Goal: Task Accomplishment & Management: Manage account settings

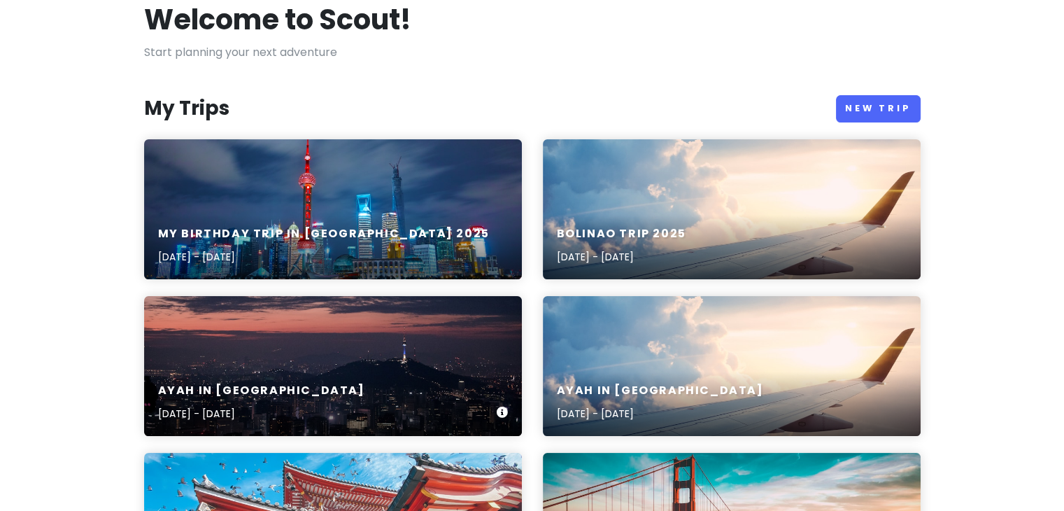
scroll to position [81, 0]
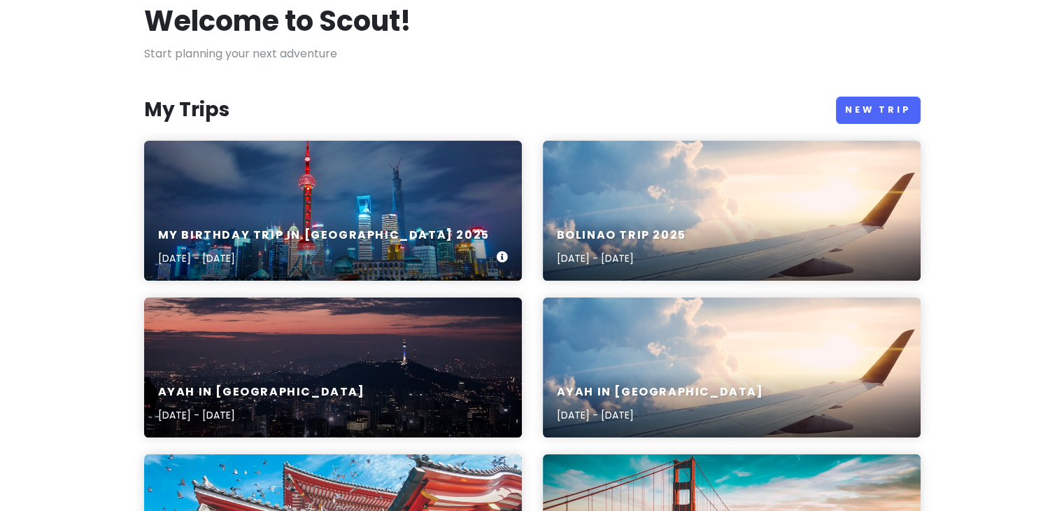
click at [215, 220] on div "My birthday trip in [GEOGRAPHIC_DATA] [DATE], 2025 - [DATE]" at bounding box center [333, 247] width 378 height 66
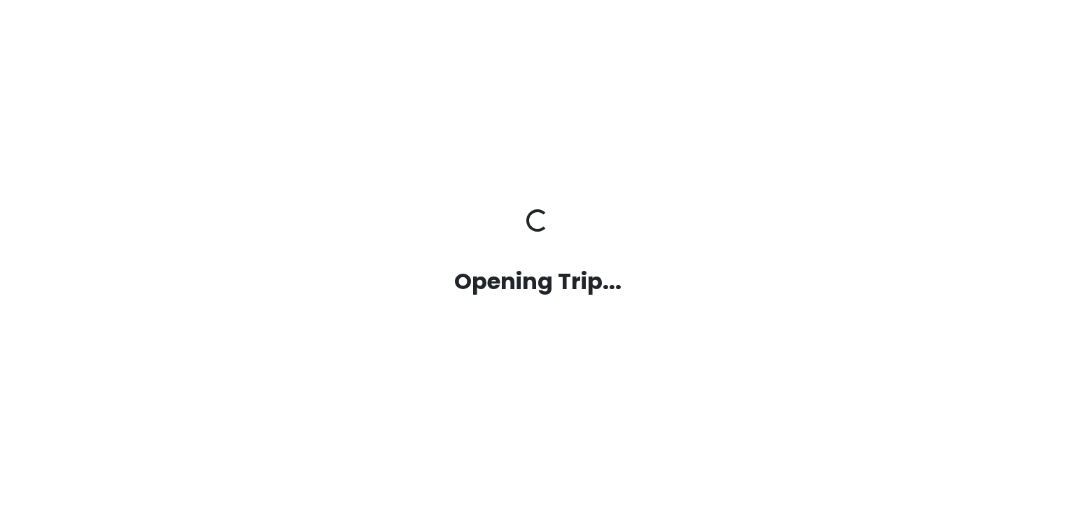
click at [215, 220] on div "Opening Trip... Opening Trip..." at bounding box center [538, 255] width 798 height 92
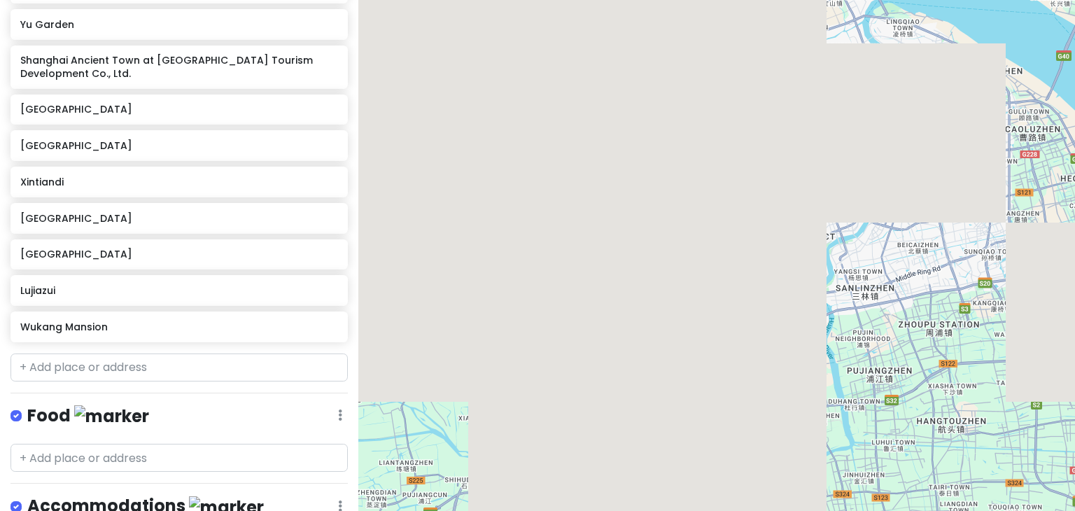
scroll to position [448, 0]
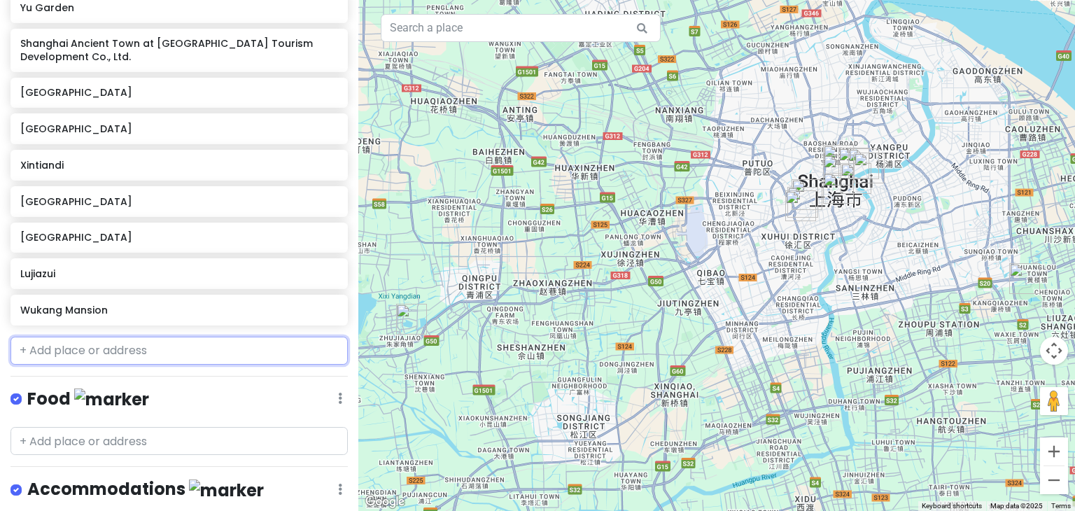
click at [226, 337] on input "text" at bounding box center [178, 351] width 337 height 28
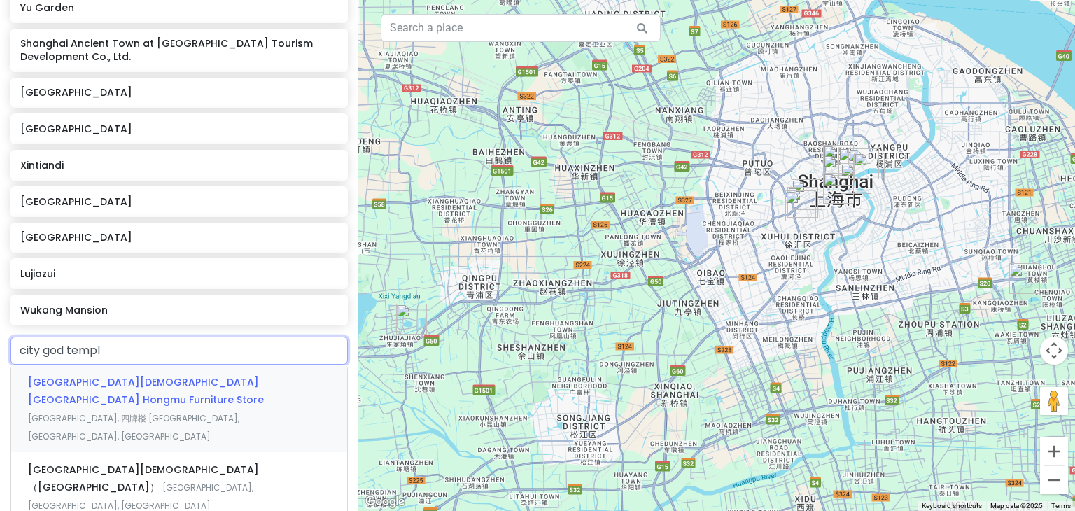
type input "city [DEMOGRAPHIC_DATA][GEOGRAPHIC_DATA][DEMOGRAPHIC_DATA]"
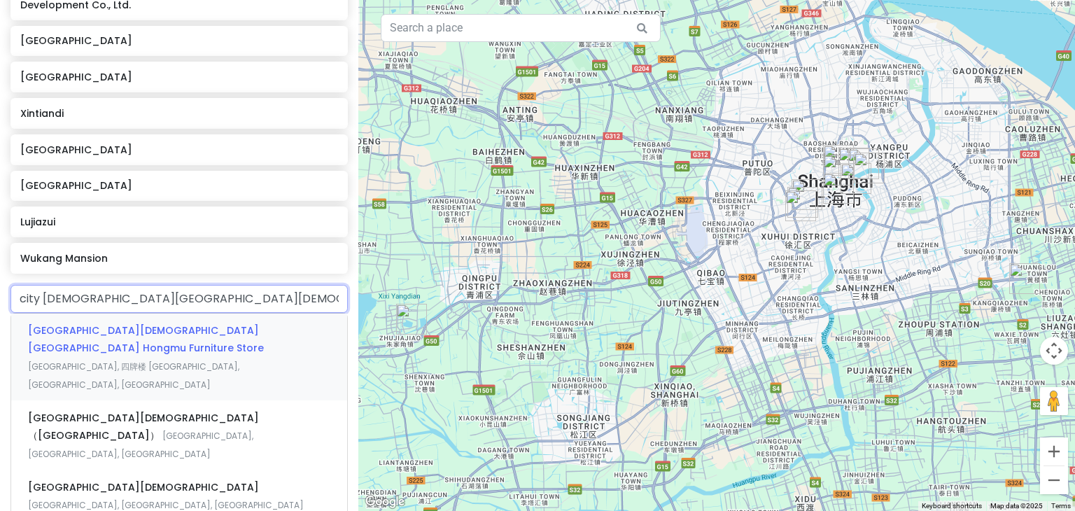
scroll to position [501, 0]
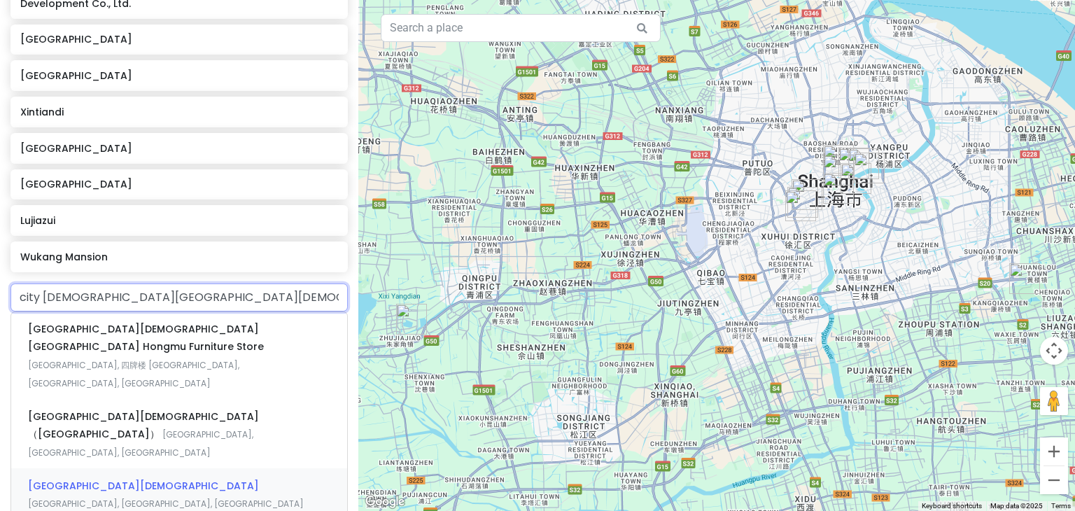
click at [215, 468] on div "[GEOGRAPHIC_DATA][DEMOGRAPHIC_DATA], [GEOGRAPHIC_DATA], [GEOGRAPHIC_DATA]" at bounding box center [179, 494] width 336 height 52
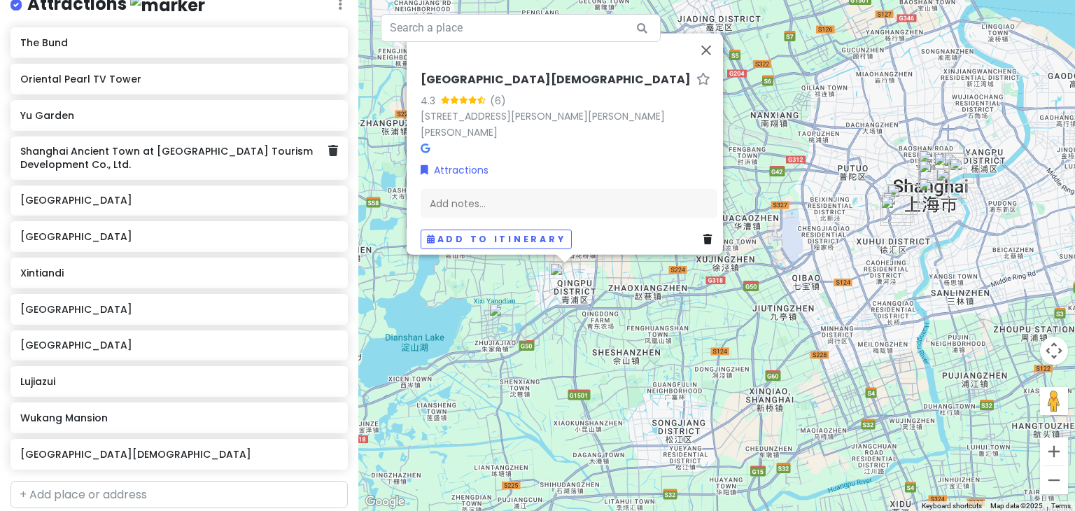
scroll to position [339, 0]
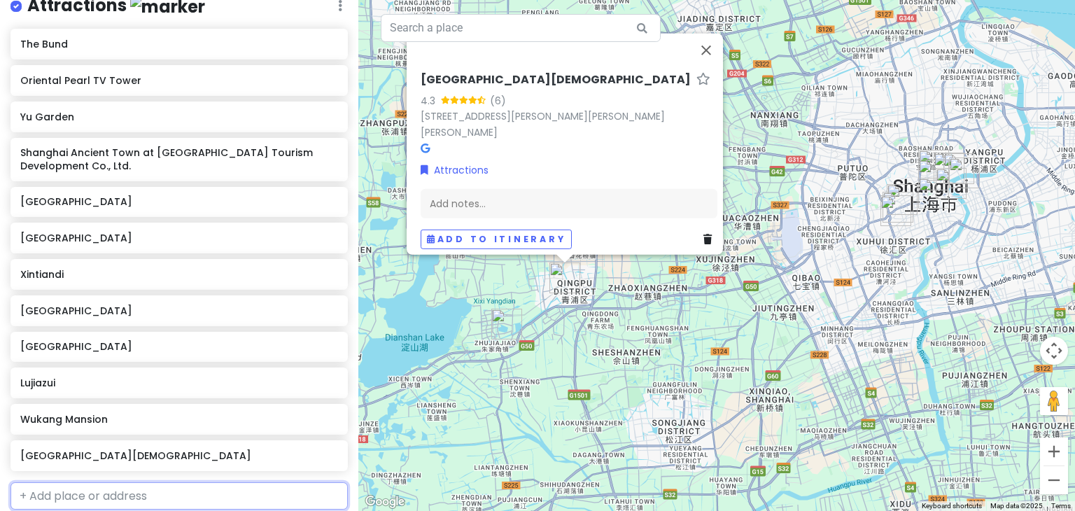
click at [101, 482] on input "text" at bounding box center [178, 496] width 337 height 28
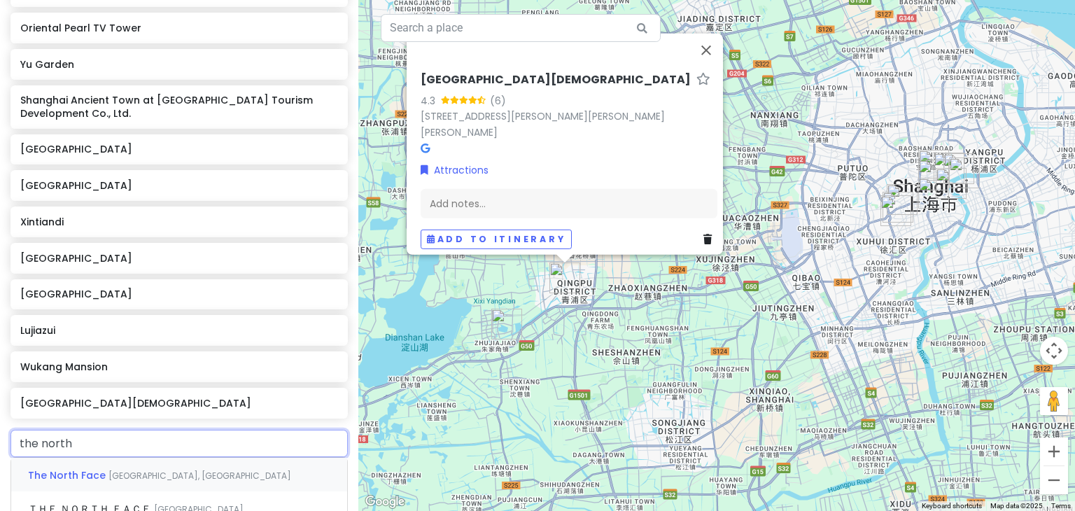
scroll to position [395, 0]
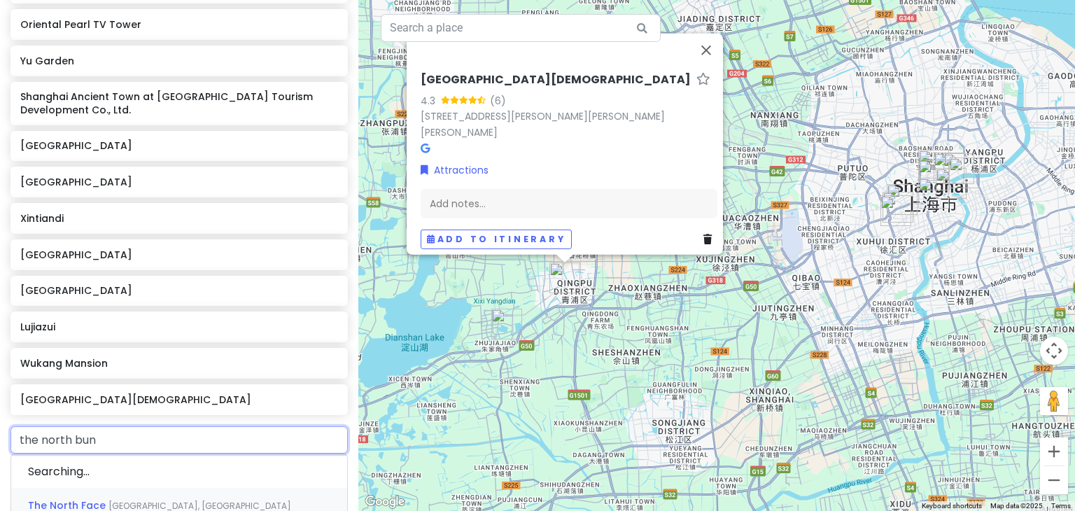
type input "the north bund"
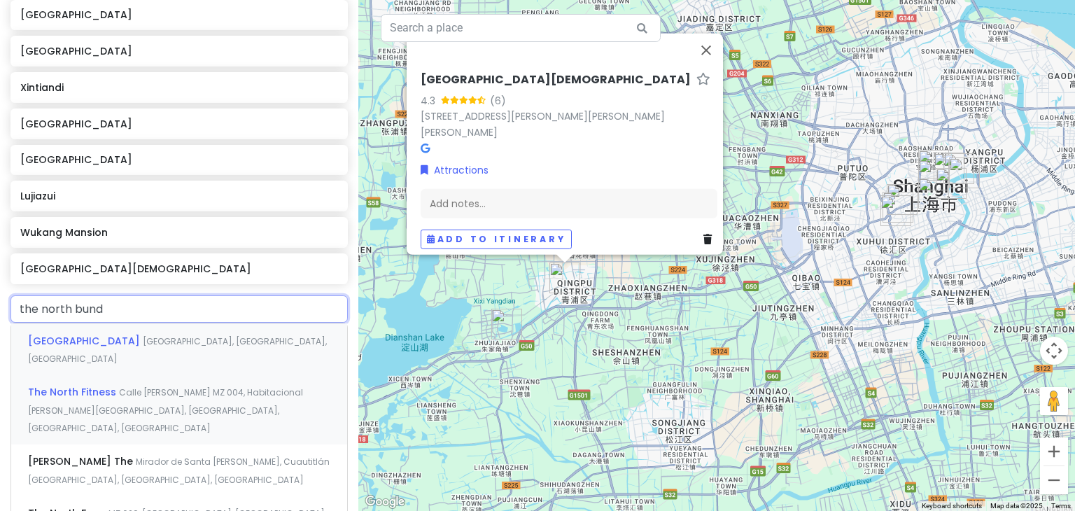
scroll to position [523, 0]
click at [133, 330] on div "[GEOGRAPHIC_DATA], [GEOGRAPHIC_DATA], [GEOGRAPHIC_DATA]" at bounding box center [179, 351] width 336 height 52
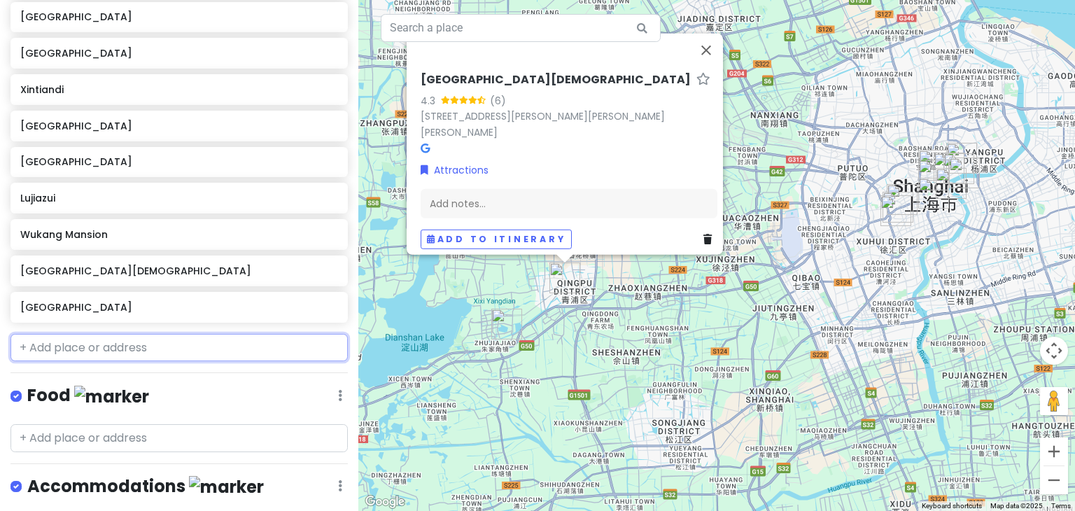
scroll to position [560, 0]
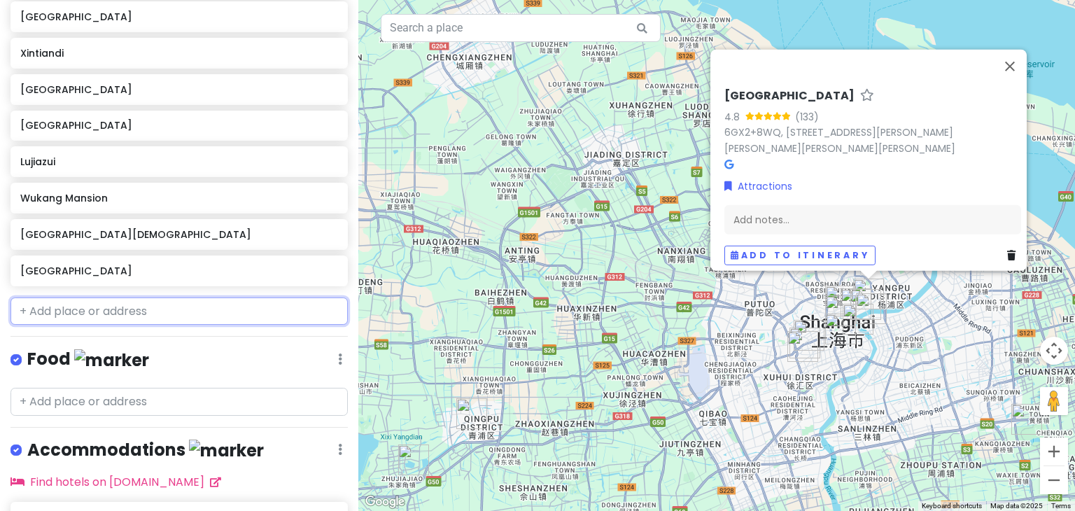
click at [113, 297] on input "text" at bounding box center [178, 311] width 337 height 28
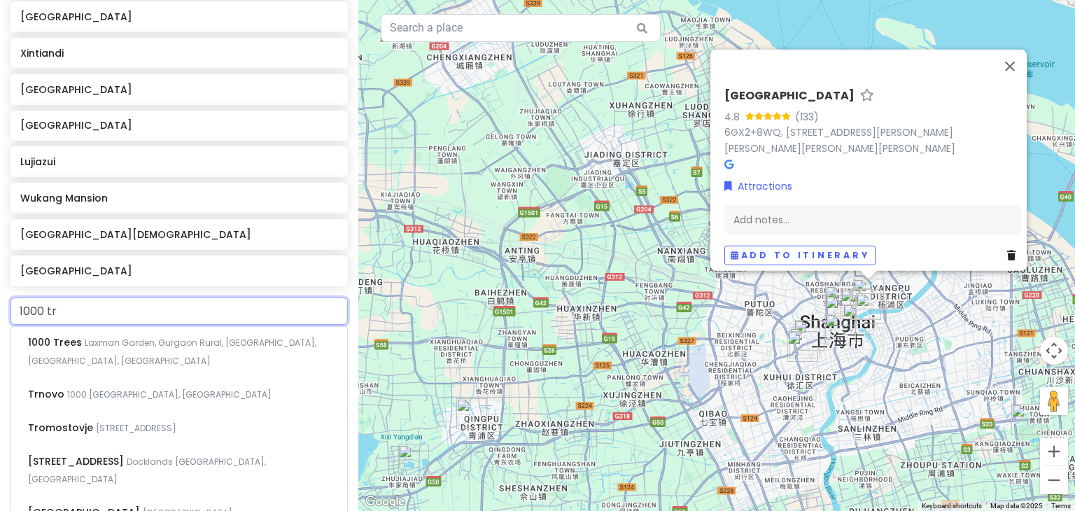
click at [115, 297] on input "1000 tr" at bounding box center [178, 311] width 337 height 28
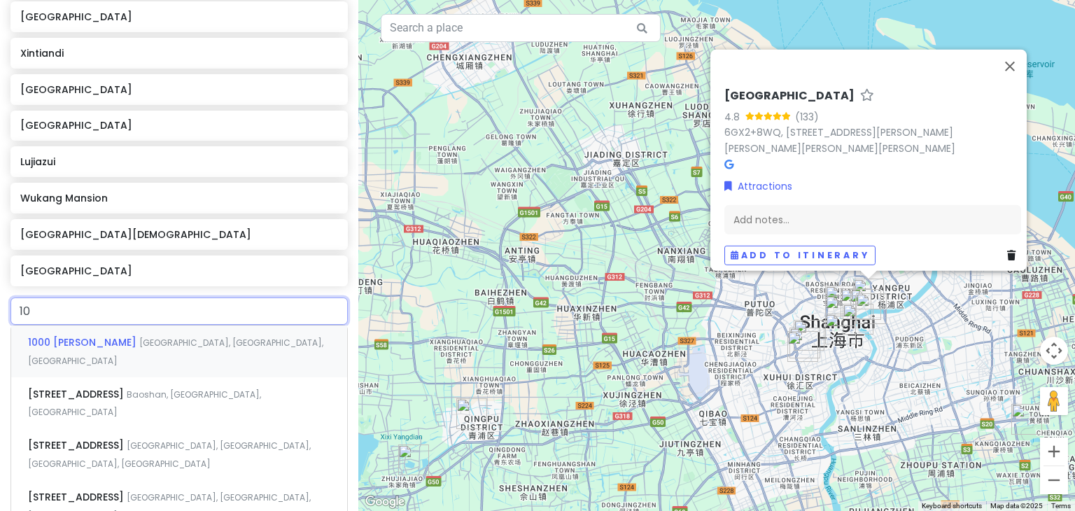
type input "1"
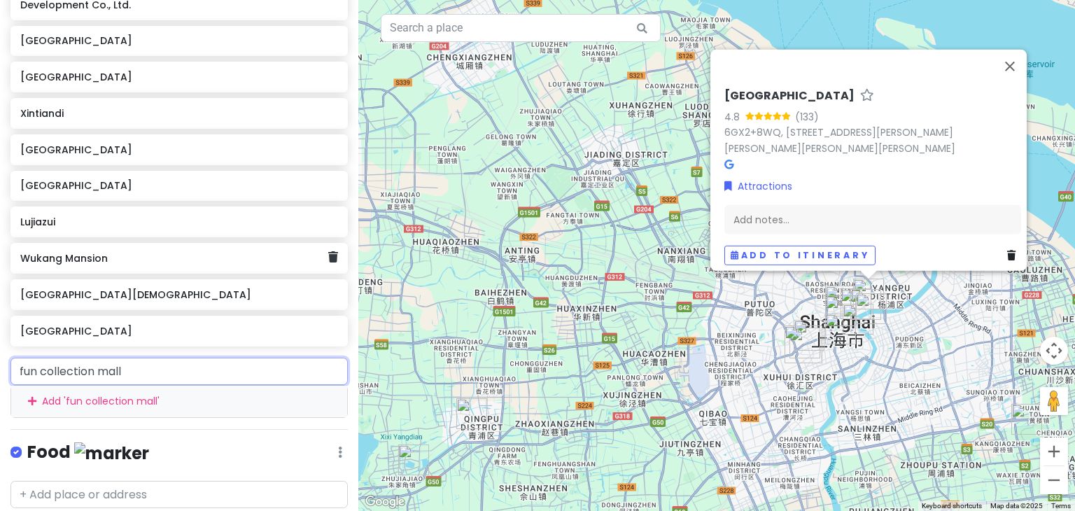
scroll to position [500, 0]
type input "f"
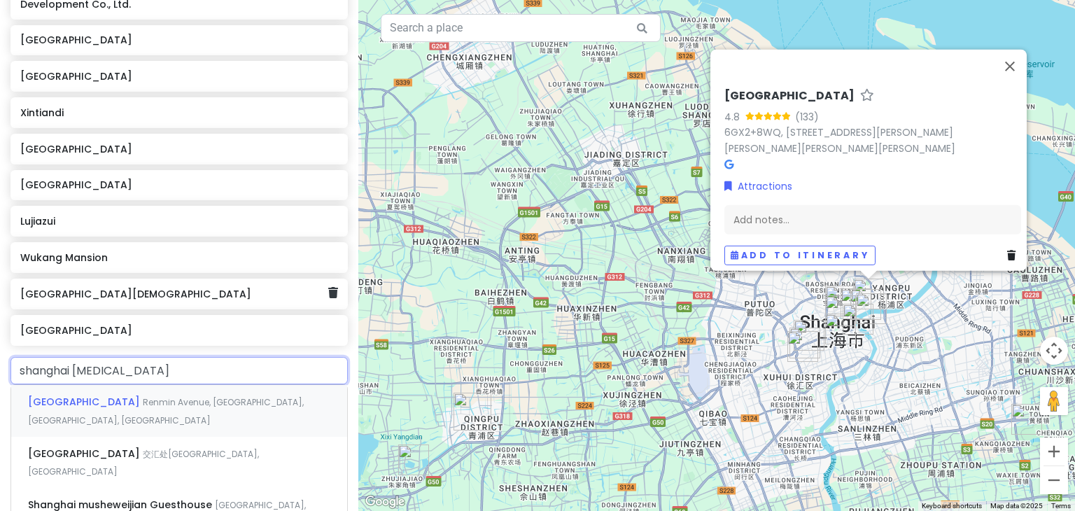
type input "shanghai museu"
click at [114, 385] on div "[GEOGRAPHIC_DATA], [GEOGRAPHIC_DATA], [GEOGRAPHIC_DATA], [GEOGRAPHIC_DATA]" at bounding box center [179, 411] width 336 height 52
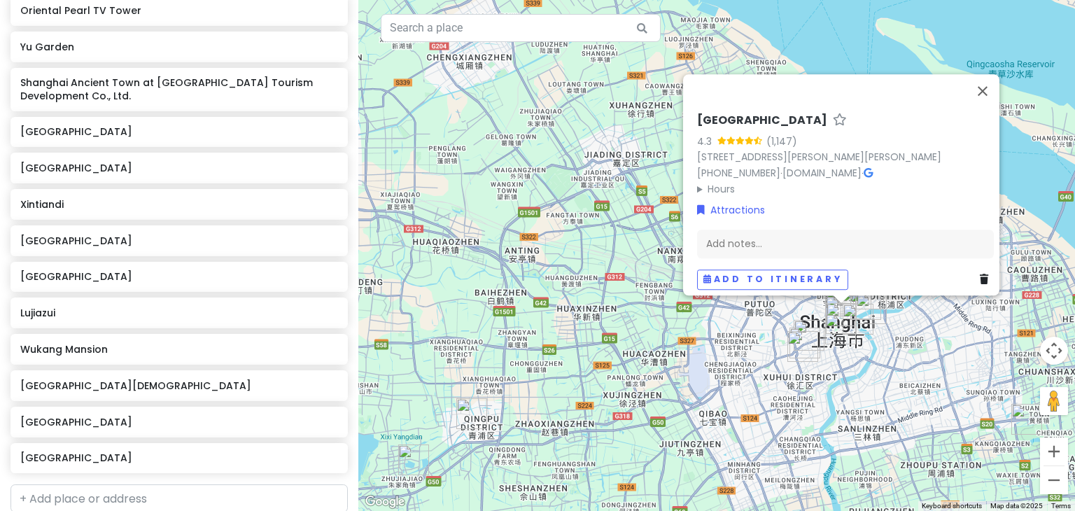
scroll to position [411, 0]
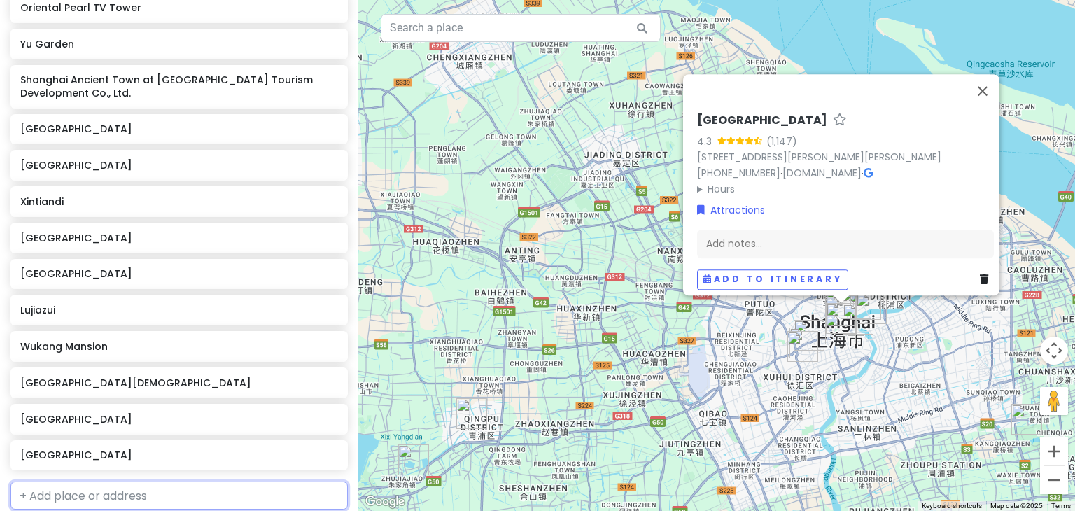
click at [77, 481] on input "text" at bounding box center [178, 495] width 337 height 28
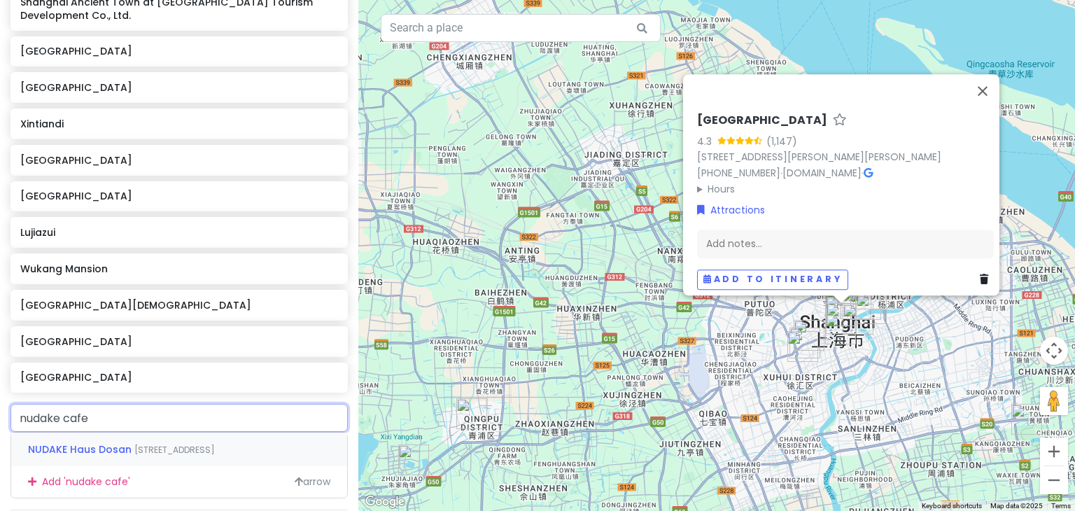
scroll to position [490, 0]
type input "n"
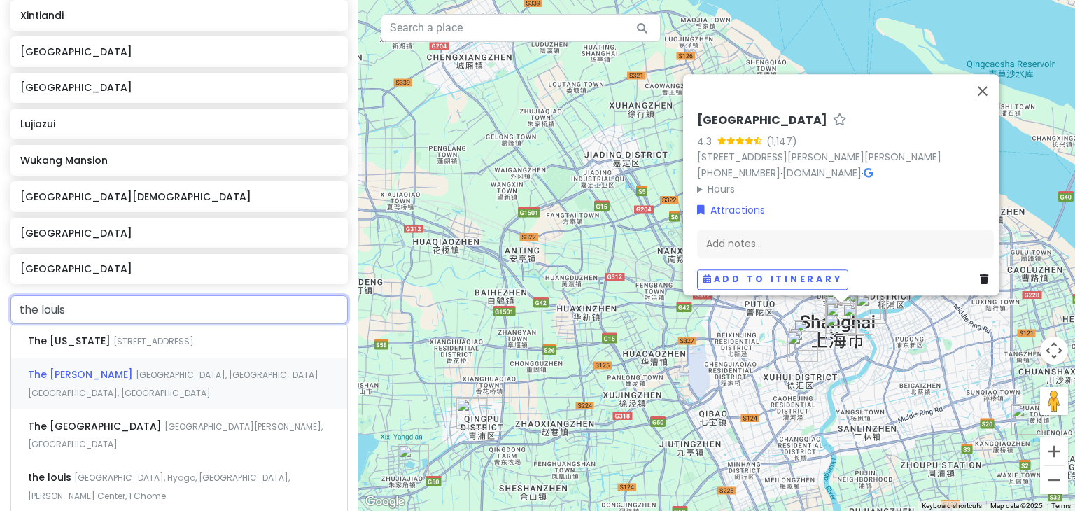
scroll to position [599, 0]
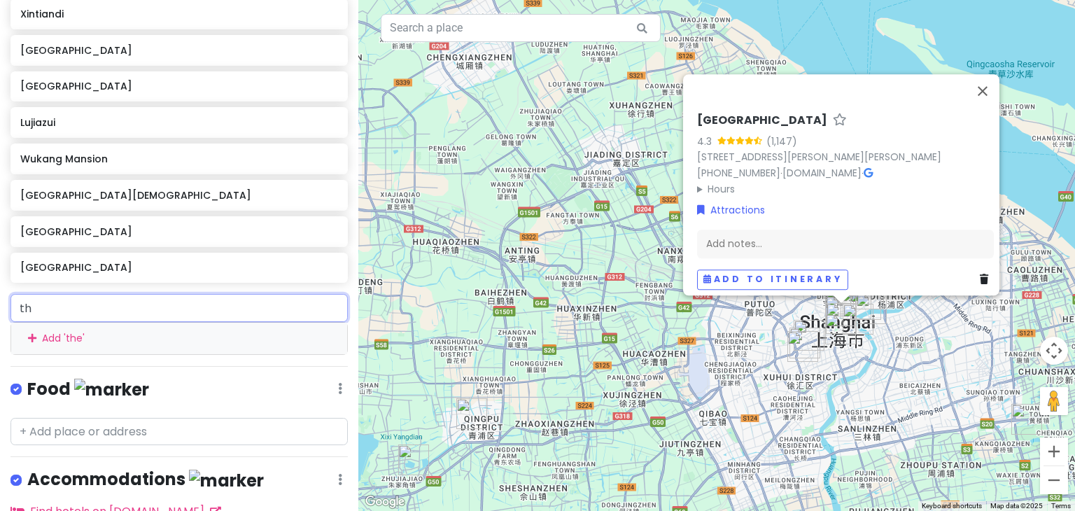
type input "t"
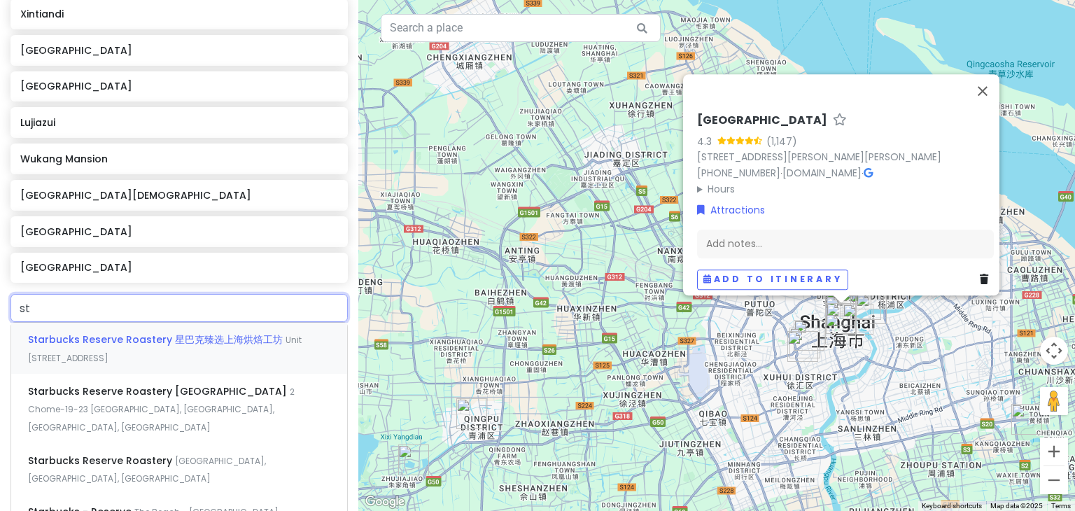
type input "s"
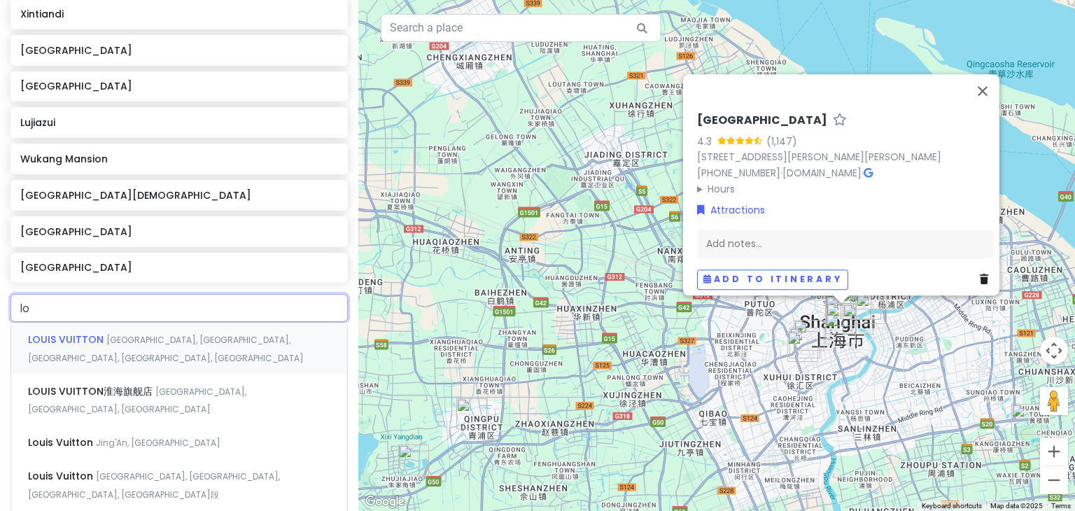
type input "l"
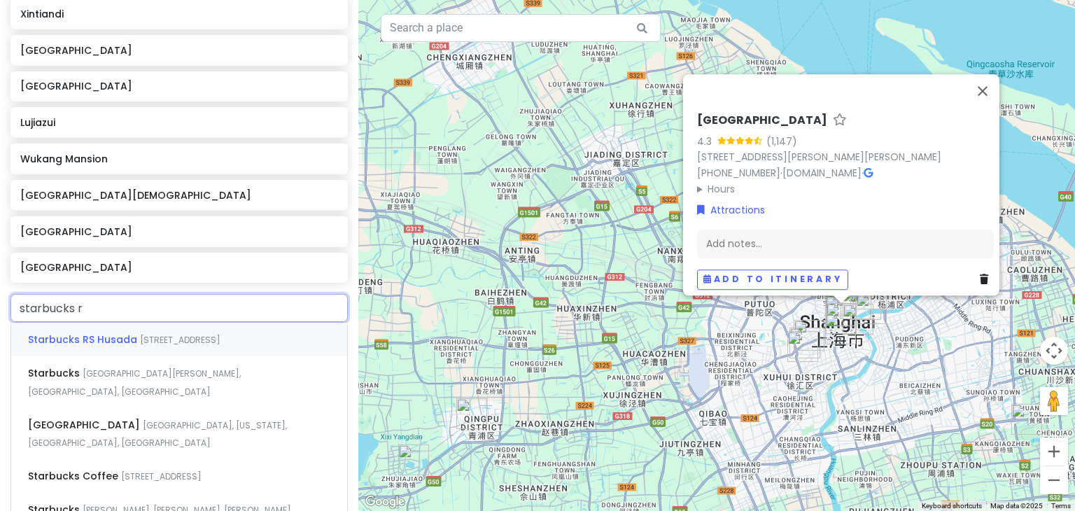
type input "starbucks re"
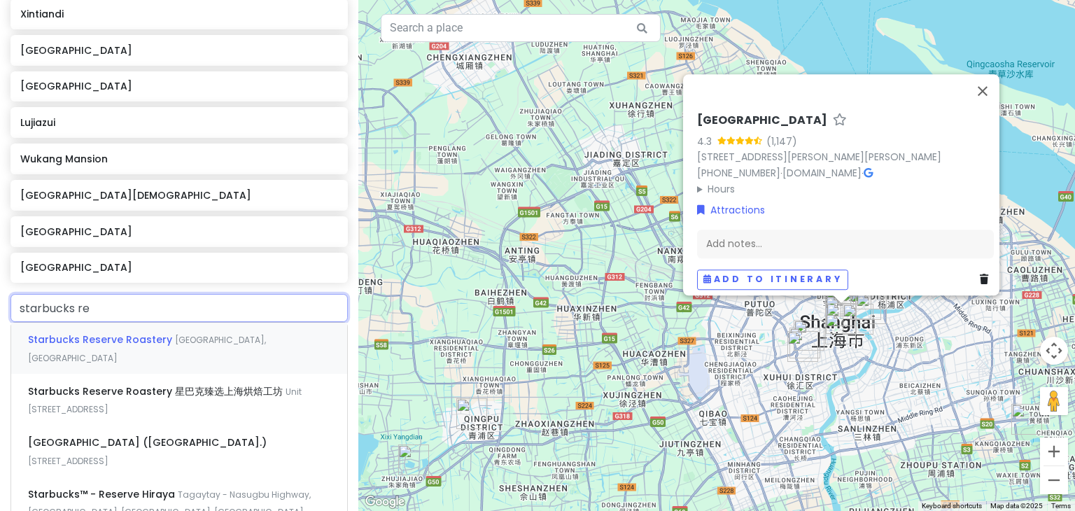
click at [82, 332] on span "Starbucks Reserve Roastery" at bounding box center [101, 339] width 147 height 14
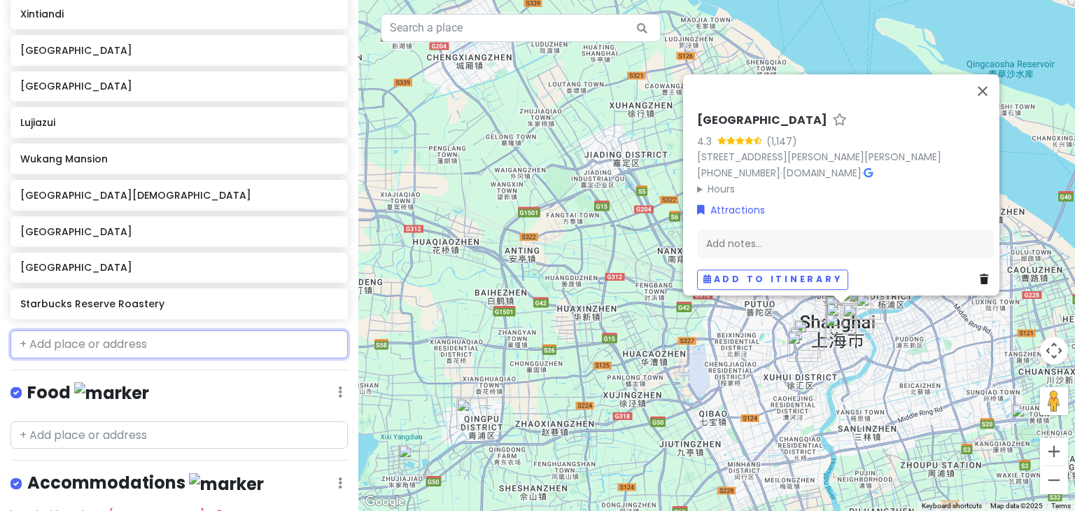
scroll to position [635, 0]
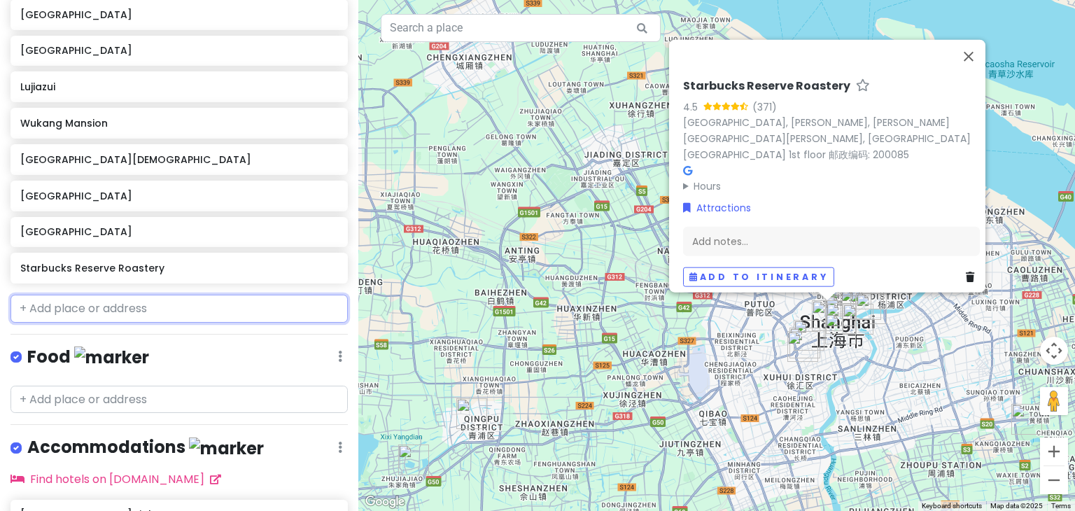
click at [85, 295] on input "text" at bounding box center [178, 309] width 337 height 28
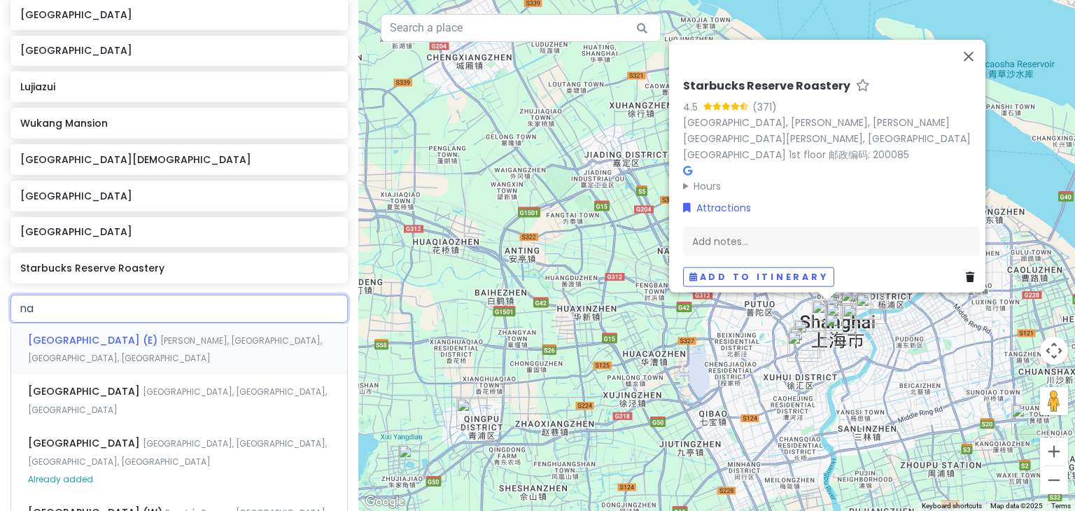
type input "n"
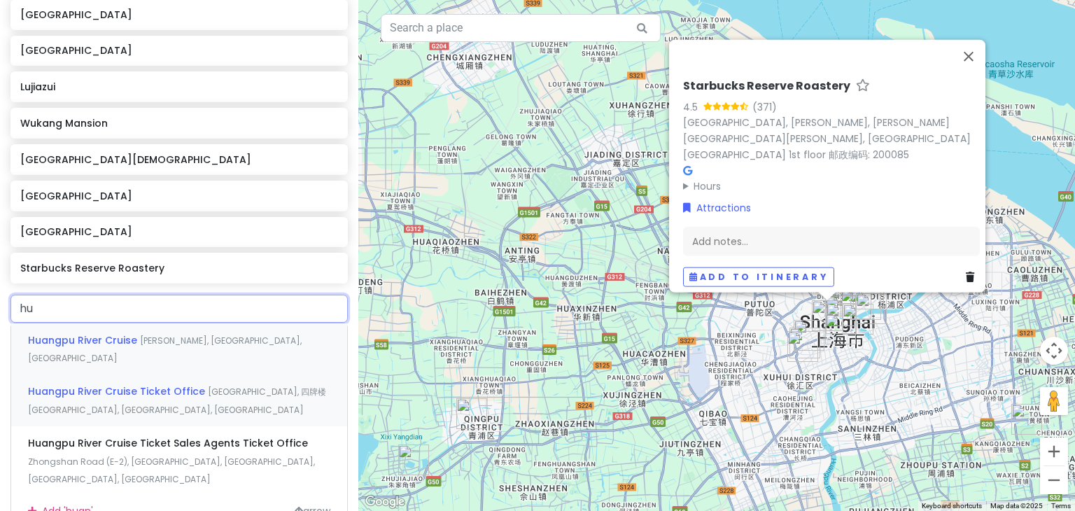
type input "h"
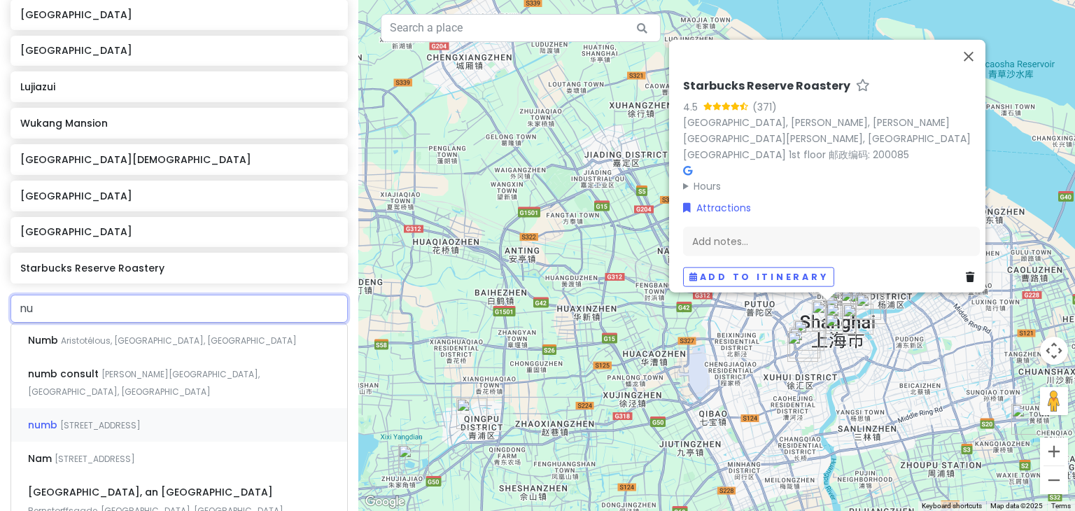
type input "n"
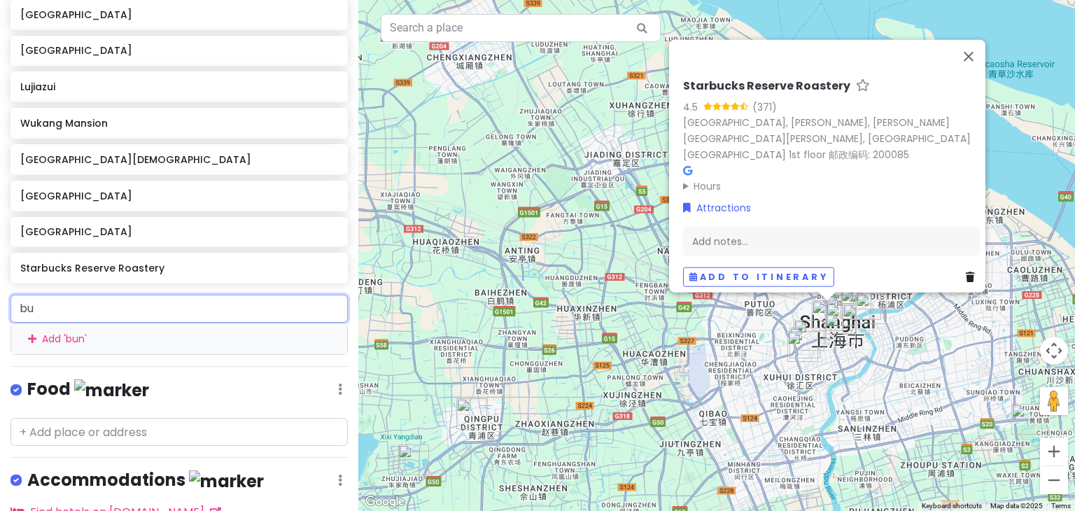
type input "b"
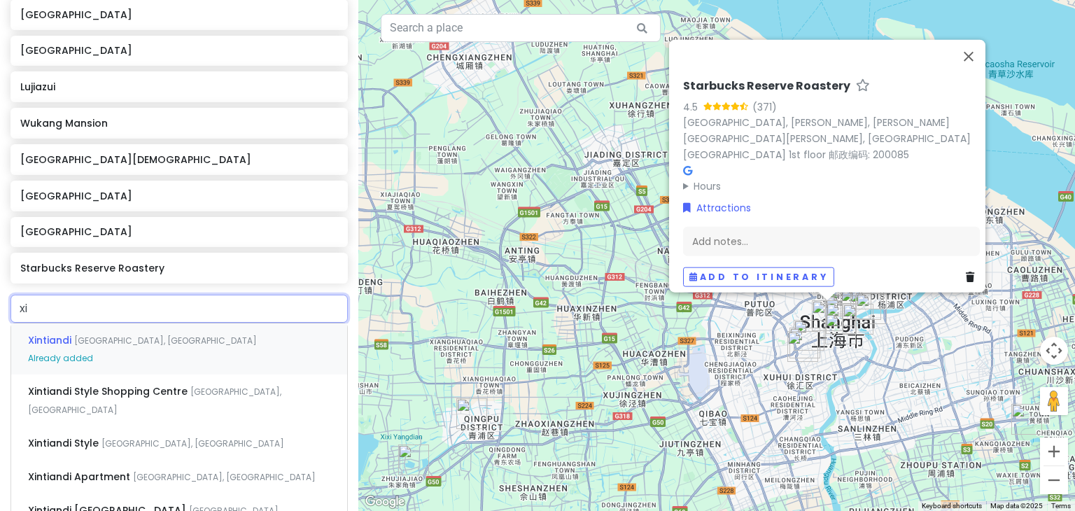
type input "x"
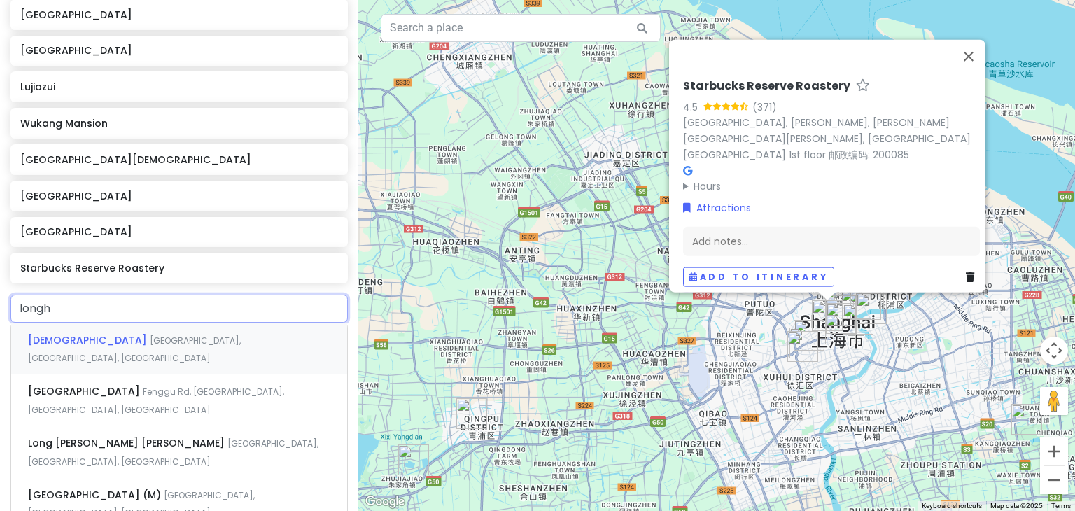
type input "longhu"
click at [66, 333] on span "[DEMOGRAPHIC_DATA]" at bounding box center [89, 340] width 122 height 14
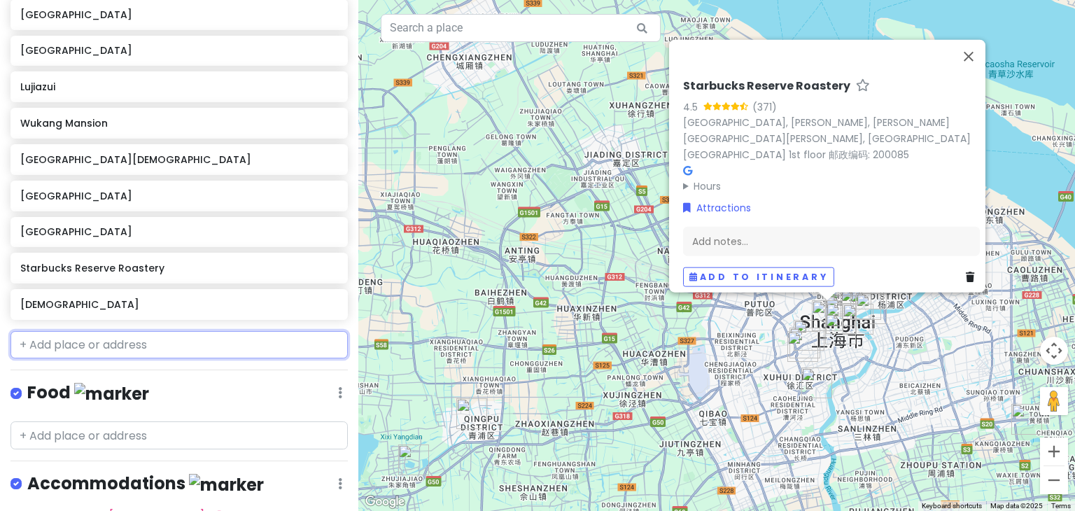
scroll to position [671, 0]
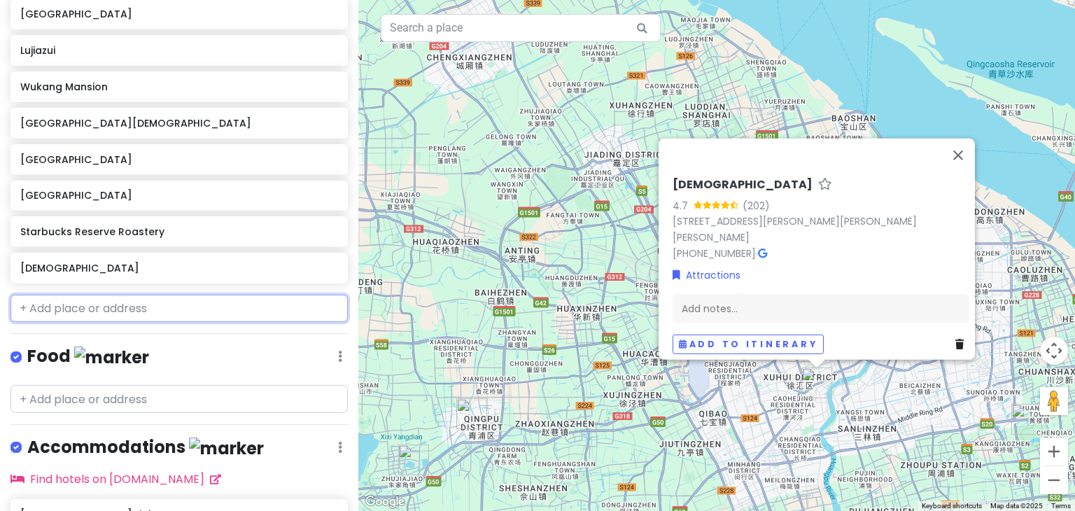
click at [67, 295] on input "text" at bounding box center [178, 309] width 337 height 28
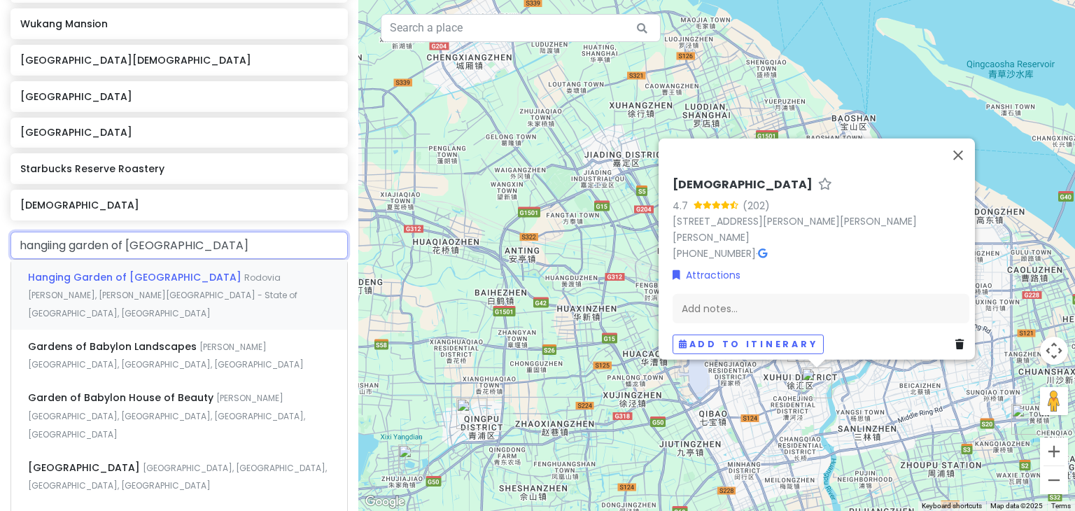
scroll to position [758, 0]
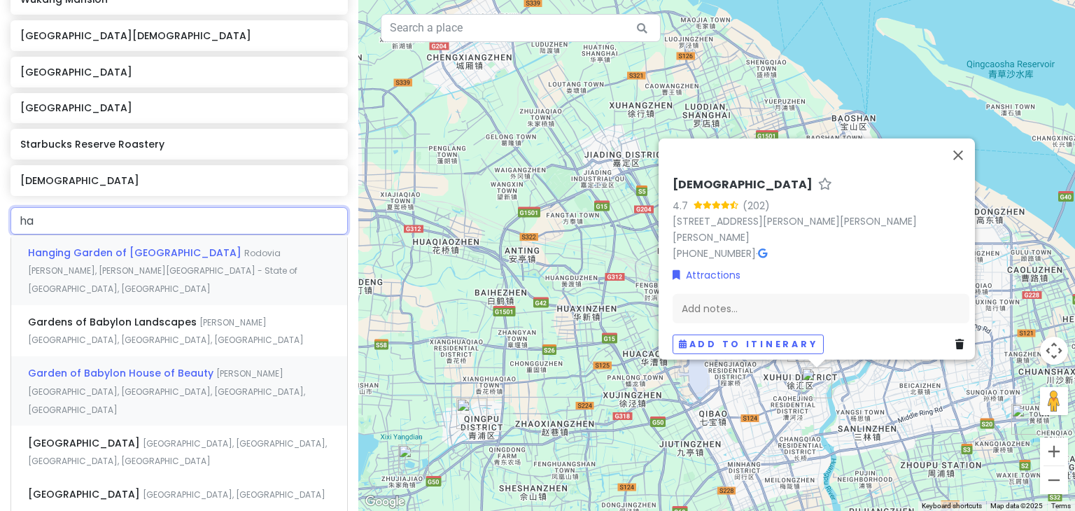
type input "h"
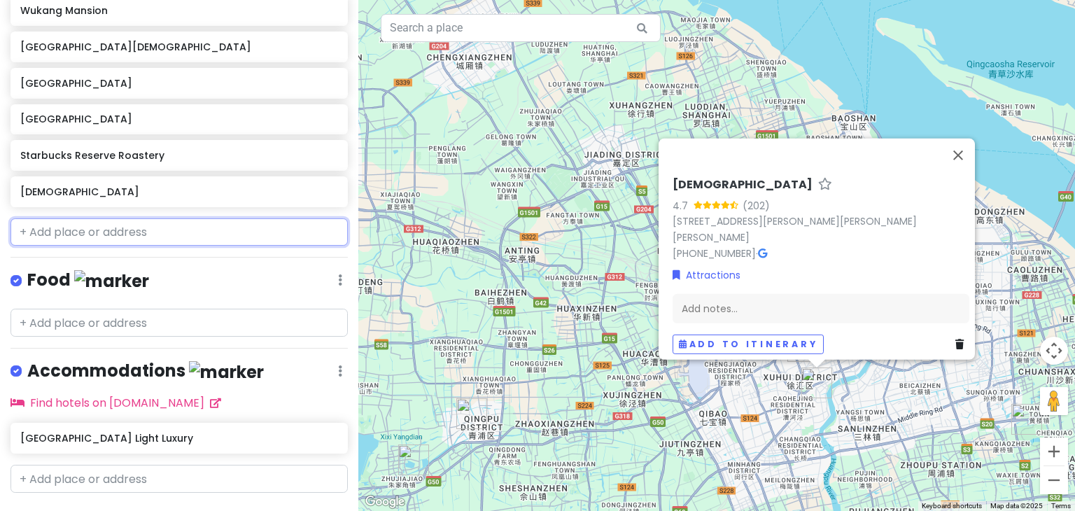
type input "n"
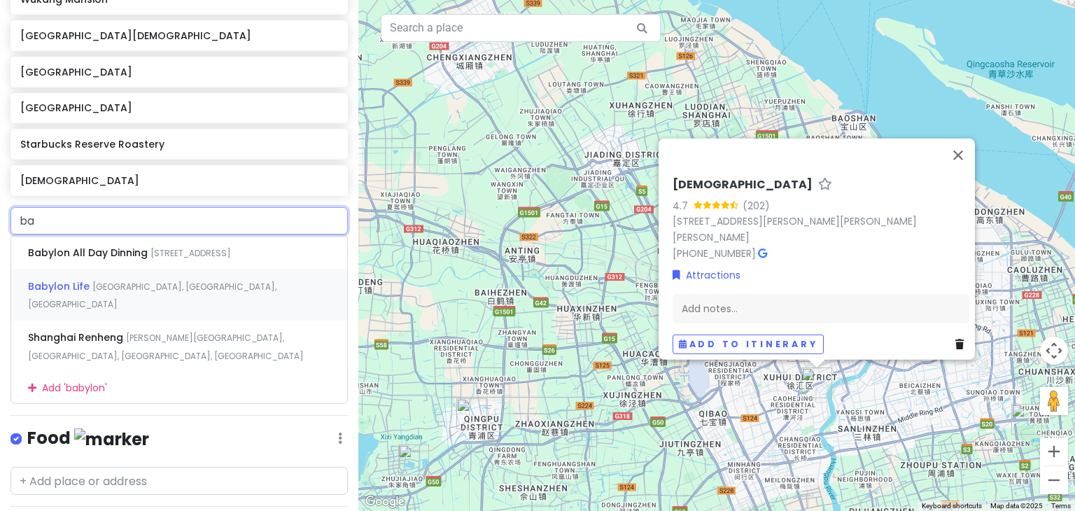
type input "b"
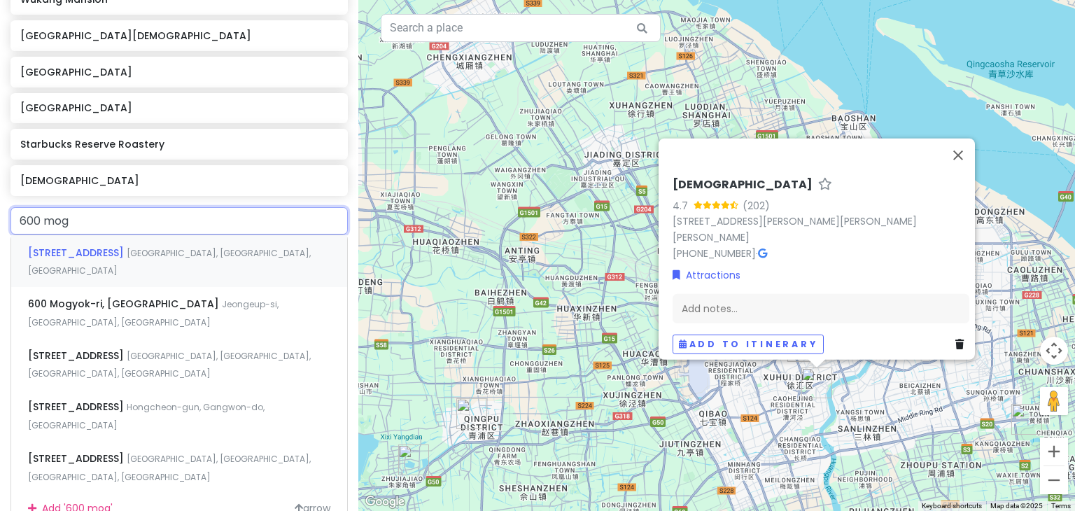
type input "600 moga"
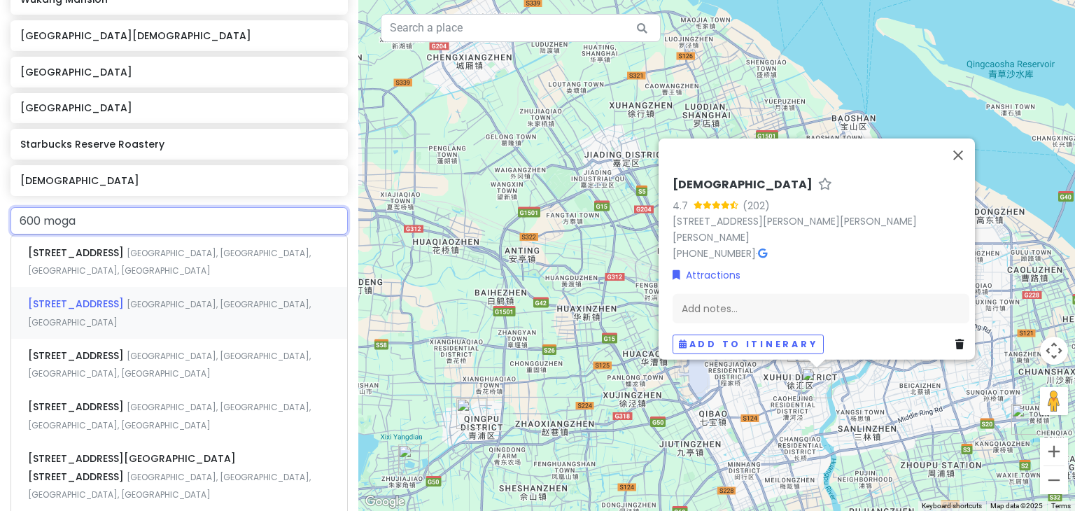
click at [192, 277] on span "[GEOGRAPHIC_DATA], [GEOGRAPHIC_DATA], [GEOGRAPHIC_DATA]" at bounding box center [169, 262] width 283 height 30
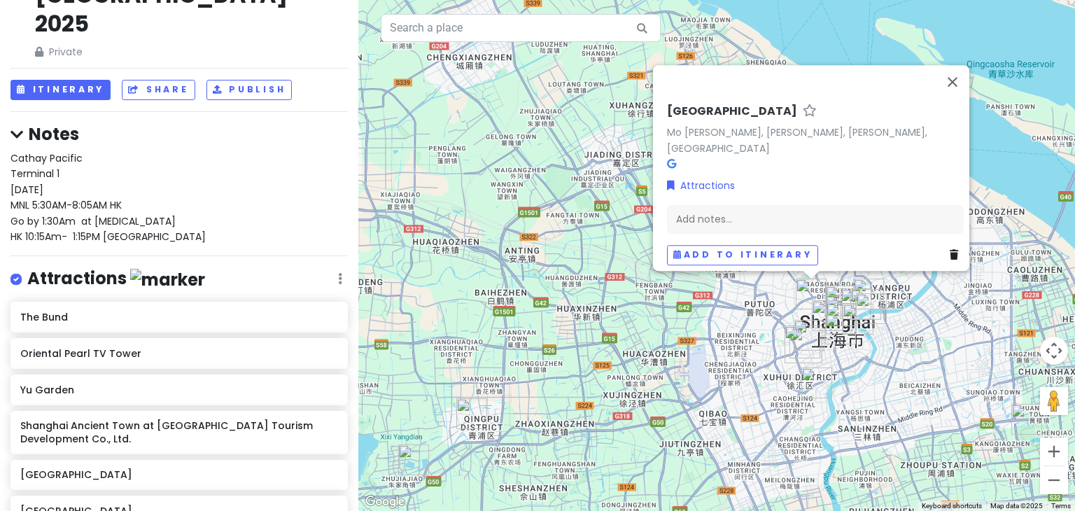
scroll to position [0, 0]
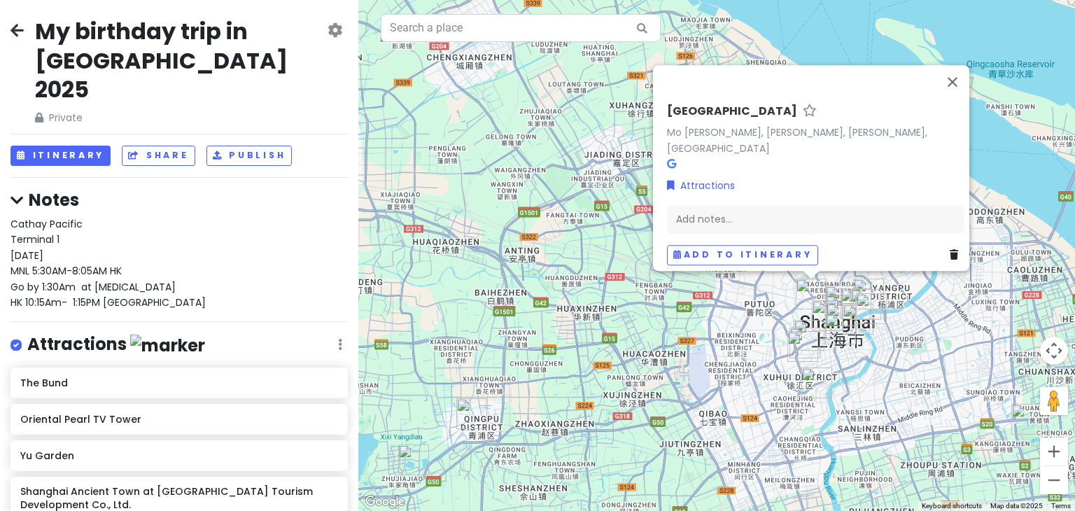
click at [165, 267] on div "[GEOGRAPHIC_DATA] 1 [DATE] MNL 5:30AM-8:05AM HK Go by 1:30Am at [MEDICAL_DATA] …" at bounding box center [178, 263] width 337 height 94
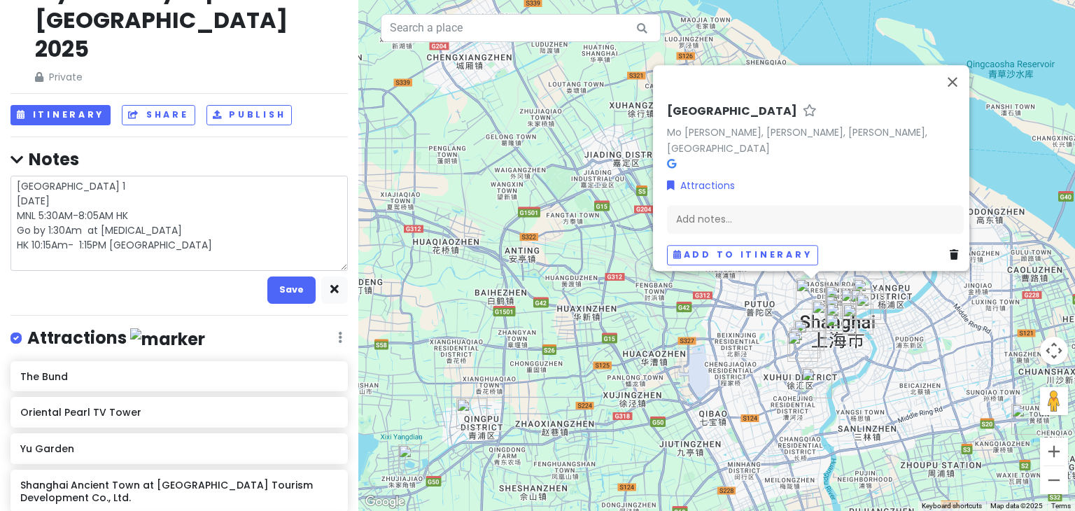
scroll to position [22, 0]
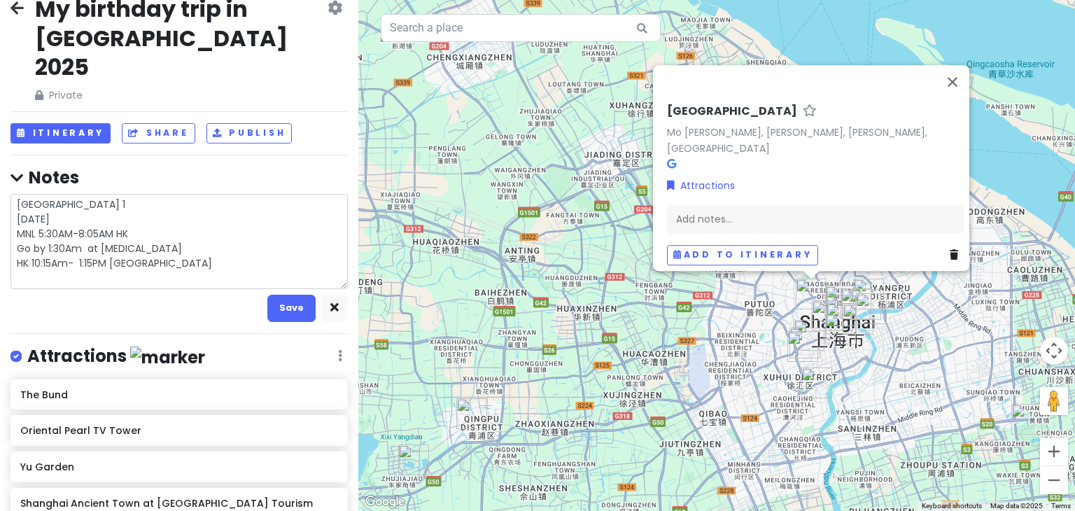
click at [174, 247] on textarea "[GEOGRAPHIC_DATA] 1 [DATE] MNL 5:30AM-8:05AM HK Go by 1:30Am at [MEDICAL_DATA] …" at bounding box center [178, 241] width 337 height 95
type textarea "x"
type textarea "[GEOGRAPHIC_DATA] 1 [DATE] MNL 5:30AM-8:05AM HK Go by 1:30Am at [MEDICAL_DATA] …"
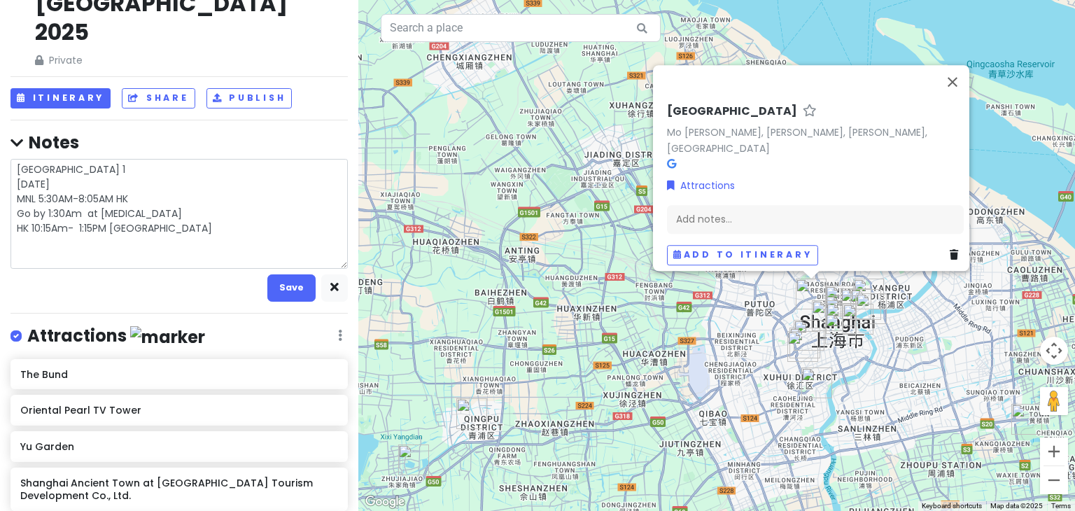
scroll to position [55, 0]
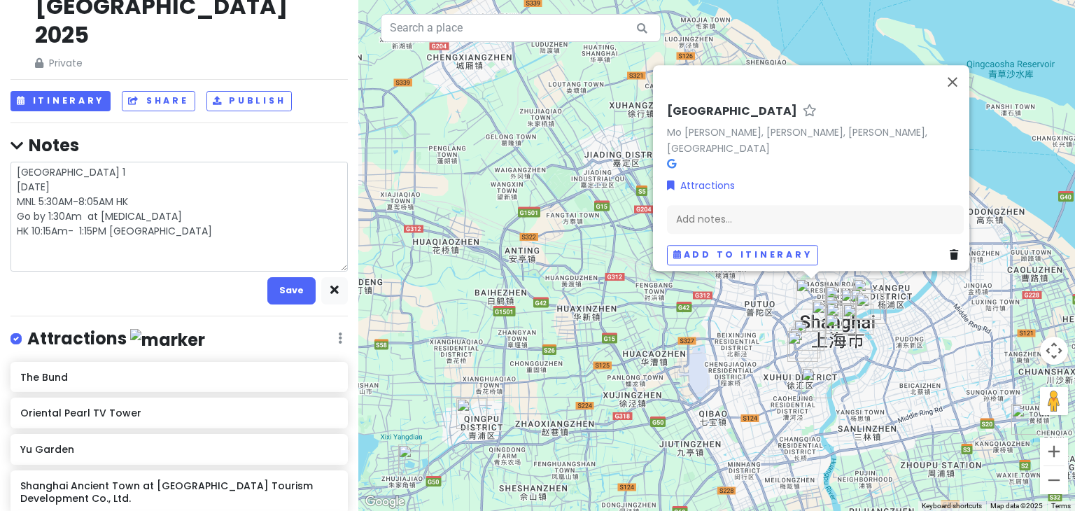
click at [176, 216] on textarea "[GEOGRAPHIC_DATA] 1 [DATE] MNL 5:30AM-8:05AM HK Go by 1:30Am at [MEDICAL_DATA] …" at bounding box center [178, 217] width 337 height 110
type textarea "x"
type textarea "[GEOGRAPHIC_DATA] 1 [DATE] MNL 5:30AM-8:05AM HK Go by 1:30Am at [MEDICAL_DATA] …"
type textarea "x"
type textarea "[GEOGRAPHIC_DATA] 1 [DATE] MNL 5:30AM-8:05AM HK Go by 1:30Am at [MEDICAL_DATA] …"
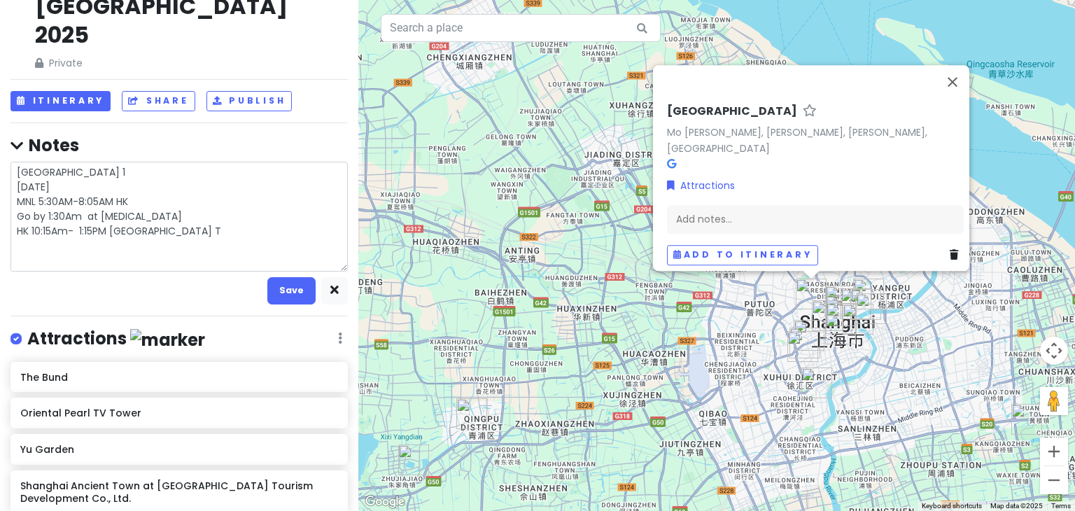
type textarea "x"
type textarea "[GEOGRAPHIC_DATA] 1 [DATE] MNL 5:30AM-8:05AM HK Go by 1:30Am at [MEDICAL_DATA] …"
type textarea "x"
type textarea "[GEOGRAPHIC_DATA] 1 [DATE] MNL 5:30AM-8:05AM HK Go by 1:30Am at [MEDICAL_DATA] …"
type textarea "x"
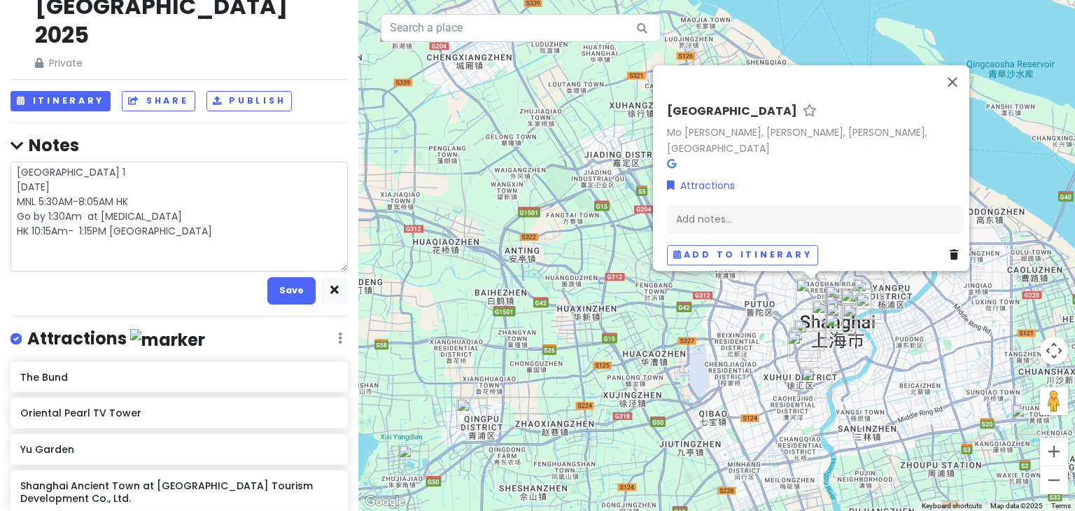
type textarea "[GEOGRAPHIC_DATA] 1 [DATE] MNL 5:30AM-8:05AM HK Go by 1:30Am at [MEDICAL_DATA] …"
type textarea "x"
type textarea "[GEOGRAPHIC_DATA] 1 [DATE] MNL 5:30AM-8:05AM HK Go by 1:30Am at [MEDICAL_DATA] …"
type textarea "x"
type textarea "[GEOGRAPHIC_DATA] 1 [DATE] MNL 5:30AM-8:05AM HK Go by 1:30Am at [MEDICAL_DATA] …"
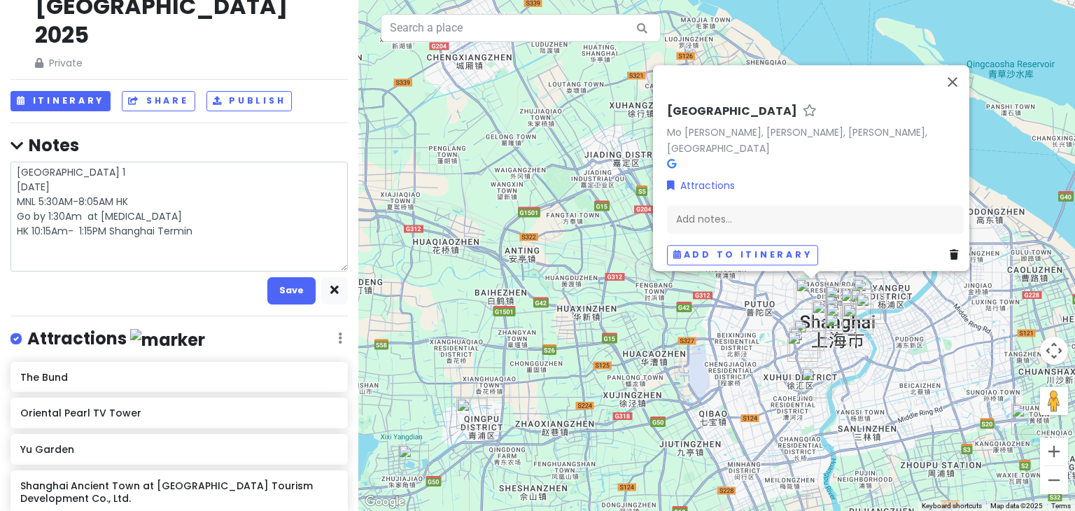
type textarea "x"
type textarea "[GEOGRAPHIC_DATA] 1 [DATE] MNL 5:30AM-8:05AM HK Go by 1:30Am at [MEDICAL_DATA] …"
type textarea "x"
type textarea "[GEOGRAPHIC_DATA] 1 [DATE] MNL 5:30AM-8:05AM HK Go by 1:30Am at [MEDICAL_DATA] …"
type textarea "x"
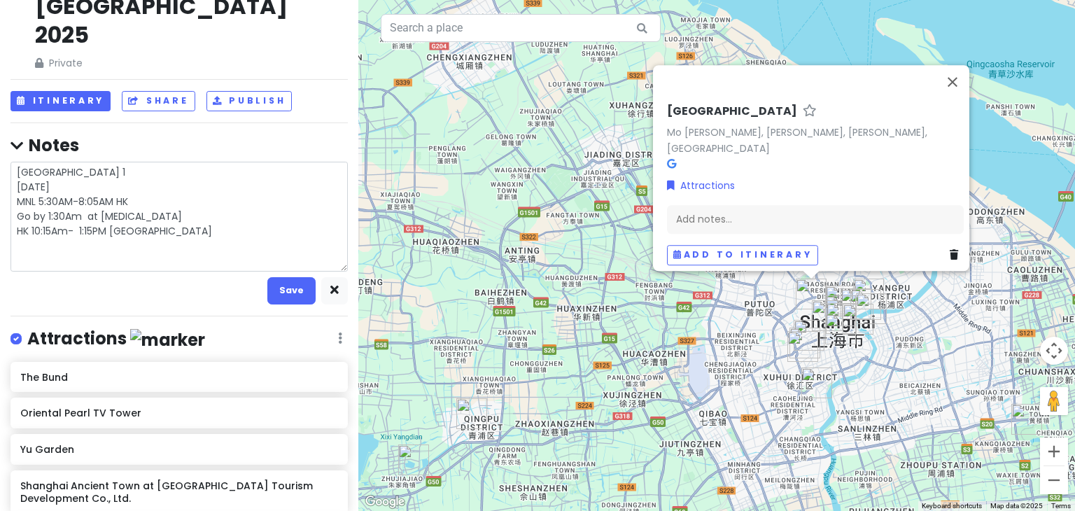
type textarea "[GEOGRAPHIC_DATA] 1 [DATE] MNL 5:30AM-8:05AM HK Go by 1:30Am at [MEDICAL_DATA] …"
type textarea "x"
type textarea "[GEOGRAPHIC_DATA] 1 [DATE] MNL 5:30AM-8:05AM HK Go by 1:30Am at [MEDICAL_DATA] …"
type textarea "x"
type textarea "[GEOGRAPHIC_DATA] 1 [DATE] MNL 5:30AM-8:05AM HK Go by 1:30Am at [MEDICAL_DATA] …"
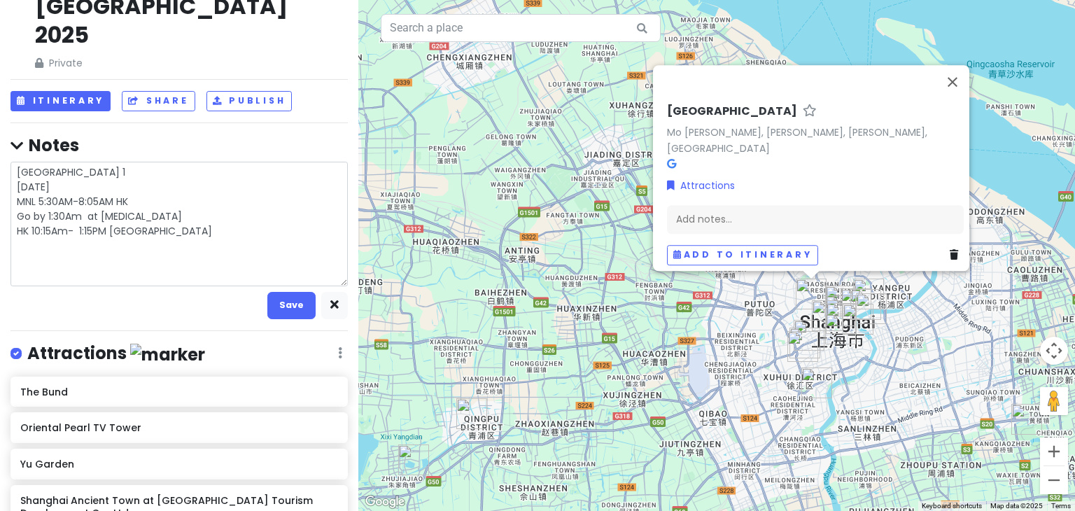
type textarea "x"
type textarea "[GEOGRAPHIC_DATA] 1 [DATE] MNL 5:30AM-8:05AM HK Go by 1:30Am at [MEDICAL_DATA] …"
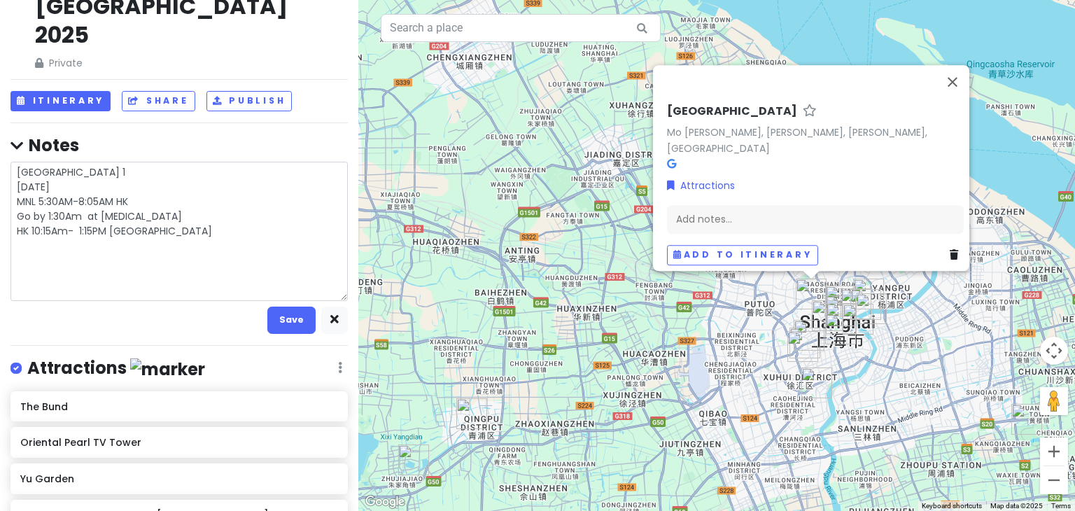
type textarea "x"
type textarea "[GEOGRAPHIC_DATA] 1 [DATE] MNL 5:30AM-8:05AM HK Go by 1:30Am at [MEDICAL_DATA] …"
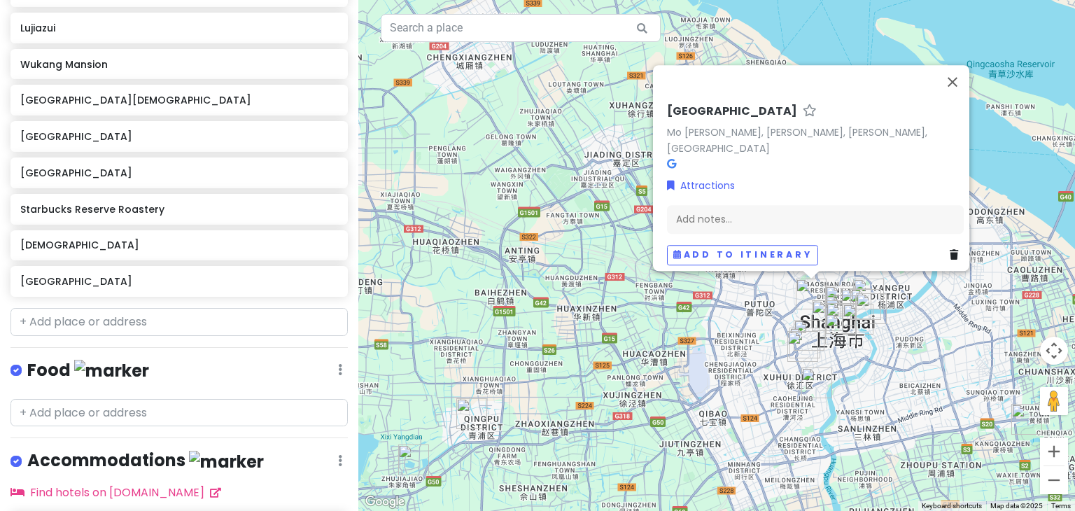
scroll to position [847, 0]
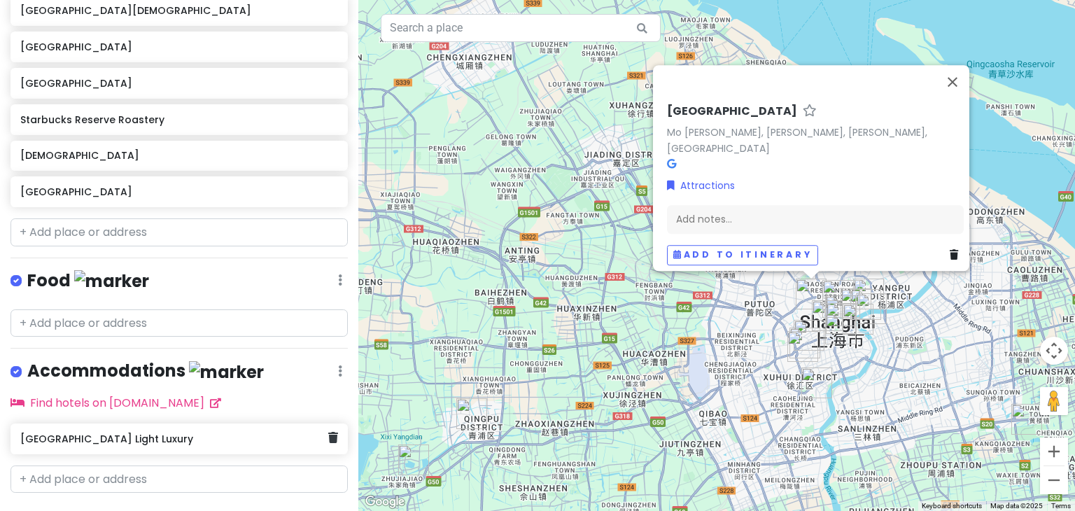
click at [91, 423] on div "[GEOGRAPHIC_DATA] Light Luxury" at bounding box center [178, 438] width 337 height 31
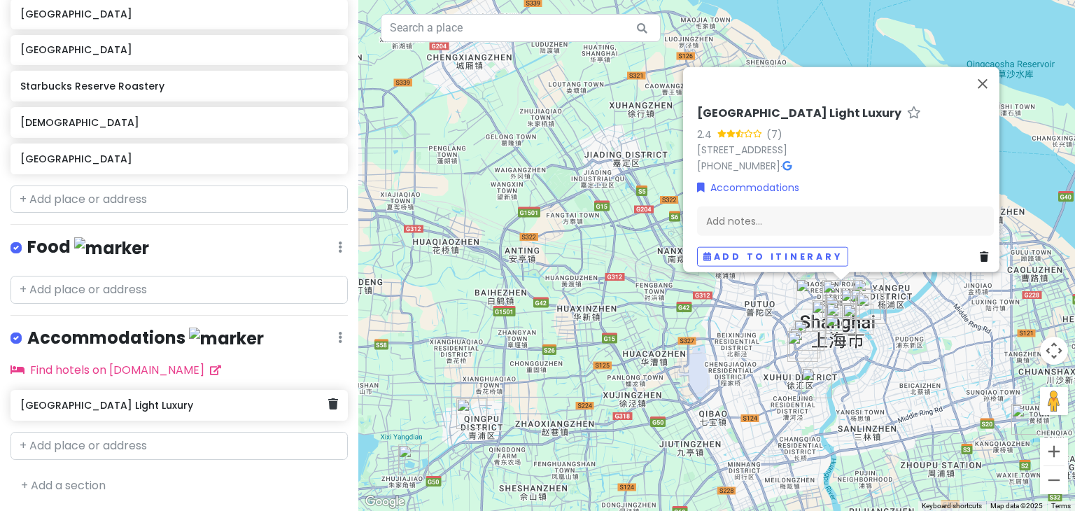
scroll to position [784, 0]
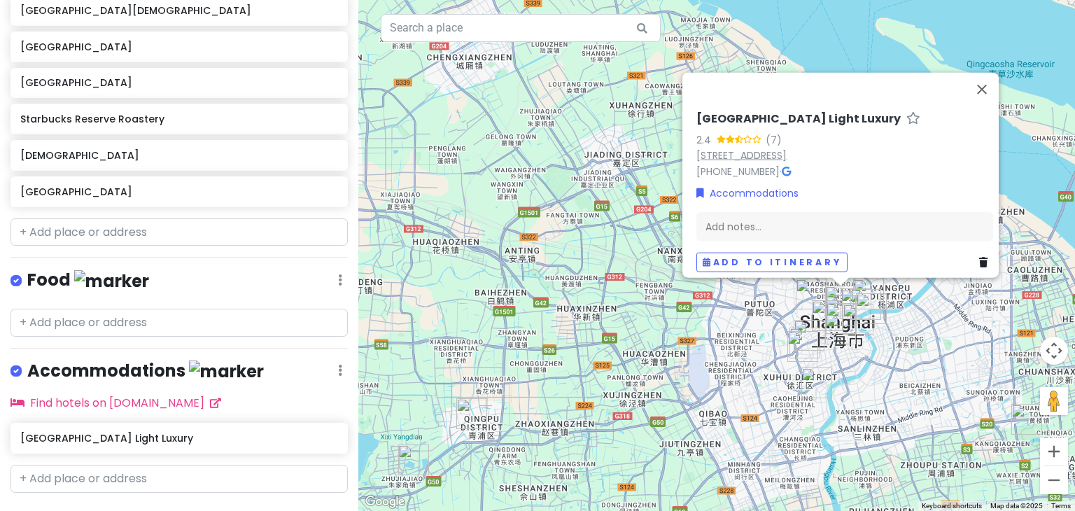
click at [786, 148] on link "[STREET_ADDRESS]" at bounding box center [741, 155] width 90 height 14
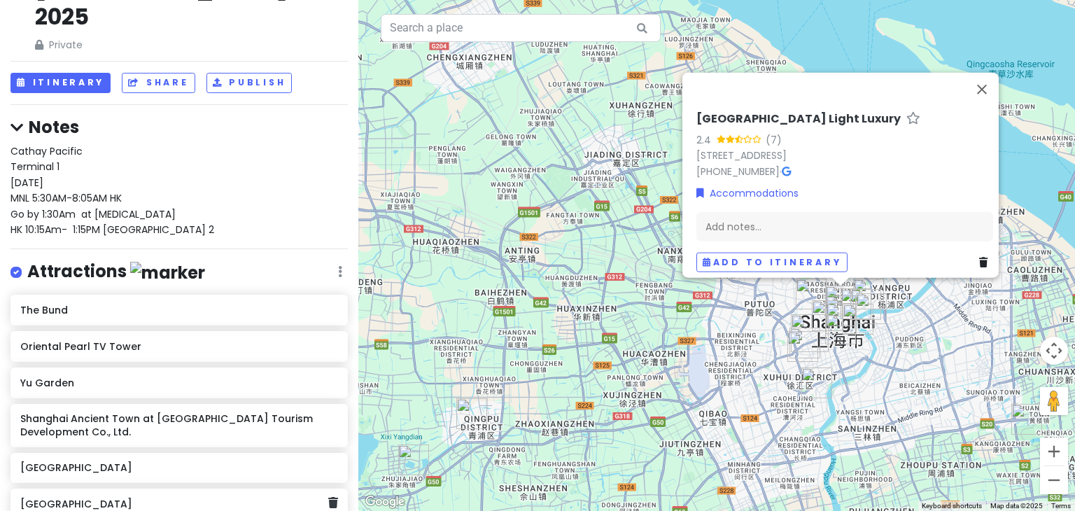
scroll to position [0, 0]
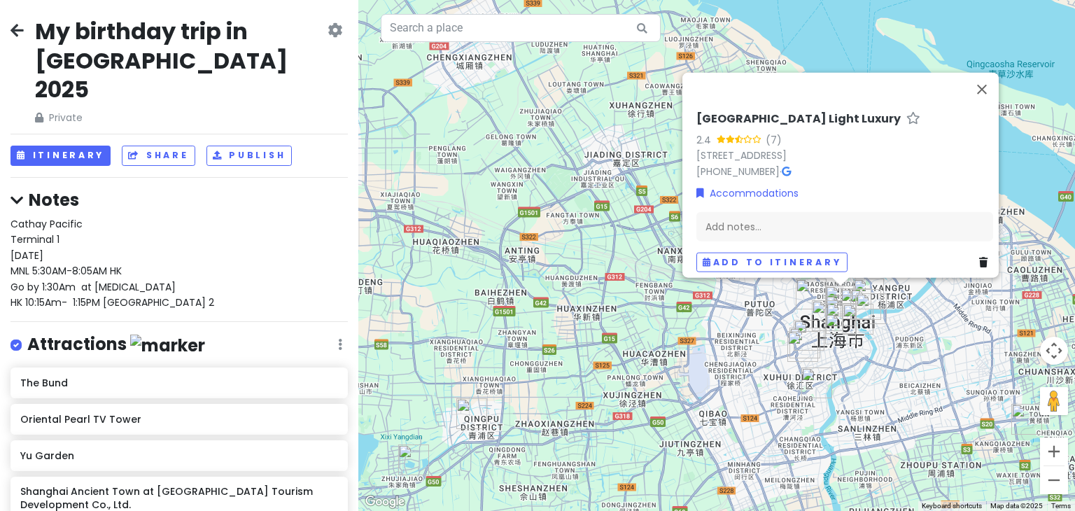
click at [233, 267] on div "[GEOGRAPHIC_DATA] 1 [DATE] MNL 5:30AM-8:05AM HK Go by 1:30Am at [MEDICAL_DATA] …" at bounding box center [178, 263] width 337 height 94
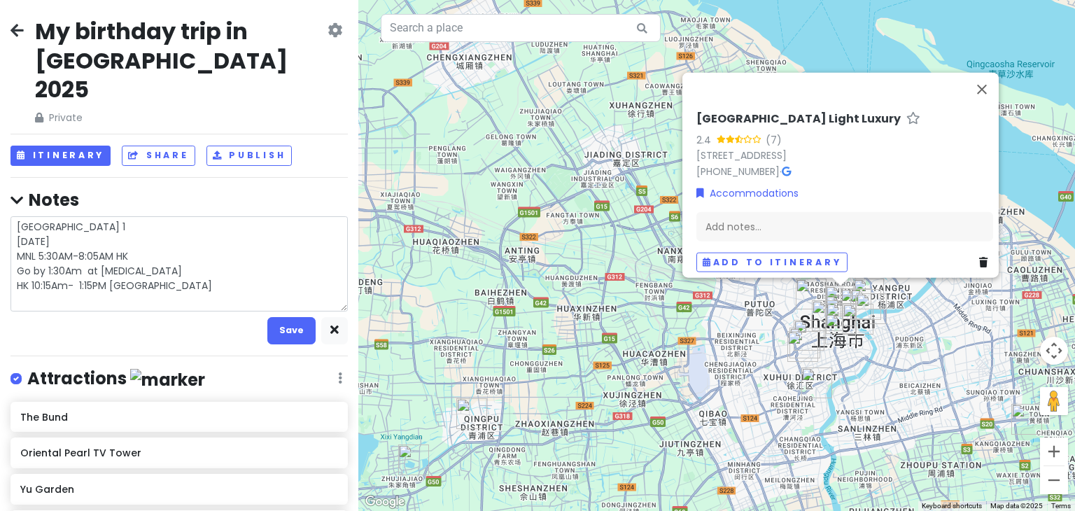
click at [233, 268] on textarea "[GEOGRAPHIC_DATA] 1 [DATE] MNL 5:30AM-8:05AM HK Go by 1:30Am at [MEDICAL_DATA] …" at bounding box center [178, 263] width 337 height 95
type textarea "x"
type textarea "[GEOGRAPHIC_DATA] 1 [DATE] MNL 5:30AM-8:05AM HK Go by 1:30Am at [MEDICAL_DATA] …"
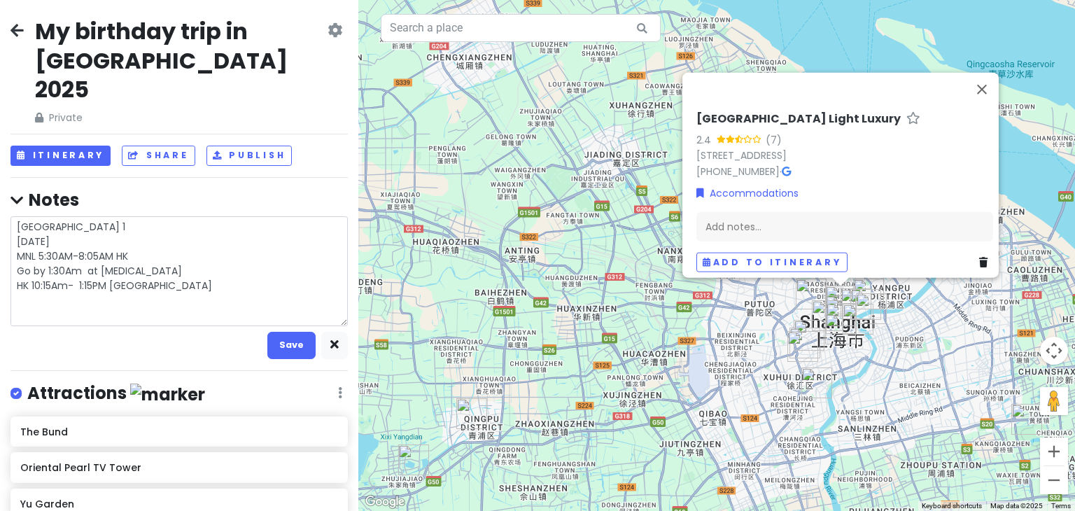
type textarea "x"
type textarea "[GEOGRAPHIC_DATA] 1 [DATE] MNL 5:30AM-8:05AM HK Go by 1:30Am at [MEDICAL_DATA] …"
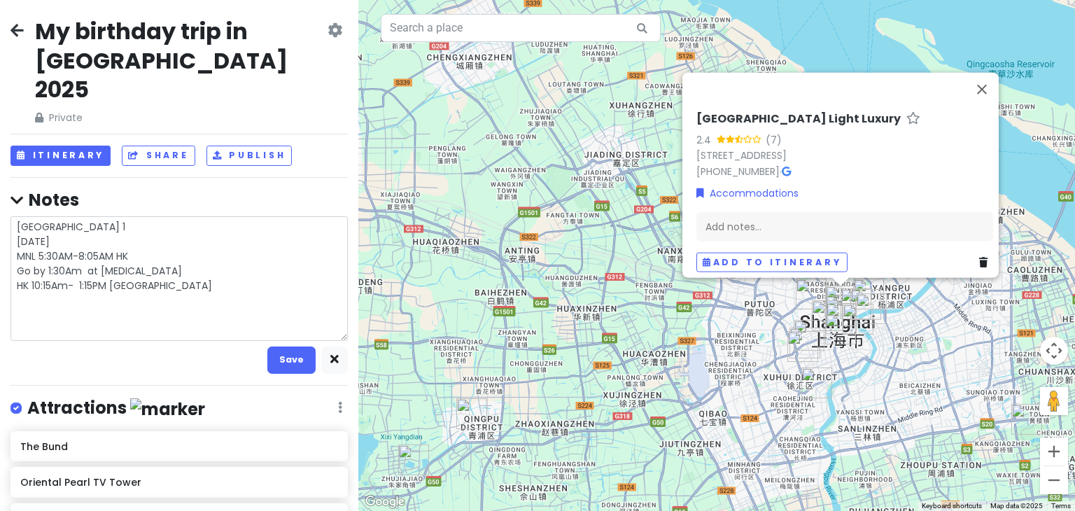
type textarea "x"
type textarea "[GEOGRAPHIC_DATA] 1 [DATE] MNL 5:30AM-8:05AM HK Go by 1:30Am at [MEDICAL_DATA] …"
type textarea "x"
type textarea "[GEOGRAPHIC_DATA] 1 [DATE] MNL 5:30AM-8:05AM HK Go by 1:30Am at [MEDICAL_DATA] …"
type textarea "x"
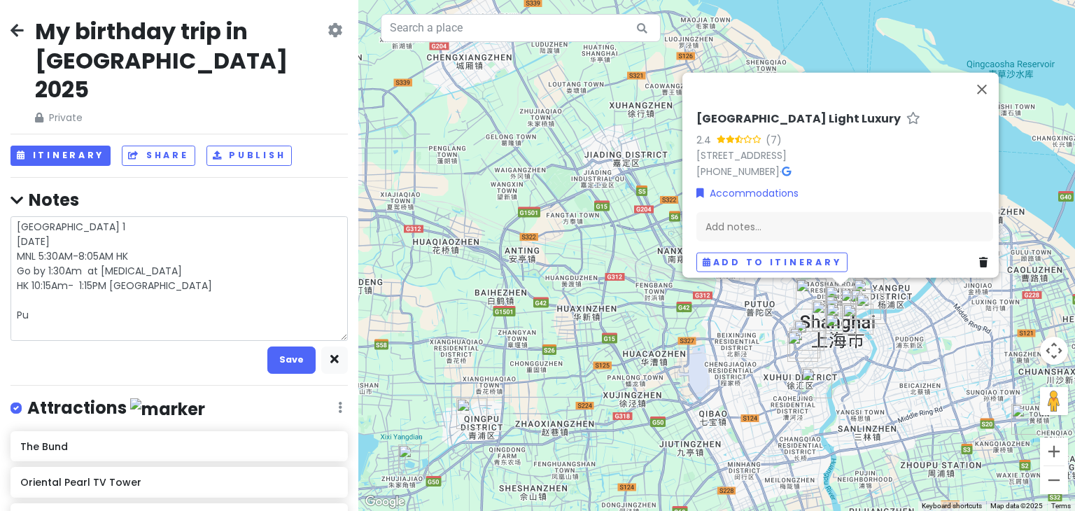
type textarea "[GEOGRAPHIC_DATA] 1 [DATE] MNL 5:30AM-8:05AM HK Go by 1:30Am at [MEDICAL_DATA] …"
type textarea "x"
type textarea "[GEOGRAPHIC_DATA] 1 [DATE] MNL 5:30AM-8:05AM HK Go by 1:30Am at [MEDICAL_DATA] …"
type textarea "x"
type textarea "[GEOGRAPHIC_DATA] 1 [DATE] MNL 5:30AM-8:05AM HK Go by 1:30Am at [MEDICAL_DATA] …"
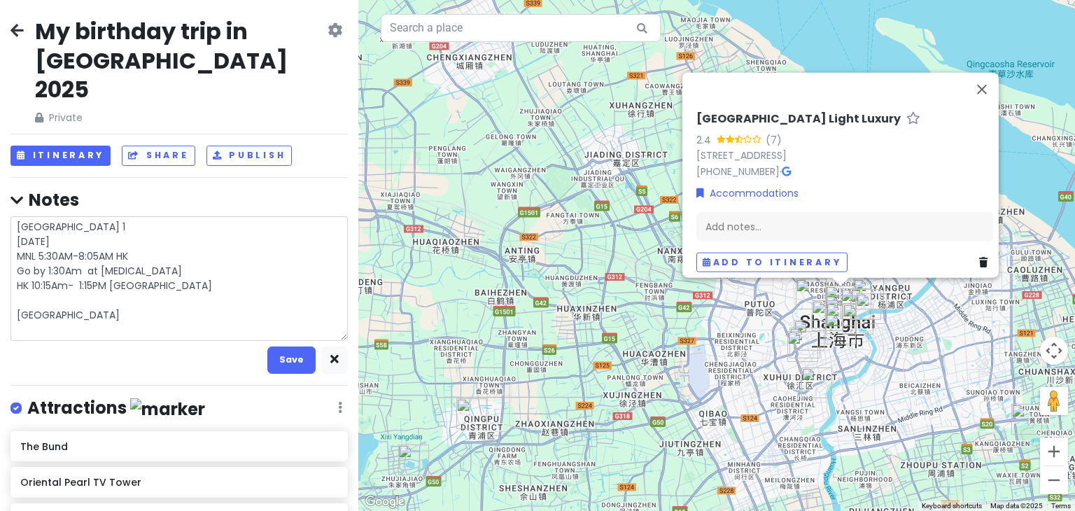
type textarea "x"
type textarea "[GEOGRAPHIC_DATA] 1 [DATE] MNL 5:30AM-8:05AM HK Go by 1:30Am at [MEDICAL_DATA] …"
type textarea "x"
type textarea "[GEOGRAPHIC_DATA] 1 [DATE] MNL 5:30AM-8:05AM HK Go by 1:30Am at [MEDICAL_DATA] …"
type textarea "x"
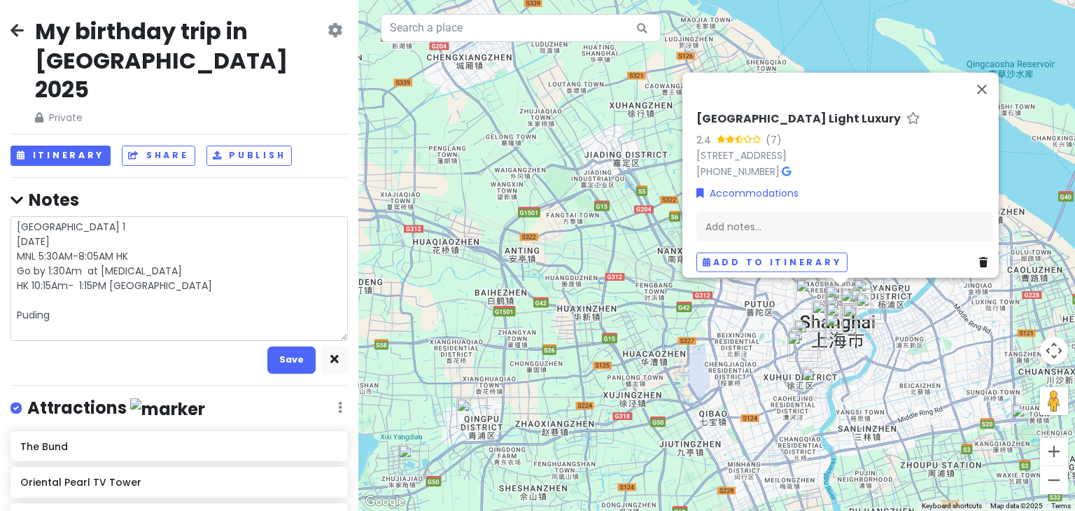
type textarea "[GEOGRAPHIC_DATA] 1 [DATE] MNL 5:30AM-8:05AM HK Go by 1:30Am at [MEDICAL_DATA] …"
type textarea "x"
type textarea "[GEOGRAPHIC_DATA] 1 [DATE] MNL 5:30AM-8:05AM HK Go by 1:30Am at [MEDICAL_DATA] …"
type textarea "x"
type textarea "[GEOGRAPHIC_DATA] 1 [DATE] MNL 5:30AM-8:05AM HK Go by 1:30Am at [MEDICAL_DATA] …"
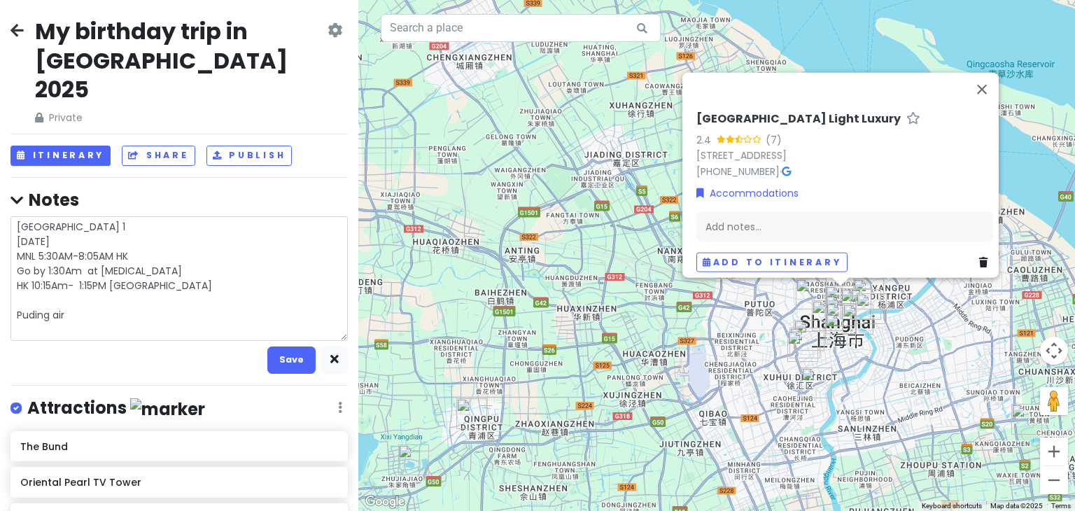
type textarea "x"
type textarea "[GEOGRAPHIC_DATA] 1 [DATE] MNL 5:30AM-8:05AM HK Go by 1:30Am at [MEDICAL_DATA] …"
type textarea "x"
type textarea "[GEOGRAPHIC_DATA] 1 [DATE] MNL 5:30AM-8:05AM HK Go by 1:30Am at [MEDICAL_DATA] …"
type textarea "x"
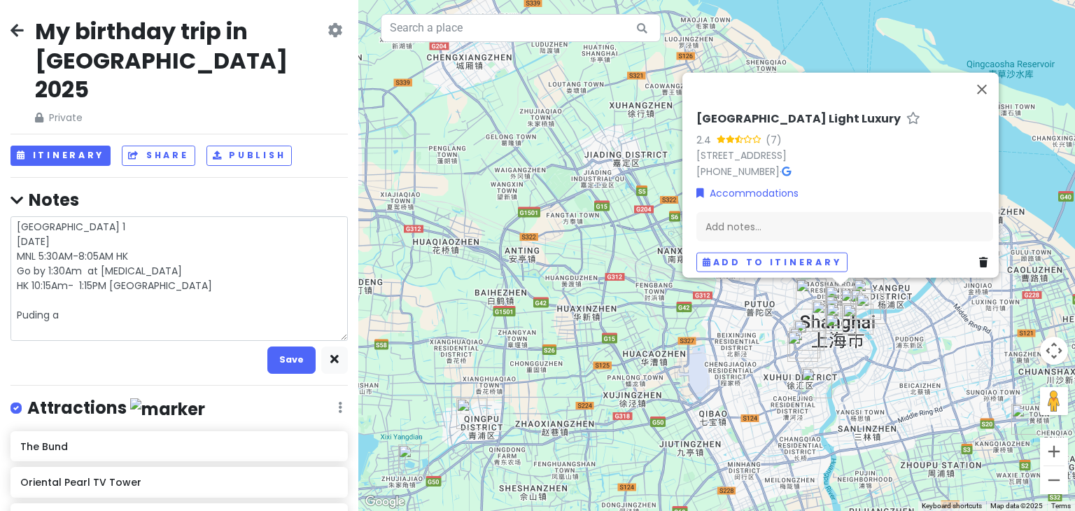
type textarea "[GEOGRAPHIC_DATA] 1 [DATE] MNL 5:30AM-8:05AM HK Go by 1:30Am at [MEDICAL_DATA] …"
type textarea "x"
type textarea "[GEOGRAPHIC_DATA] 1 [DATE] MNL 5:30AM-8:05AM HK Go by 1:30Am at [MEDICAL_DATA] …"
type textarea "x"
type textarea "[GEOGRAPHIC_DATA] 1 [DATE] MNL 5:30AM-8:05AM HK Go by 1:30Am at [MEDICAL_DATA] …"
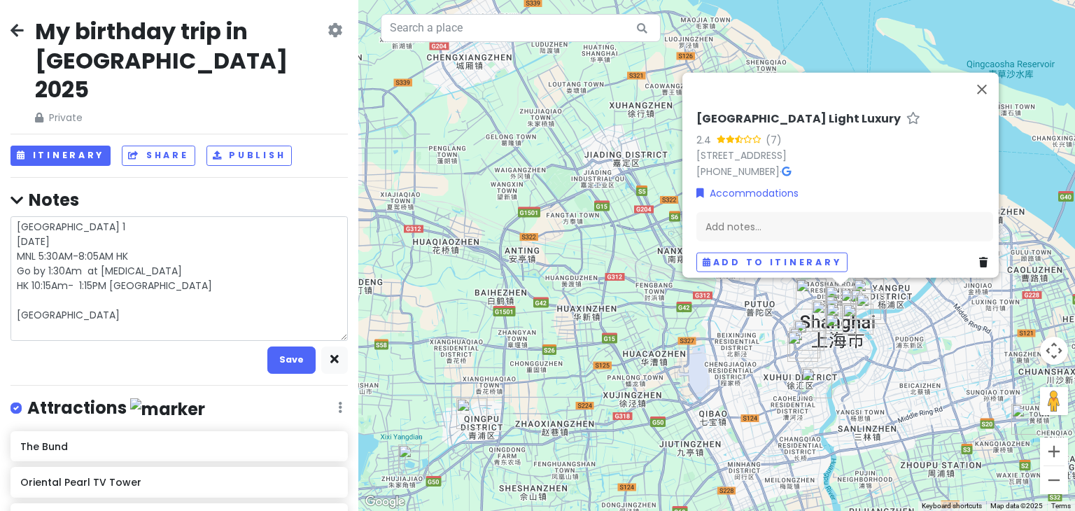
type textarea "x"
type textarea "[GEOGRAPHIC_DATA] 1 [DATE] MNL 5:30AM-8:05AM HK Go by 1:30Am at [MEDICAL_DATA] …"
type textarea "x"
type textarea "[GEOGRAPHIC_DATA] 1 [DATE] MNL 5:30AM-8:05AM HK Go by 1:30Am at [MEDICAL_DATA] …"
type textarea "x"
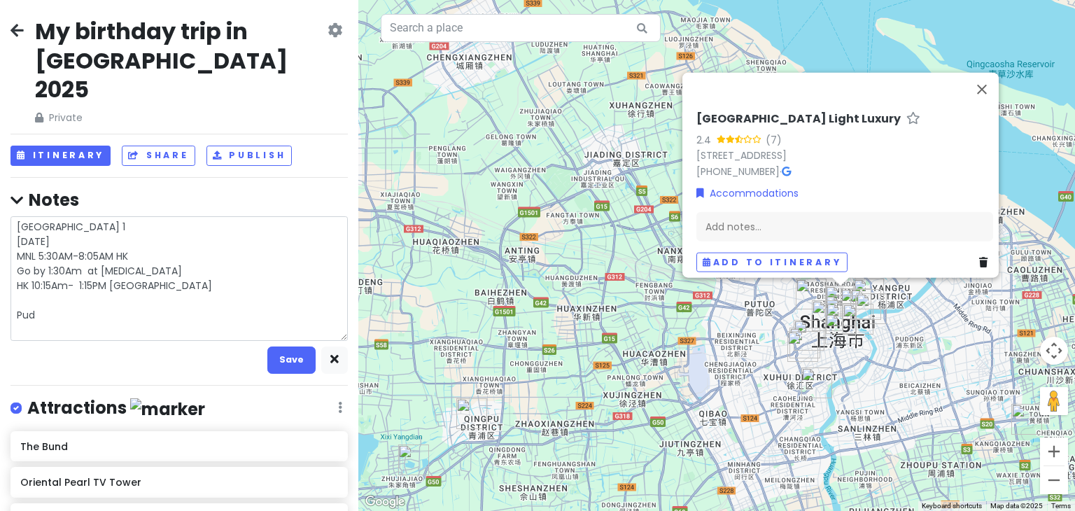
type textarea "[GEOGRAPHIC_DATA] 1 [DATE] MNL 5:30AM-8:05AM HK Go by 1:30Am at [MEDICAL_DATA] …"
type textarea "x"
type textarea "[GEOGRAPHIC_DATA] 1 [DATE] MNL 5:30AM-8:05AM HK Go by 1:30Am at [MEDICAL_DATA] …"
type textarea "x"
type textarea "[GEOGRAPHIC_DATA] 1 [DATE] MNL 5:30AM-8:05AM HK Go by 1:30Am at [MEDICAL_DATA] …"
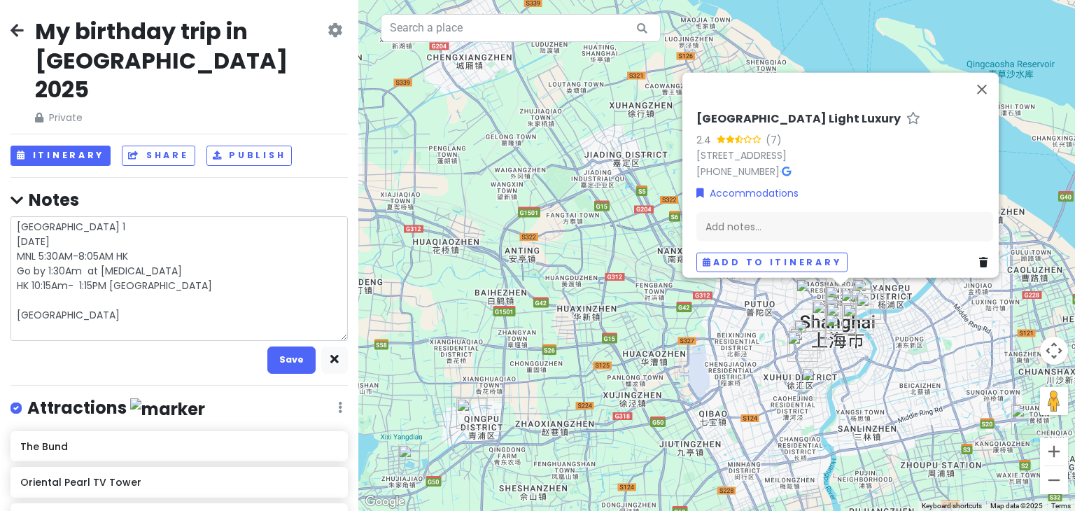
type textarea "x"
type textarea "[GEOGRAPHIC_DATA] 1 [DATE] MNL 5:30AM-8:05AM HK Go by 1:30Am at [MEDICAL_DATA] …"
type textarea "x"
type textarea "[GEOGRAPHIC_DATA] 1 [DATE] MNL 5:30AM-8:05AM HK Go by 1:30Am at [MEDICAL_DATA] …"
type textarea "x"
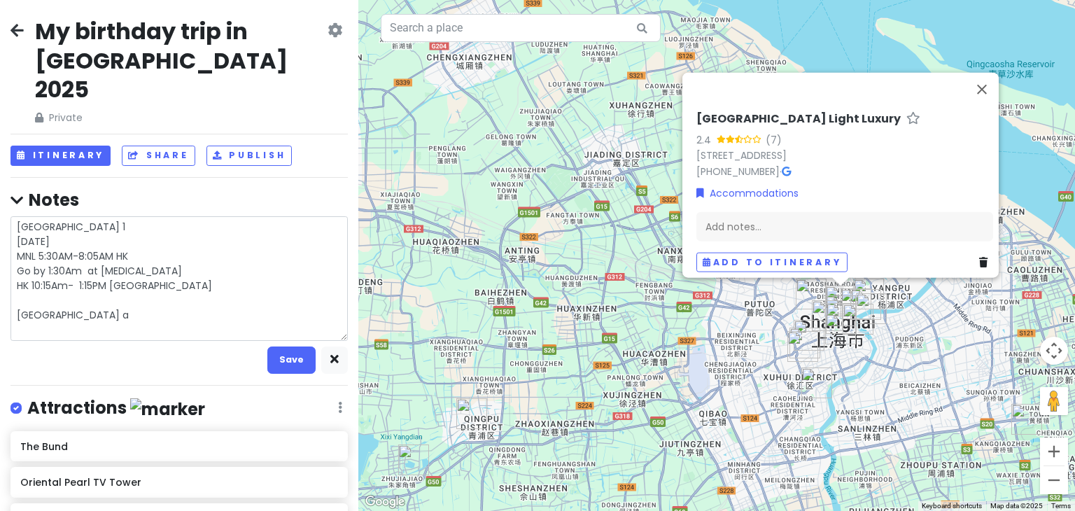
type textarea "[GEOGRAPHIC_DATA] 1 [DATE] MNL 5:30AM-8:05AM HK Go by 1:30Am at [MEDICAL_DATA] …"
type textarea "x"
type textarea "[GEOGRAPHIC_DATA] 1 [DATE] MNL 5:30AM-8:05AM HK Go by 1:30Am at [MEDICAL_DATA] …"
type textarea "x"
type textarea "[GEOGRAPHIC_DATA] 1 [DATE] MNL 5:30AM-8:05AM HK Go by 1:30Am at [MEDICAL_DATA] …"
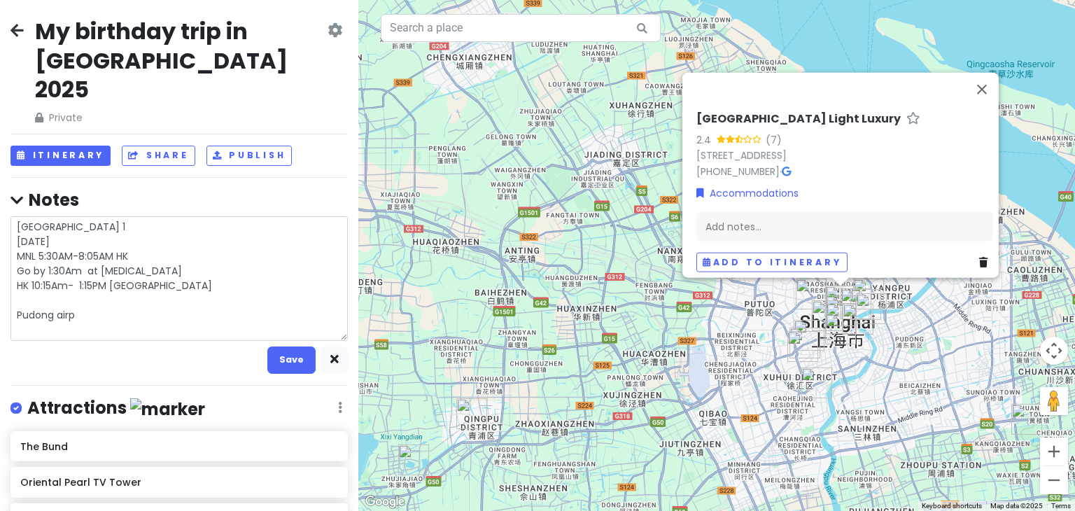
type textarea "x"
type textarea "[GEOGRAPHIC_DATA] 1 [DATE] MNL 5:30AM-8:05AM HK Go by 1:30Am at [MEDICAL_DATA] …"
type textarea "x"
type textarea "[GEOGRAPHIC_DATA] 1 [DATE] MNL 5:30AM-8:05AM HK Go by 1:30Am at [MEDICAL_DATA] …"
type textarea "x"
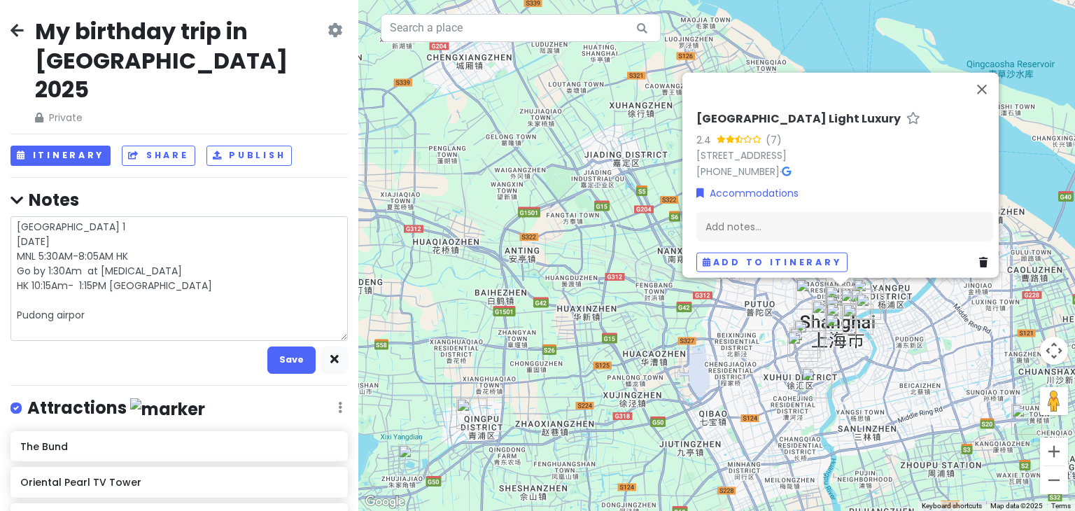
type textarea "[GEOGRAPHIC_DATA] 1 [DATE] MNL 5:30AM-8:05AM HK Go by 1:30Am at [MEDICAL_DATA] …"
type textarea "x"
type textarea "[GEOGRAPHIC_DATA] 1 [DATE] MNL 5:30AM-8:05AM HK Go by 1:30Am at [MEDICAL_DATA] …"
type textarea "x"
type textarea "[GEOGRAPHIC_DATA] 1 [DATE] MNL 5:30AM-8:05AM HK Go by 1:30Am at [MEDICAL_DATA] …"
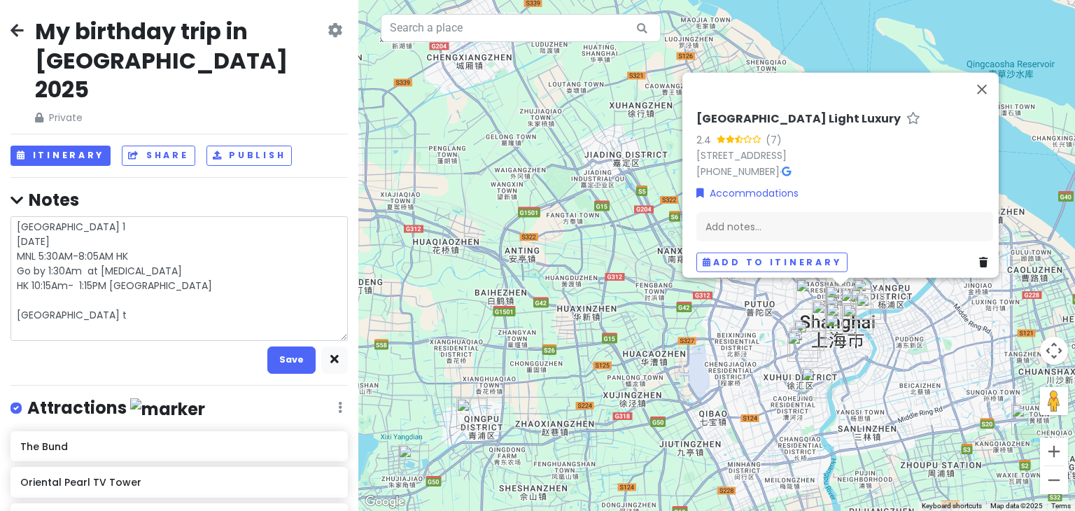
type textarea "x"
type textarea "[GEOGRAPHIC_DATA] 1 [DATE] MNL 5:30AM-8:05AM HK Go by 1:30Am at [MEDICAL_DATA] …"
type textarea "x"
type textarea "[GEOGRAPHIC_DATA] 1 [DATE] MNL 5:30AM-8:05AM HK Go by 1:30Am at [MEDICAL_DATA] …"
type textarea "x"
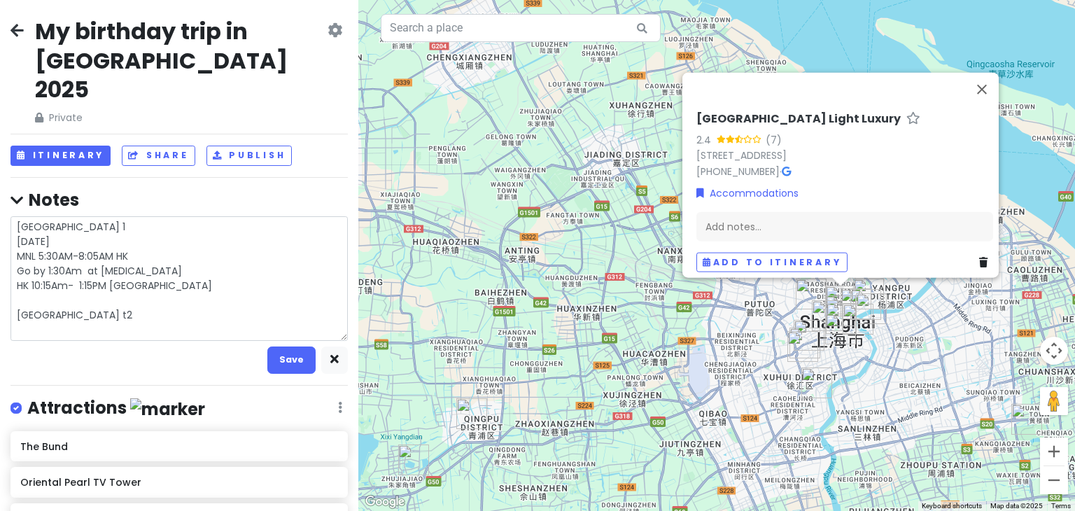
type textarea "[GEOGRAPHIC_DATA] 1 [DATE] MNL 5:30AM-8:05AM HK Go by 1:30Am at [MEDICAL_DATA] …"
type textarea "x"
type textarea "[GEOGRAPHIC_DATA] 1 [DATE] MNL 5:30AM-8:05AM HK Go by 1:30Am at [MEDICAL_DATA] …"
type textarea "x"
type textarea "[GEOGRAPHIC_DATA] 1 [DATE] MNL 5:30AM-8:05AM HK Go by 1:30Am at [MEDICAL_DATA] …"
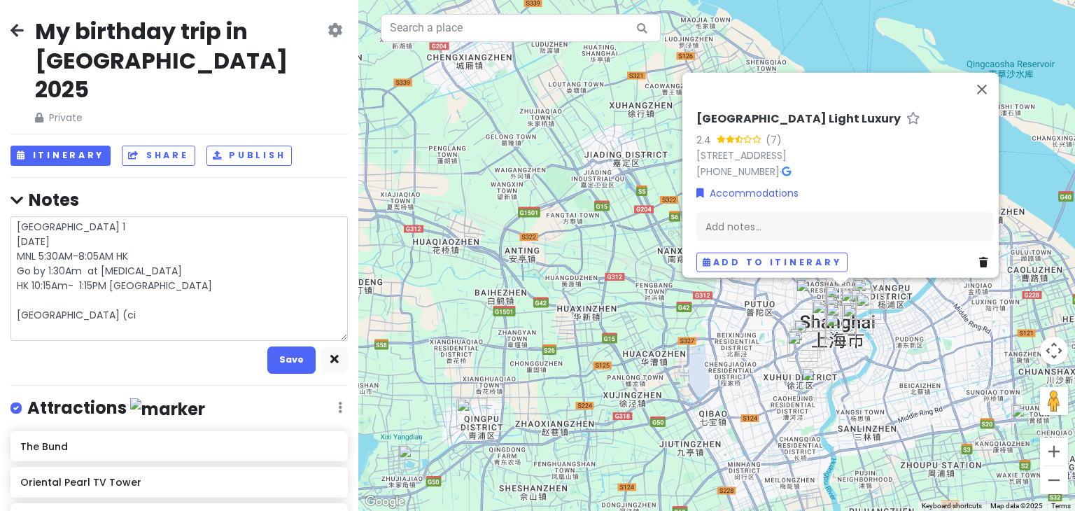
type textarea "x"
type textarea "[GEOGRAPHIC_DATA] 1 [DATE] MNL 5:30AM-8:05AM HK Go by 1:30Am at [MEDICAL_DATA] …"
type textarea "x"
type textarea "[GEOGRAPHIC_DATA] 1 [DATE] MNL 5:30AM-8:05AM HK Go by 1:30Am at [MEDICAL_DATA] …"
type textarea "x"
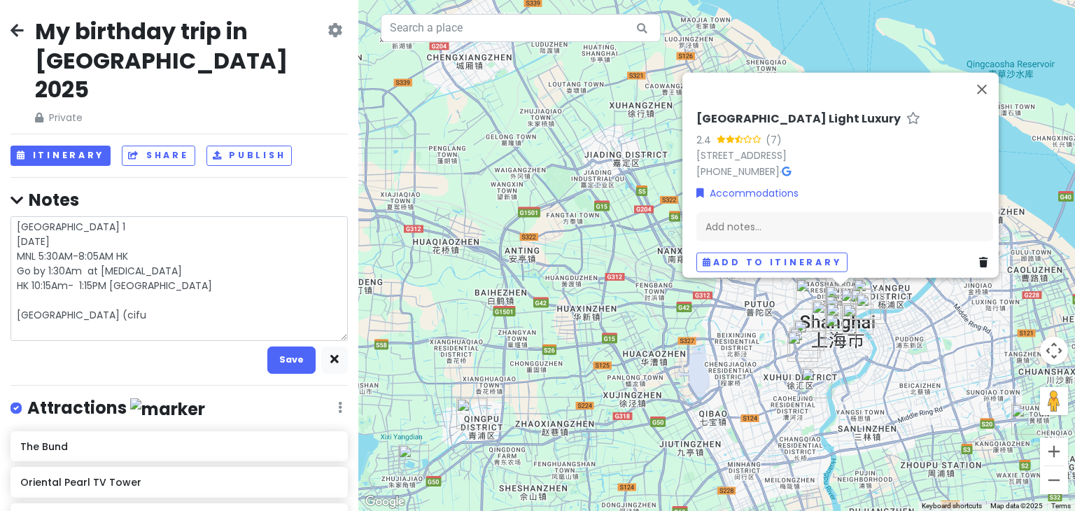
type textarea "[GEOGRAPHIC_DATA] 1 [DATE] MNL 5:30AM-8:05AM HK Go by 1:30Am at [MEDICAL_DATA] …"
type textarea "x"
type textarea "[GEOGRAPHIC_DATA] 1 [DATE] MNL 5:30AM-8:05AM HK Go by 1:30Am at [MEDICAL_DATA] …"
type textarea "x"
type textarea "[GEOGRAPHIC_DATA] 1 [DATE] MNL 5:30AM-8:05AM HK Go by 1:30Am at [MEDICAL_DATA] …"
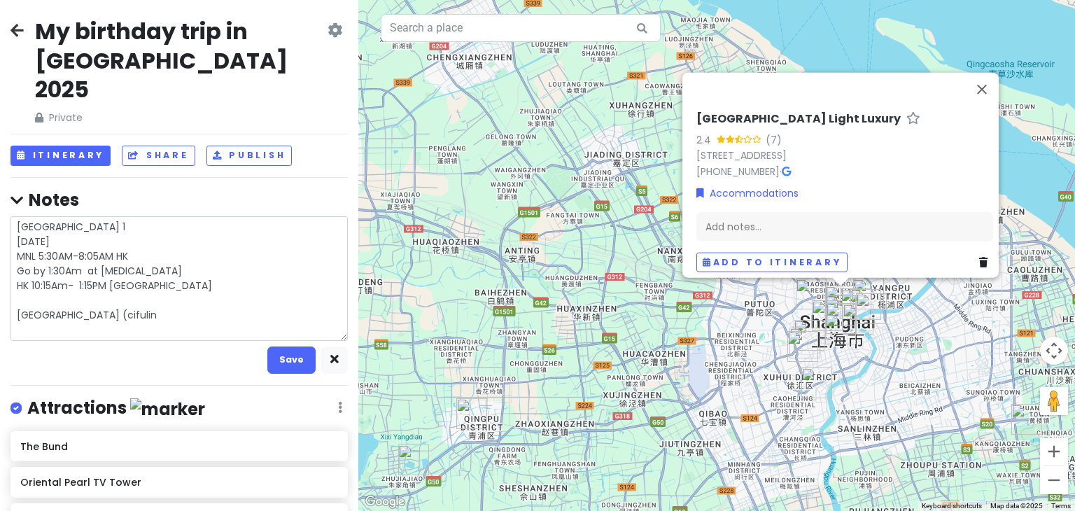
type textarea "x"
type textarea "[GEOGRAPHIC_DATA] 1 [DATE] MNL 5:30AM-8:05AM HK Go by 1:30Am at [MEDICAL_DATA] …"
type textarea "x"
type textarea "[GEOGRAPHIC_DATA] 1 [DATE] MNL 5:30AM-8:05AM HK Go by 1:30Am at [MEDICAL_DATA] …"
type textarea "x"
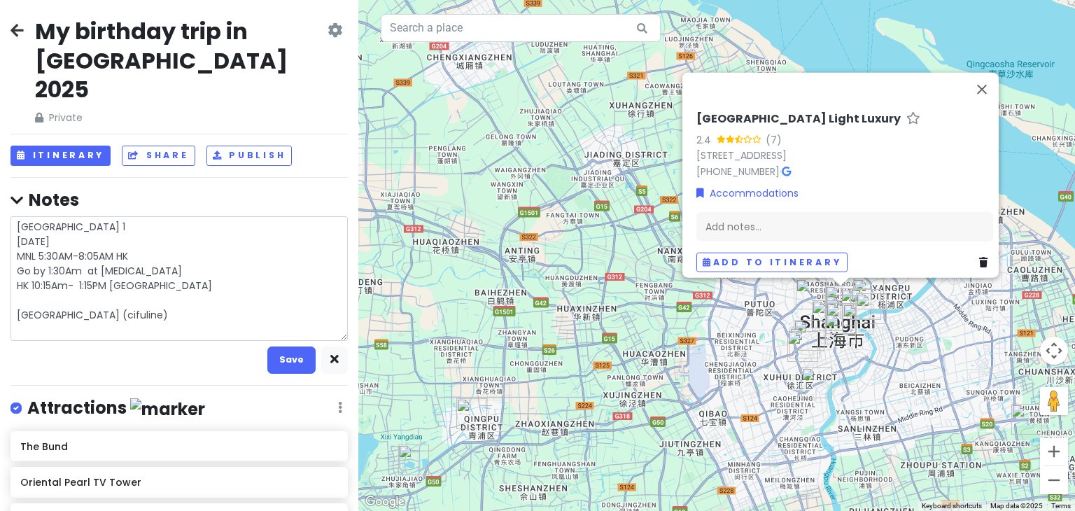
type textarea "[GEOGRAPHIC_DATA] 1 [DATE] MNL 5:30AM-8:05AM HK Go by 1:30Am at [MEDICAL_DATA] …"
type textarea "x"
type textarea "[GEOGRAPHIC_DATA] 1 [DATE] MNL 5:30AM-8:05AM HK Go by 1:30Am at [MEDICAL_DATA] …"
type textarea "x"
type textarea "[GEOGRAPHIC_DATA] 1 [DATE] MNL 5:30AM-8:05AM HK Go by 1:30Am at [MEDICAL_DATA] …"
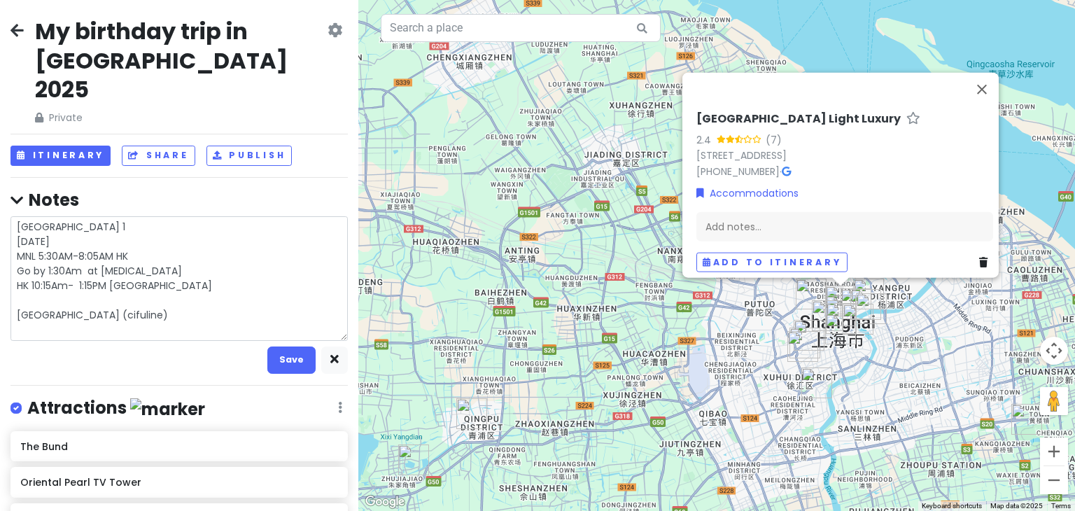
type textarea "x"
type textarea "[GEOGRAPHIC_DATA] 1 [DATE] MNL 5:30AM-8:05AM HK Go by 1:30Am at [MEDICAL_DATA] …"
type textarea "x"
type textarea "[GEOGRAPHIC_DATA] 1 [DATE] MNL 5:30AM-8:05AM HK Go by 1:30Am at [MEDICAL_DATA] …"
type textarea "x"
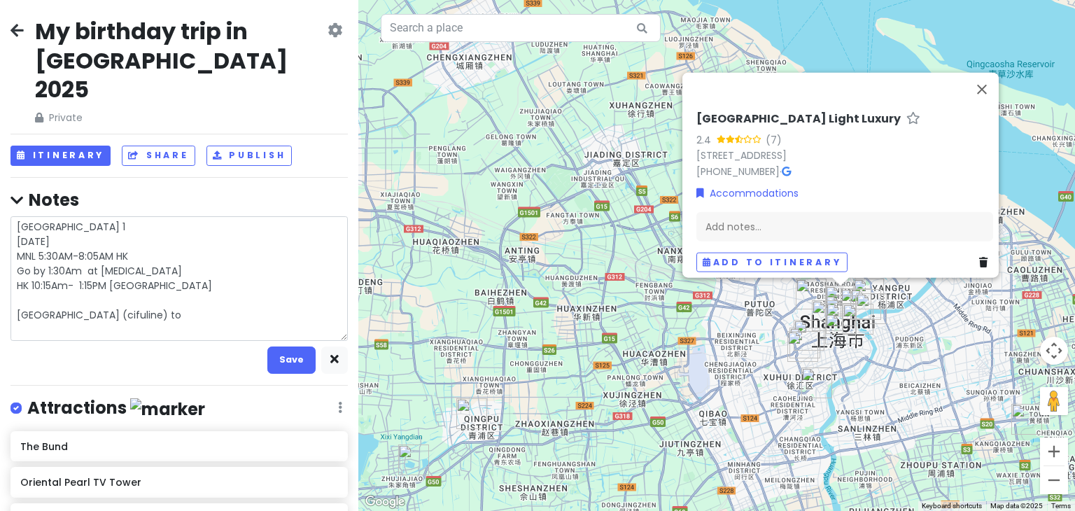
type textarea "[GEOGRAPHIC_DATA] 1 [DATE] MNL 5:30AM-8:05AM HK Go by 1:30Am at [MEDICAL_DATA] …"
type textarea "x"
type textarea "[GEOGRAPHIC_DATA] 1 [DATE] MNL 5:30AM-8:05AM HK Go by 1:30Am at [MEDICAL_DATA] …"
type textarea "x"
type textarea "[GEOGRAPHIC_DATA] 1 [DATE] MNL 5:30AM-8:05AM HK Go by 1:30Am at [MEDICAL_DATA] …"
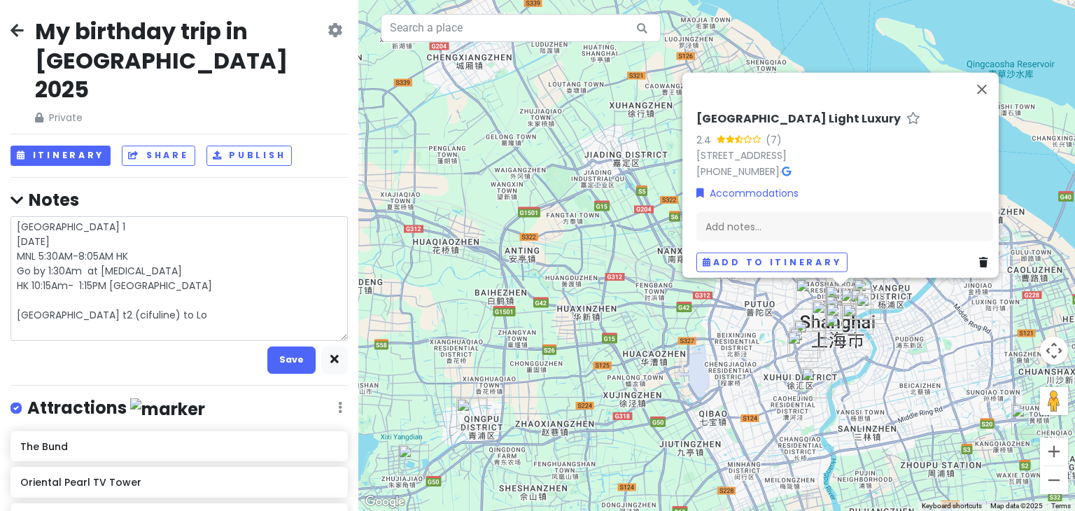
type textarea "x"
type textarea "[GEOGRAPHIC_DATA] 1 [DATE] MNL 5:30AM-8:05AM HK Go by 1:30Am at [MEDICAL_DATA] …"
type textarea "x"
type textarea "[GEOGRAPHIC_DATA] 1 [DATE] MNL 5:30AM-8:05AM HK Go by 1:30Am at [MEDICAL_DATA] …"
type textarea "x"
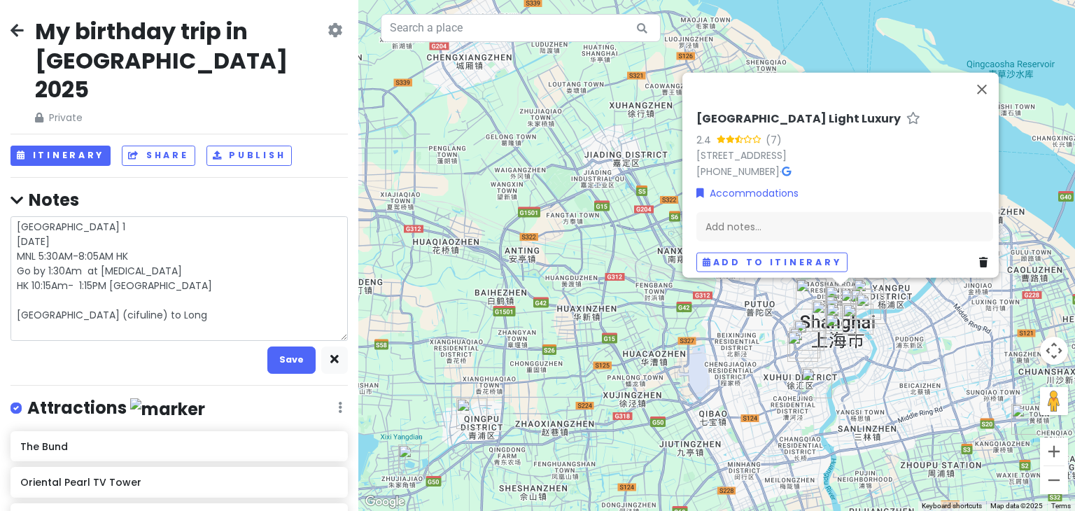
type textarea "[GEOGRAPHIC_DATA] 1 [DATE] MNL 5:30AM-8:05AM HK Go by 1:30Am at [MEDICAL_DATA] …"
type textarea "x"
type textarea "[GEOGRAPHIC_DATA] 1 [DATE] MNL 5:30AM-8:05AM HK Go by 1:30Am at [MEDICAL_DATA] …"
type textarea "x"
type textarea "[GEOGRAPHIC_DATA] 1 [DATE] MNL 5:30AM-8:05AM HK Go by 1:30Am at [MEDICAL_DATA] …"
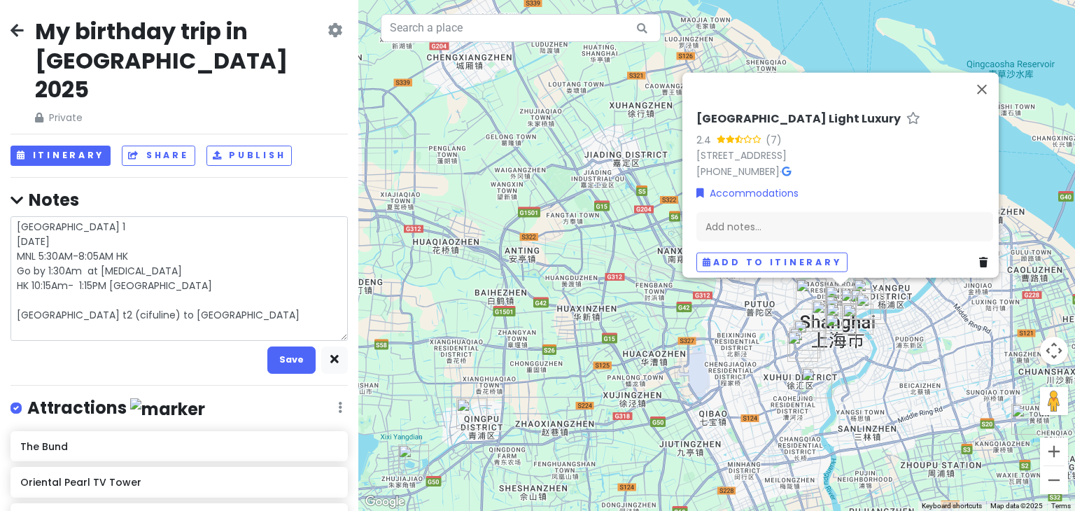
type textarea "x"
type textarea "[GEOGRAPHIC_DATA] 1 [DATE] MNL 5:30AM-8:05AM HK Go by 1:30Am at [MEDICAL_DATA] …"
type textarea "x"
type textarea "[GEOGRAPHIC_DATA] 1 [DATE] MNL 5:30AM-8:05AM HK Go by 1:30Am at [MEDICAL_DATA] …"
type textarea "x"
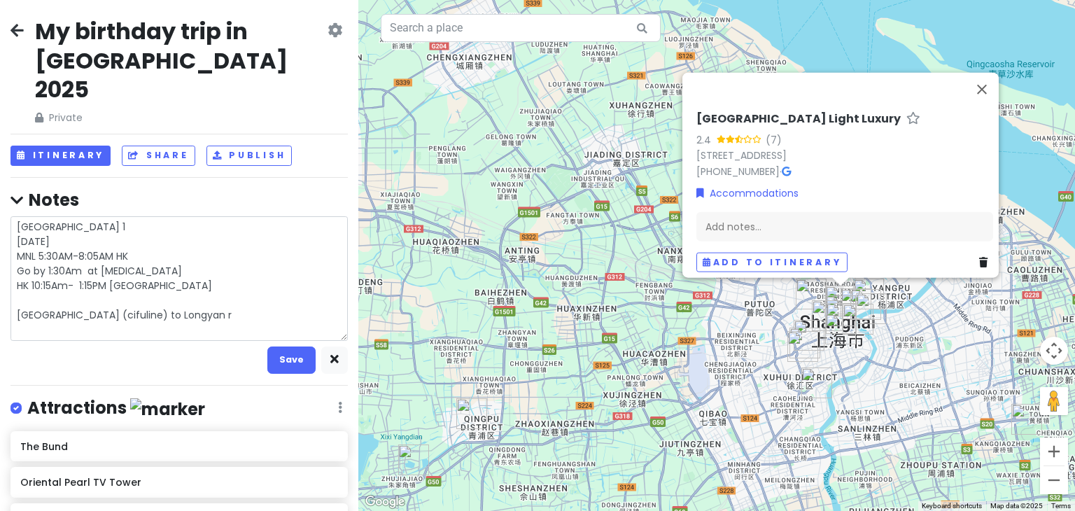
type textarea "[GEOGRAPHIC_DATA] 1 [DATE] MNL 5:30AM-8:05AM HK Go by 1:30Am at [MEDICAL_DATA] …"
type textarea "x"
type textarea "[GEOGRAPHIC_DATA] 1 [DATE] MNL 5:30AM-8:05AM HK Go by 1:30Am at [MEDICAL_DATA] …"
type textarea "x"
type textarea "[GEOGRAPHIC_DATA] 1 [DATE] MNL 5:30AM-8:05AM HK Go by 1:30Am at [MEDICAL_DATA] …"
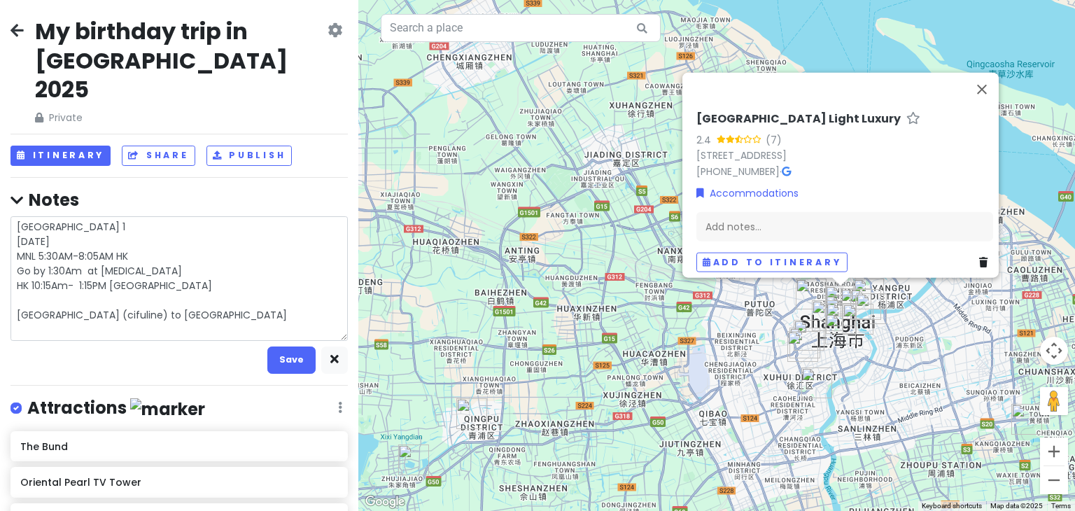
type textarea "x"
type textarea "[GEOGRAPHIC_DATA] 1 [DATE] MNL 5:30AM-8:05AM HK Go by 1:30Am at [MEDICAL_DATA] …"
type textarea "x"
type textarea "[GEOGRAPHIC_DATA] 1 [DATE] MNL 5:30AM-8:05AM HK Go by 1:30Am at [MEDICAL_DATA] …"
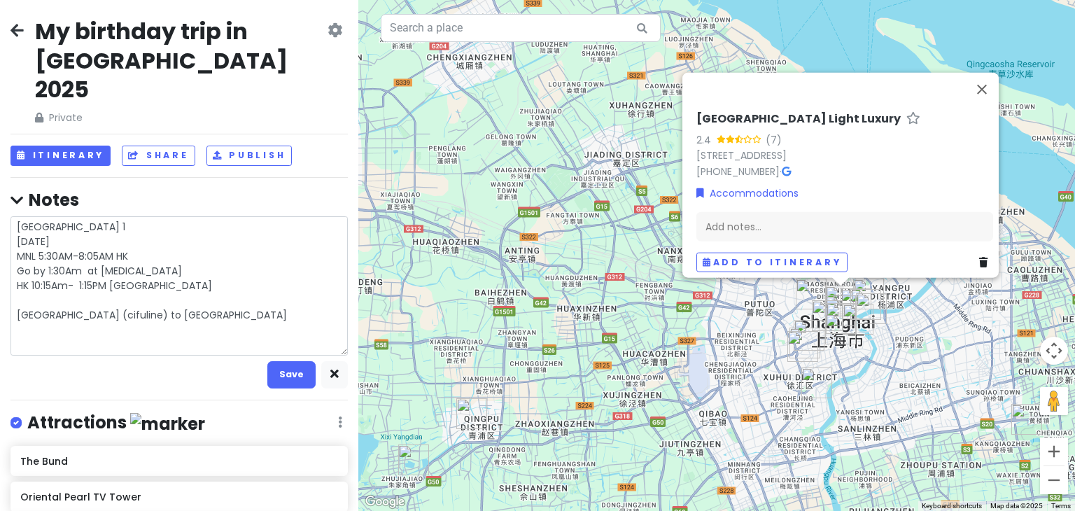
type textarea "x"
type textarea "[GEOGRAPHIC_DATA] 1 [DATE] MNL 5:30AM-8:05AM HK Go by 1:30Am at [MEDICAL_DATA] …"
type textarea "x"
type textarea "[GEOGRAPHIC_DATA] 1 [DATE] MNL 5:30AM-8:05AM HK Go by 1:30Am at [MEDICAL_DATA] …"
type textarea "x"
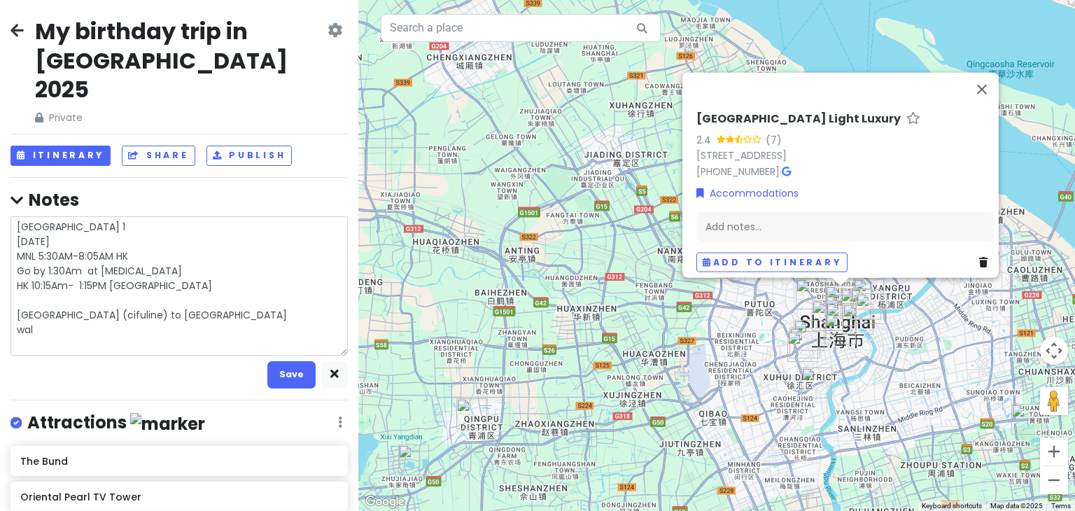
type textarea "[GEOGRAPHIC_DATA] 1 [DATE] MNL 5:30AM-8:05AM HK Go by 1:30Am at [MEDICAL_DATA] …"
type textarea "x"
type textarea "[GEOGRAPHIC_DATA] 1 [DATE] MNL 5:30AM-8:05AM HK Go by 1:30Am at [MEDICAL_DATA] …"
type textarea "x"
type textarea "[GEOGRAPHIC_DATA] 1 [DATE] MNL 5:30AM-8:05AM HK Go by 1:30Am at [MEDICAL_DATA] …"
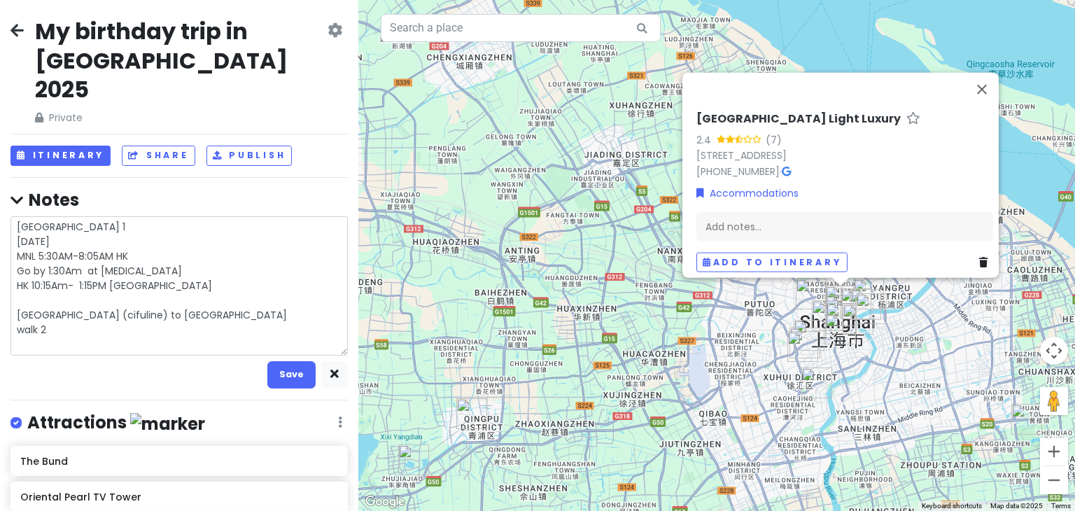
type textarea "x"
type textarea "[GEOGRAPHIC_DATA] 1 [DATE] MNL 5:30AM-8:05AM HK Go by 1:30Am at [MEDICAL_DATA] …"
type textarea "x"
type textarea "[GEOGRAPHIC_DATA] 1 [DATE] MNL 5:30AM-8:05AM HK Go by 1:30Am at [MEDICAL_DATA] …"
type textarea "x"
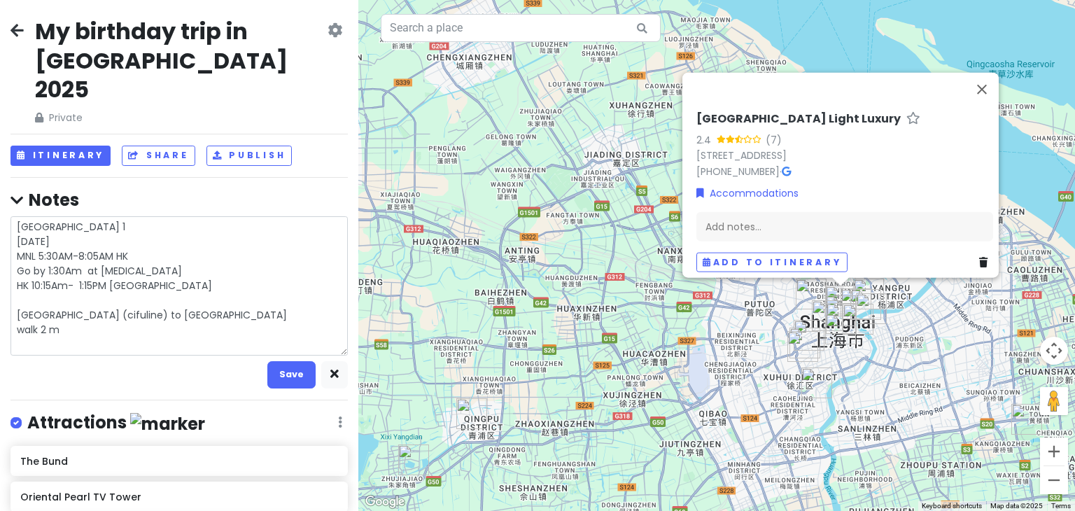
type textarea "[GEOGRAPHIC_DATA] 1 [DATE] MNL 5:30AM-8:05AM HK Go by 1:30Am at [MEDICAL_DATA] …"
type textarea "x"
type textarea "[GEOGRAPHIC_DATA] 1 [DATE] MNL 5:30AM-8:05AM HK Go by 1:30Am at [MEDICAL_DATA] …"
type textarea "x"
type textarea "[GEOGRAPHIC_DATA] 1 [DATE] MNL 5:30AM-8:05AM HK Go by 1:30Am at [MEDICAL_DATA] …"
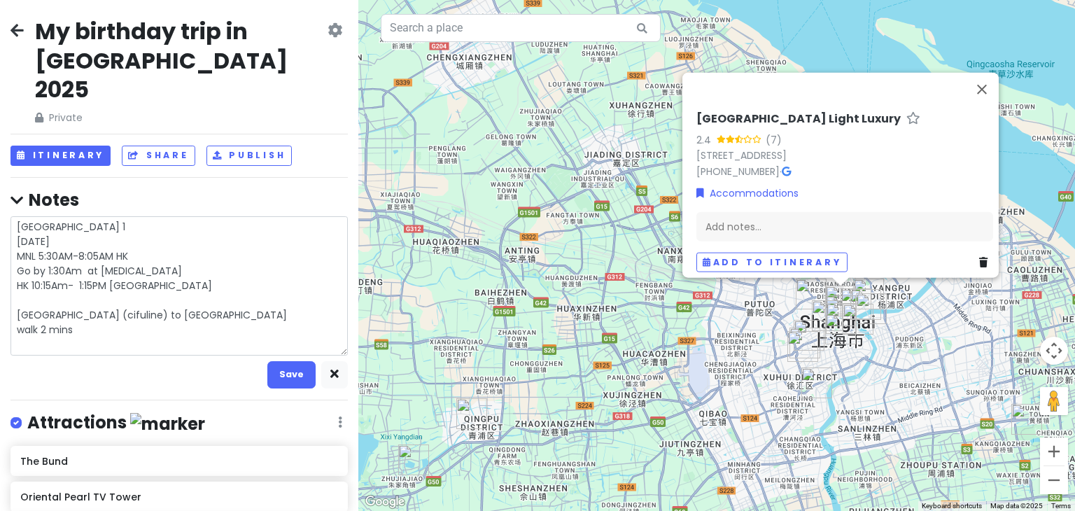
type textarea "x"
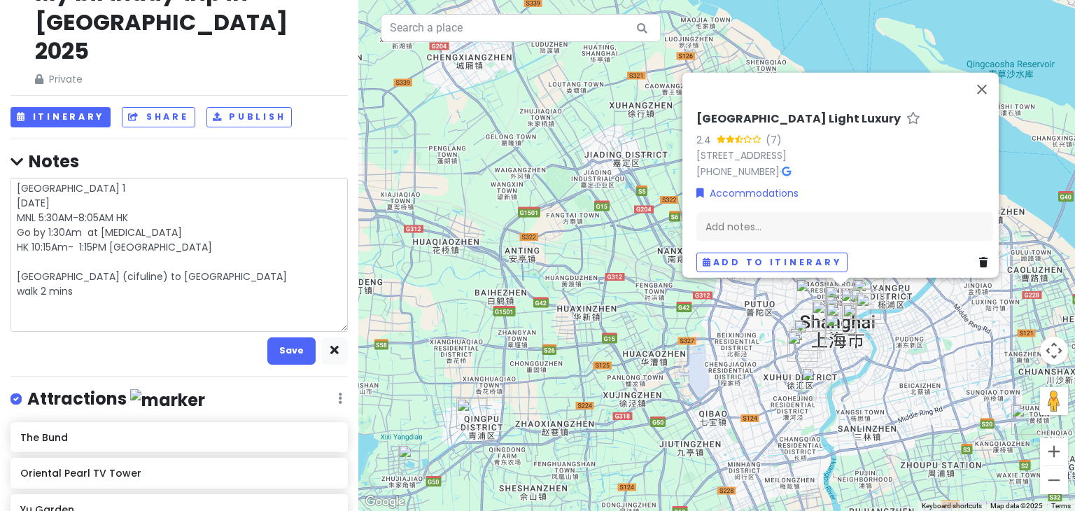
scroll to position [39, 0]
click at [143, 260] on textarea "[GEOGRAPHIC_DATA] 1 [DATE] MNL 5:30AM-8:05AM HK Go by 1:30Am at [MEDICAL_DATA] …" at bounding box center [178, 254] width 337 height 154
click at [102, 281] on textarea "[GEOGRAPHIC_DATA] 1 [DATE] MNL 5:30AM-8:05AM HK Go by 1:30Am at [MEDICAL_DATA] …" at bounding box center [178, 254] width 337 height 154
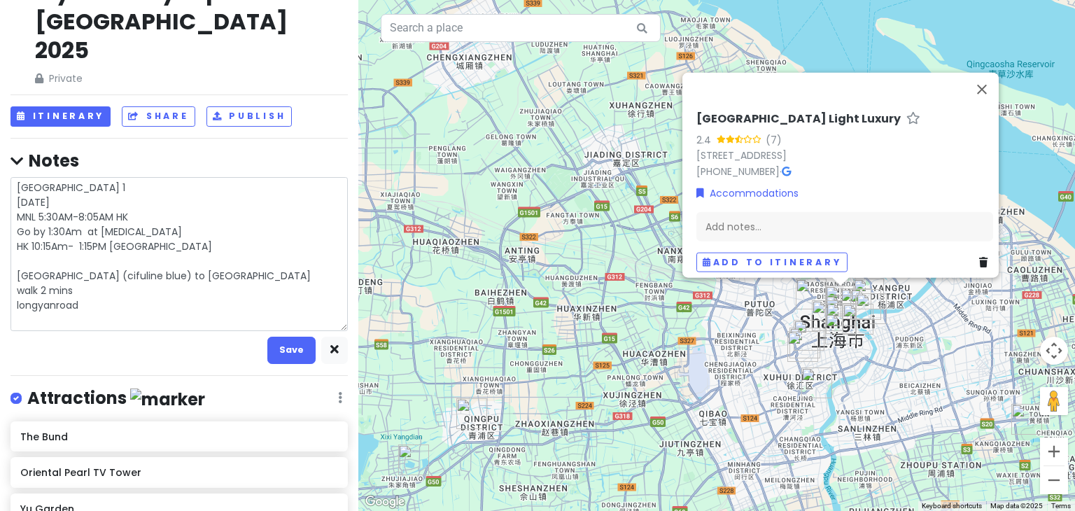
click at [102, 281] on textarea "[GEOGRAPHIC_DATA] 1 [DATE] MNL 5:30AM-8:05AM HK Go by 1:30Am at [MEDICAL_DATA] …" at bounding box center [178, 254] width 337 height 154
click at [91, 291] on textarea "[GEOGRAPHIC_DATA] 1 [DATE] MNL 5:30AM-8:05AM HK Go by 1:30Am at [MEDICAL_DATA] …" at bounding box center [178, 254] width 337 height 154
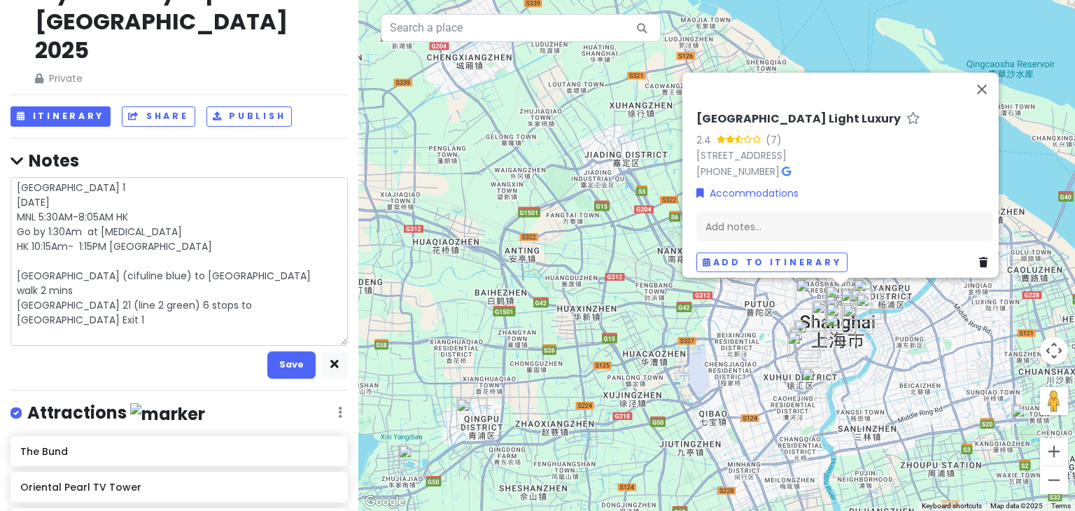
click at [13, 307] on textarea "[GEOGRAPHIC_DATA] 1 [DATE] MNL 5:30AM-8:05AM HK Go by 1:30Am at [MEDICAL_DATA] …" at bounding box center [178, 261] width 337 height 169
click at [65, 303] on textarea "[GEOGRAPHIC_DATA] 1 [DATE] MNL 5:30AM-8:05AM HK Go by 1:30Am at [MEDICAL_DATA] …" at bounding box center [178, 261] width 337 height 169
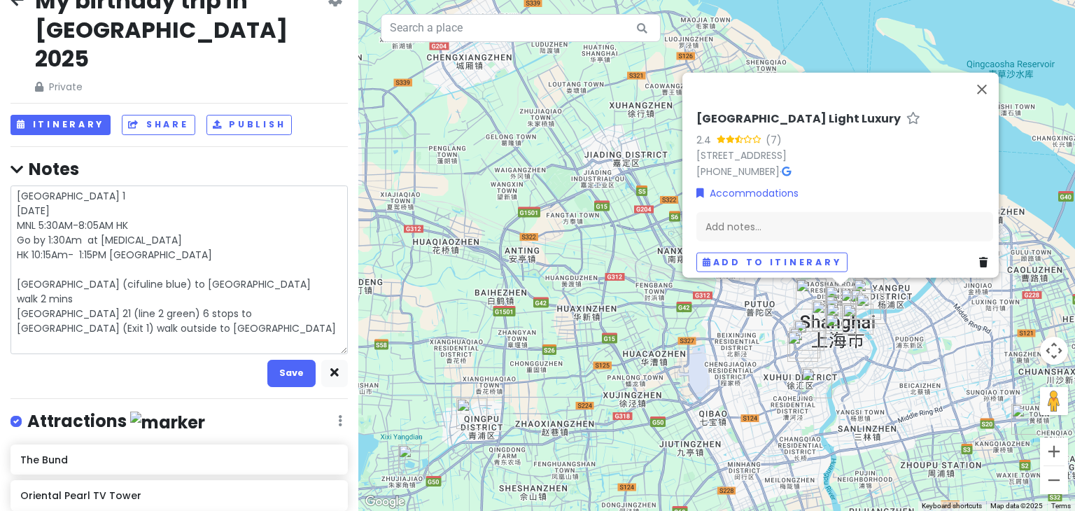
scroll to position [81, 0]
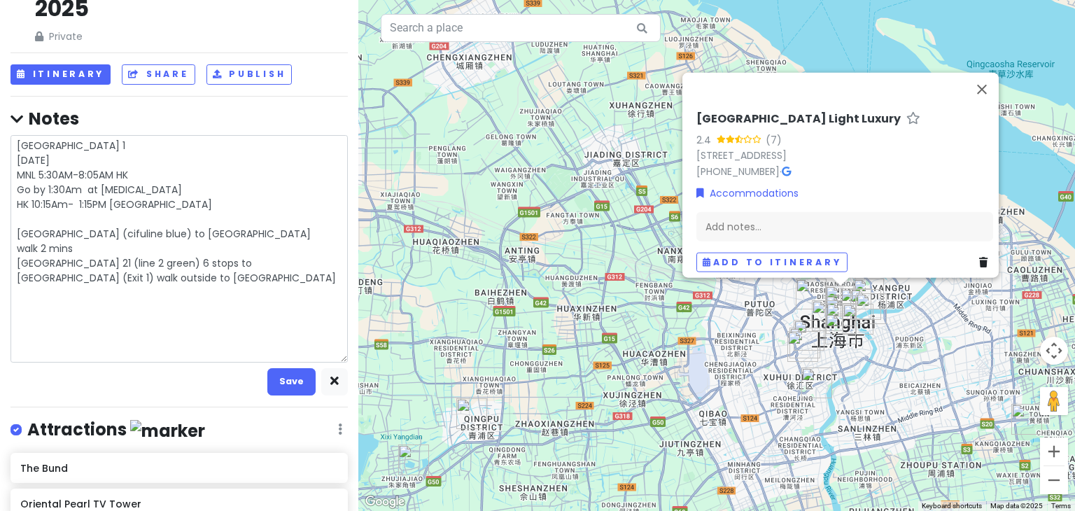
click at [213, 264] on textarea "[GEOGRAPHIC_DATA] 1 [DATE] MNL 5:30AM-8:05AM HK Go by 1:30Am at [MEDICAL_DATA] …" at bounding box center [178, 248] width 337 height 227
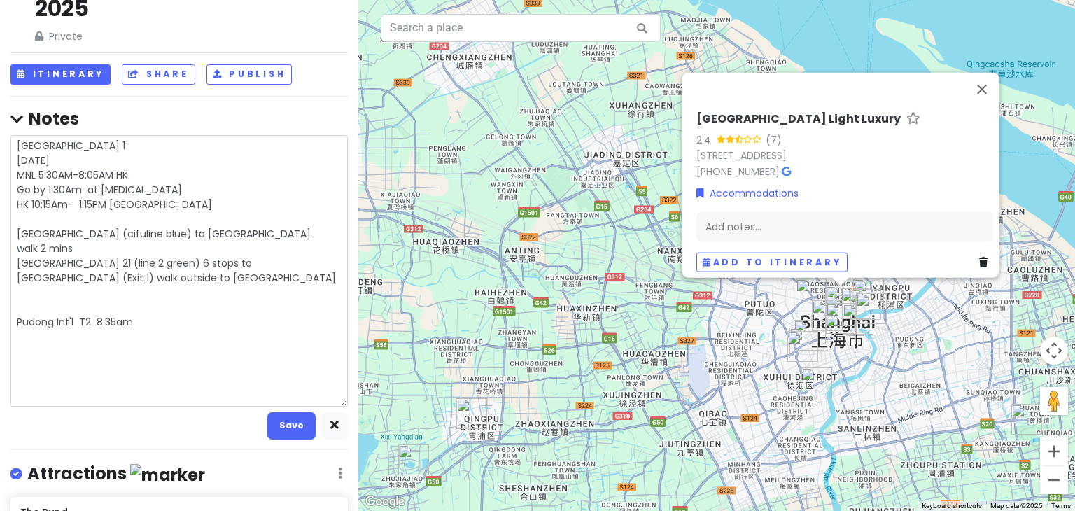
click at [94, 308] on textarea "[GEOGRAPHIC_DATA] 1 [DATE] MNL 5:30AM-8:05AM HK Go by 1:30Am at [MEDICAL_DATA] …" at bounding box center [178, 270] width 337 height 271
click at [20, 290] on textarea "[GEOGRAPHIC_DATA] 1 [DATE] MNL 5:30AM-8:05AM HK Go by 1:30Am at [MEDICAL_DATA] …" at bounding box center [178, 270] width 337 height 271
click at [156, 302] on textarea "[GEOGRAPHIC_DATA] 1 [DATE] MNL 5:30AM-8:05AM HK Go by 1:30Am at [MEDICAL_DATA] …" at bounding box center [178, 270] width 337 height 271
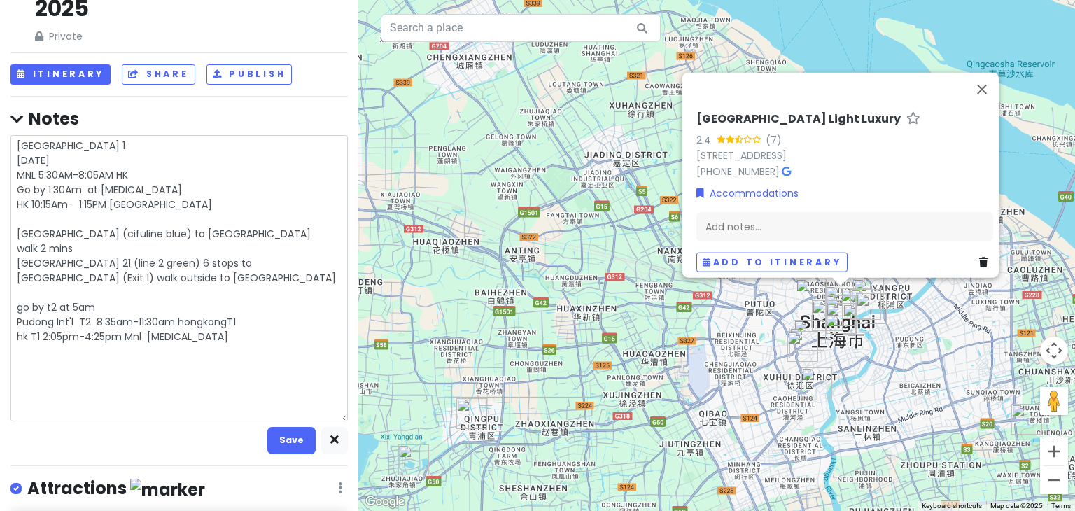
drag, startPoint x: 22, startPoint y: 284, endPoint x: 17, endPoint y: 299, distance: 16.4
click at [17, 299] on textarea "[GEOGRAPHIC_DATA] 1 [DATE] MNL 5:30AM-8:05AM HK Go by 1:30Am at [MEDICAL_DATA] …" at bounding box center [178, 278] width 337 height 286
click at [17, 289] on textarea "[GEOGRAPHIC_DATA] 1 [DATE] MNL 5:30AM-8:05AM HK Go by 1:30Am at [MEDICAL_DATA] …" at bounding box center [178, 278] width 337 height 286
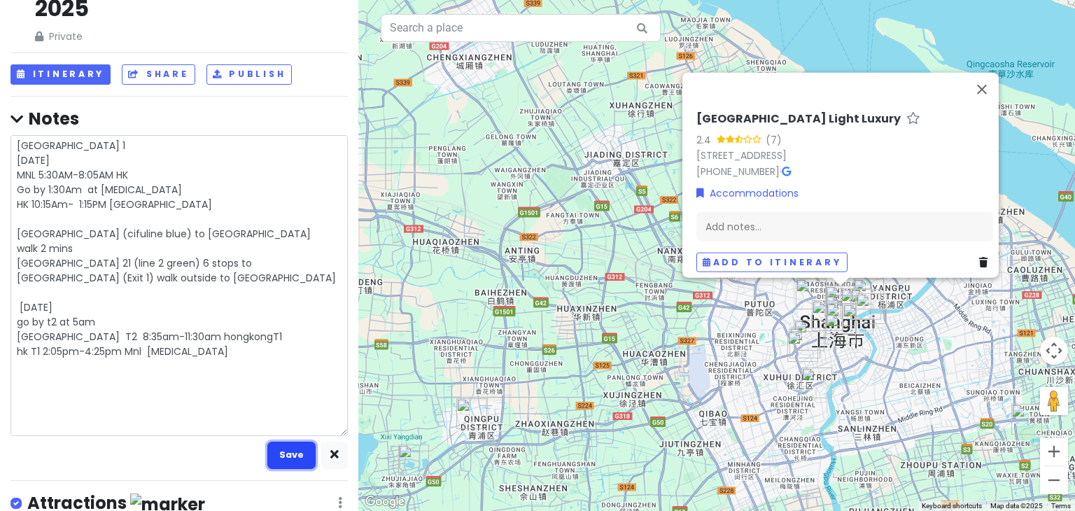
click at [283, 441] on button "Save" at bounding box center [291, 454] width 48 height 27
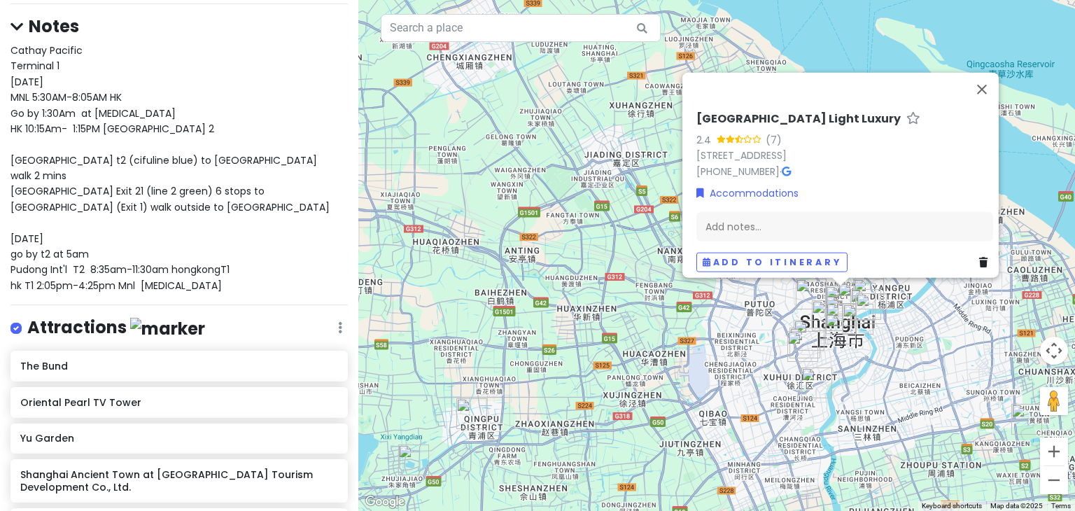
scroll to position [20, 0]
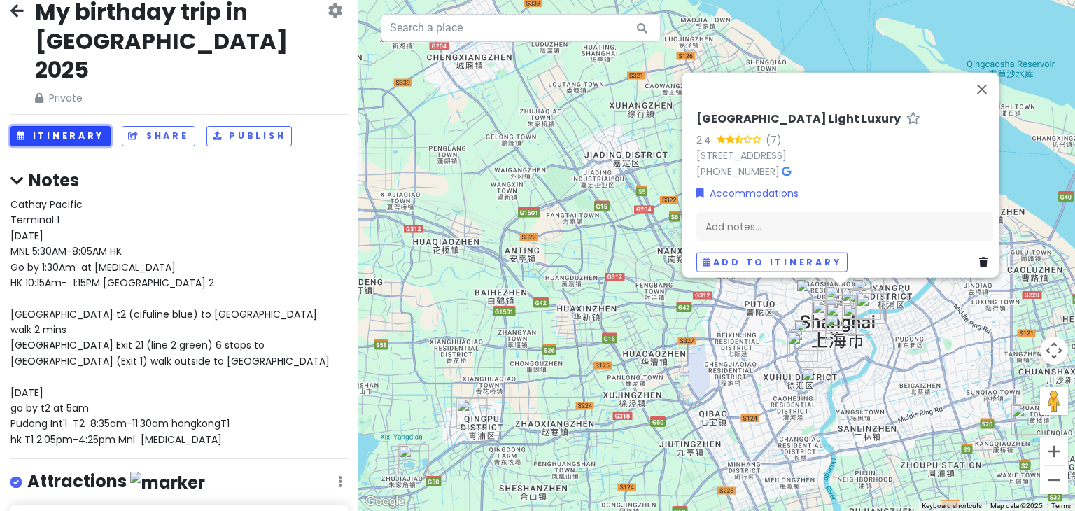
click at [50, 126] on button "Itinerary" at bounding box center [60, 136] width 100 height 20
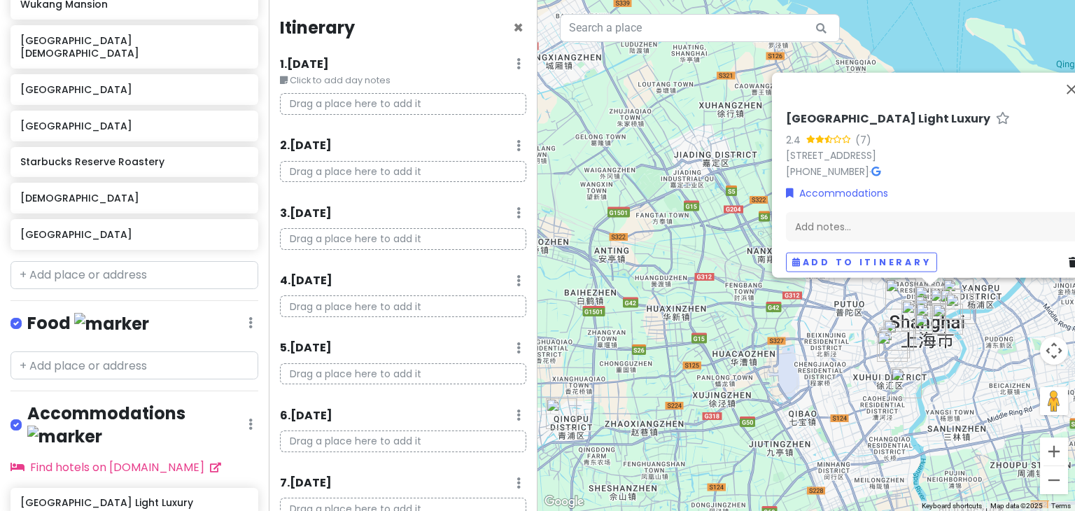
scroll to position [1013, 0]
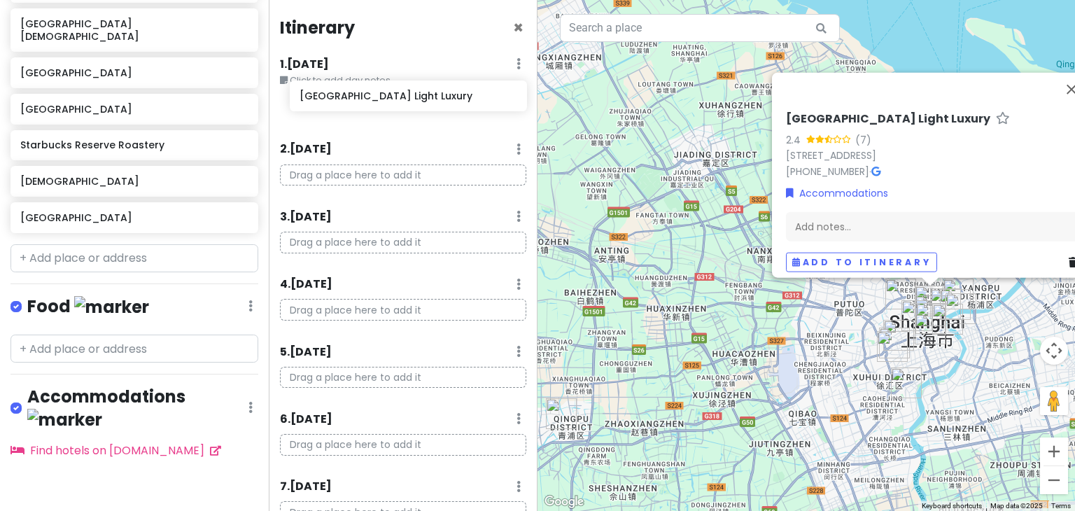
drag, startPoint x: 95, startPoint y: 408, endPoint x: 374, endPoint y: 99, distance: 416.6
click at [374, 99] on div "My birthday trip in [GEOGRAPHIC_DATA] 2025 Private Change Dates Make a Copy Del…" at bounding box center [537, 255] width 1075 height 511
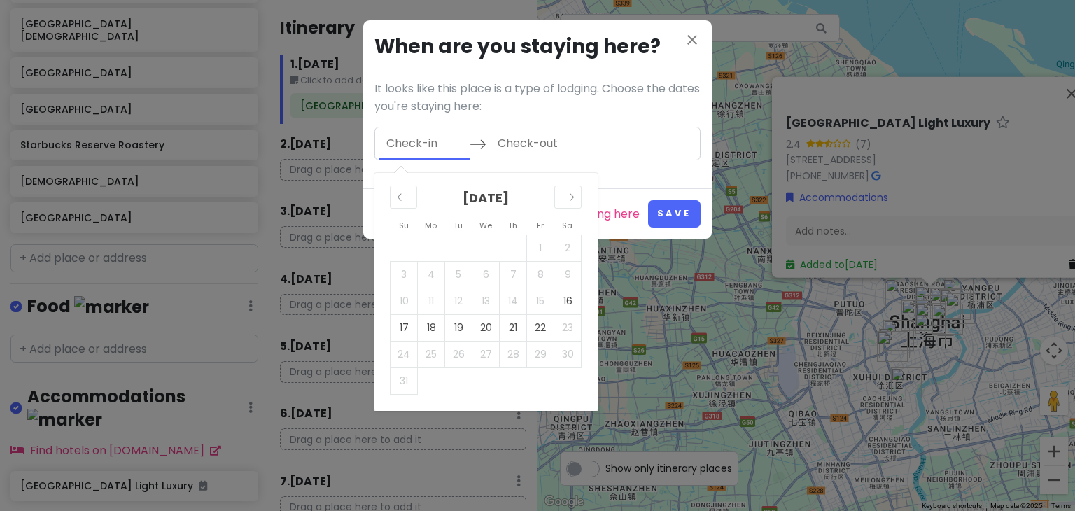
click at [448, 141] on input "Check-in" at bounding box center [424, 143] width 91 height 32
click at [566, 297] on td "16" at bounding box center [567, 301] width 27 height 27
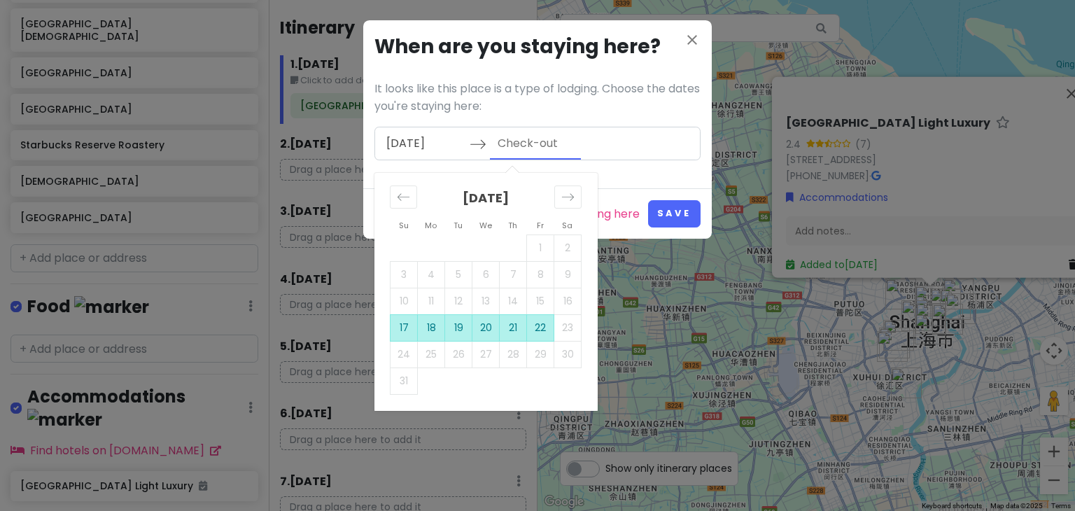
click at [533, 330] on td "22" at bounding box center [540, 327] width 27 height 27
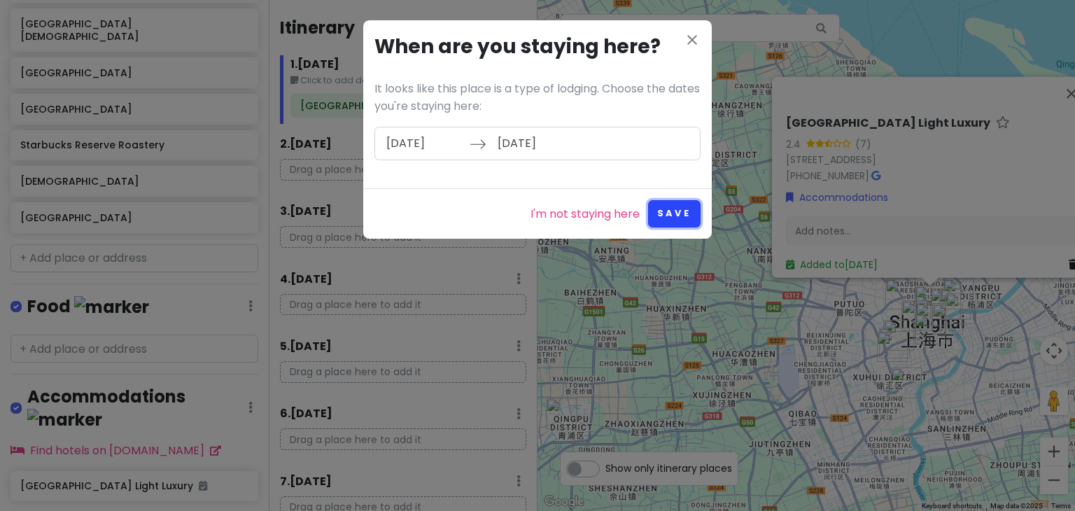
click at [685, 208] on button "Save" at bounding box center [674, 213] width 52 height 27
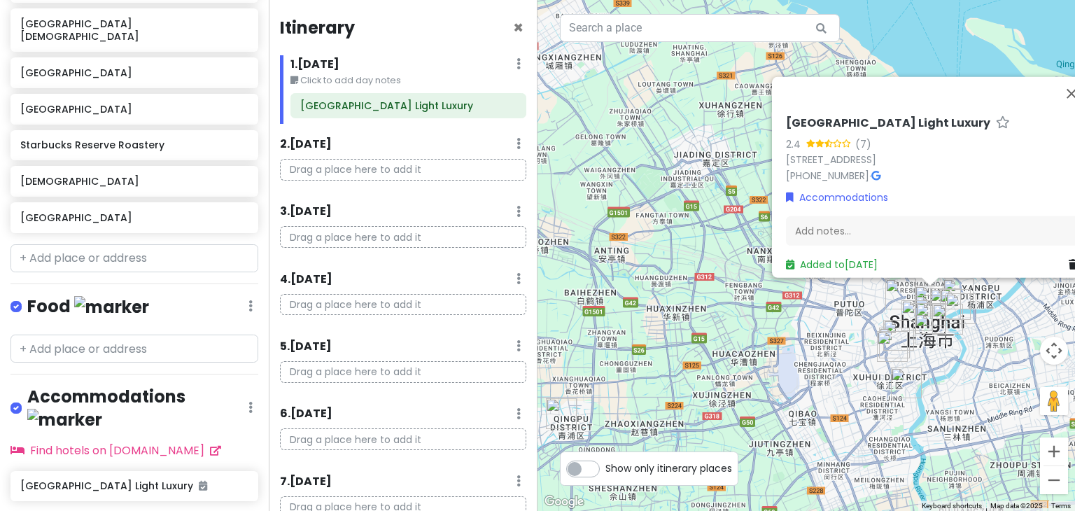
scroll to position [0, 0]
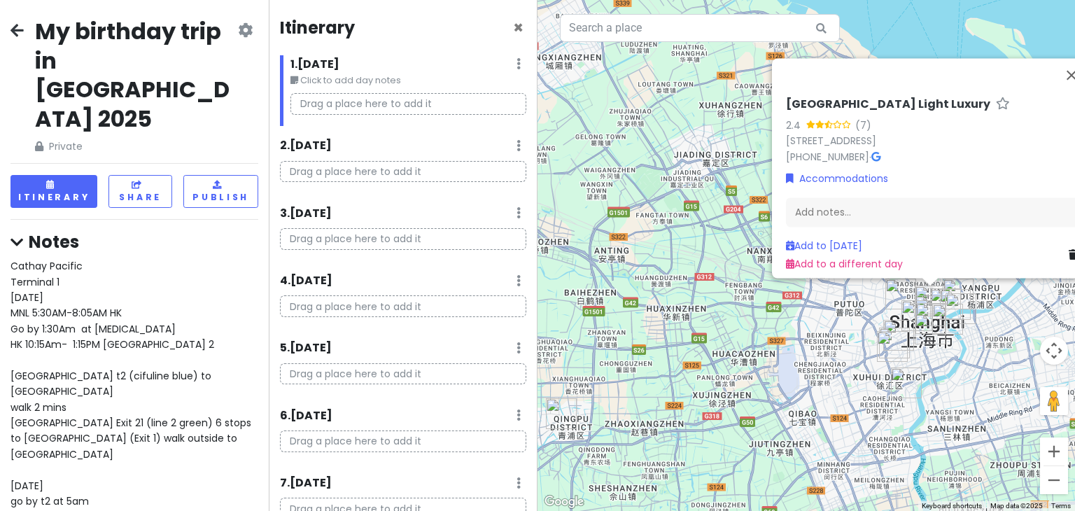
click at [494, 94] on p "Drag a place here to add it" at bounding box center [408, 104] width 236 height 22
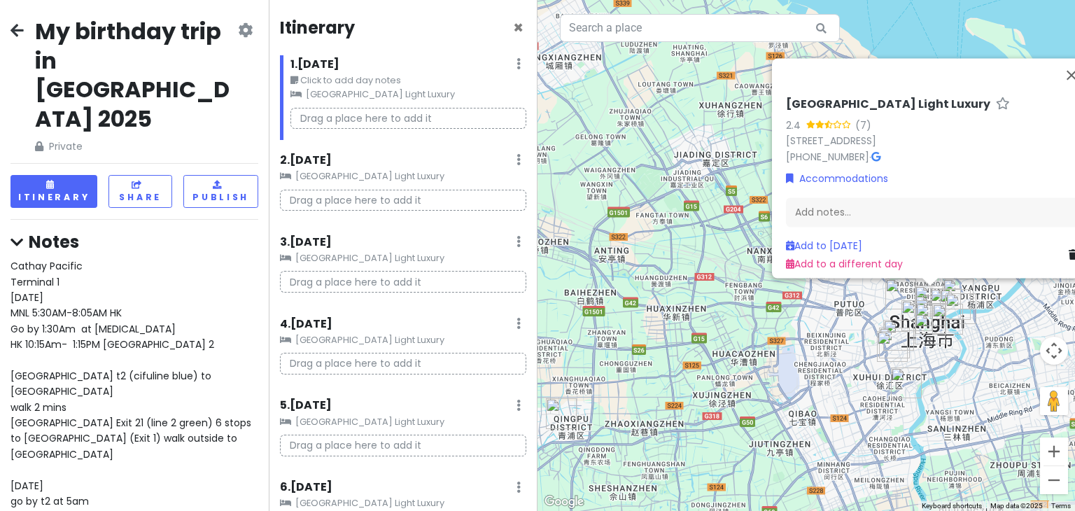
click at [439, 88] on small "[GEOGRAPHIC_DATA] Light Luxury" at bounding box center [408, 94] width 236 height 14
click at [381, 97] on small "[GEOGRAPHIC_DATA] Light Luxury" at bounding box center [408, 94] width 236 height 14
click at [516, 59] on icon at bounding box center [518, 63] width 4 height 11
click at [465, 106] on link "Edit Day Notes" at bounding box center [476, 106] width 113 height 34
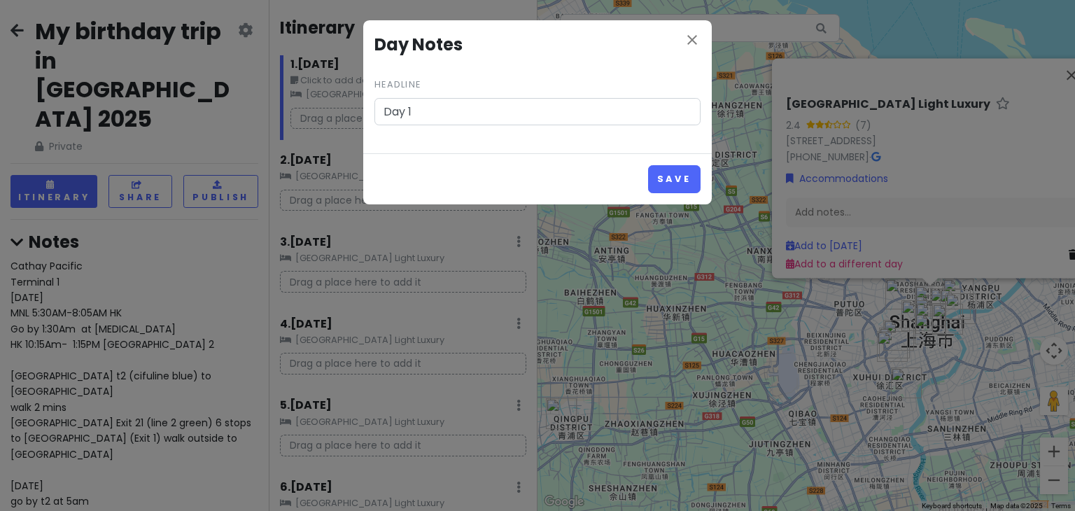
click at [648, 165] on button "Save" at bounding box center [674, 178] width 52 height 27
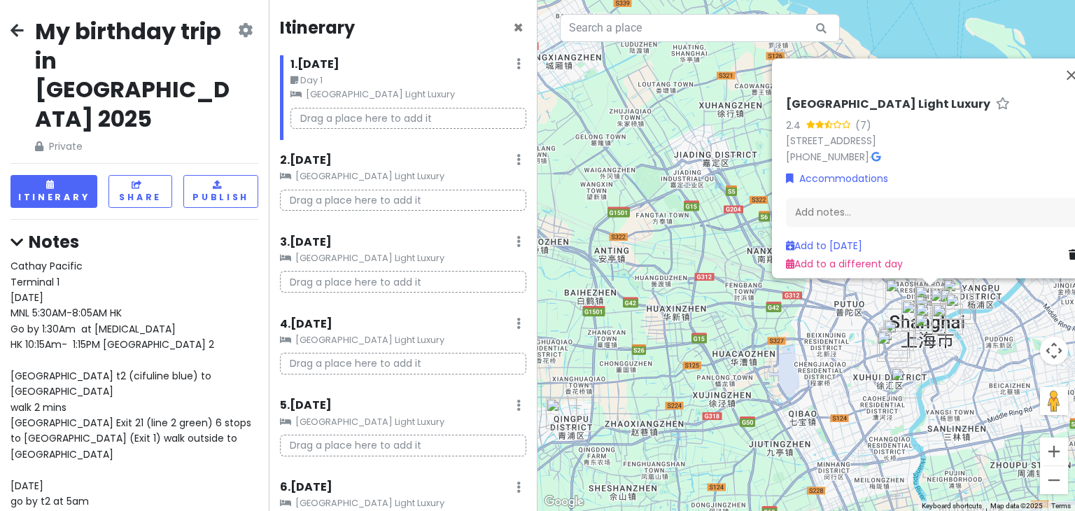
click at [503, 59] on div "1 . [DATE] Edit Day Notes Clear Lodging Delete Day" at bounding box center [408, 67] width 236 height 24
click at [510, 61] on div "1 . [DATE] Edit Day Notes Clear Lodging Delete Day" at bounding box center [408, 67] width 236 height 24
click at [516, 63] on icon at bounding box center [518, 63] width 4 height 11
click at [323, 124] on p "Drag a place here to add it" at bounding box center [408, 119] width 236 height 22
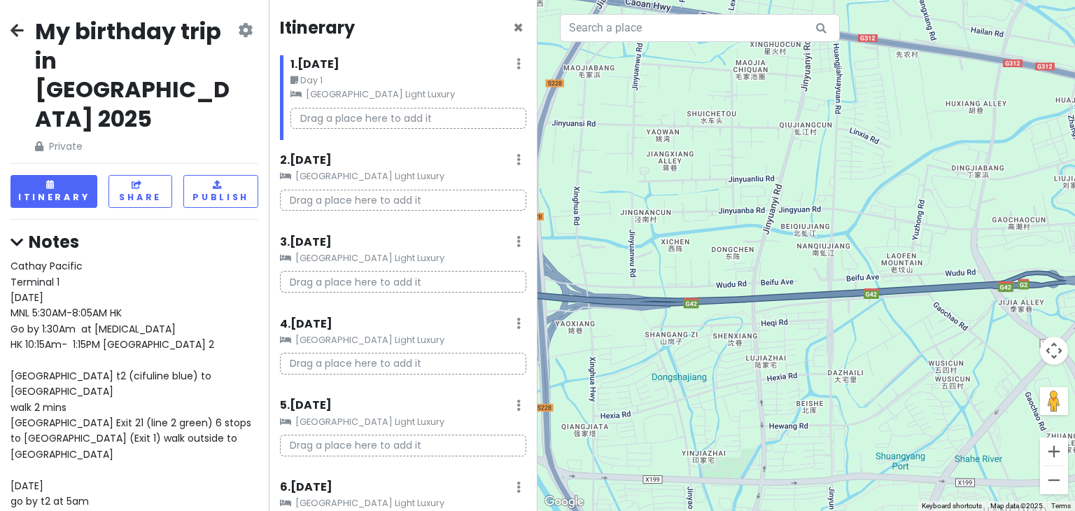
drag, startPoint x: 980, startPoint y: 397, endPoint x: 0, endPoint y: 87, distance: 1028.0
click at [0, 87] on div "My birthday trip in [GEOGRAPHIC_DATA] 2025 Private Change Dates Make a Copy Del…" at bounding box center [537, 255] width 1075 height 511
click at [524, 143] on div "My birthday trip in [GEOGRAPHIC_DATA] 2025 Private Change Dates Make a Copy Del…" at bounding box center [537, 255] width 1075 height 511
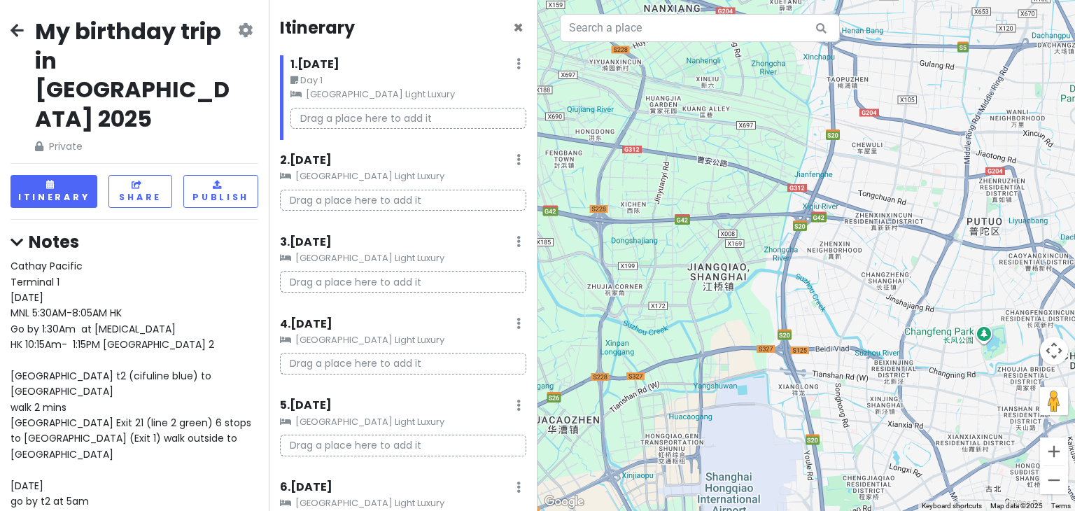
click at [364, 97] on small "[GEOGRAPHIC_DATA] Light Luxury" at bounding box center [408, 94] width 236 height 14
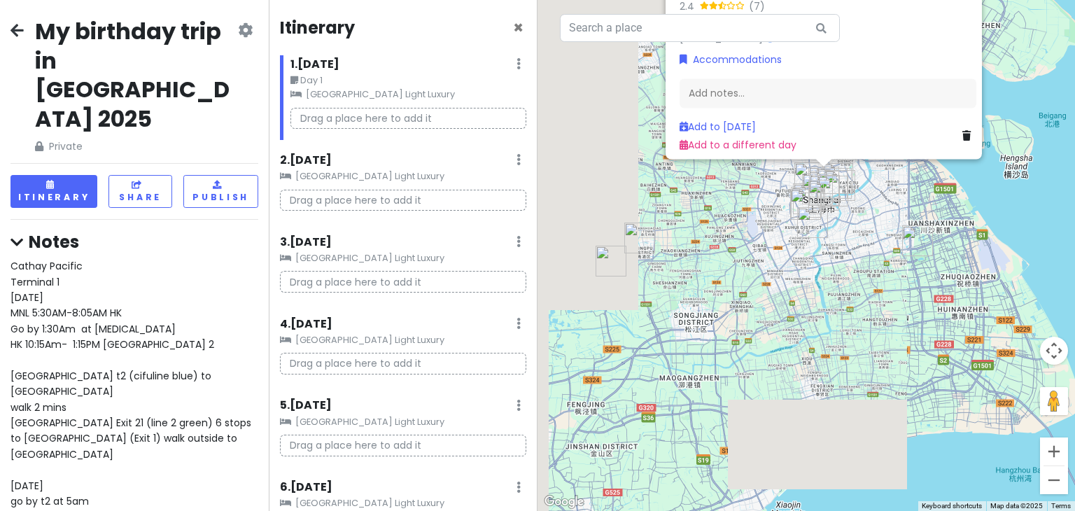
click at [814, 199] on img "Wukang Mansion" at bounding box center [805, 204] width 31 height 31
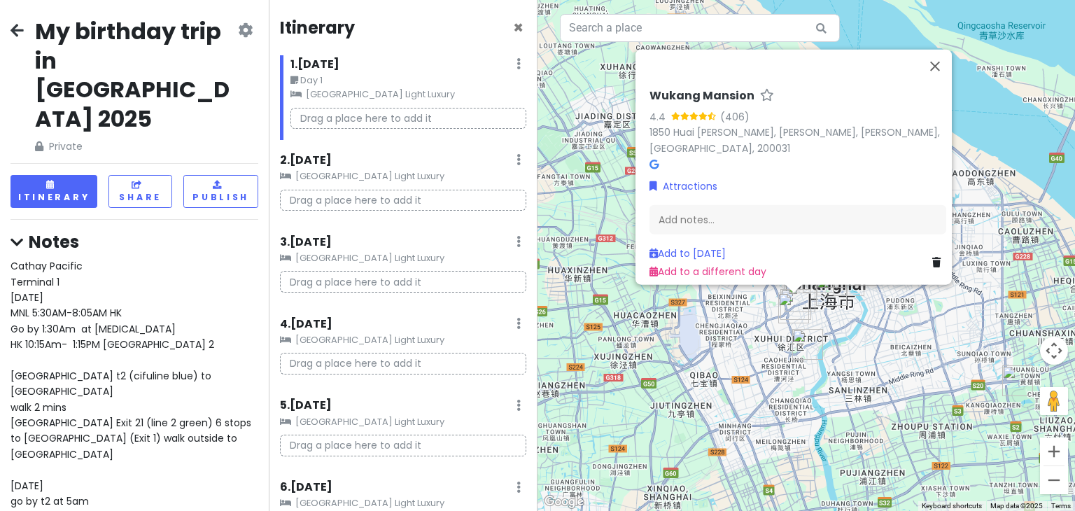
click at [1011, 371] on img "Shanghai Disneyland Park" at bounding box center [1017, 380] width 31 height 31
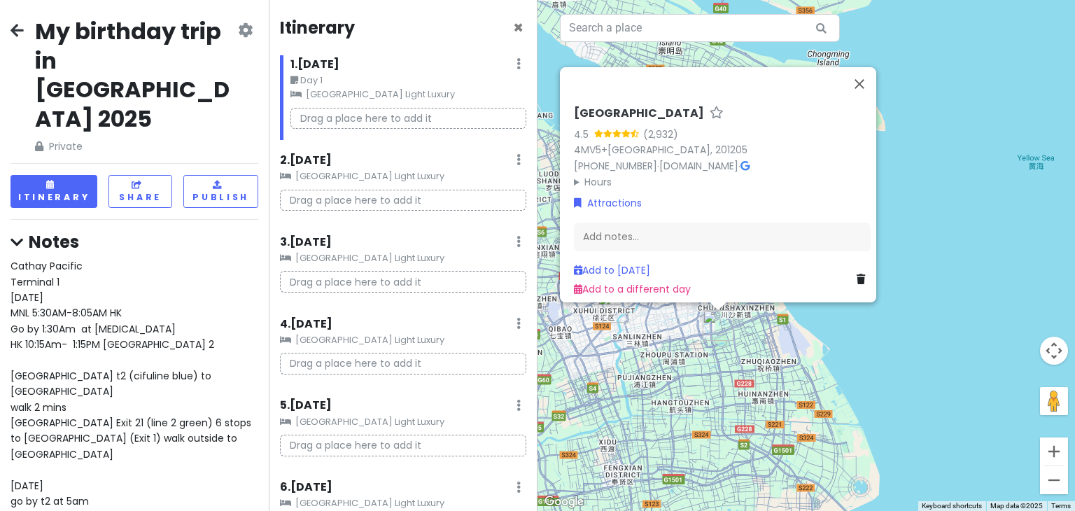
click at [479, 291] on p "Drag a place here to add it" at bounding box center [403, 282] width 246 height 22
click at [469, 283] on p "Drag a place here to add it" at bounding box center [403, 282] width 246 height 22
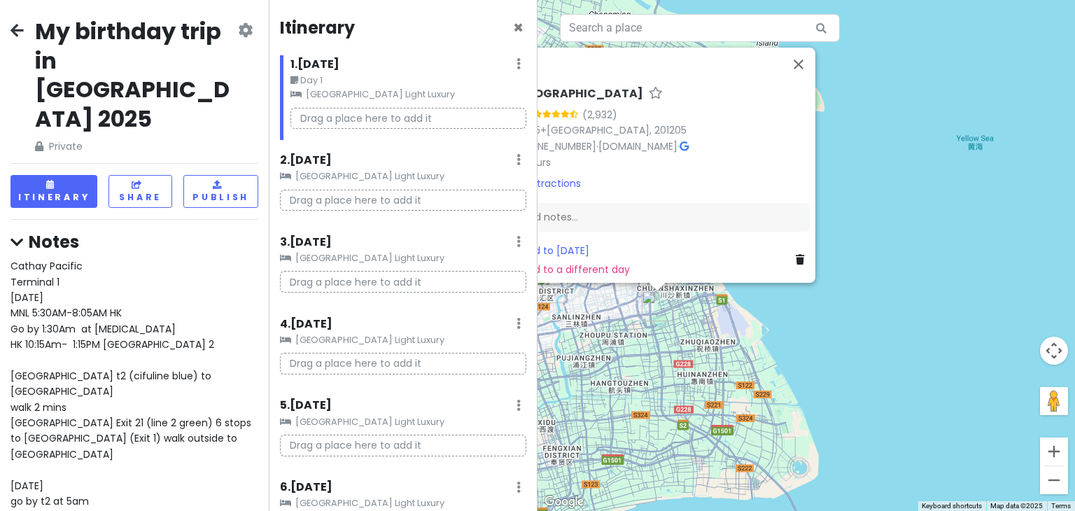
drag, startPoint x: 707, startPoint y: 324, endPoint x: 679, endPoint y: 310, distance: 31.3
click at [672, 310] on img "Shanghai Disneyland Park" at bounding box center [657, 305] width 31 height 31
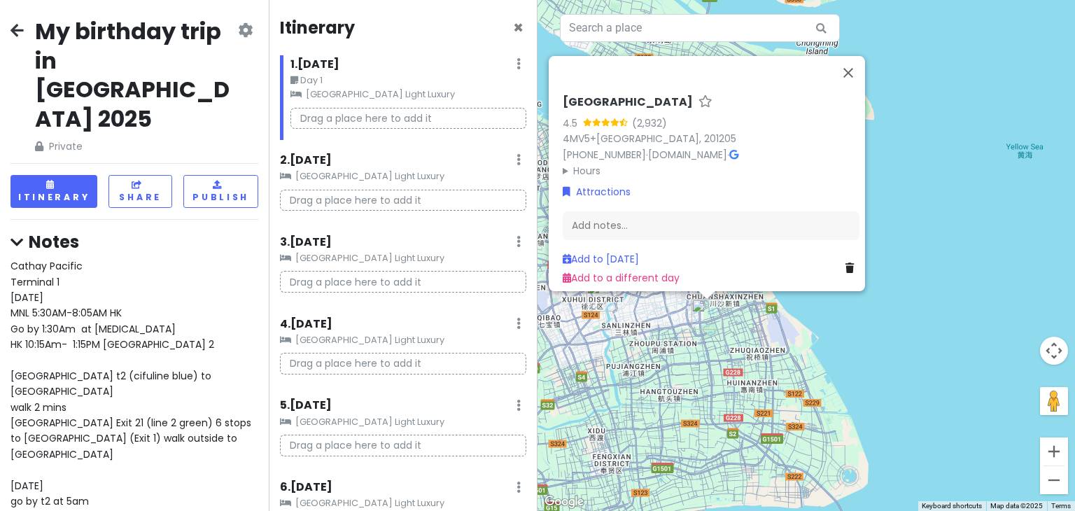
click at [697, 316] on img "Shanghai Disneyland Park" at bounding box center [706, 314] width 31 height 31
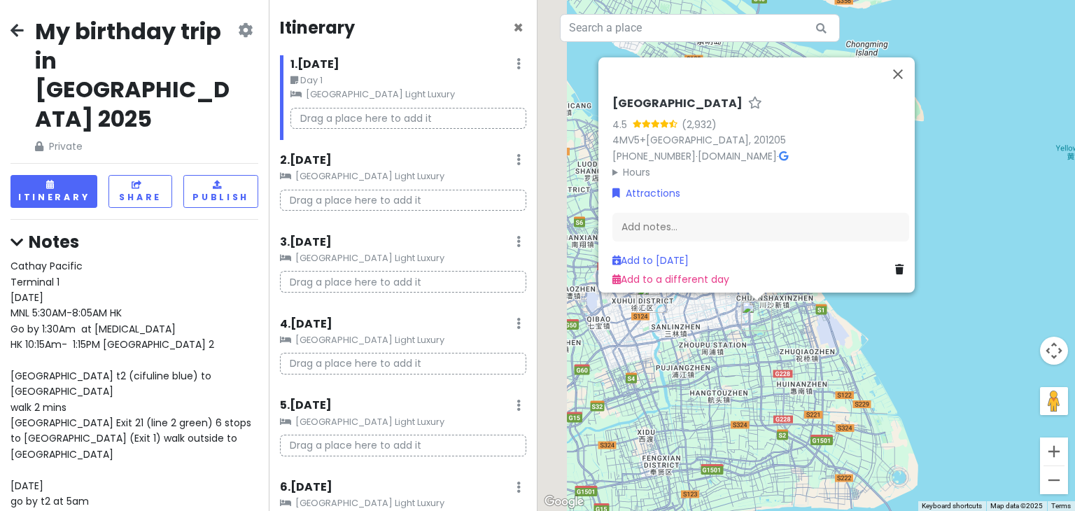
drag, startPoint x: 697, startPoint y: 316, endPoint x: 756, endPoint y: 320, distance: 58.9
click at [756, 320] on img "Shanghai Disneyland Park" at bounding box center [756, 315] width 31 height 31
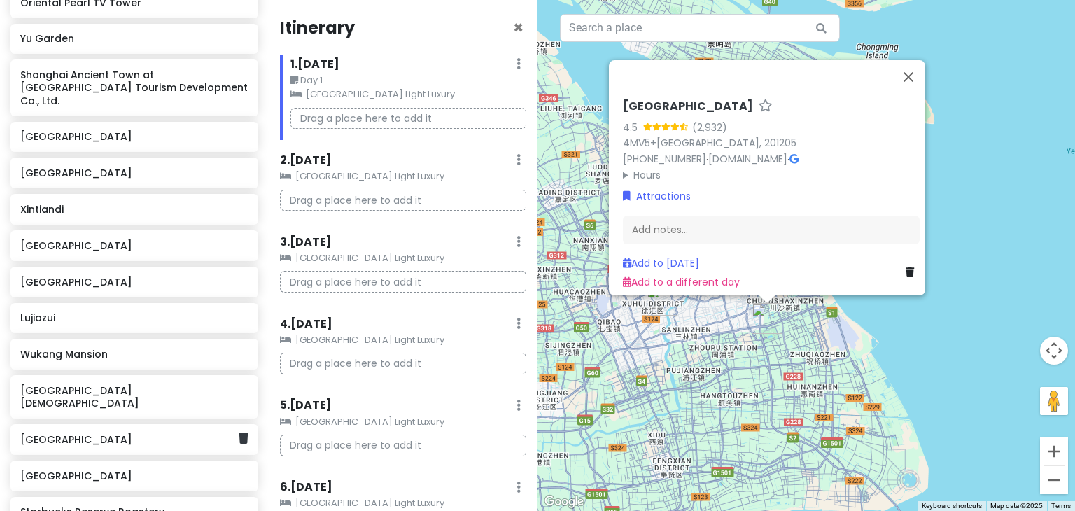
scroll to position [646, 0]
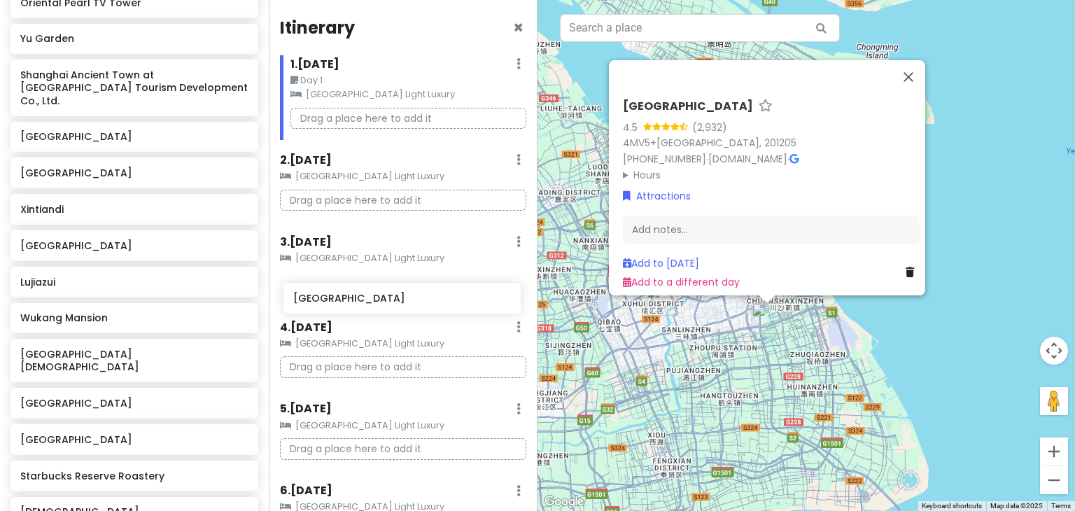
drag, startPoint x: 143, startPoint y: 204, endPoint x: 413, endPoint y: 297, distance: 286.3
click at [413, 297] on div "My birthday trip in [GEOGRAPHIC_DATA] 2025 Private Change Dates Make a Copy Del…" at bounding box center [537, 255] width 1075 height 511
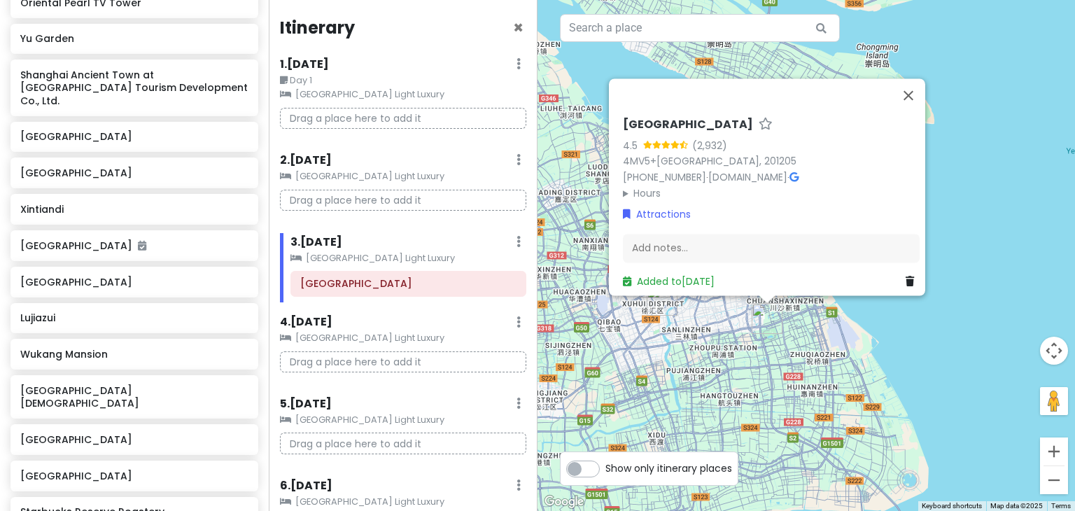
click at [364, 115] on p "Drag a place here to add it" at bounding box center [403, 119] width 246 height 22
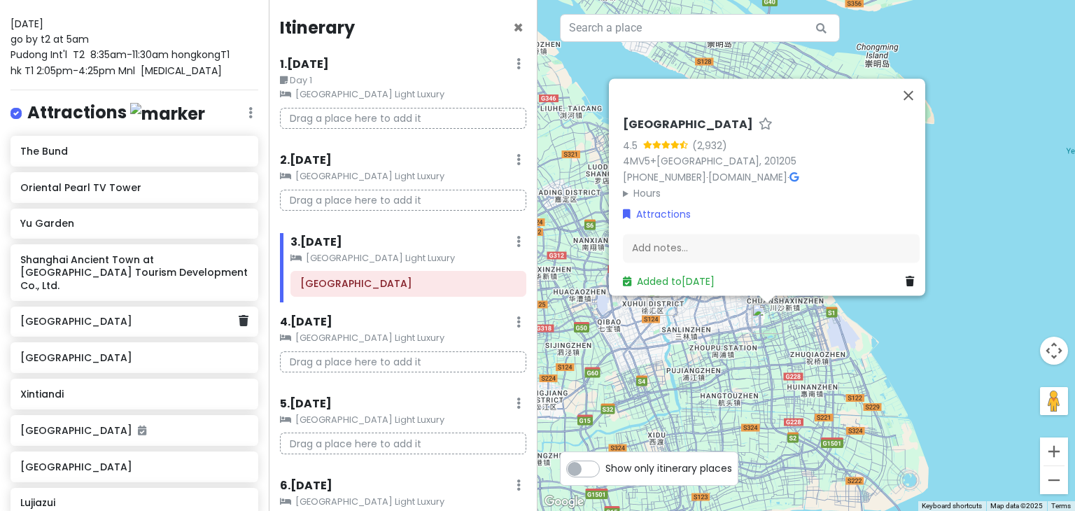
scroll to position [462, 0]
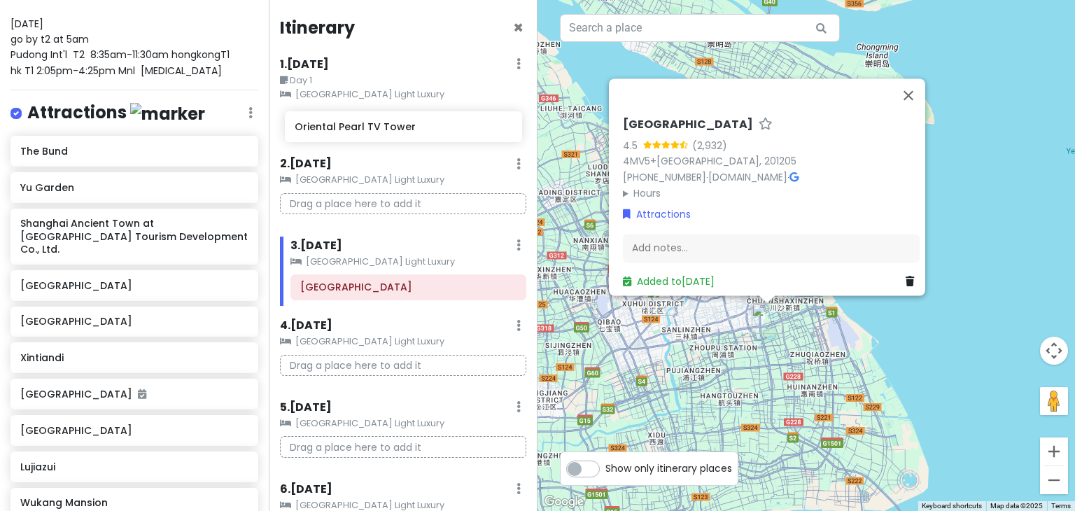
drag, startPoint x: 58, startPoint y: 162, endPoint x: 330, endPoint y: 129, distance: 274.2
click at [330, 129] on div "My birthday trip in [GEOGRAPHIC_DATA] 2025 Private Change Dates Make a Copy Del…" at bounding box center [537, 255] width 1075 height 511
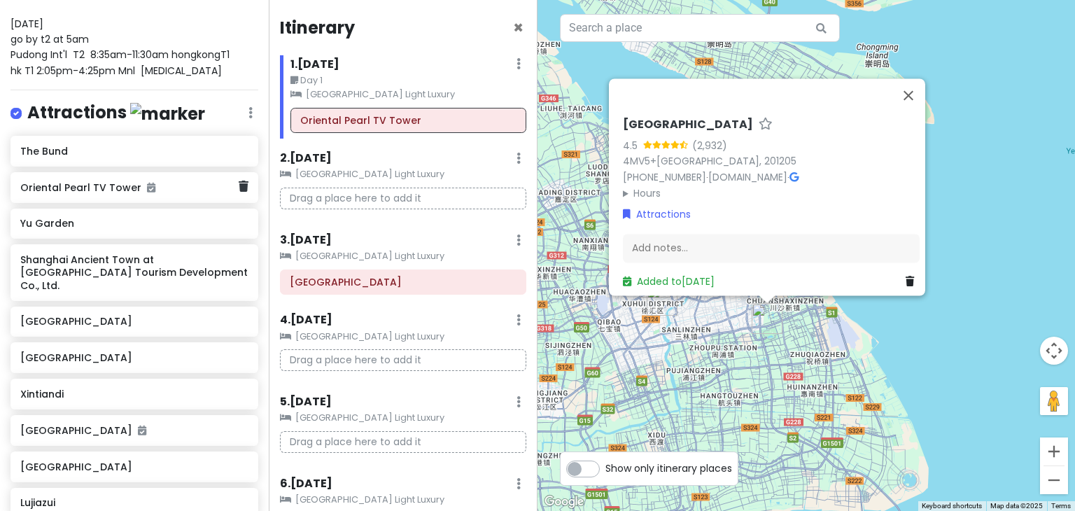
click at [238, 172] on div "Oriental Pearl TV Tower" at bounding box center [134, 187] width 248 height 31
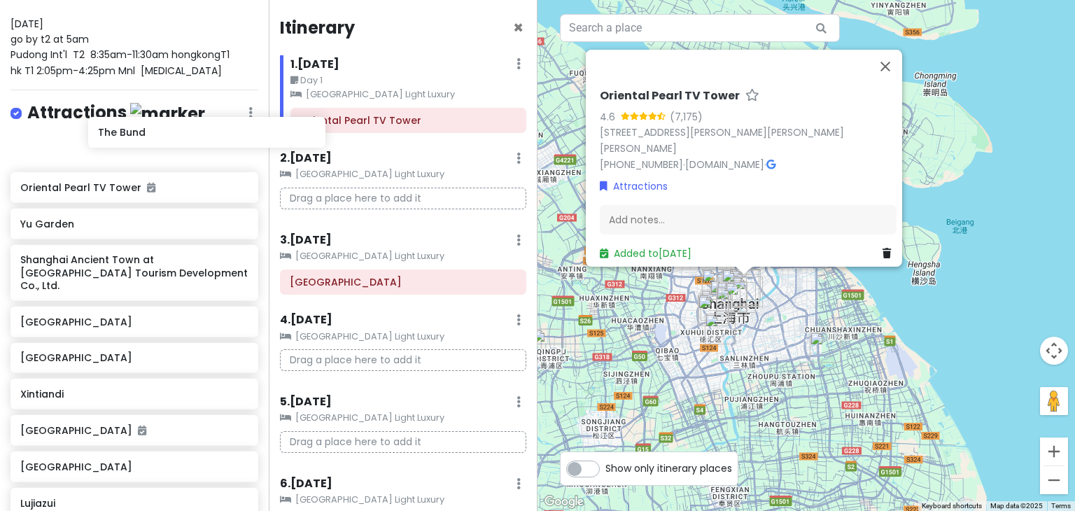
scroll to position [461, 0]
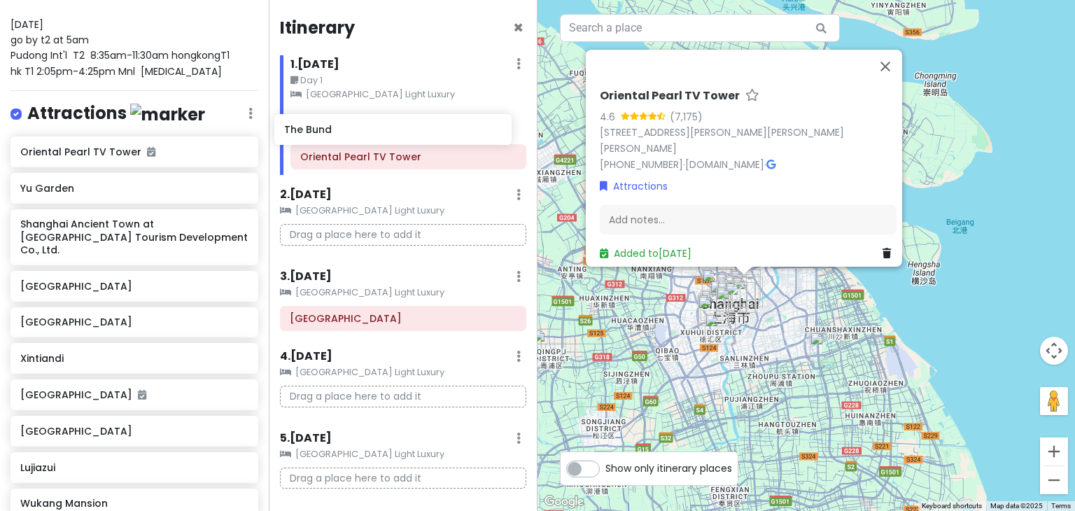
drag, startPoint x: 78, startPoint y: 122, endPoint x: 342, endPoint y: 132, distance: 263.9
click at [342, 132] on div "My birthday trip in [GEOGRAPHIC_DATA] 2025 Private Change Dates Make a Copy Del…" at bounding box center [537, 255] width 1075 height 511
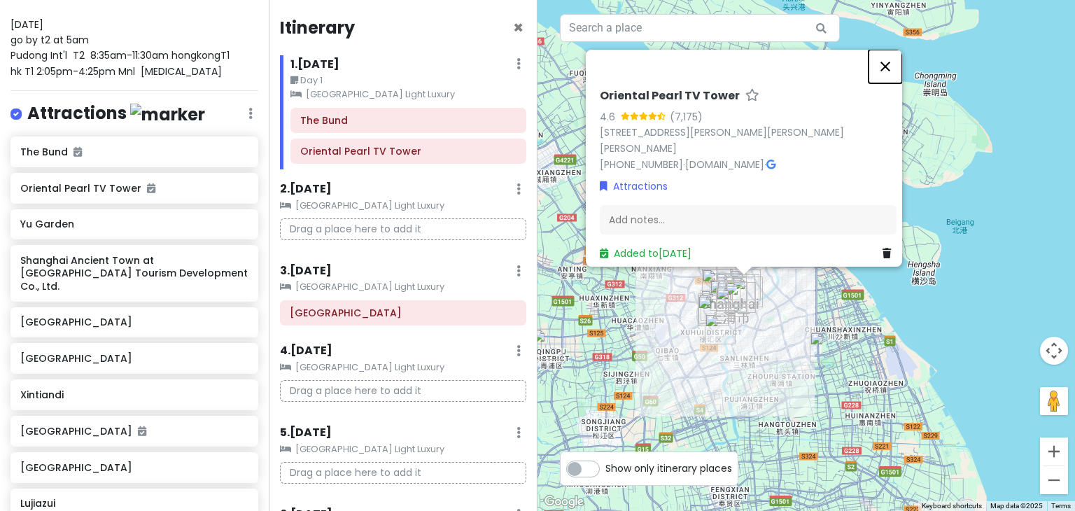
click at [896, 55] on button "Close" at bounding box center [885, 67] width 34 height 34
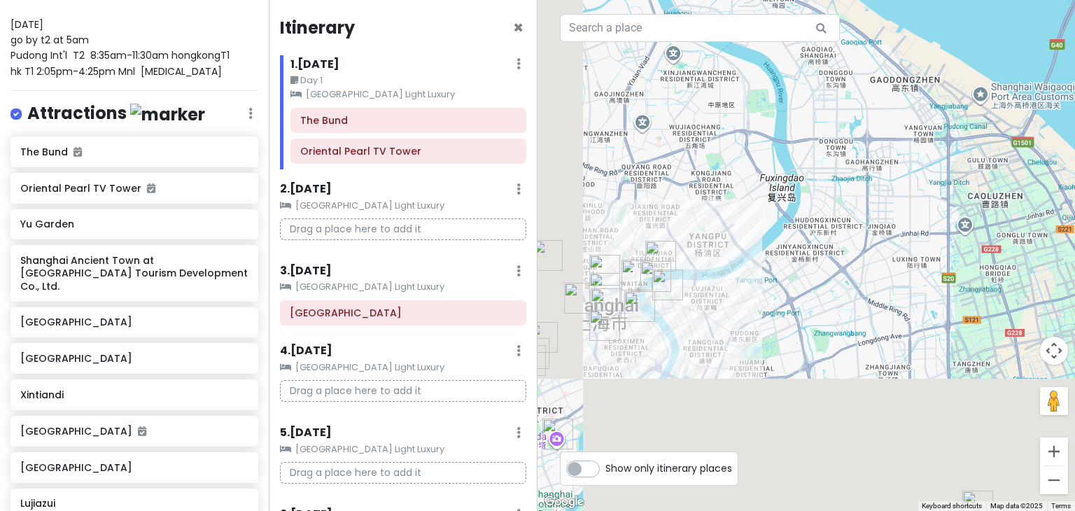
drag, startPoint x: 677, startPoint y: 426, endPoint x: 840, endPoint y: 230, distance: 255.3
click at [840, 230] on div at bounding box center [805, 255] width 537 height 511
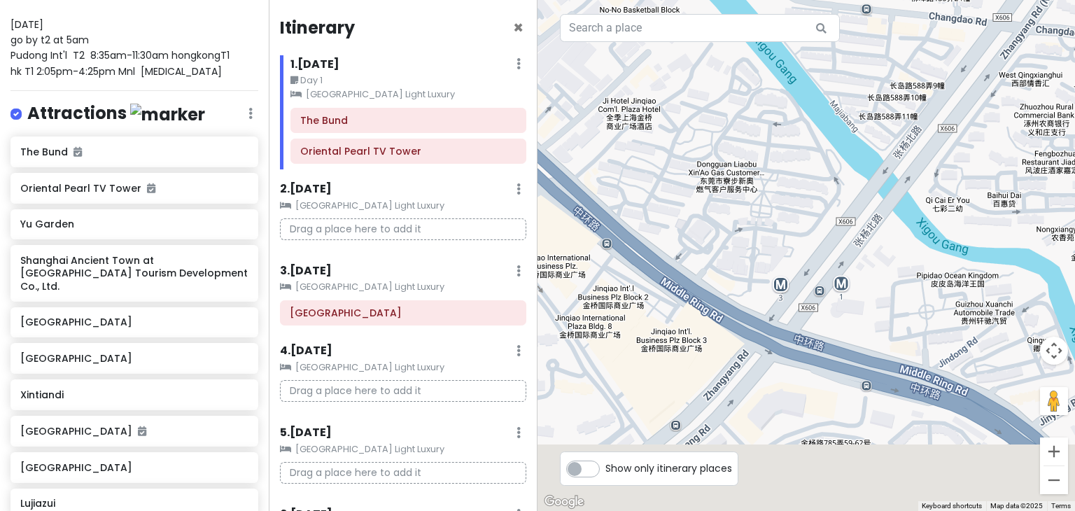
drag, startPoint x: 658, startPoint y: 387, endPoint x: 953, endPoint y: 92, distance: 416.6
click at [953, 92] on div at bounding box center [805, 255] width 537 height 511
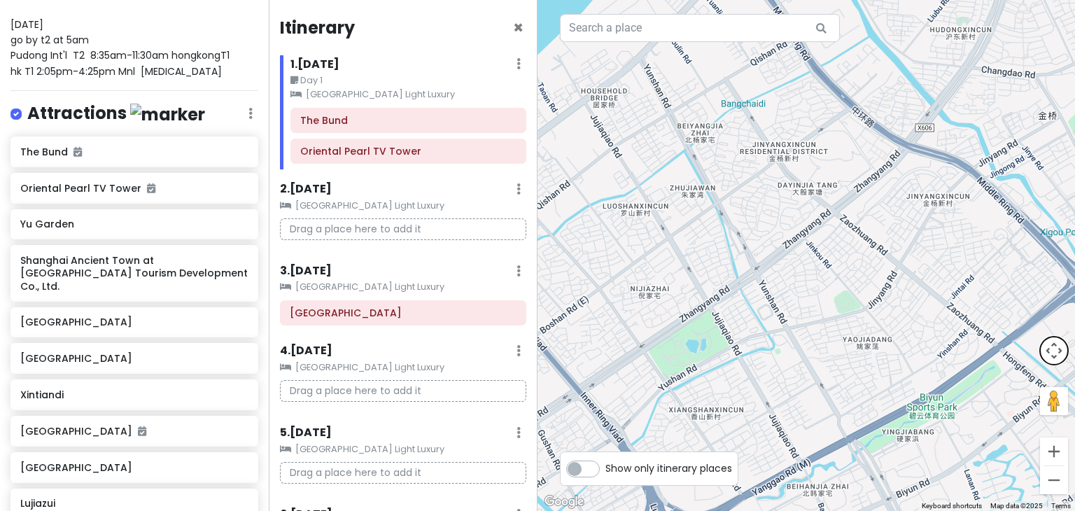
click at [1049, 357] on button "Map camera controls" at bounding box center [1054, 351] width 28 height 28
drag, startPoint x: 577, startPoint y: 468, endPoint x: 845, endPoint y: 155, distance: 412.8
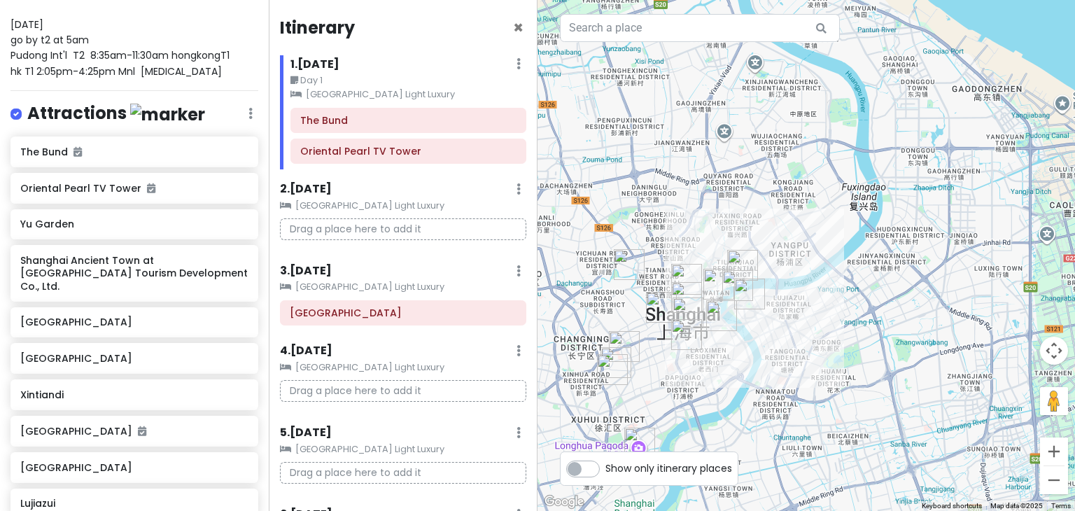
drag, startPoint x: 574, startPoint y: 339, endPoint x: 757, endPoint y: 271, distance: 195.5
click at [757, 271] on img "North Bund Green Land" at bounding box center [742, 265] width 31 height 31
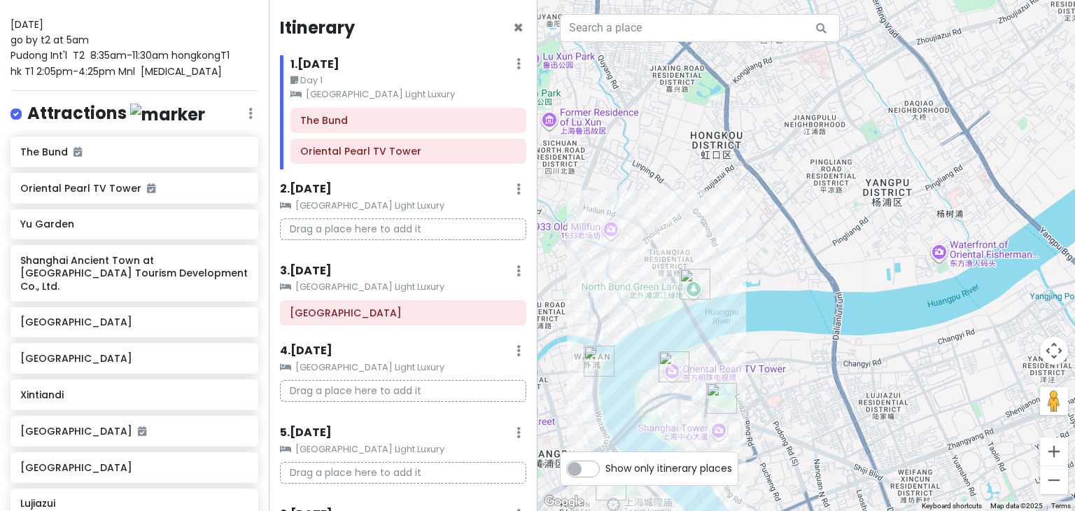
click at [632, 379] on div "To navigate, press the arrow keys." at bounding box center [805, 255] width 537 height 511
click at [714, 392] on img "Lujiazui" at bounding box center [721, 398] width 31 height 31
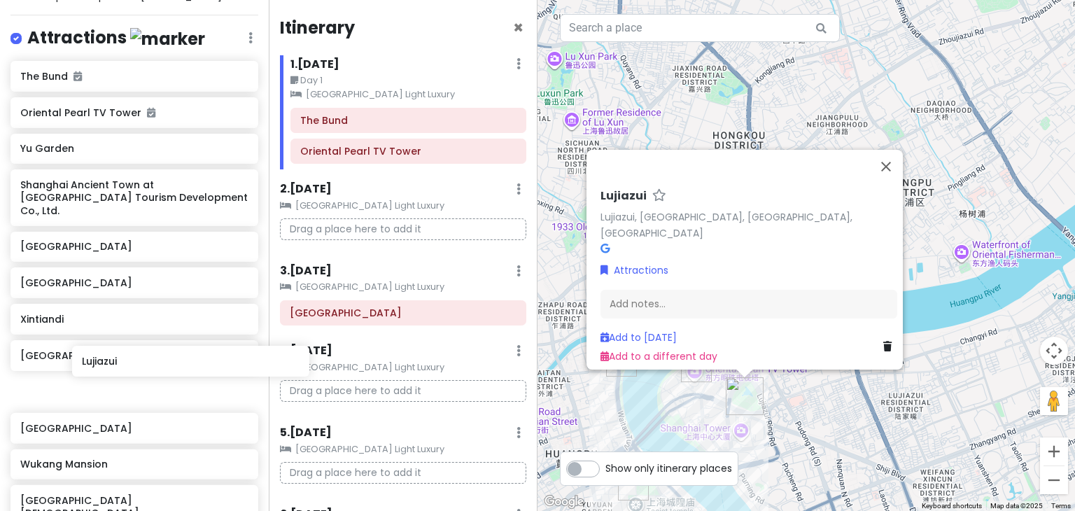
scroll to position [537, 0]
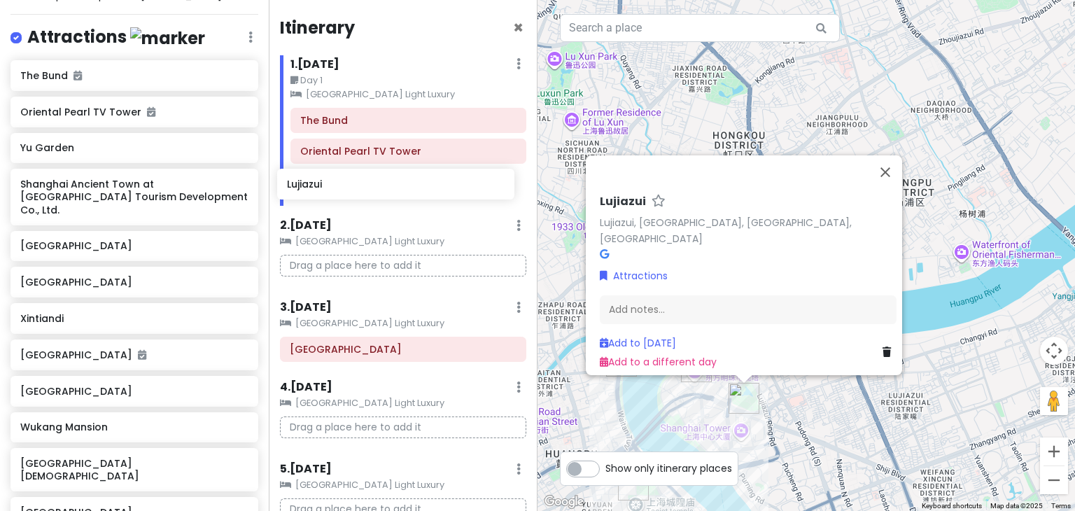
drag, startPoint x: 80, startPoint y: 385, endPoint x: 347, endPoint y: 185, distance: 333.3
click at [347, 185] on div "My birthday trip in [GEOGRAPHIC_DATA] 2025 Private Change Dates Make a Copy Del…" at bounding box center [537, 255] width 1075 height 511
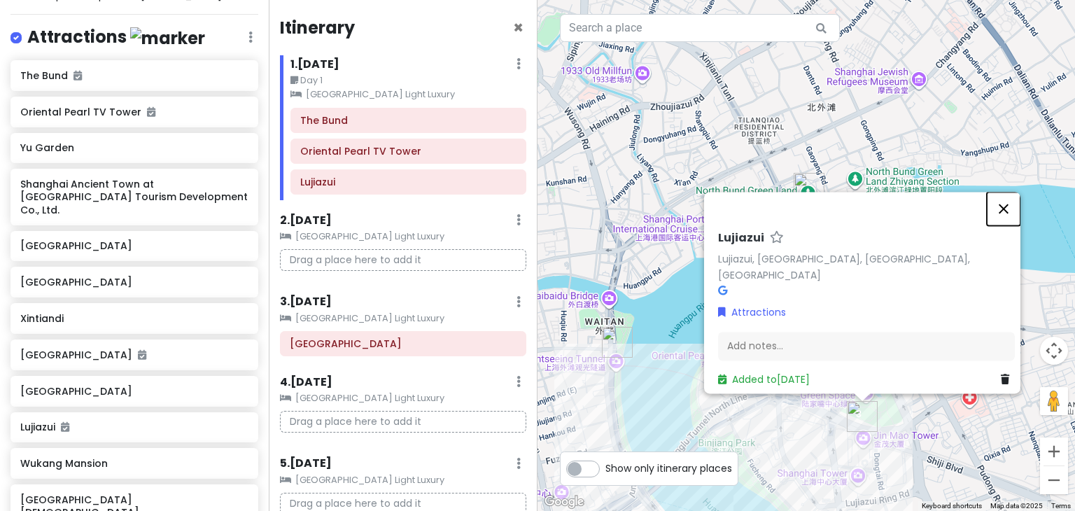
click at [1008, 216] on button "Close" at bounding box center [1003, 209] width 34 height 34
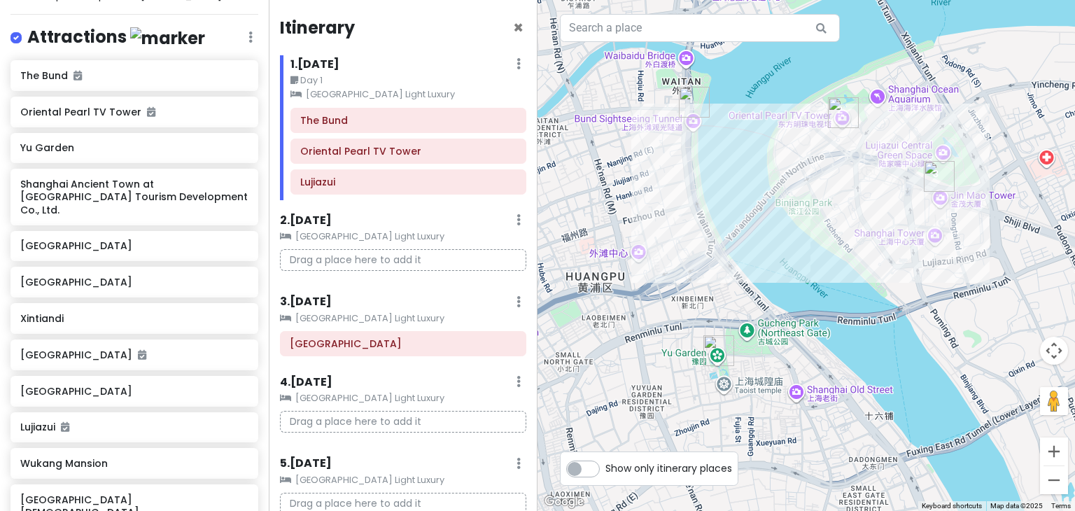
drag, startPoint x: 730, startPoint y: 264, endPoint x: 814, endPoint y: 24, distance: 253.8
click at [814, 24] on div "2 1 3 Keyboard shortcuts Map Data Map data ©2025 Map data ©2025 200 m Click to …" at bounding box center [805, 255] width 537 height 511
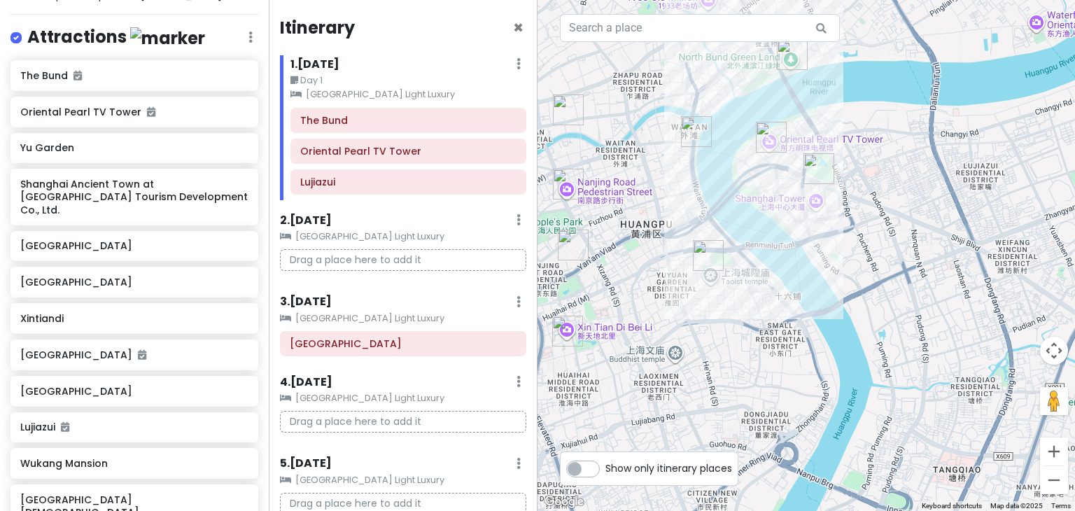
click at [667, 166] on div at bounding box center [805, 255] width 537 height 511
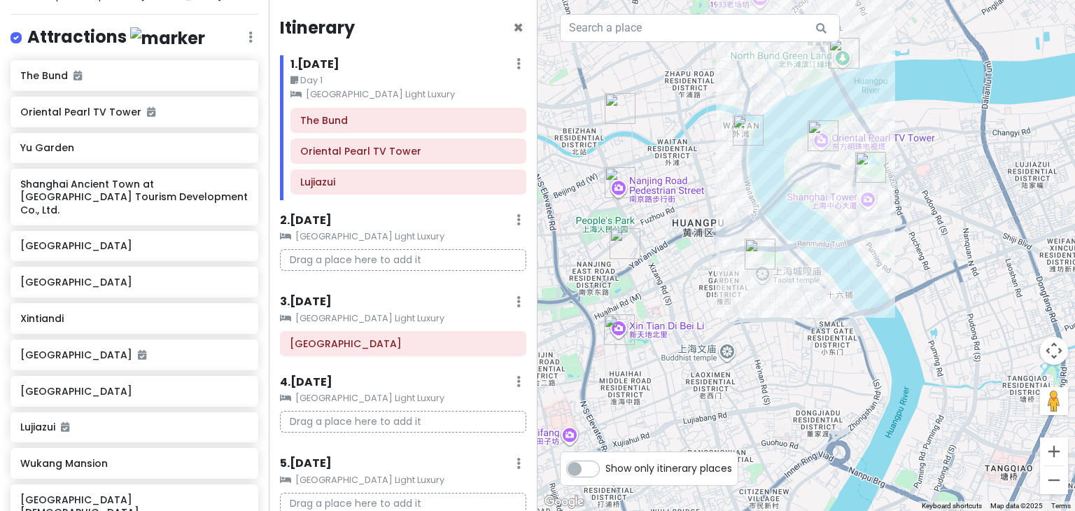
drag, startPoint x: 667, startPoint y: 166, endPoint x: 728, endPoint y: 165, distance: 60.9
click at [728, 165] on div at bounding box center [805, 255] width 537 height 511
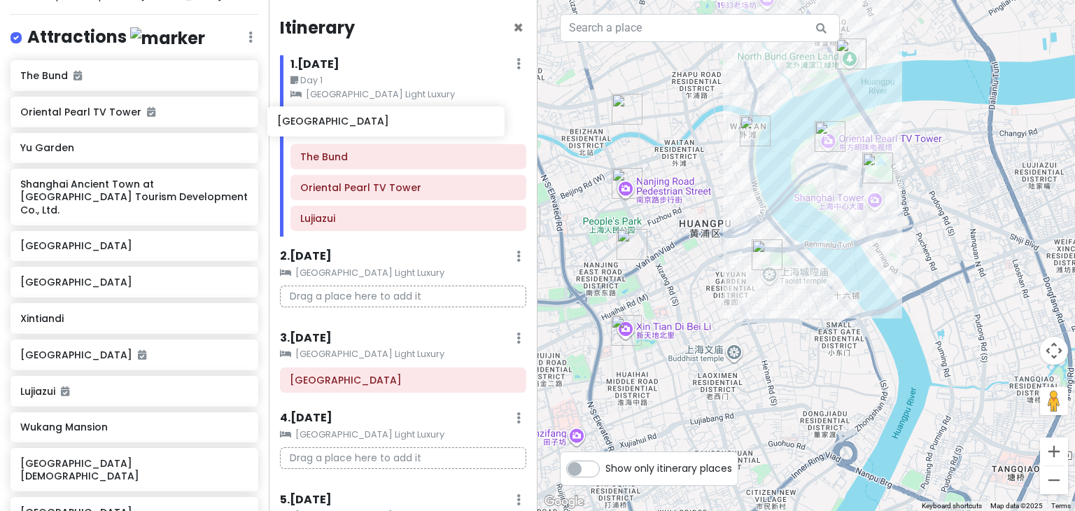
drag, startPoint x: 85, startPoint y: 352, endPoint x: 342, endPoint y: 127, distance: 341.7
click at [342, 127] on div "My birthday trip in [GEOGRAPHIC_DATA] 2025 Private Change Dates Make a Copy Del…" at bounding box center [537, 255] width 1075 height 511
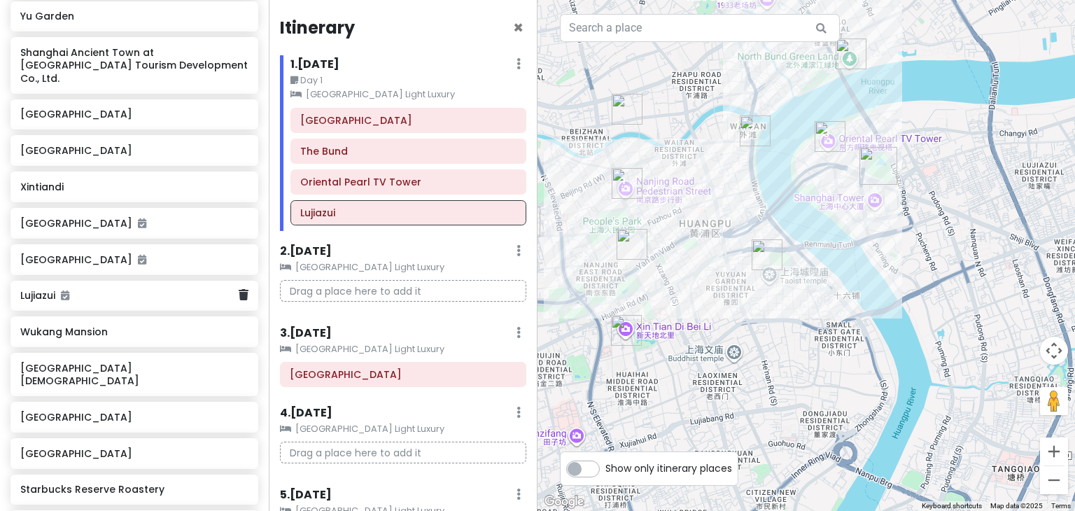
scroll to position [674, 0]
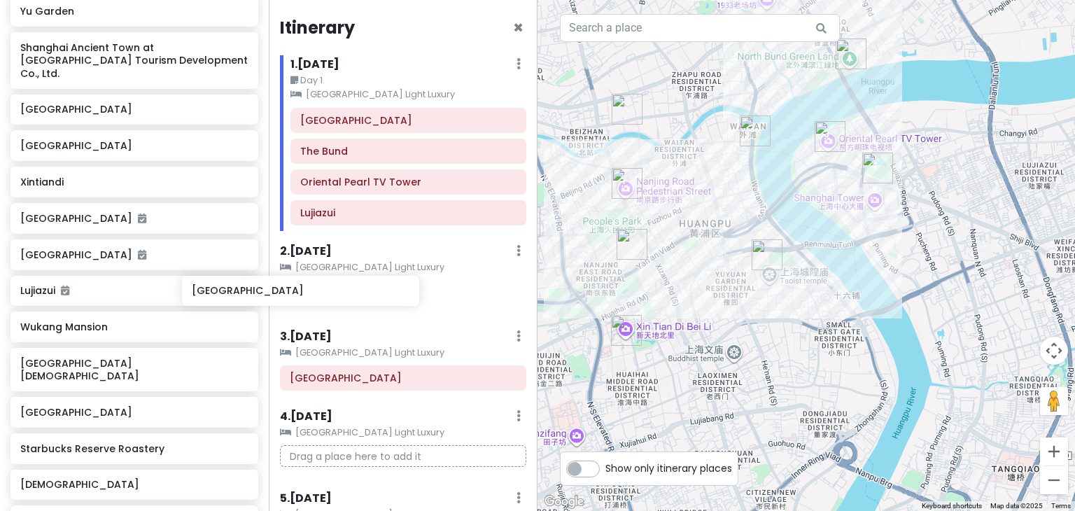
click at [315, 289] on div "My birthday trip in [GEOGRAPHIC_DATA] 2025 Private Change Dates Make a Copy Del…" at bounding box center [537, 255] width 1075 height 511
drag, startPoint x: 131, startPoint y: 358, endPoint x: 368, endPoint y: 290, distance: 246.7
click at [368, 290] on div "My birthday trip in [GEOGRAPHIC_DATA] 2025 Private Change Dates Make a Copy Del…" at bounding box center [537, 255] width 1075 height 511
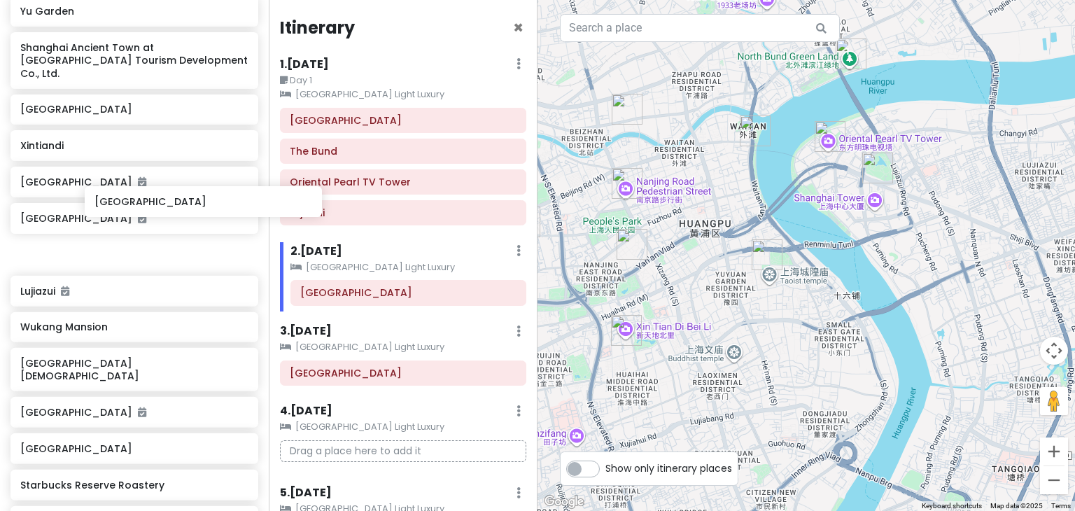
scroll to position [673, 0]
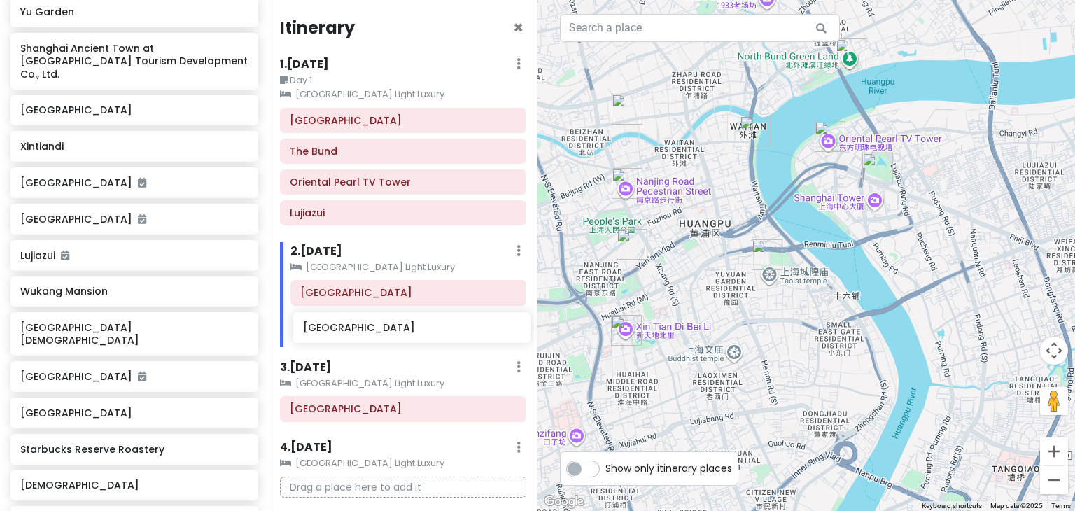
drag, startPoint x: 125, startPoint y: 103, endPoint x: 406, endPoint y: 325, distance: 358.6
click at [406, 325] on div "My birthday trip in [GEOGRAPHIC_DATA] 2025 Private Change Dates Make a Copy Del…" at bounding box center [537, 255] width 1075 height 511
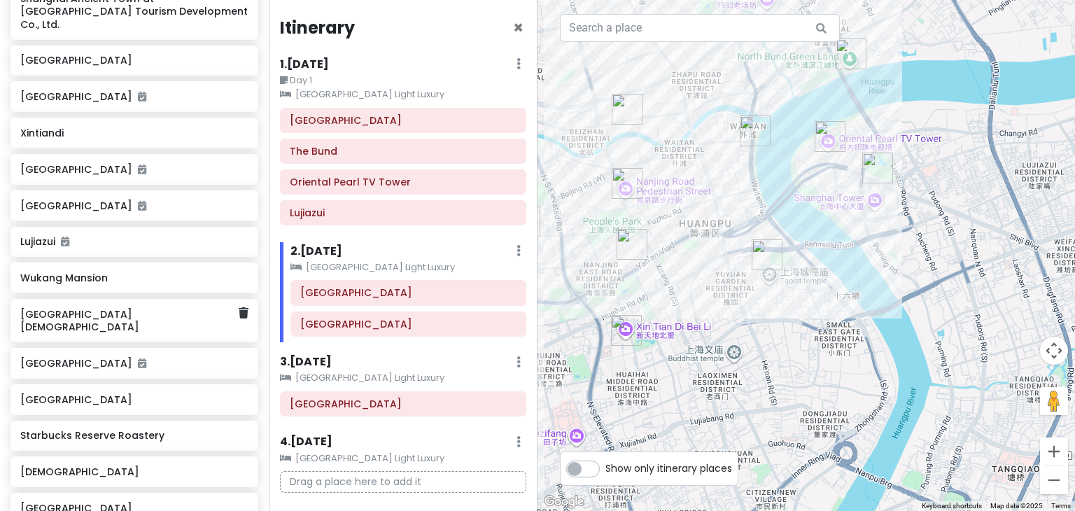
scroll to position [723, 0]
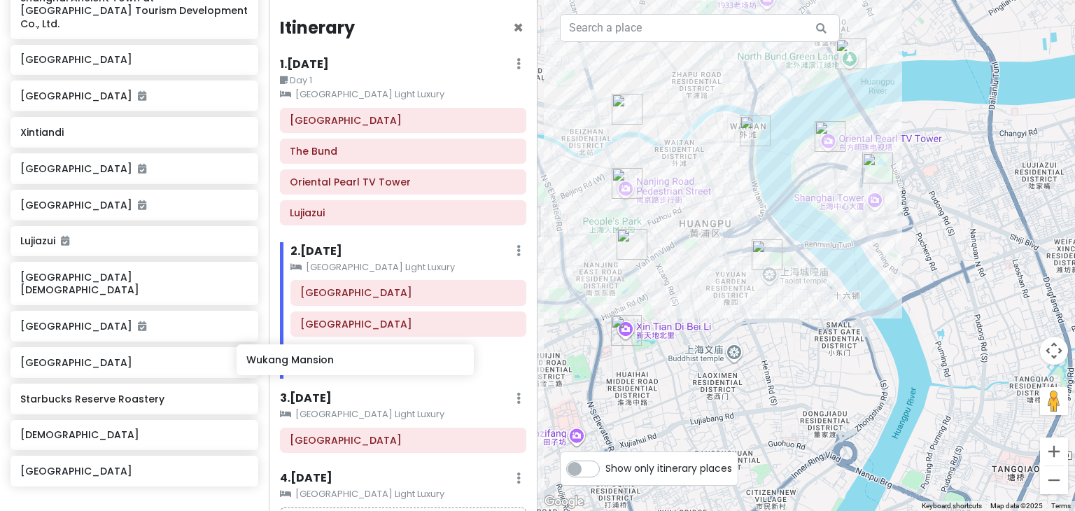
drag, startPoint x: 104, startPoint y: 239, endPoint x: 332, endPoint y: 359, distance: 257.9
click at [332, 359] on div "My birthday trip in [GEOGRAPHIC_DATA] 2025 Private Change Dates Make a Copy Del…" at bounding box center [537, 255] width 1075 height 511
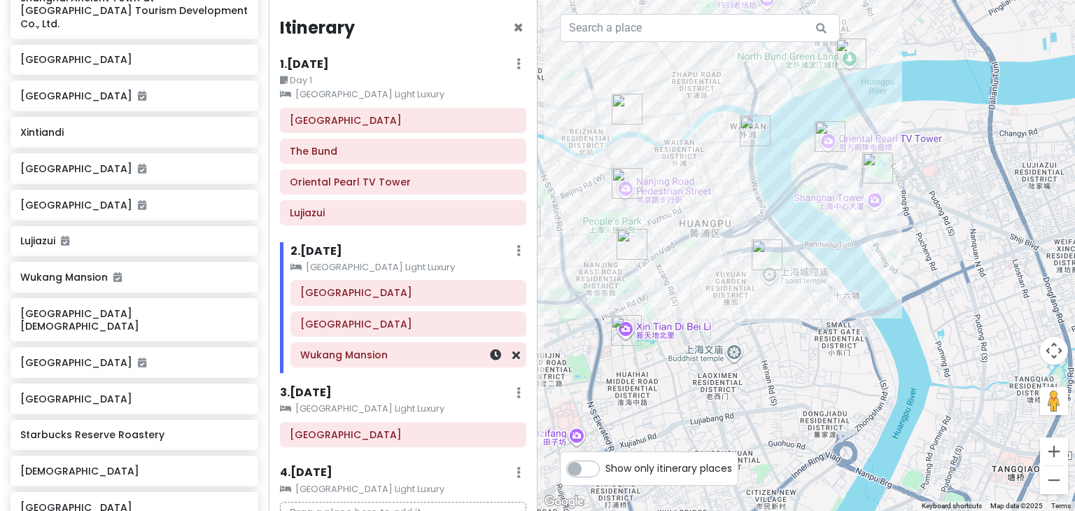
scroll to position [714, 0]
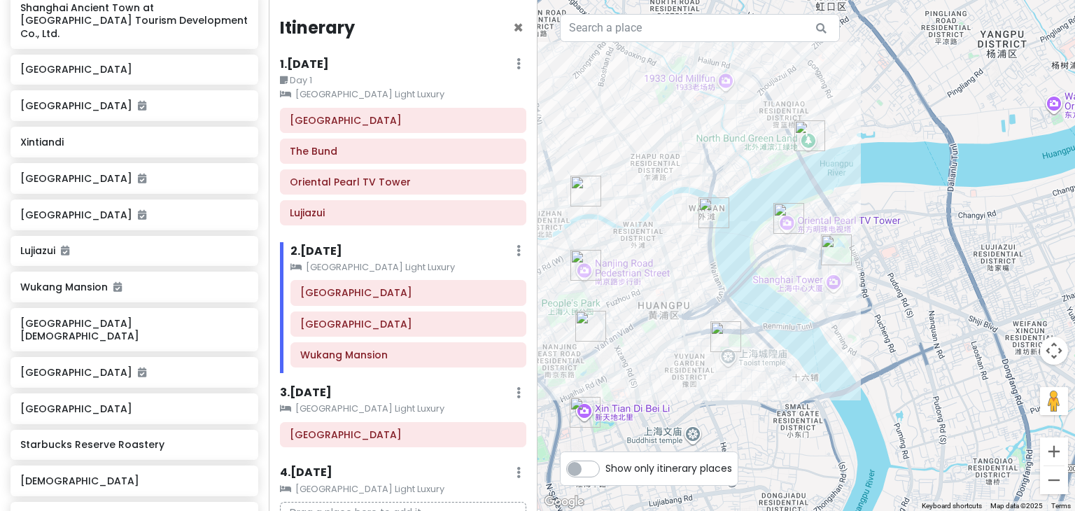
drag, startPoint x: 679, startPoint y: 273, endPoint x: 639, endPoint y: 355, distance: 91.1
click at [639, 355] on div at bounding box center [805, 255] width 537 height 511
click at [355, 292] on h6 "[GEOGRAPHIC_DATA]" at bounding box center [408, 292] width 216 height 13
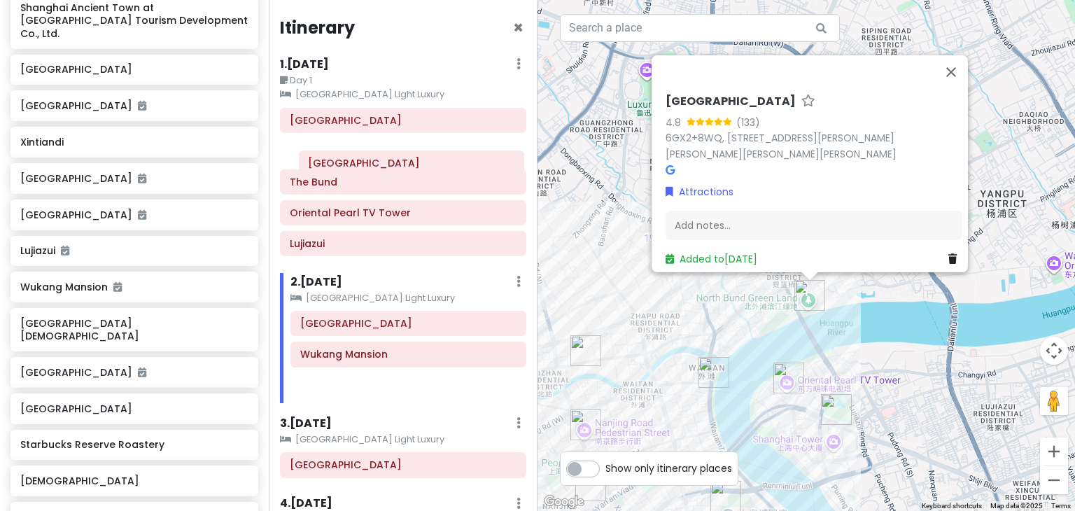
drag, startPoint x: 355, startPoint y: 295, endPoint x: 367, endPoint y: 165, distance: 129.9
click at [367, 165] on div "Itinerary × 1 . [DATE] Edit Day Notes Clear Lodging Delete Day Day 1 [GEOGRAPHI…" at bounding box center [403, 255] width 269 height 511
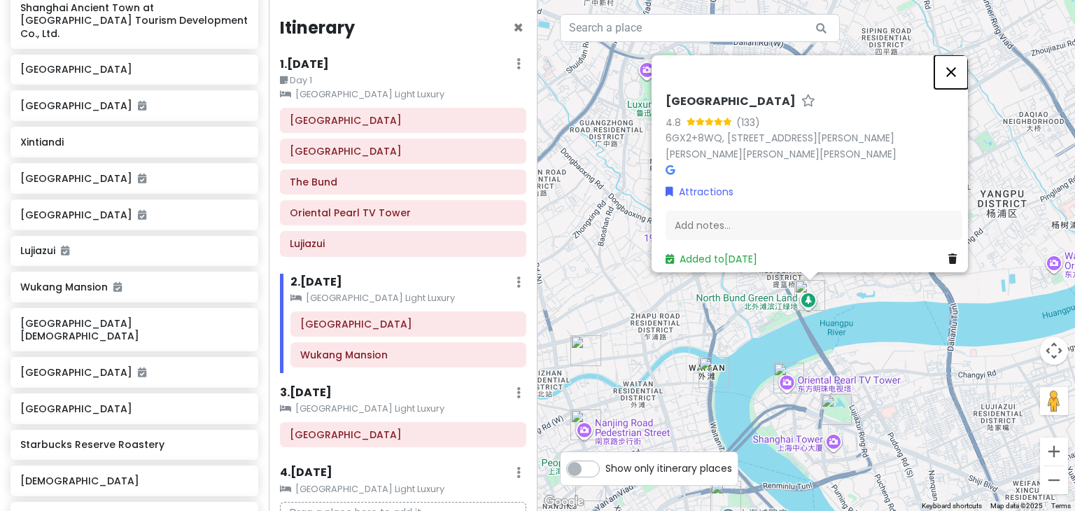
click at [958, 67] on button "Close" at bounding box center [951, 72] width 34 height 34
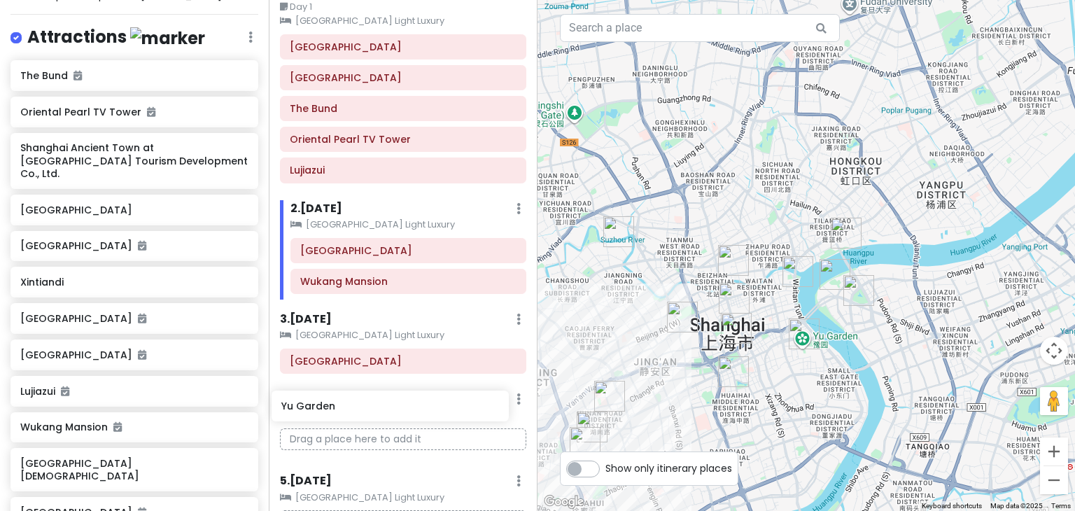
scroll to position [76, 0]
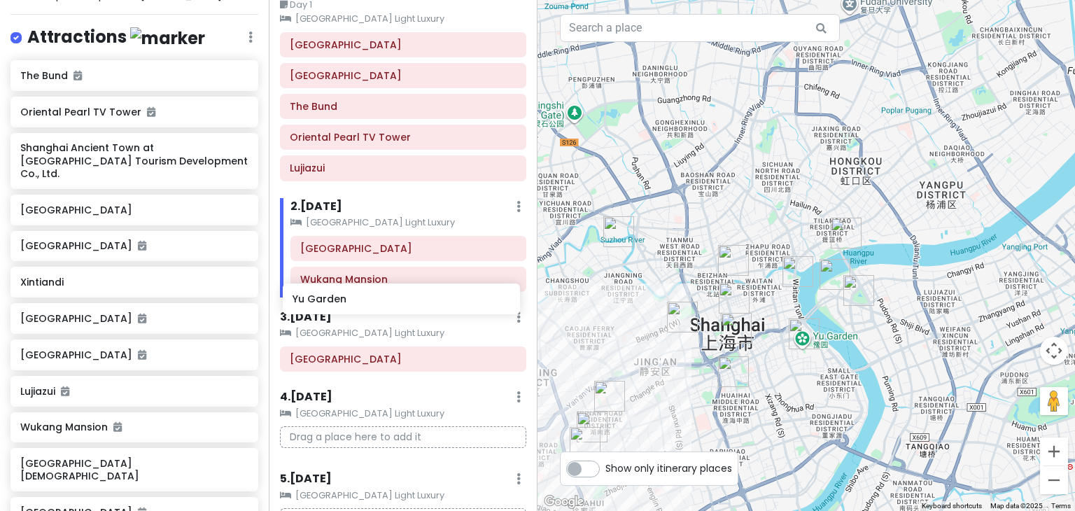
drag, startPoint x: 83, startPoint y: 117, endPoint x: 355, endPoint y: 299, distance: 327.7
click at [355, 299] on div "My birthday trip in [GEOGRAPHIC_DATA] 2025 Private Change Dates Make a Copy Del…" at bounding box center [537, 255] width 1075 height 511
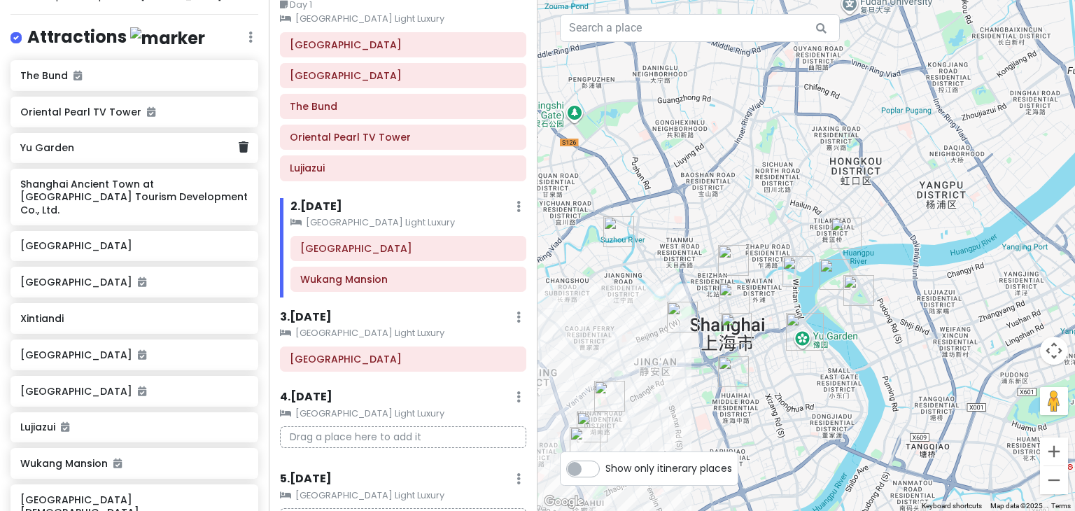
scroll to position [537, 0]
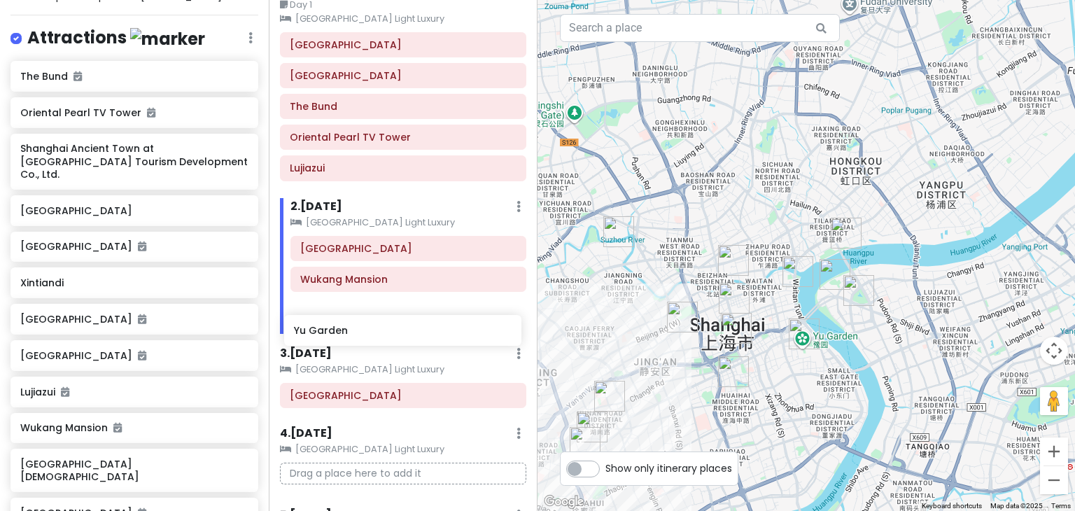
drag, startPoint x: 141, startPoint y: 118, endPoint x: 425, endPoint y: 317, distance: 347.1
click at [425, 317] on div "My birthday trip in [GEOGRAPHIC_DATA] 2025 Private Change Dates Make a Copy Del…" at bounding box center [537, 255] width 1075 height 511
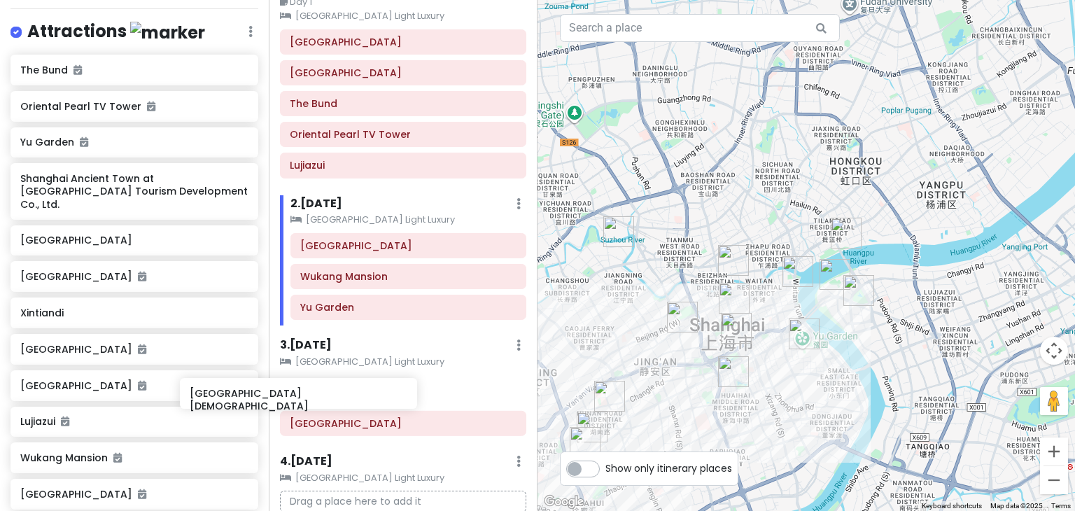
scroll to position [78, 0]
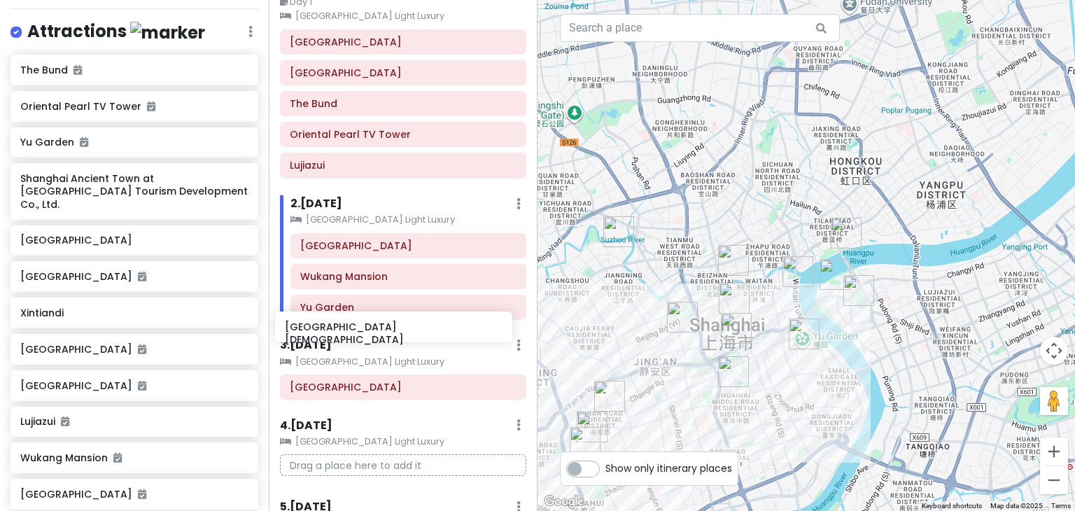
drag, startPoint x: 134, startPoint y: 460, endPoint x: 399, endPoint y: 330, distance: 294.7
click at [399, 330] on div "My birthday trip in [GEOGRAPHIC_DATA] 2025 Private Change Dates Make a Copy Del…" at bounding box center [537, 255] width 1075 height 511
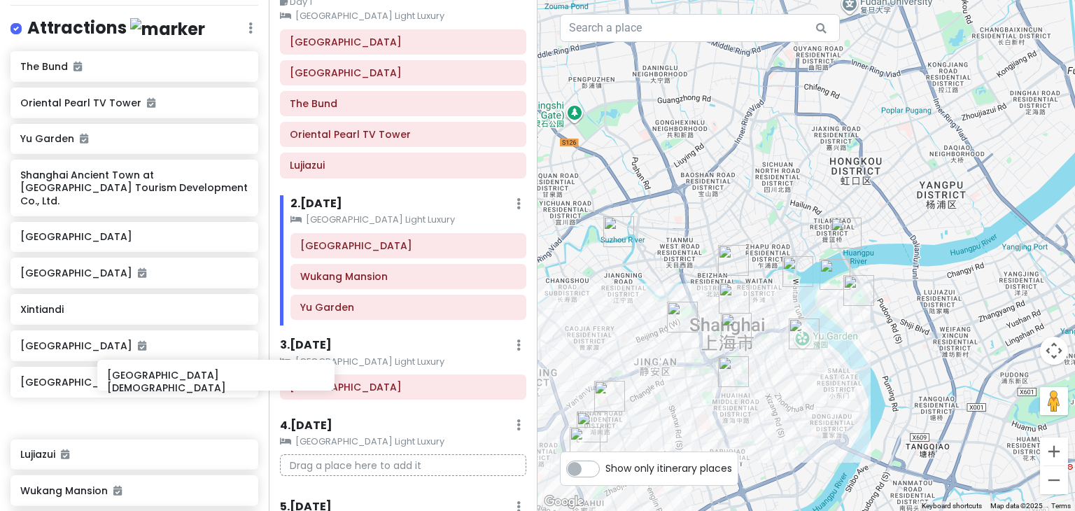
scroll to position [550, 0]
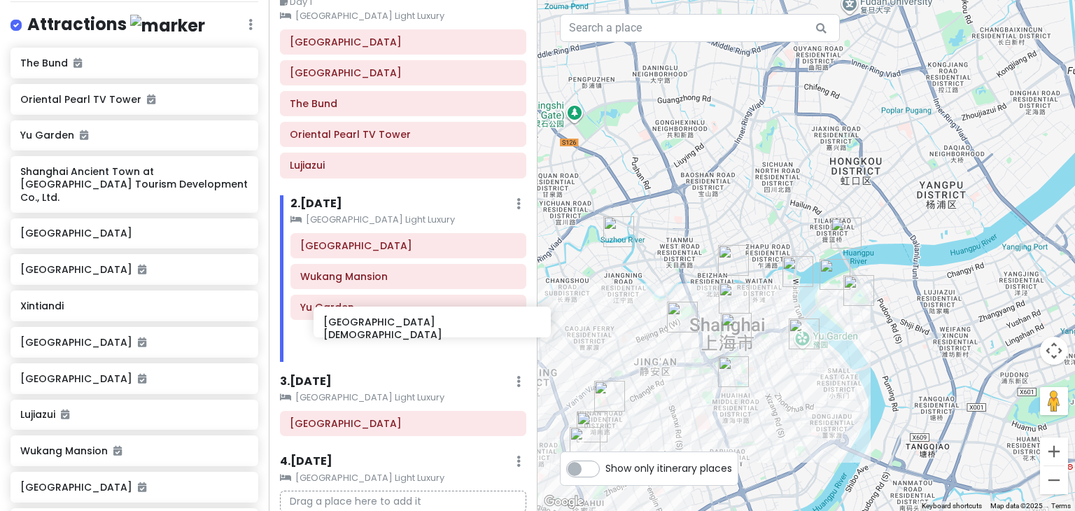
drag, startPoint x: 165, startPoint y: 462, endPoint x: 465, endPoint y: 330, distance: 327.7
click at [465, 330] on div "My birthday trip in [GEOGRAPHIC_DATA] 2025 Private Change Dates Make a Copy Del…" at bounding box center [537, 255] width 1075 height 511
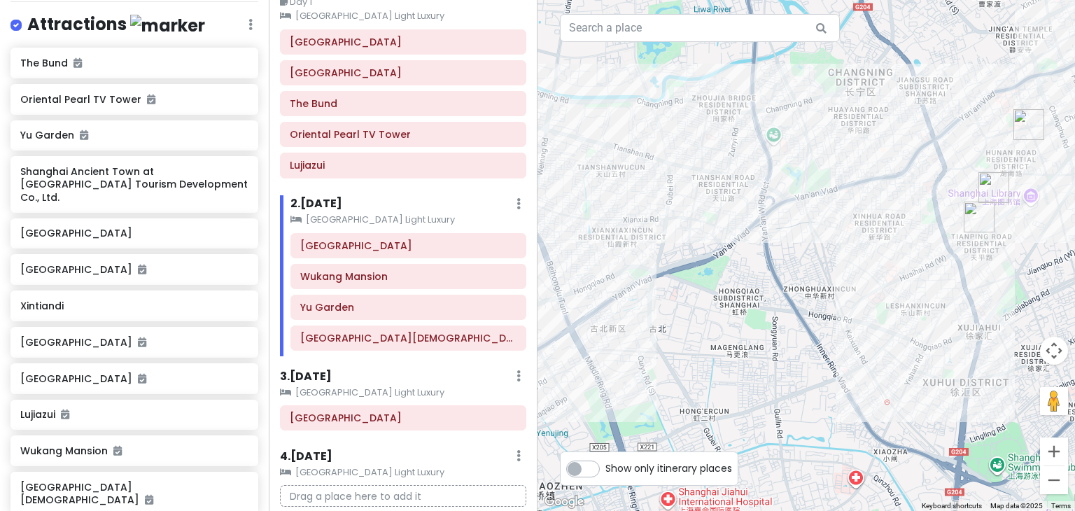
drag, startPoint x: 757, startPoint y: 333, endPoint x: 1074, endPoint y: -61, distance: 505.6
click at [1063, 0] on html "My birthday trip in [GEOGRAPHIC_DATA] 2025 Private Change Dates Make a Copy Del…" at bounding box center [537, 255] width 1075 height 511
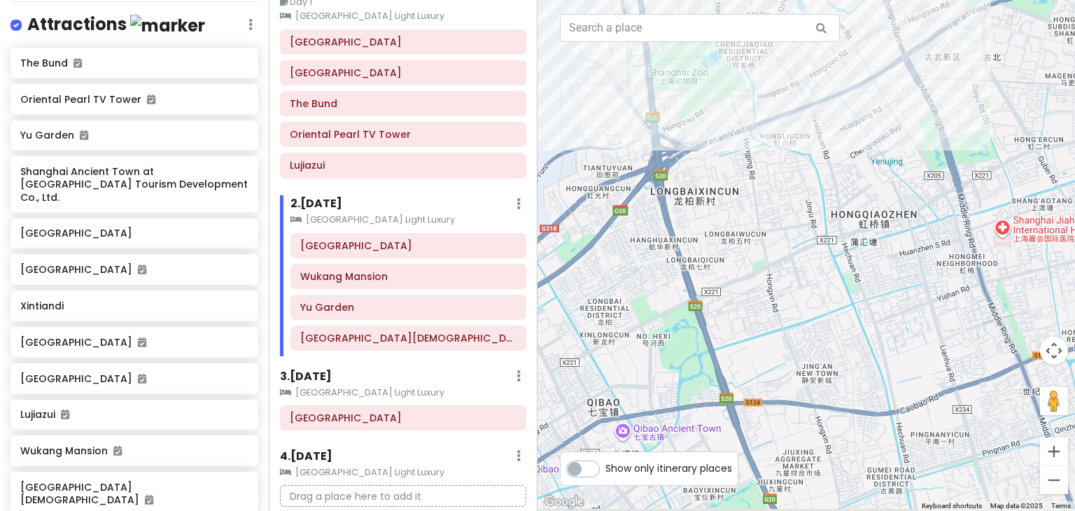
drag, startPoint x: 717, startPoint y: 293, endPoint x: 781, endPoint y: 357, distance: 90.5
click at [781, 357] on div at bounding box center [805, 255] width 537 height 511
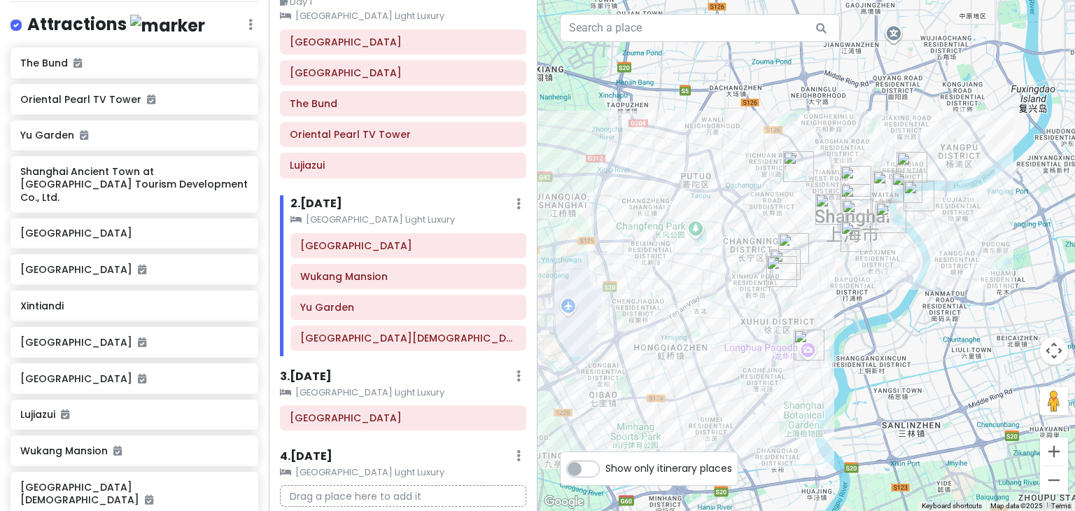
drag, startPoint x: 977, startPoint y: 244, endPoint x: 795, endPoint y: 326, distance: 199.5
click at [795, 326] on div at bounding box center [805, 255] width 537 height 511
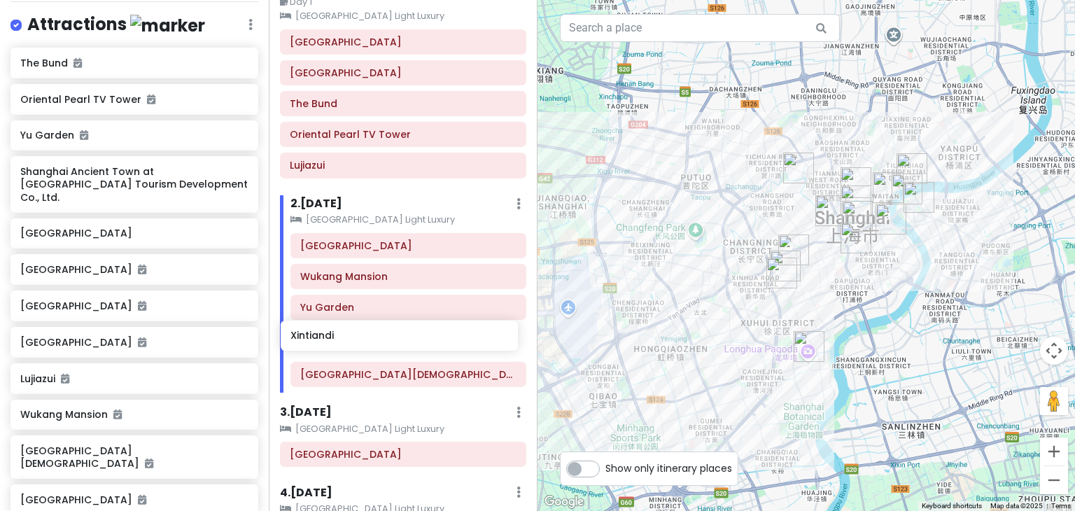
drag, startPoint x: 139, startPoint y: 267, endPoint x: 427, endPoint y: 341, distance: 298.3
click at [427, 341] on div "My birthday trip in [GEOGRAPHIC_DATA] 2025 Private Change Dates Make a Copy Del…" at bounding box center [537, 255] width 1075 height 511
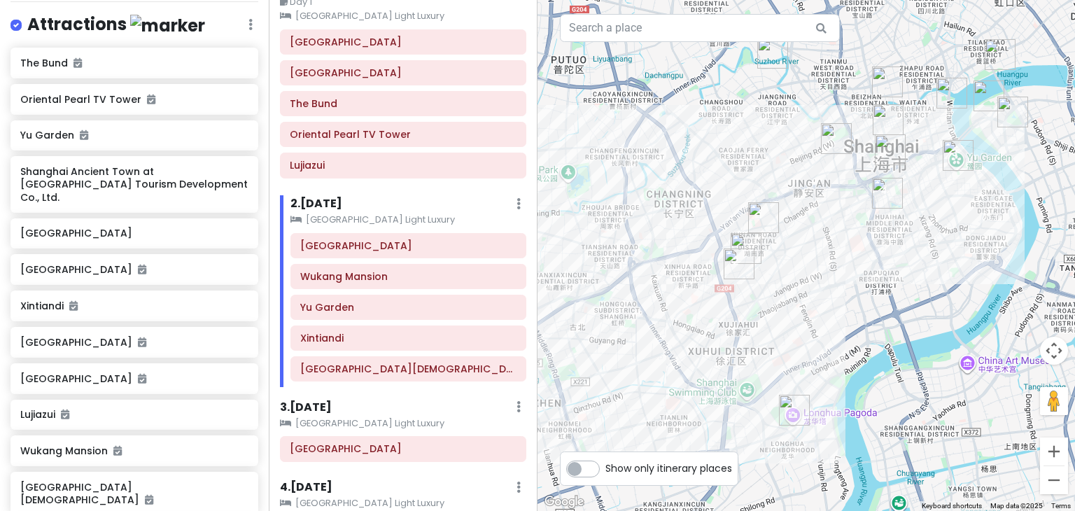
drag, startPoint x: 868, startPoint y: 334, endPoint x: 632, endPoint y: 339, distance: 235.1
click at [632, 339] on div at bounding box center [805, 255] width 537 height 511
drag, startPoint x: 392, startPoint y: 309, endPoint x: 399, endPoint y: 247, distance: 62.0
click at [399, 184] on div "[GEOGRAPHIC_DATA] [GEOGRAPHIC_DATA] [GEOGRAPHIC_DATA]" at bounding box center [402, 106] width 267 height 155
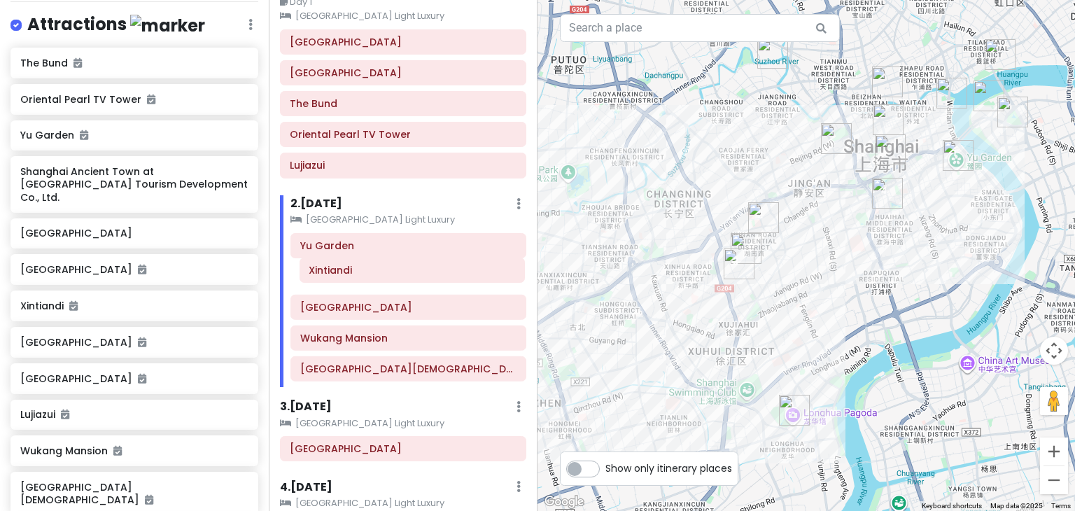
drag, startPoint x: 360, startPoint y: 339, endPoint x: 371, endPoint y: 275, distance: 65.2
click at [371, 184] on div "[GEOGRAPHIC_DATA] [GEOGRAPHIC_DATA] [GEOGRAPHIC_DATA] [GEOGRAPHIC_DATA]" at bounding box center [402, 106] width 267 height 155
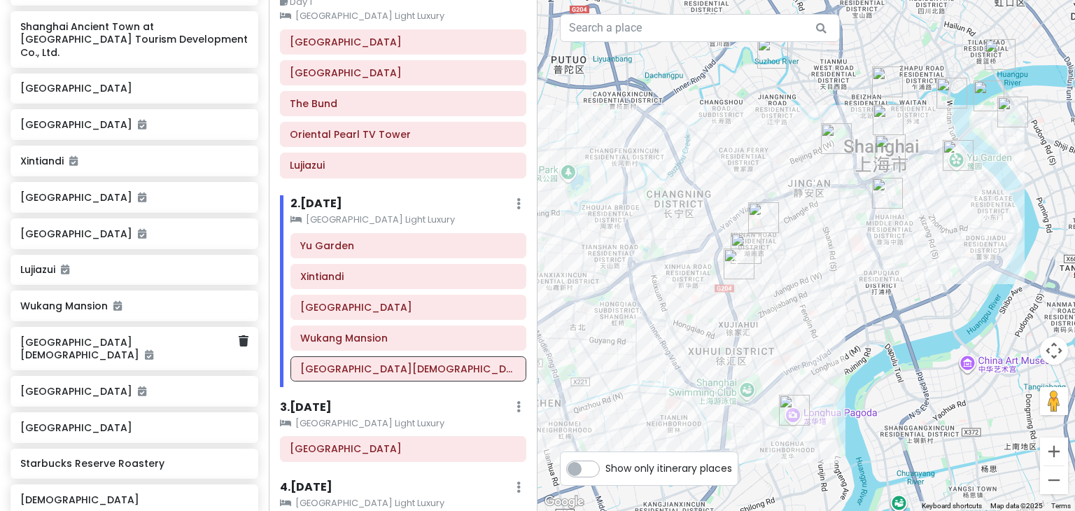
scroll to position [714, 0]
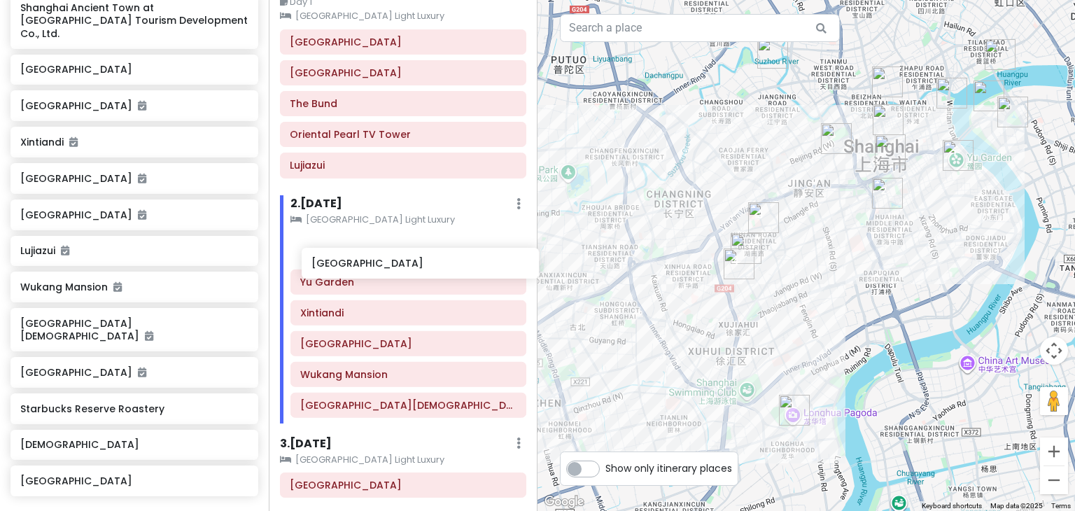
drag, startPoint x: 67, startPoint y: 367, endPoint x: 353, endPoint y: 274, distance: 300.7
click at [353, 274] on div "My birthday trip in [GEOGRAPHIC_DATA] 2025 Private Change Dates Make a Copy Del…" at bounding box center [537, 255] width 1075 height 511
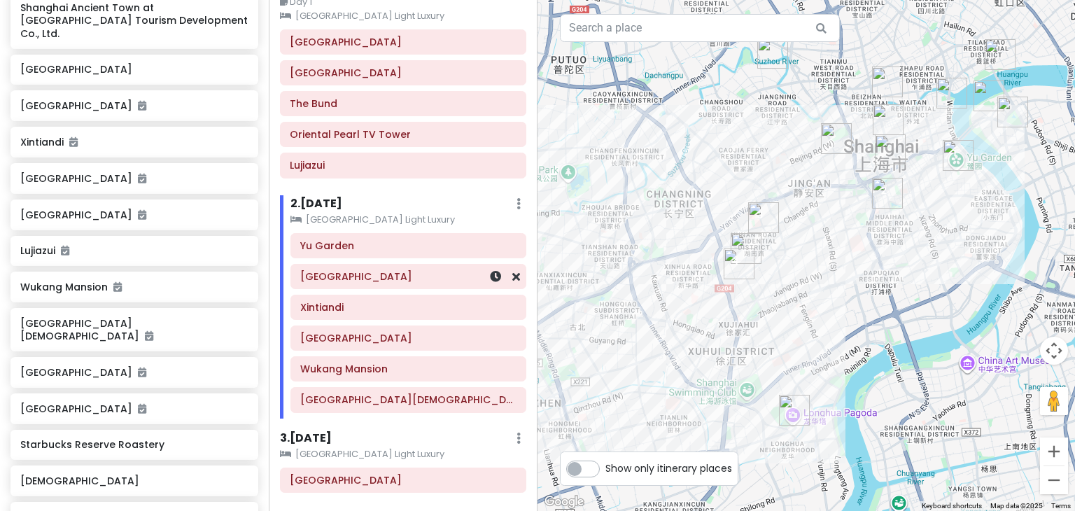
scroll to position [709, 0]
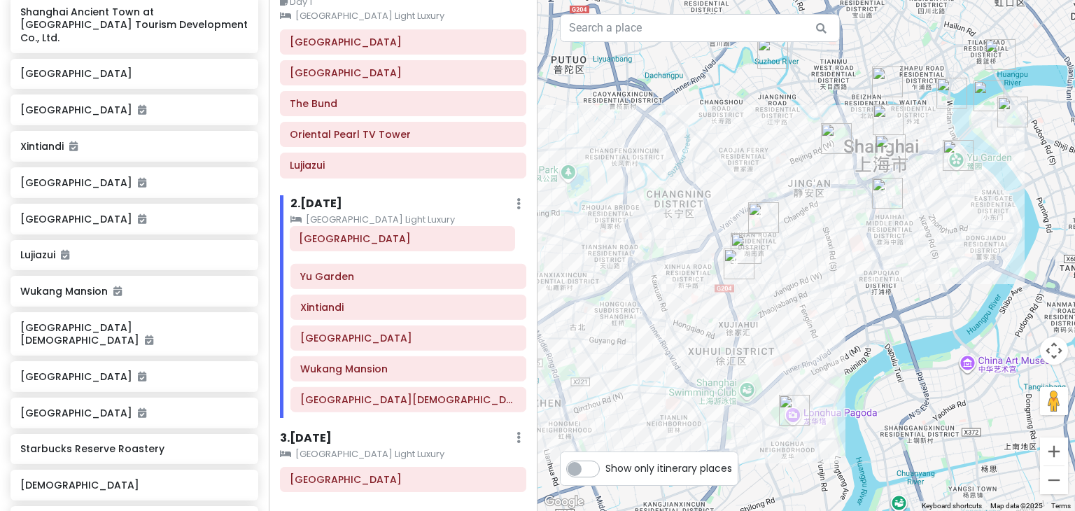
drag, startPoint x: 353, startPoint y: 274, endPoint x: 353, endPoint y: 239, distance: 35.7
click at [353, 184] on div "[GEOGRAPHIC_DATA] [GEOGRAPHIC_DATA] [GEOGRAPHIC_DATA]" at bounding box center [402, 106] width 267 height 155
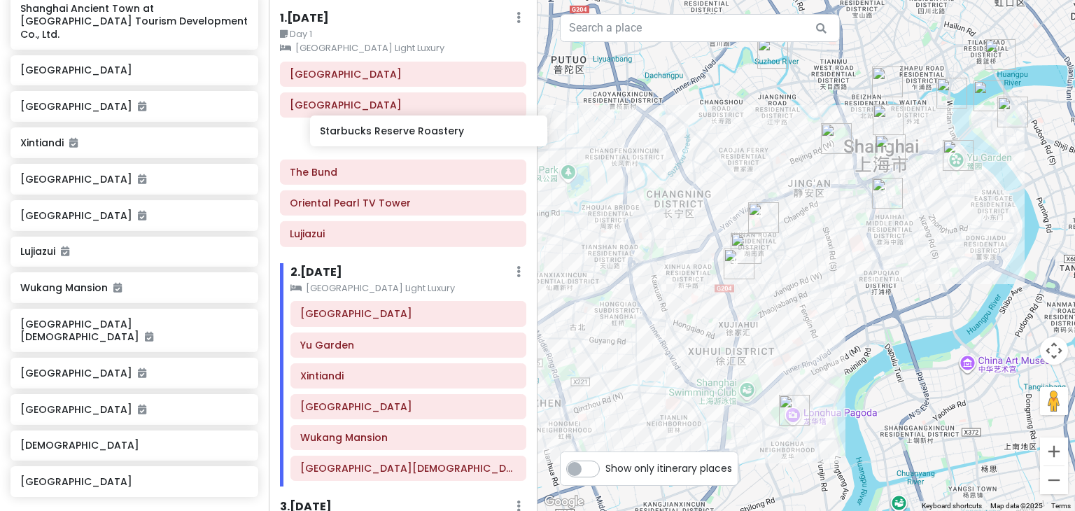
scroll to position [45, 0]
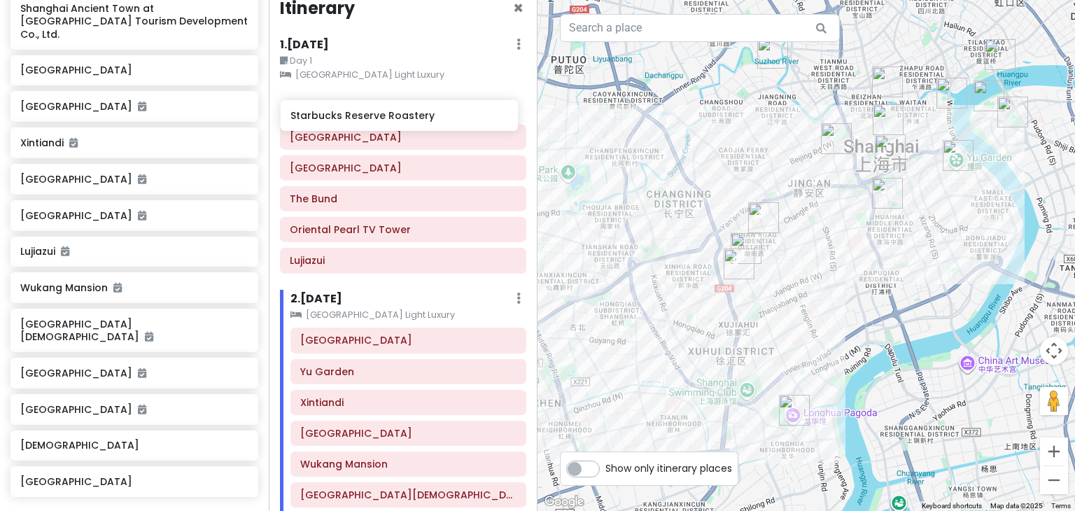
drag, startPoint x: 81, startPoint y: 395, endPoint x: 351, endPoint y: 118, distance: 386.9
click at [351, 118] on div "My birthday trip in [GEOGRAPHIC_DATA] 2025 Private Change Dates Make a Copy Del…" at bounding box center [537, 255] width 1075 height 511
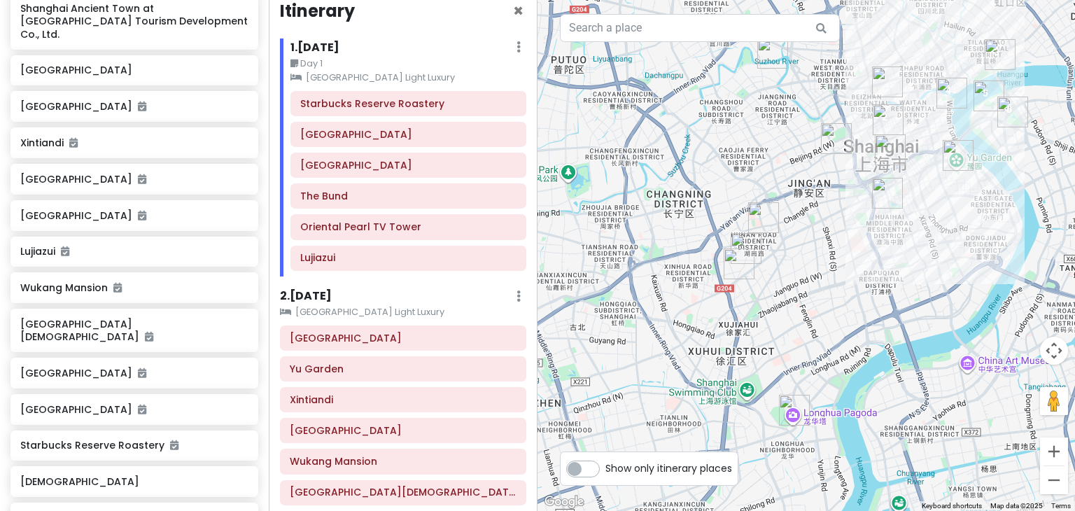
scroll to position [708, 0]
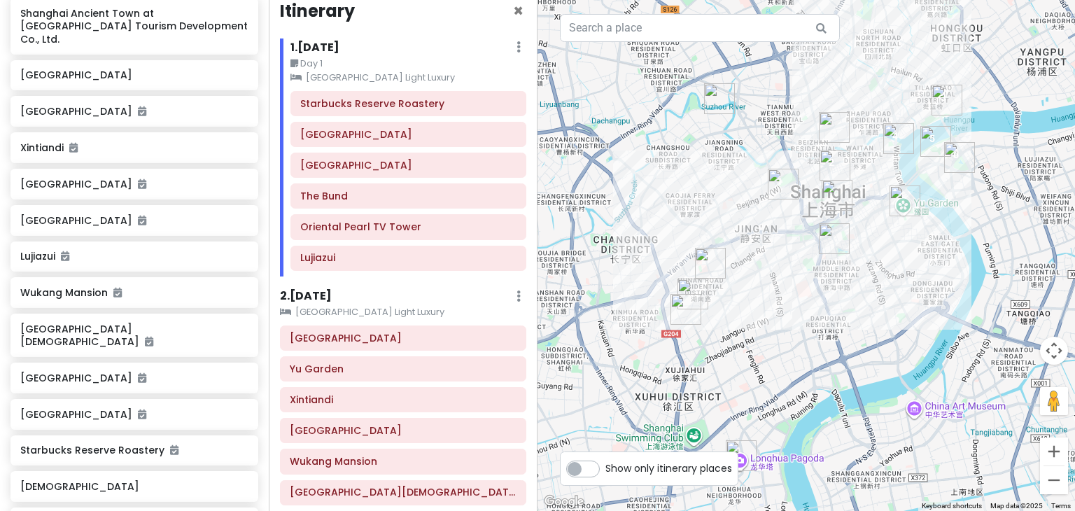
drag, startPoint x: 1045, startPoint y: 148, endPoint x: 865, endPoint y: 191, distance: 184.8
click at [865, 191] on div at bounding box center [805, 255] width 537 height 511
click at [456, 332] on h6 "[GEOGRAPHIC_DATA]" at bounding box center [403, 338] width 227 height 13
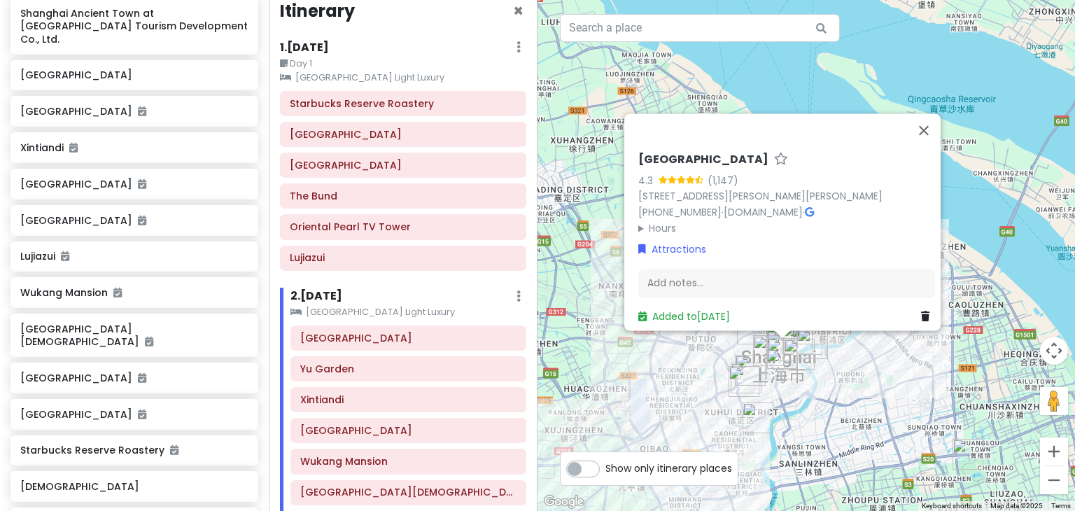
click at [757, 419] on img "Longhua Temple" at bounding box center [757, 417] width 31 height 31
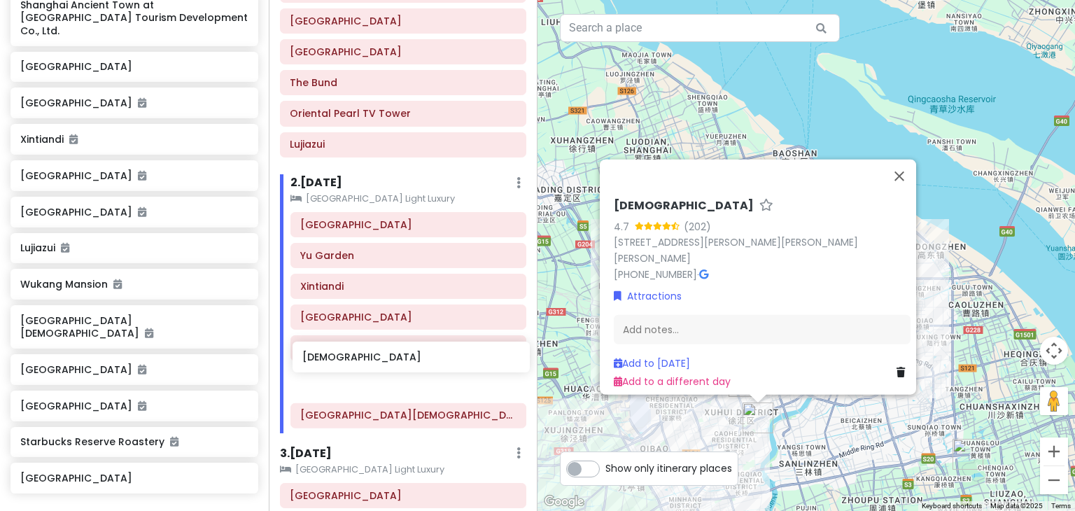
scroll to position [132, 0]
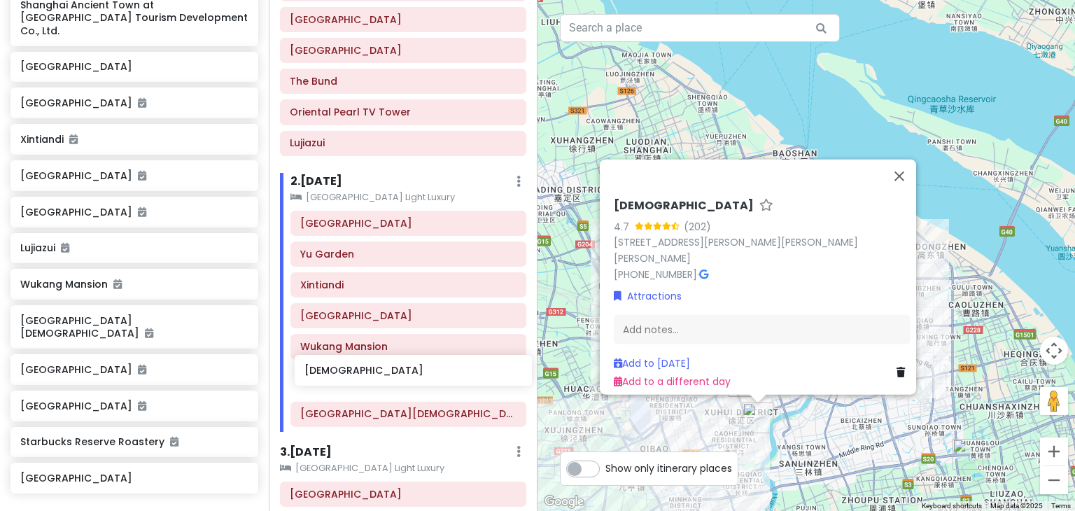
drag, startPoint x: 75, startPoint y: 427, endPoint x: 359, endPoint y: 368, distance: 290.2
click at [359, 368] on div "My birthday trip in [GEOGRAPHIC_DATA] 2025 Private Change Dates Make a Copy Del…" at bounding box center [537, 255] width 1075 height 511
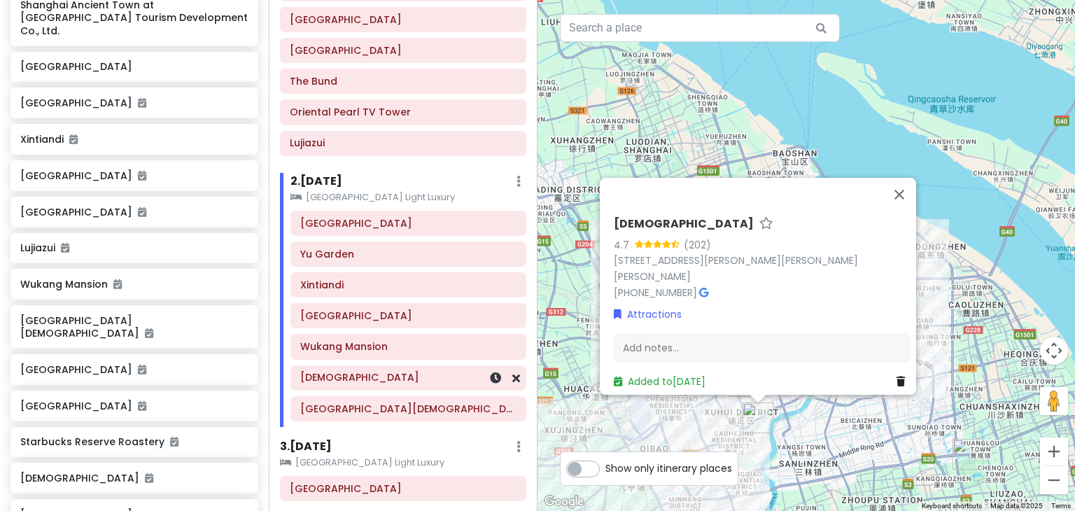
scroll to position [707, 0]
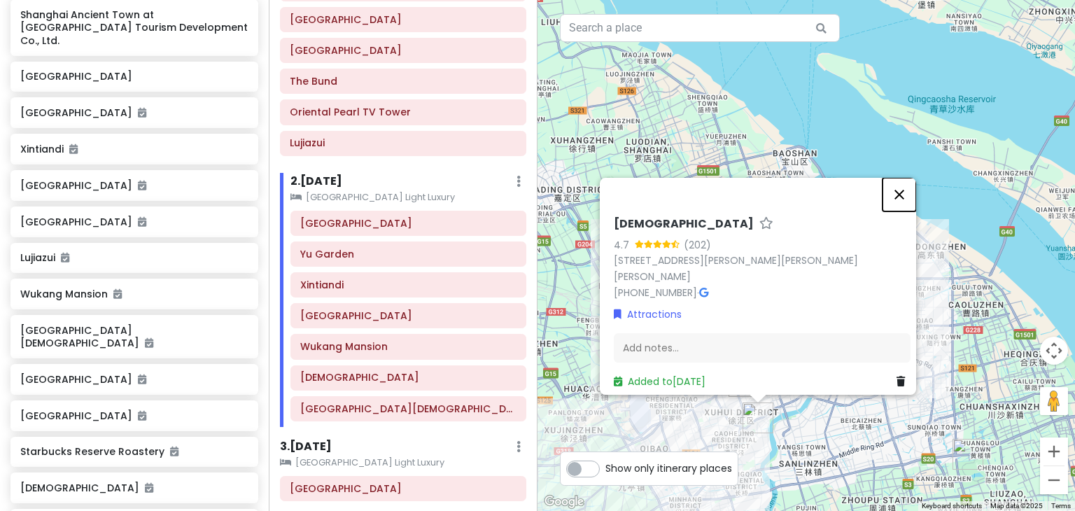
click at [908, 197] on button "Close" at bounding box center [899, 195] width 34 height 34
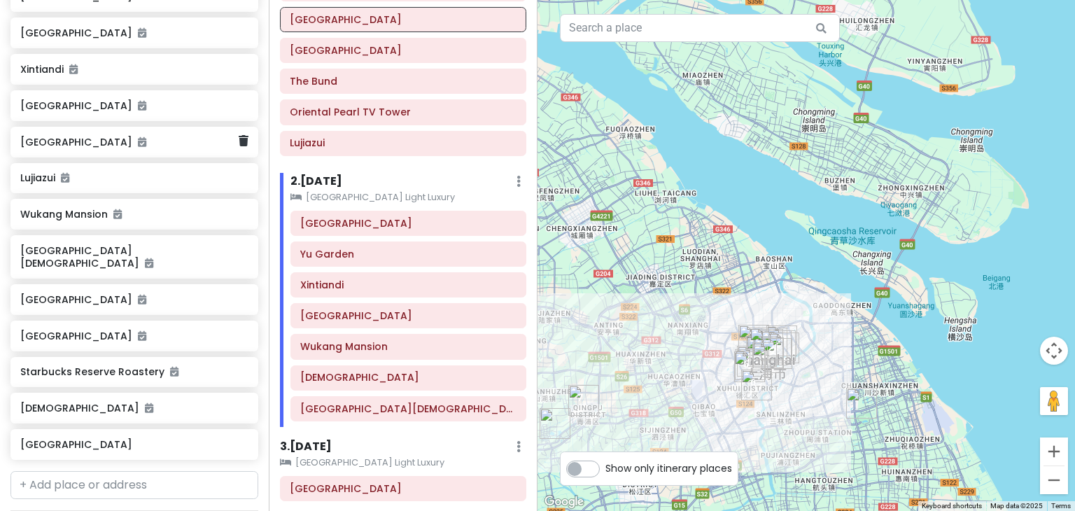
scroll to position [788, 0]
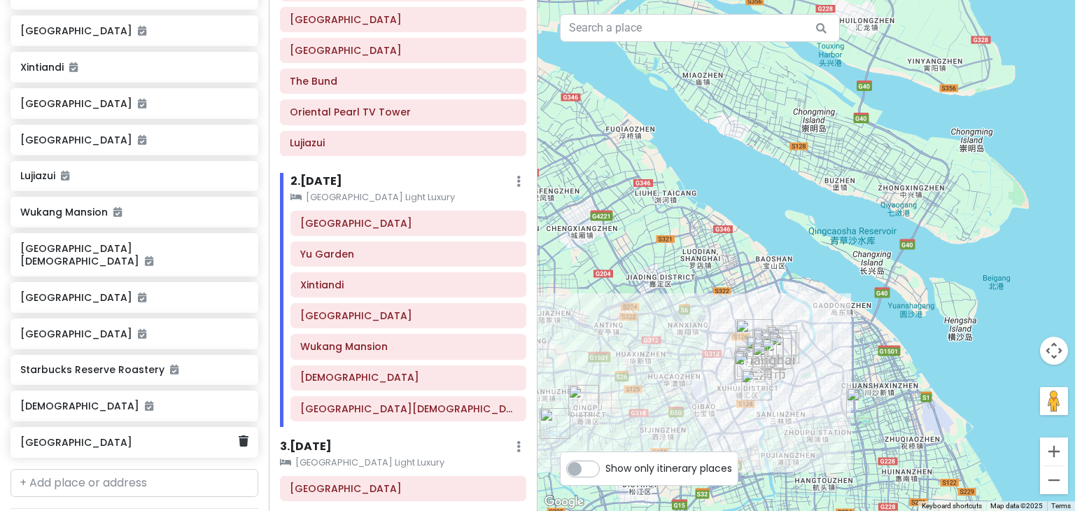
click at [65, 436] on h6 "[GEOGRAPHIC_DATA]" at bounding box center [129, 442] width 218 height 13
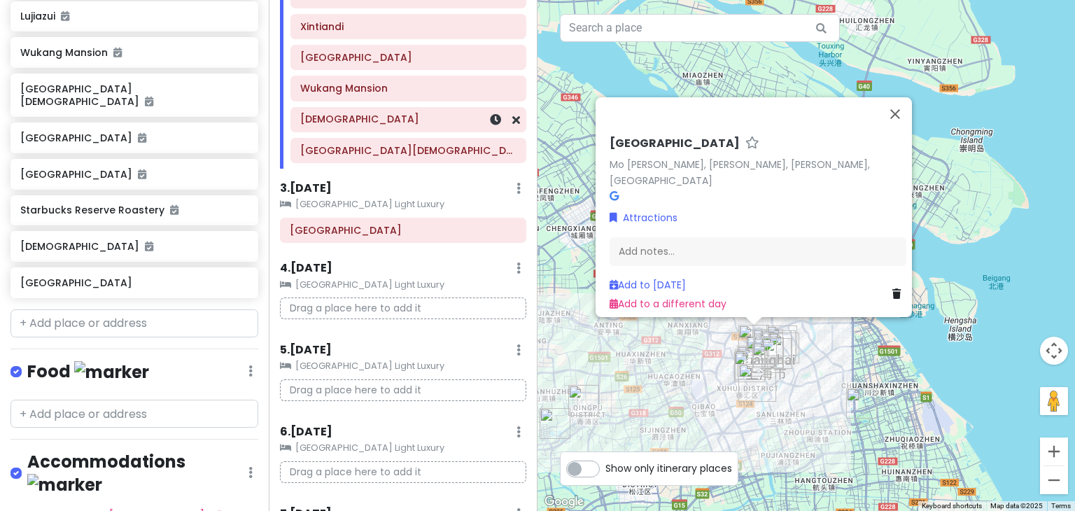
scroll to position [398, 0]
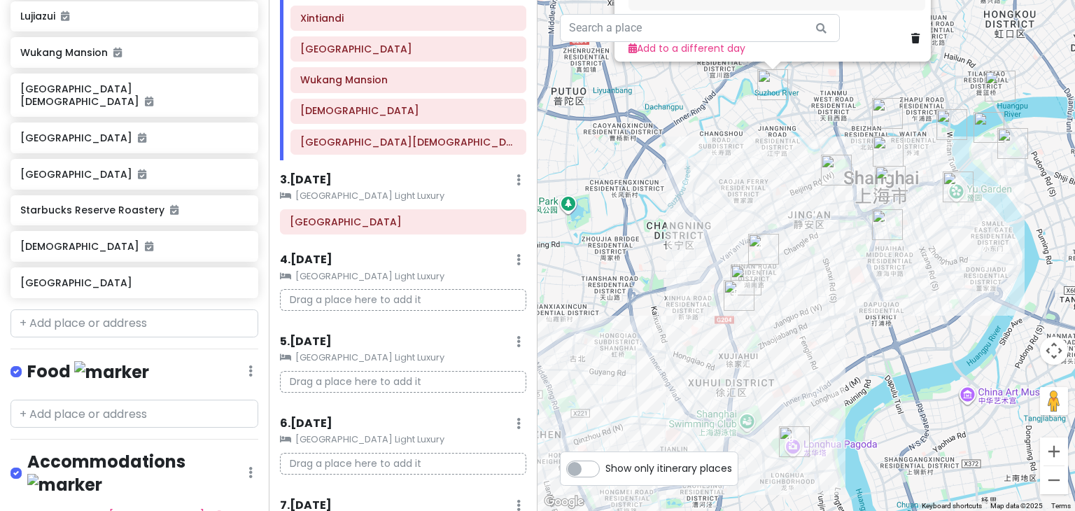
click at [761, 84] on img "Moganshan Road" at bounding box center [772, 84] width 31 height 31
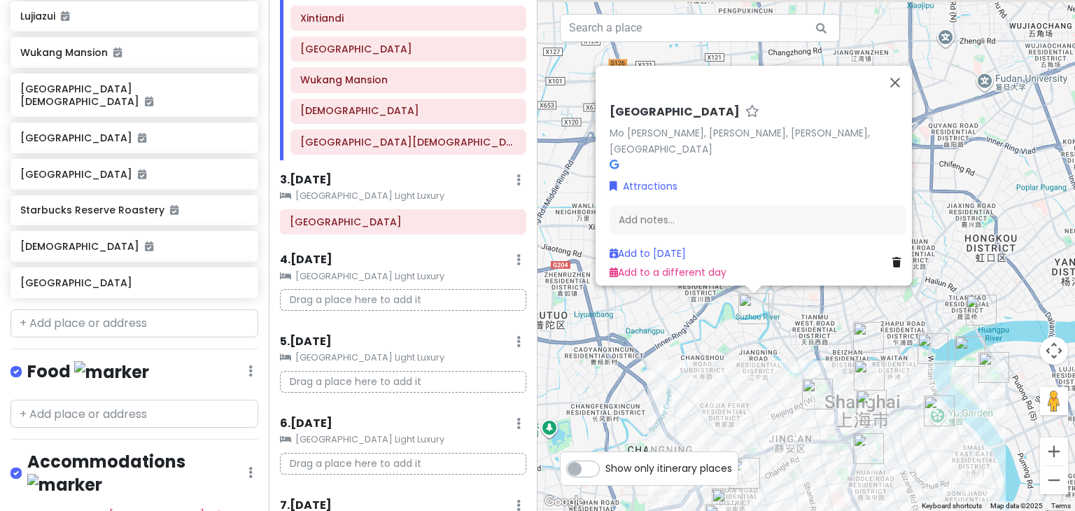
drag, startPoint x: 756, startPoint y: 93, endPoint x: 735, endPoint y: 327, distance: 234.6
click at [735, 327] on div "[GEOGRAPHIC_DATA] [GEOGRAPHIC_DATA][PERSON_NAME], [GEOGRAPHIC_DATA], [GEOGRAPHI…" at bounding box center [805, 255] width 537 height 511
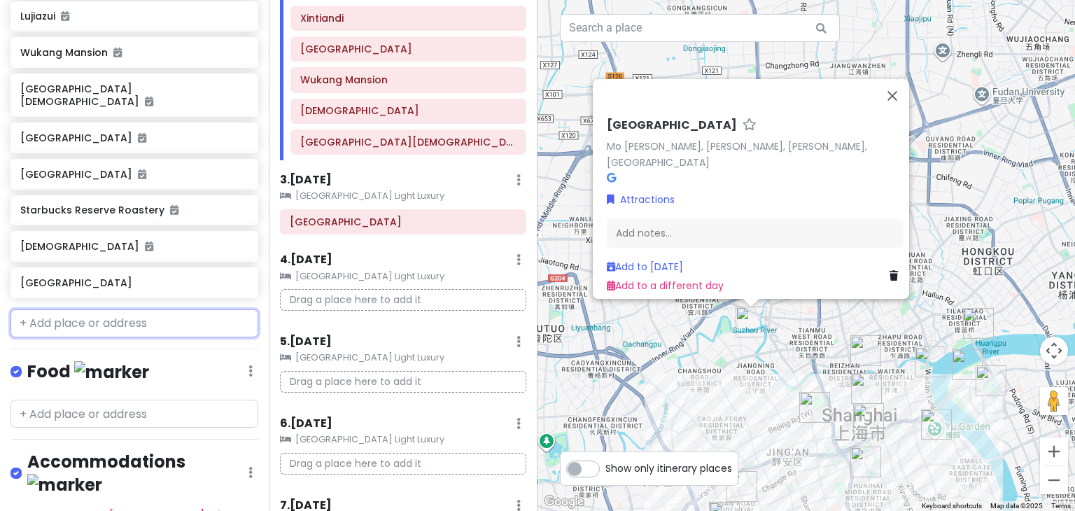
click at [111, 309] on input "text" at bounding box center [134, 323] width 248 height 28
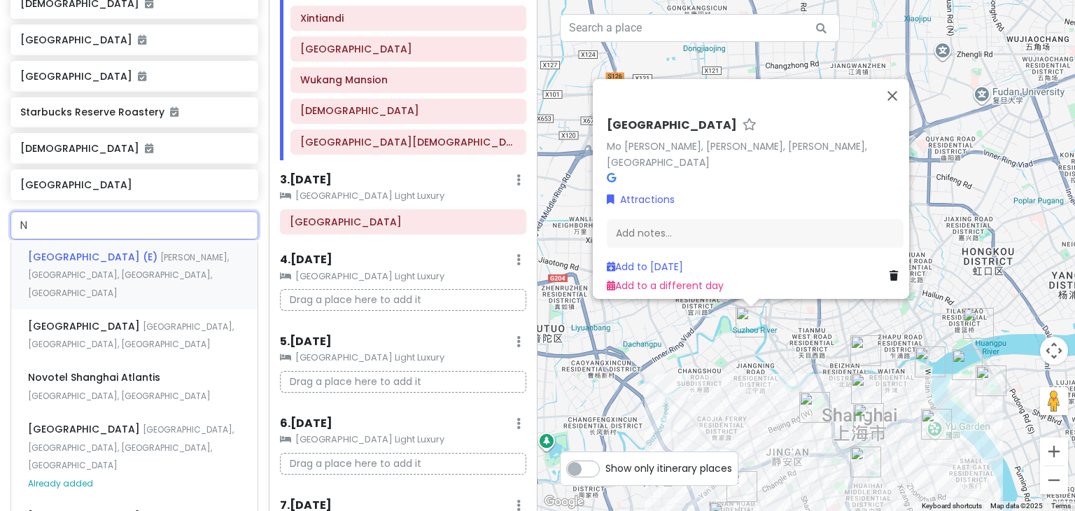
scroll to position [1048, 0]
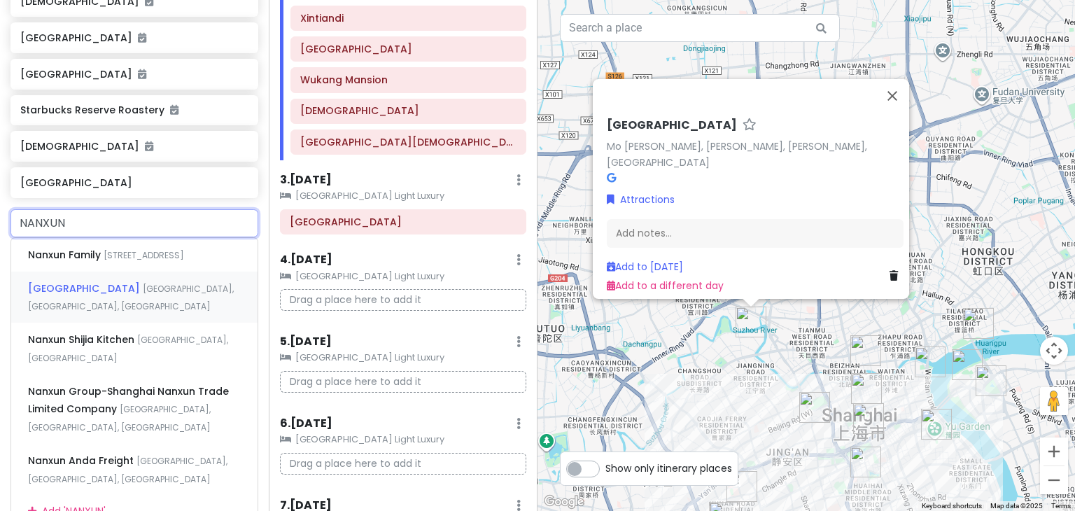
click at [154, 279] on div "[GEOGRAPHIC_DATA], [GEOGRAPHIC_DATA], [GEOGRAPHIC_DATA]" at bounding box center [134, 297] width 246 height 52
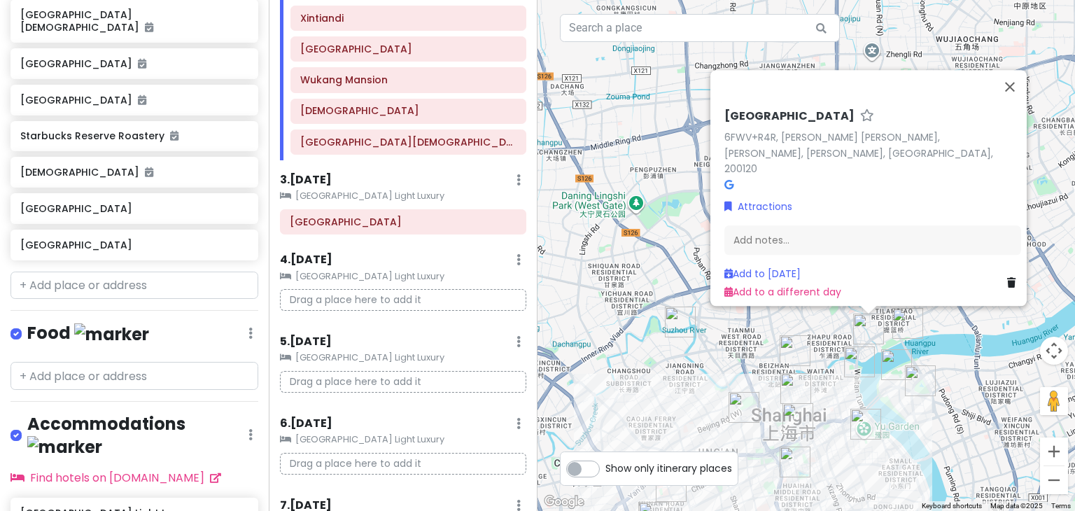
scroll to position [1028, 0]
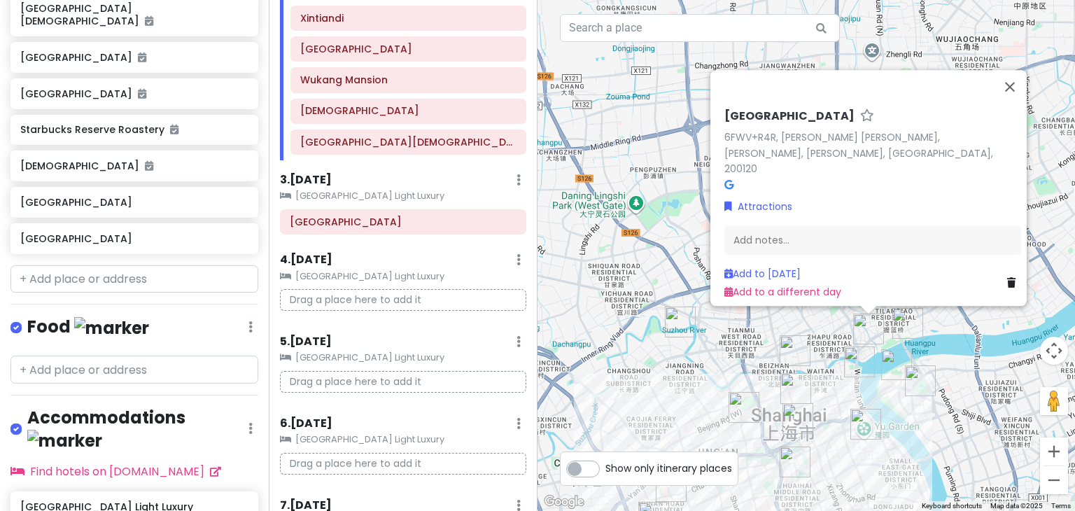
click at [160, 196] on h6 "[GEOGRAPHIC_DATA]" at bounding box center [129, 202] width 218 height 13
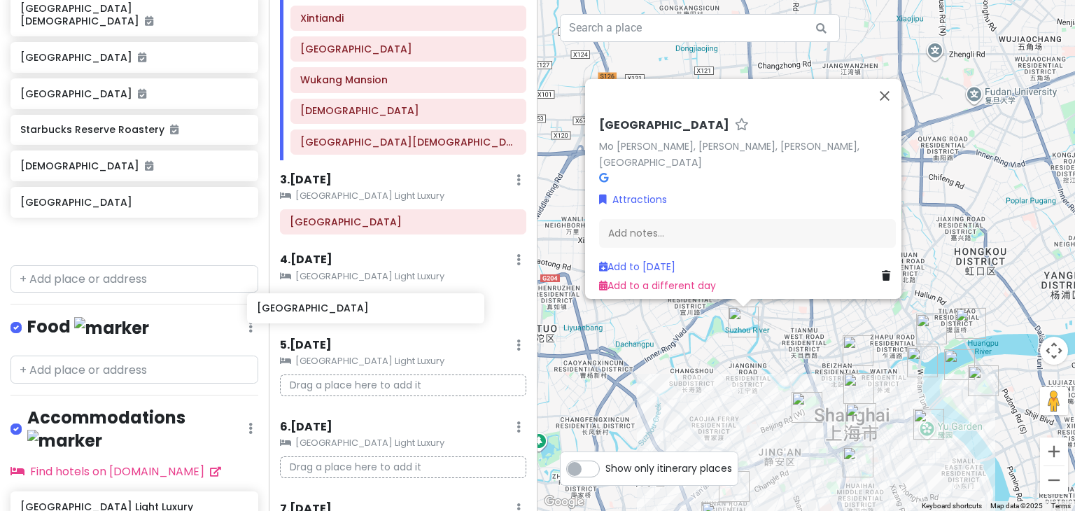
drag, startPoint x: 119, startPoint y: 143, endPoint x: 355, endPoint y: 306, distance: 286.8
click at [355, 306] on div "My birthday trip in [GEOGRAPHIC_DATA] 2025 Private Change Dates Make a Copy Del…" at bounding box center [537, 255] width 1075 height 511
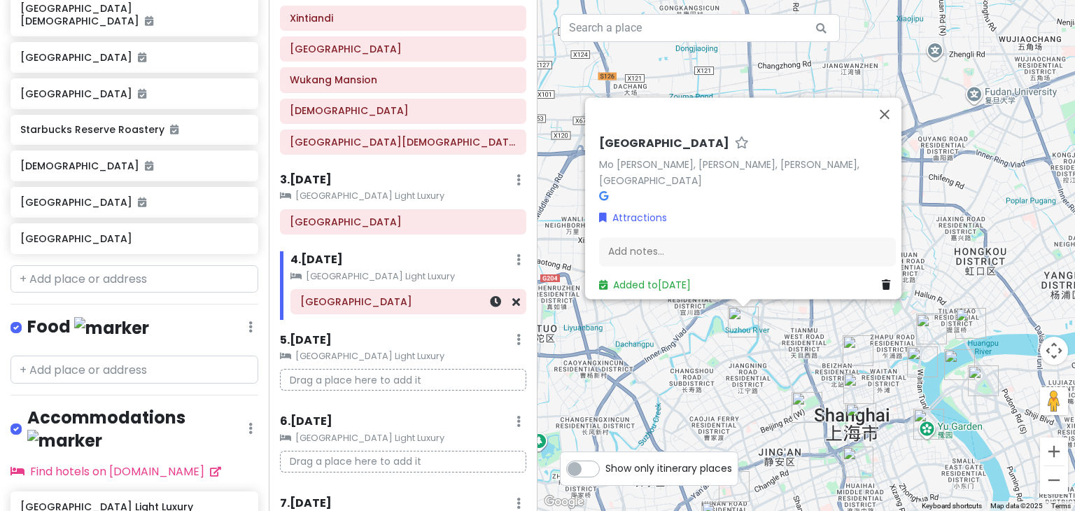
scroll to position [992, 0]
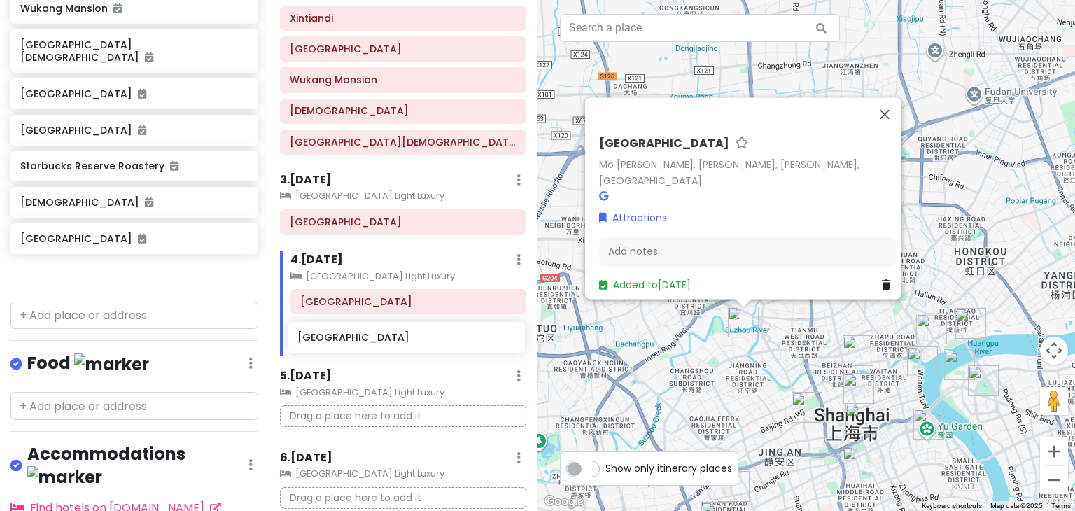
drag, startPoint x: 115, startPoint y: 223, endPoint x: 392, endPoint y: 342, distance: 301.5
click at [392, 342] on div "My birthday trip in [GEOGRAPHIC_DATA] 2025 Private Change Dates Make a Copy Del…" at bounding box center [537, 255] width 1075 height 511
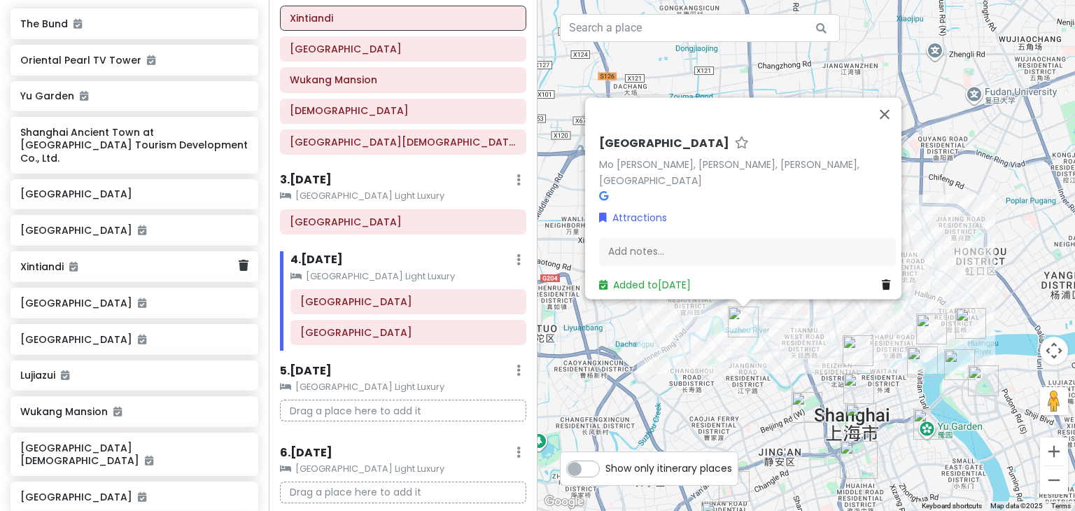
scroll to position [569, 0]
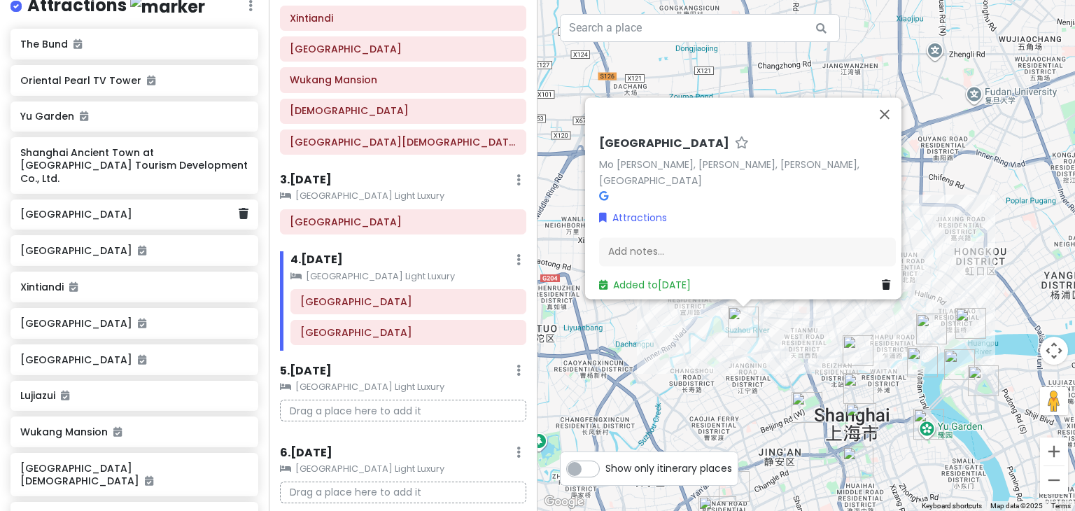
click at [151, 208] on h6 "[GEOGRAPHIC_DATA]" at bounding box center [129, 214] width 218 height 13
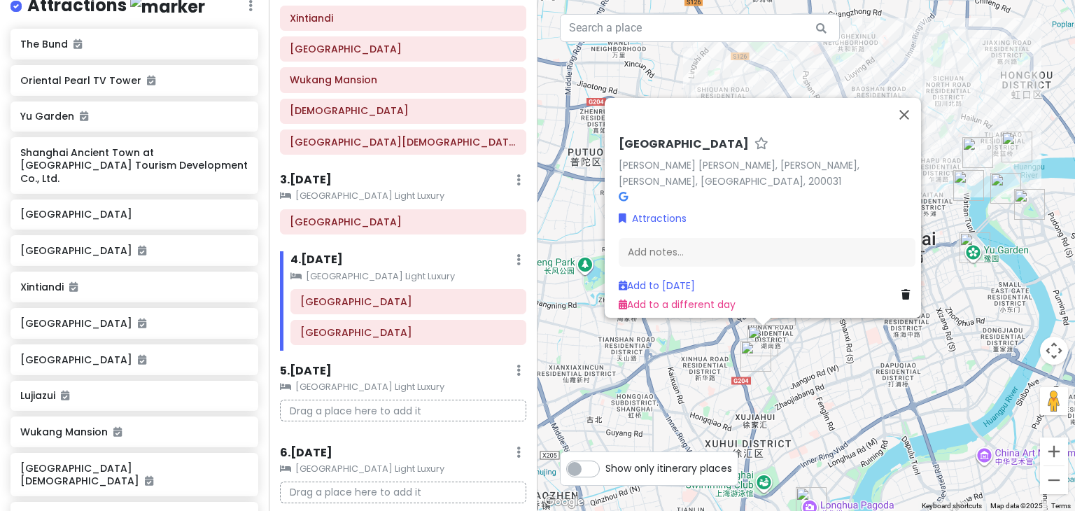
drag, startPoint x: 802, startPoint y: 455, endPoint x: 819, endPoint y: 337, distance: 119.4
click at [819, 337] on div "[GEOGRAPHIC_DATA] [PERSON_NAME] [PERSON_NAME], [PERSON_NAME], [PERSON_NAME], [G…" at bounding box center [805, 255] width 537 height 511
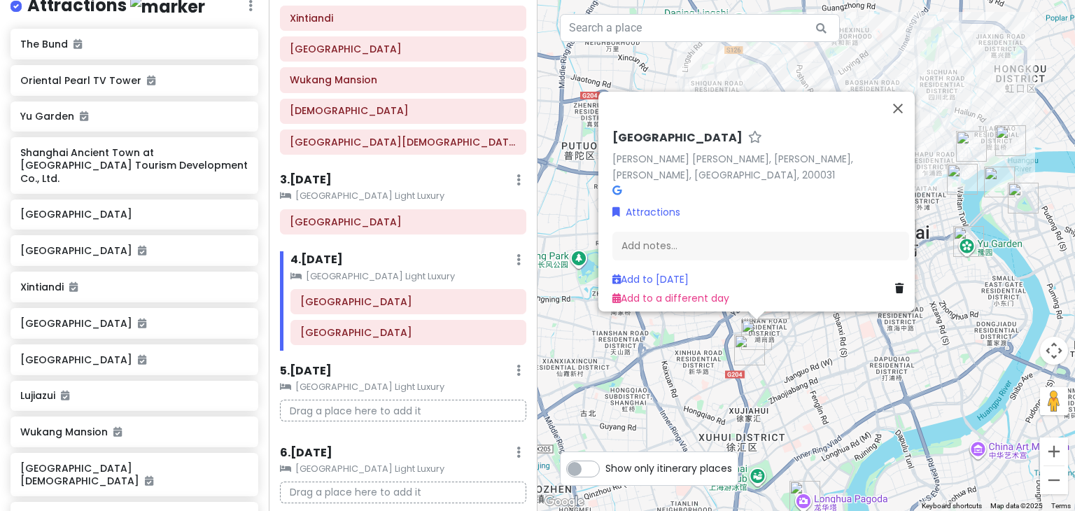
click at [381, 309] on div "[GEOGRAPHIC_DATA]" at bounding box center [408, 301] width 236 height 25
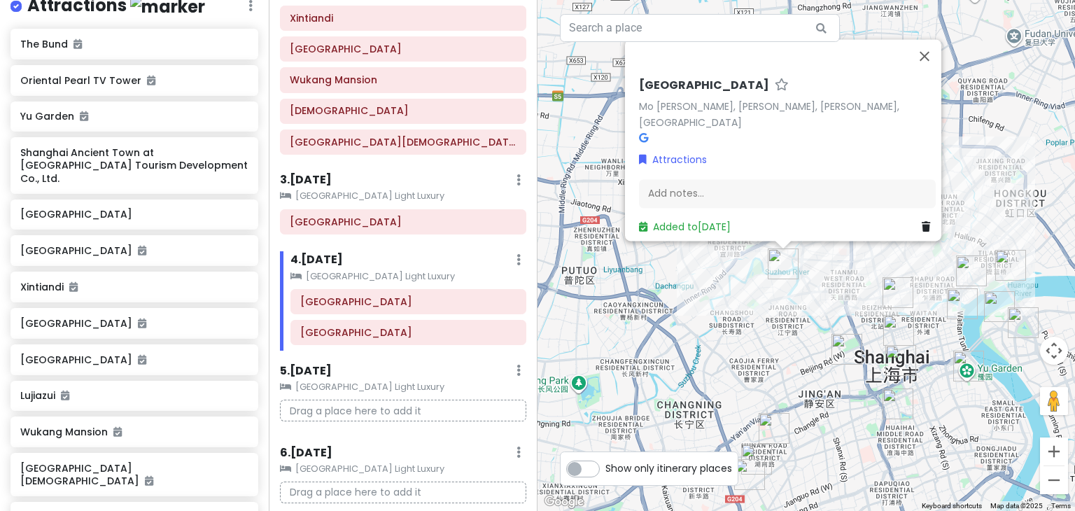
click at [390, 348] on div "Itinerary × 1 . [DATE] Edit Day Notes Clear Lodging Delete Day Day 1 [GEOGRAPHI…" at bounding box center [403, 255] width 269 height 511
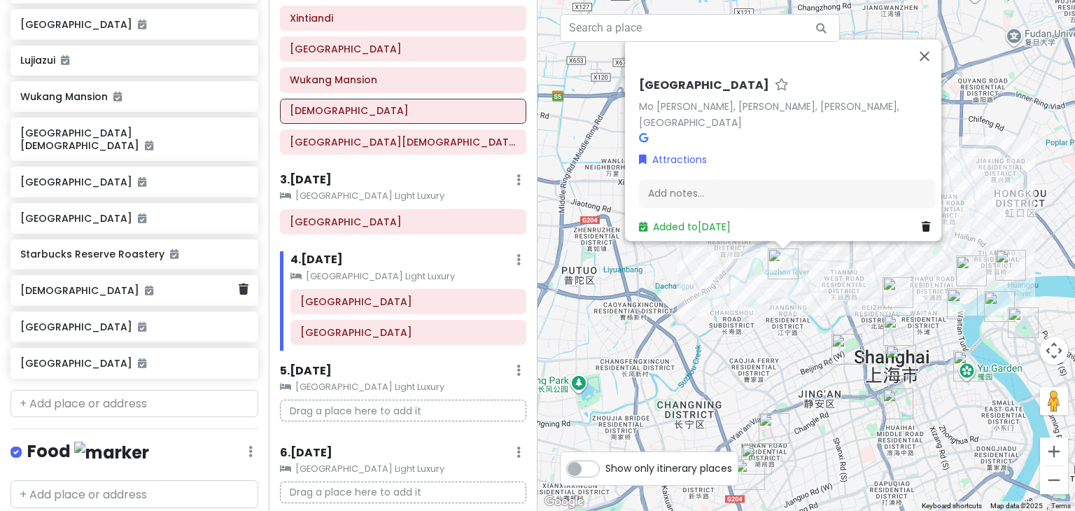
scroll to position [906, 0]
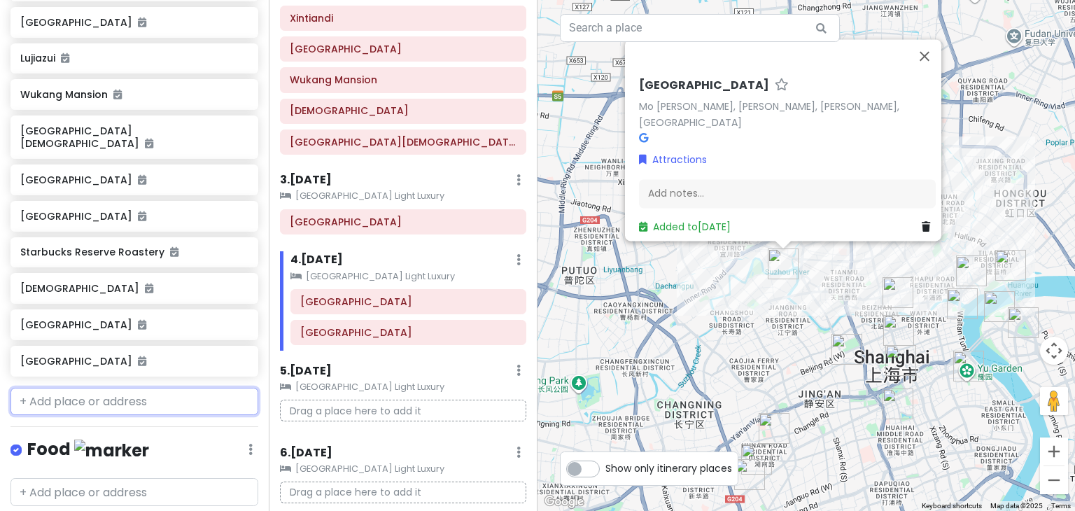
click at [115, 388] on input "text" at bounding box center [134, 402] width 248 height 28
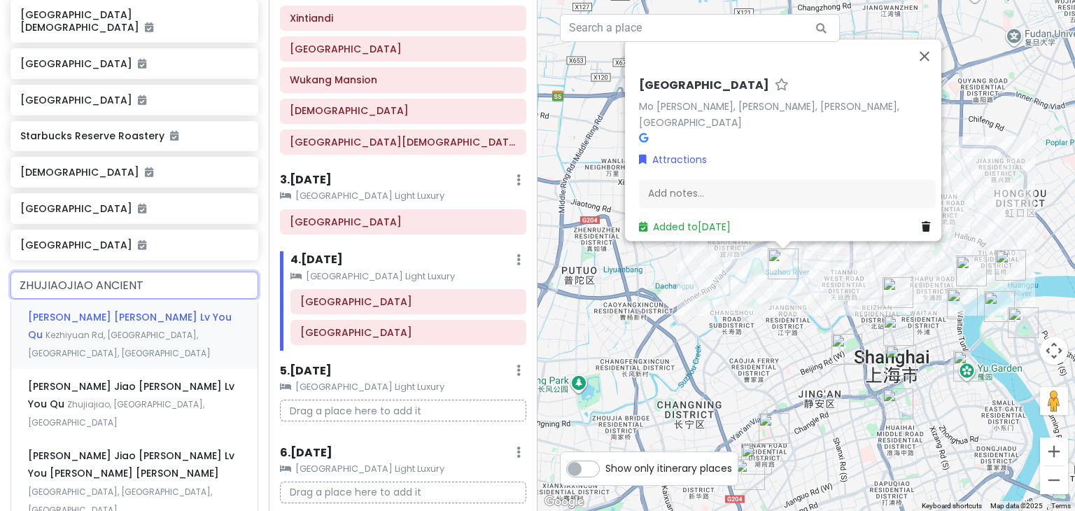
scroll to position [1024, 0]
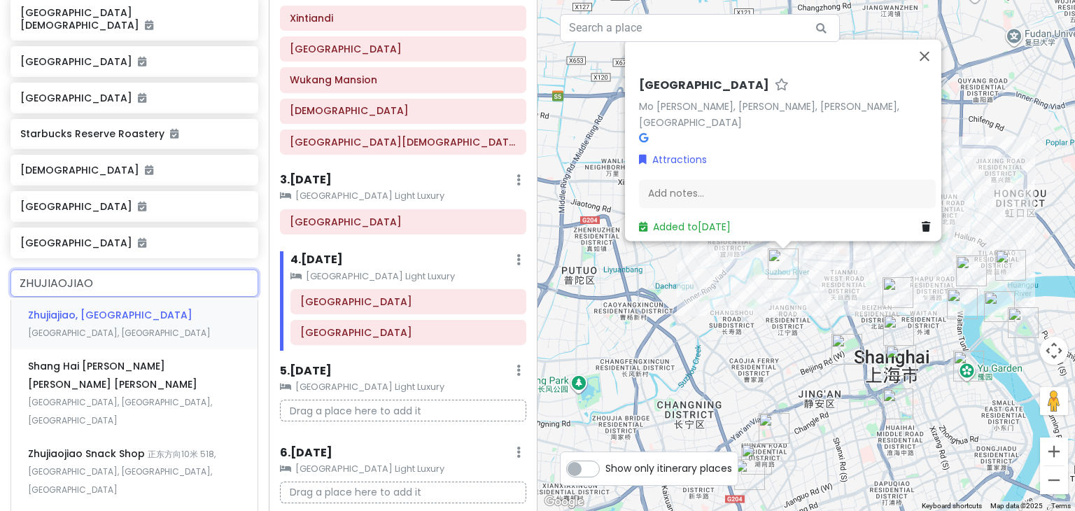
click at [101, 308] on span "Zhujiajiao, [GEOGRAPHIC_DATA]" at bounding box center [110, 315] width 164 height 14
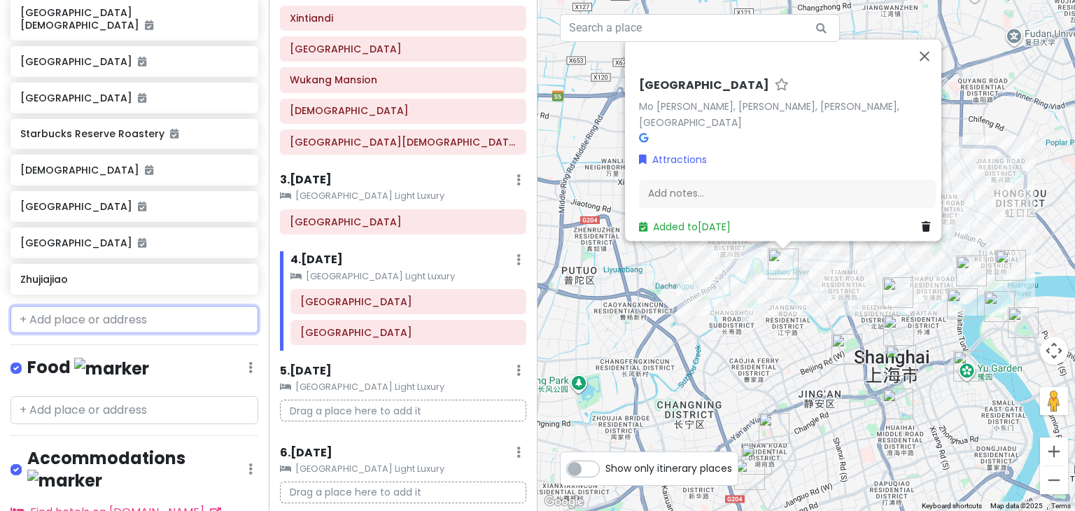
scroll to position [1061, 0]
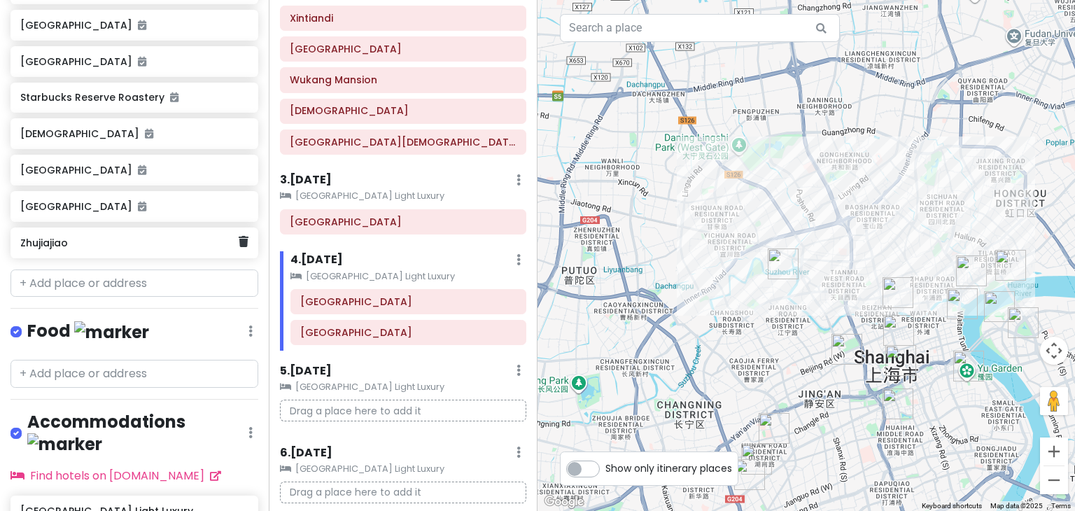
click at [73, 227] on div "Zhujiajiao" at bounding box center [134, 242] width 248 height 31
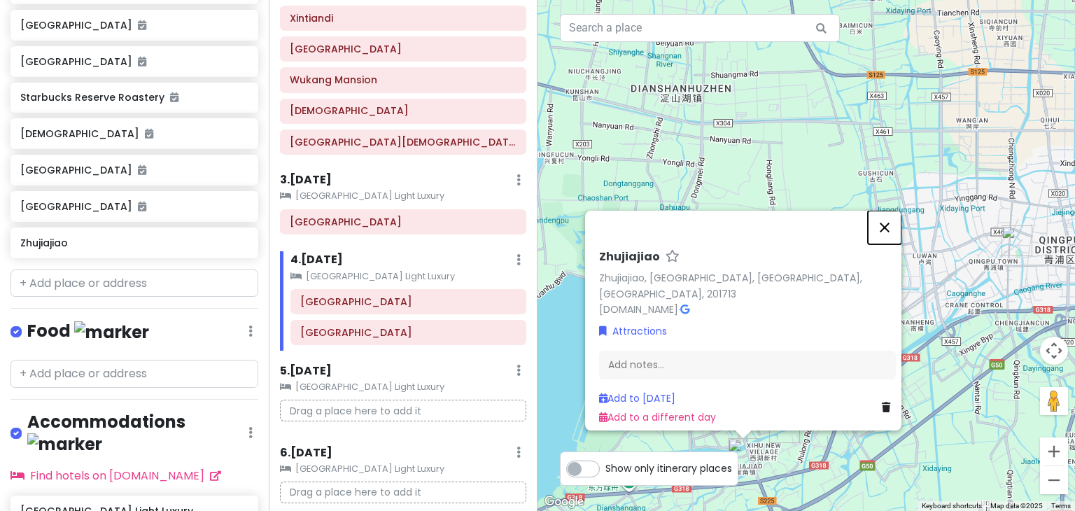
click at [897, 233] on button "Close" at bounding box center [885, 228] width 34 height 34
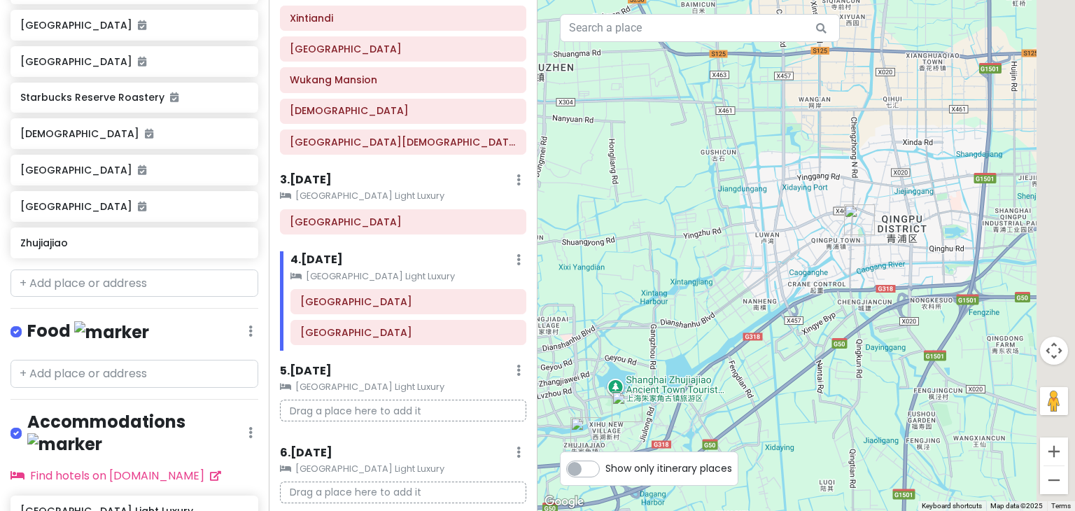
drag, startPoint x: 807, startPoint y: 359, endPoint x: 649, endPoint y: 338, distance: 159.5
click at [649, 338] on div at bounding box center [805, 255] width 537 height 511
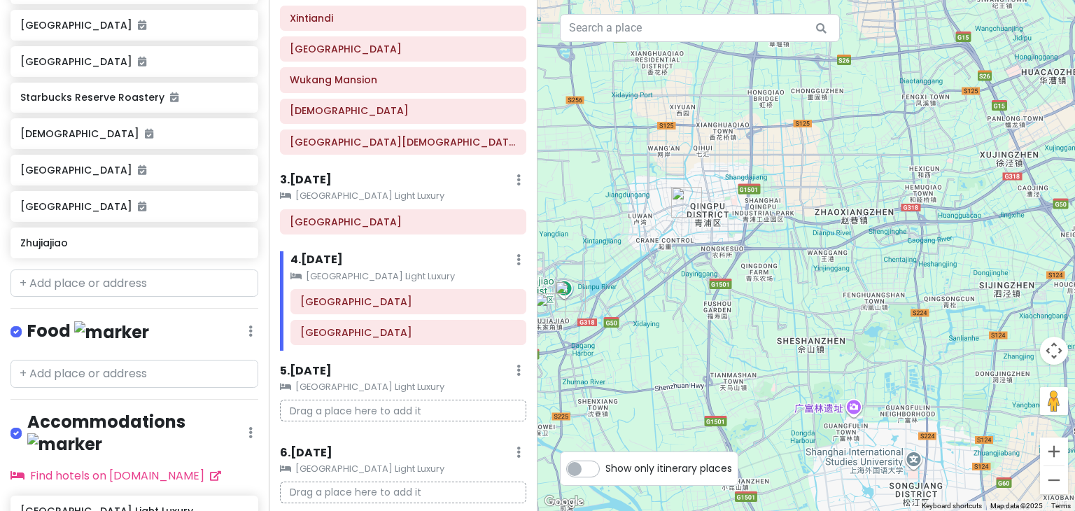
click at [544, 300] on img "Zhujiajiao" at bounding box center [550, 308] width 31 height 31
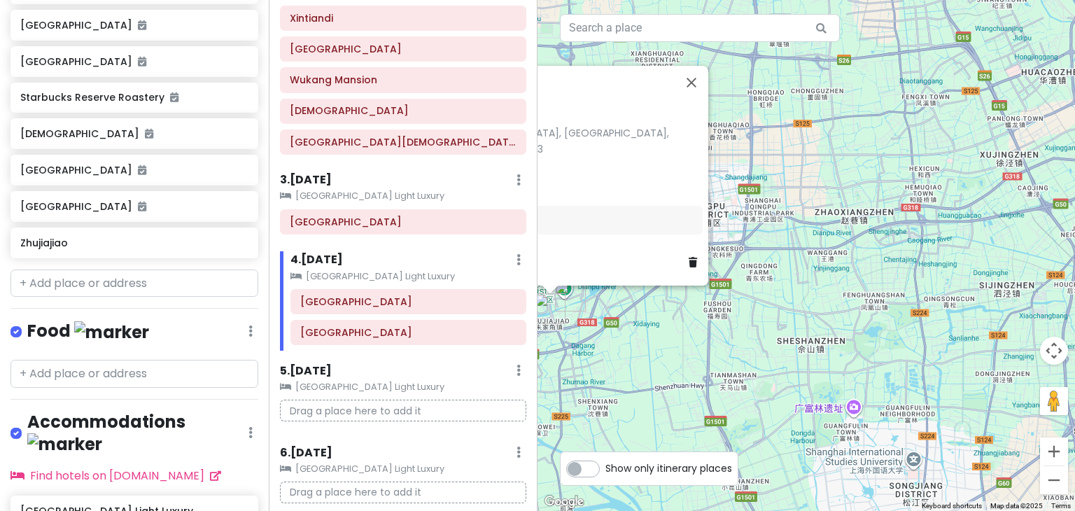
click at [544, 300] on div "To navigate, press the arrow keys. Zhujiajiao Zhujiajiao, [GEOGRAPHIC_DATA], [G…" at bounding box center [805, 255] width 537 height 511
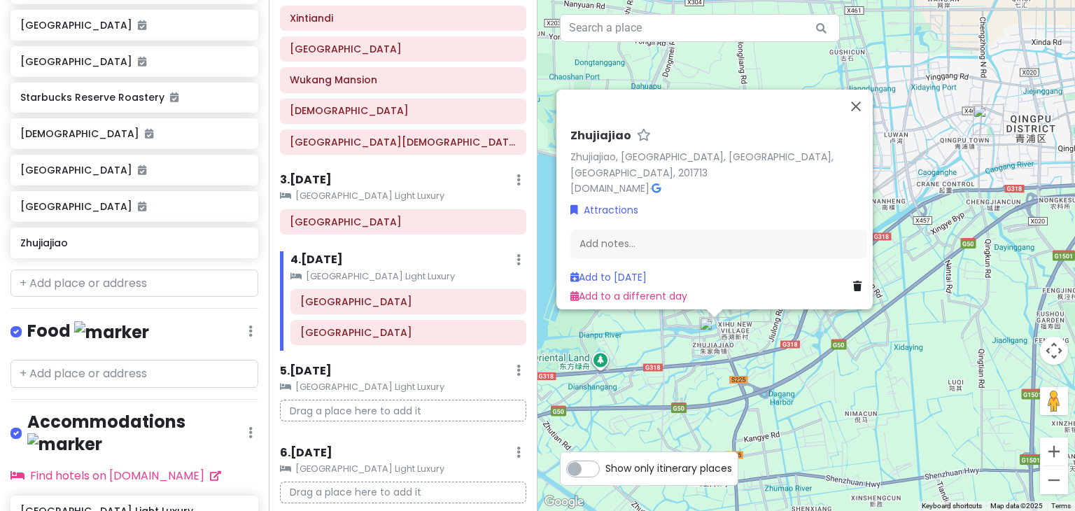
click at [752, 310] on img "Shanghai Ancient Town at Zhujiajiao Tourism Development Co., Ltd." at bounding box center [755, 306] width 31 height 31
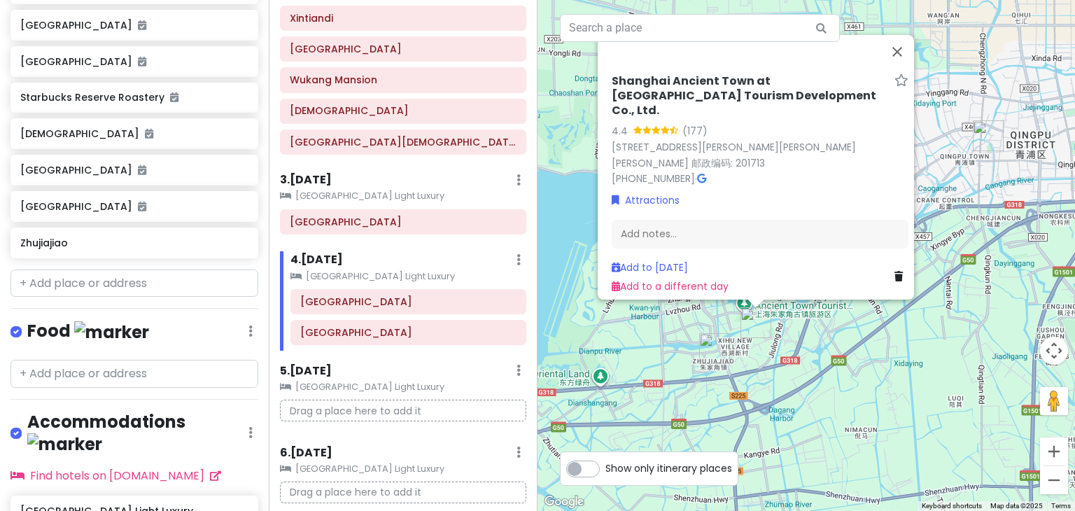
click at [896, 269] on link at bounding box center [901, 276] width 14 height 15
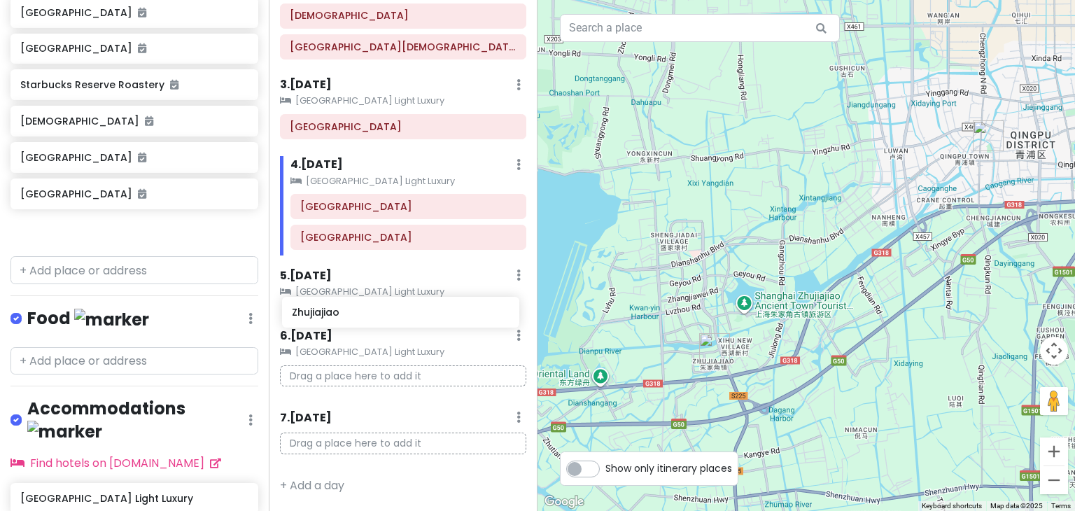
scroll to position [511, 0]
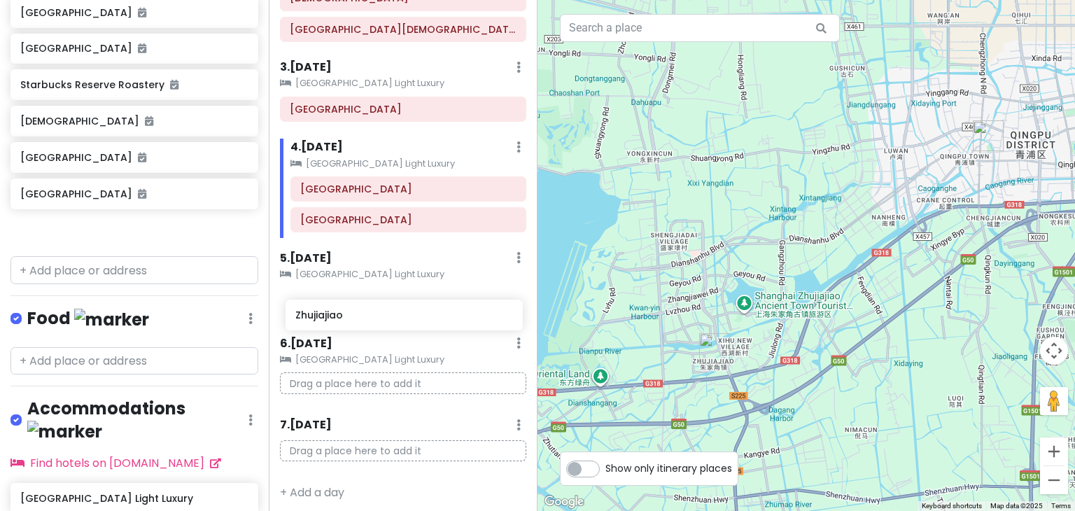
drag, startPoint x: 81, startPoint y: 183, endPoint x: 353, endPoint y: 312, distance: 301.4
click at [353, 312] on div "My birthday trip in [GEOGRAPHIC_DATA] 2025 Private Change Dates Make a Copy Del…" at bounding box center [537, 255] width 1075 height 511
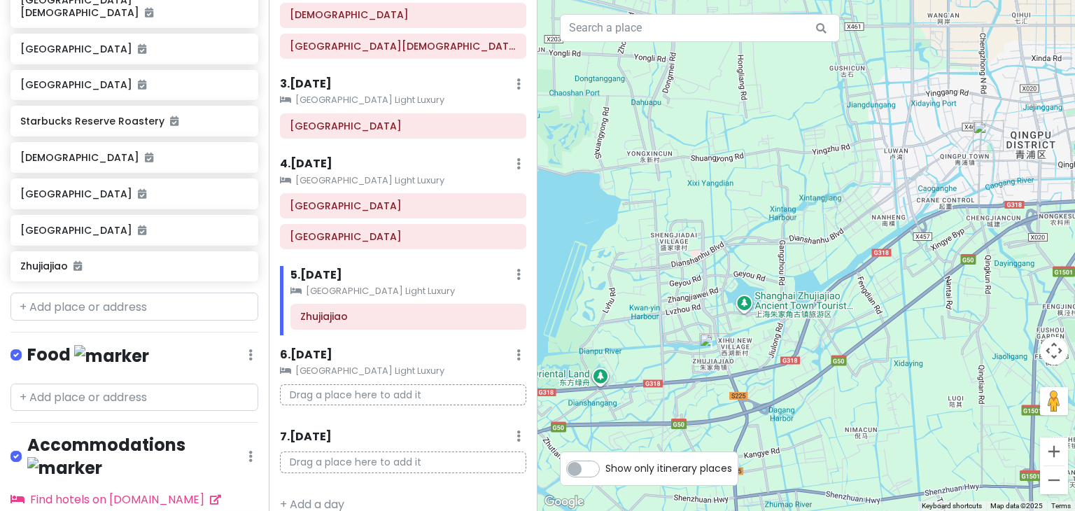
scroll to position [506, 0]
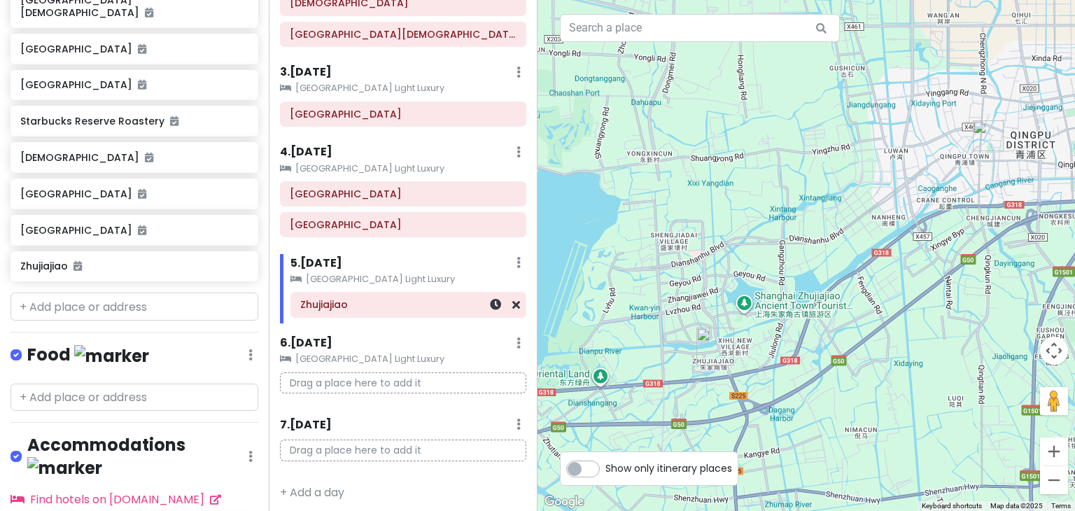
click at [360, 308] on div "Zhujiajiao" at bounding box center [408, 305] width 216 height 20
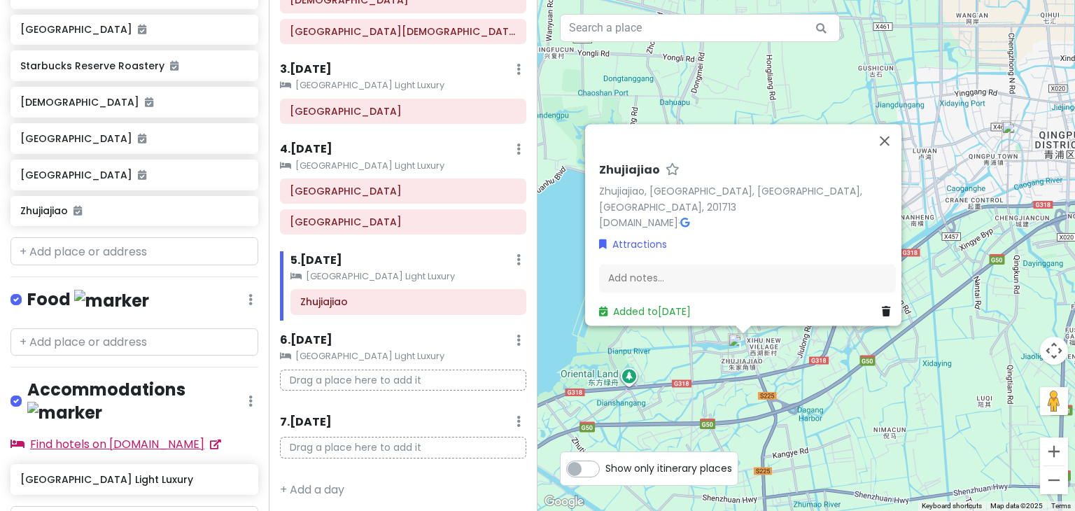
scroll to position [1025, 0]
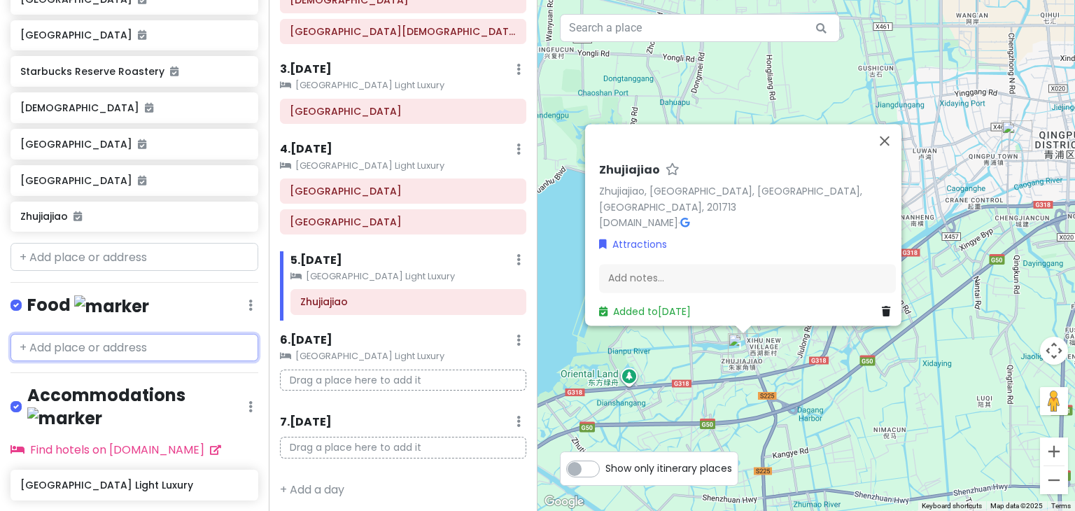
click at [142, 334] on input "text" at bounding box center [134, 348] width 248 height 28
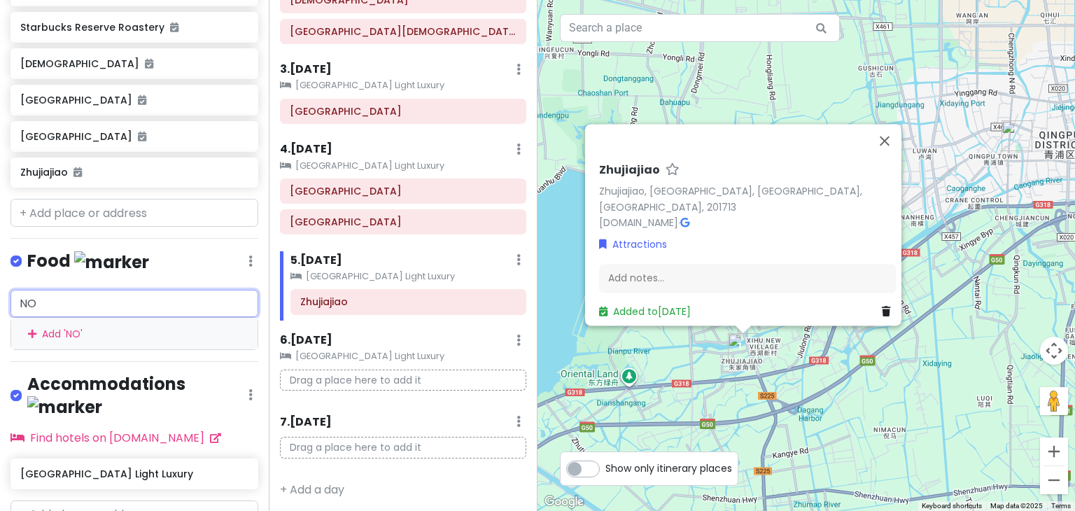
scroll to position [1151, 0]
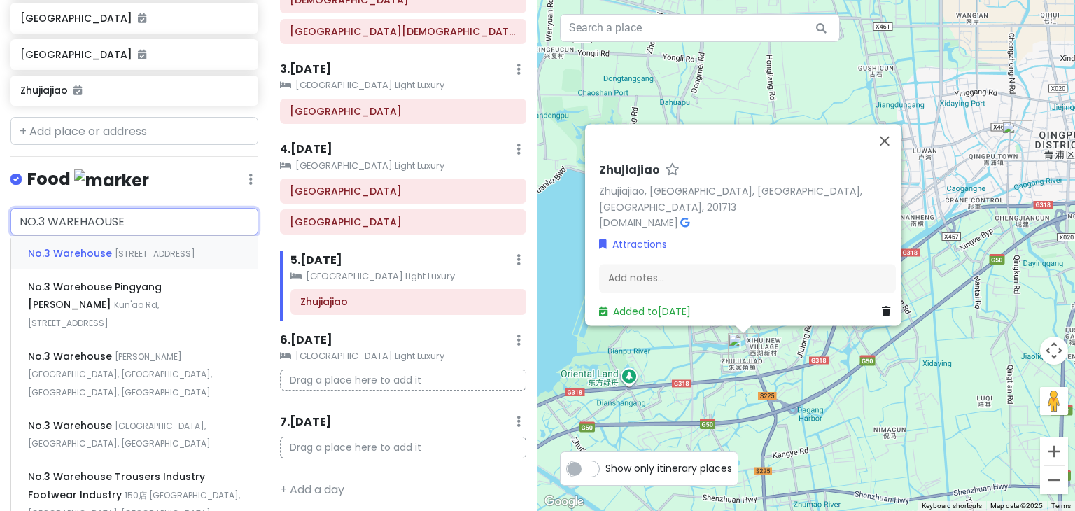
click at [162, 236] on div "[STREET_ADDRESS]" at bounding box center [134, 253] width 246 height 34
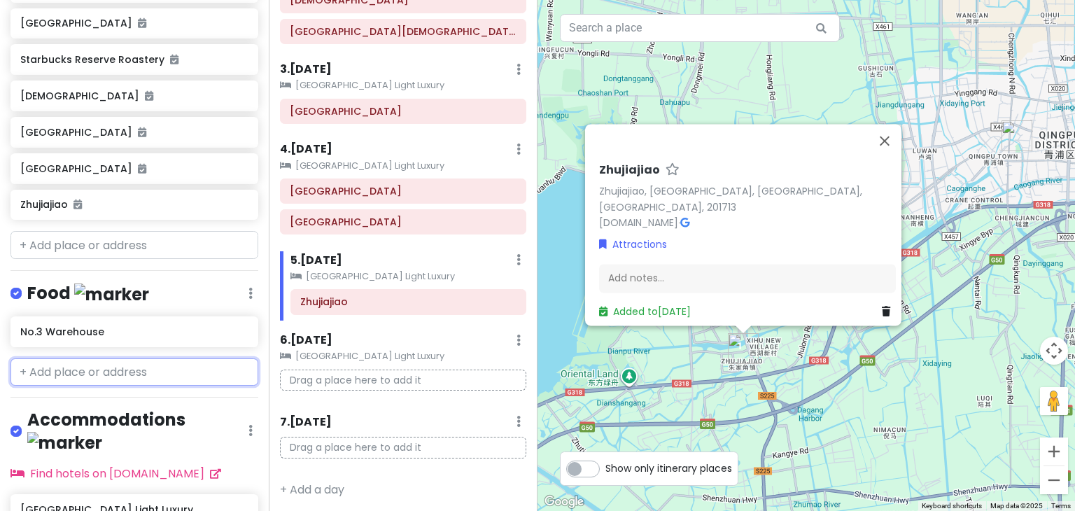
scroll to position [1073, 0]
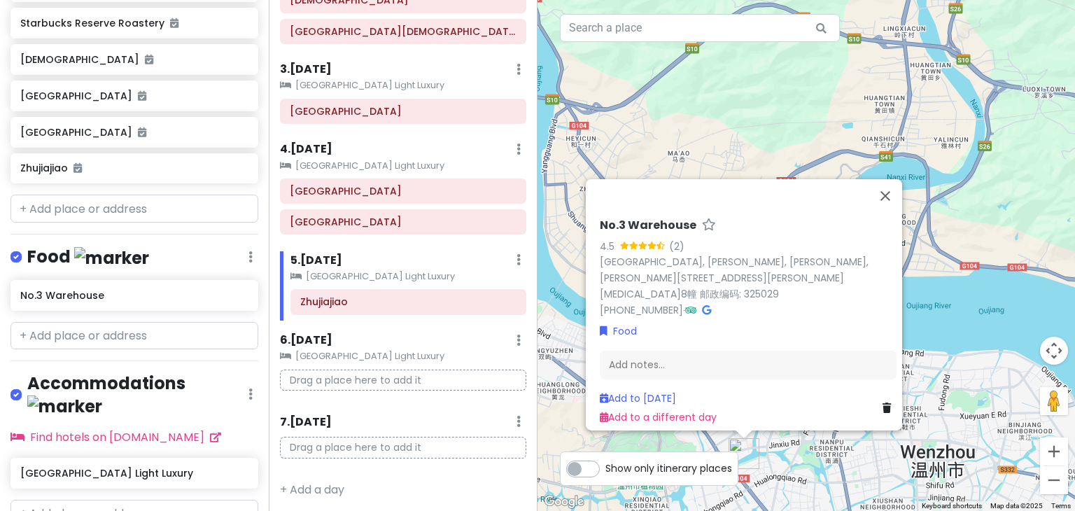
click at [803, 147] on div "No.3 Warehouse 4.5 (2) [GEOGRAPHIC_DATA], [PERSON_NAME], [PERSON_NAME], [PERSON…" at bounding box center [805, 255] width 537 height 511
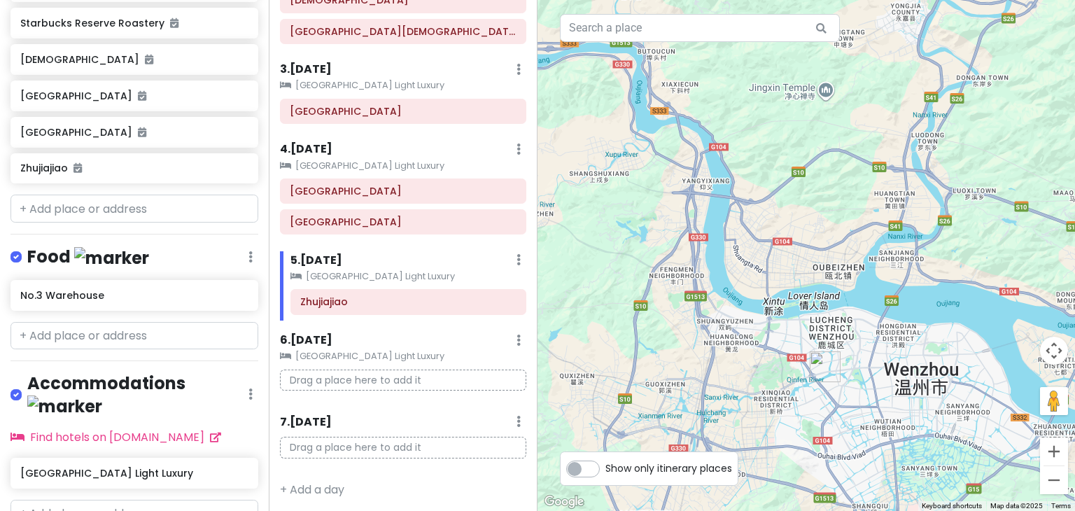
click at [815, 365] on img "No.3 Warehouse" at bounding box center [824, 366] width 31 height 31
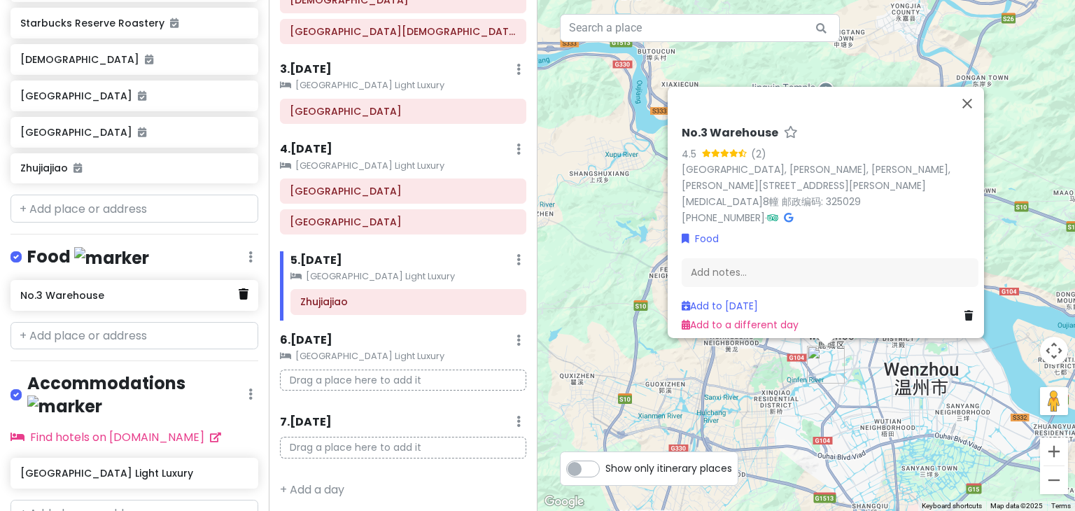
click at [239, 288] on icon at bounding box center [244, 293] width 10 height 11
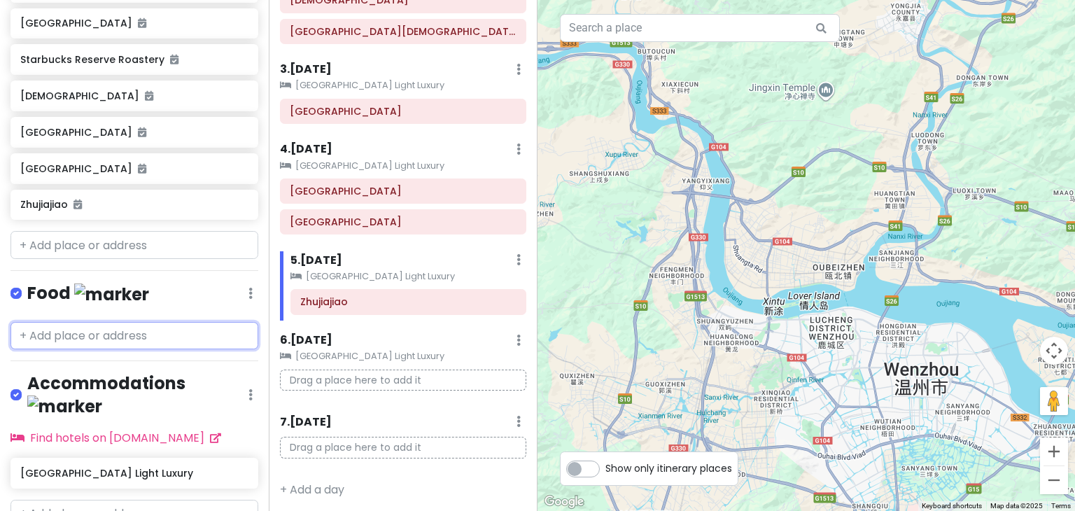
click at [131, 322] on input "text" at bounding box center [134, 336] width 248 height 28
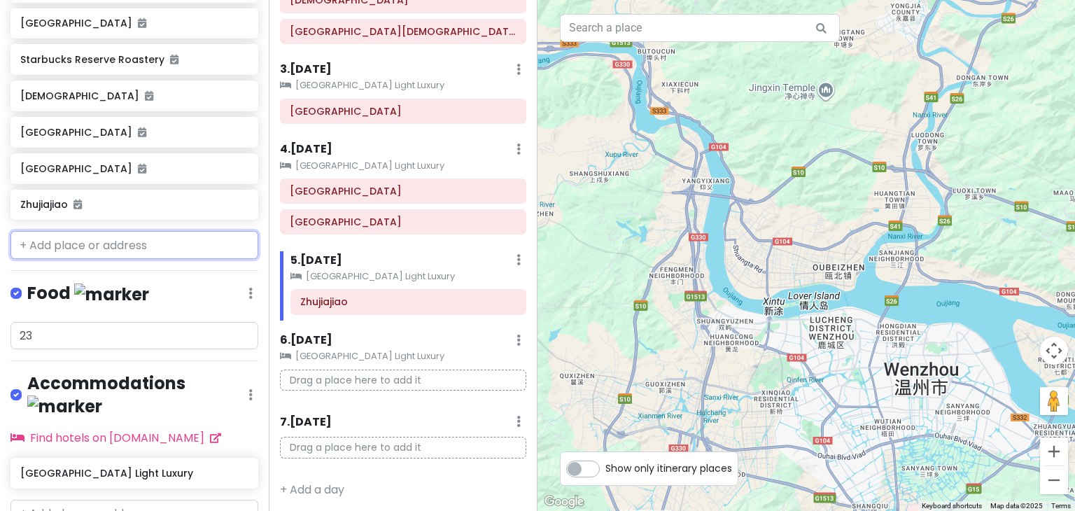
click at [103, 231] on input "text" at bounding box center [134, 245] width 248 height 28
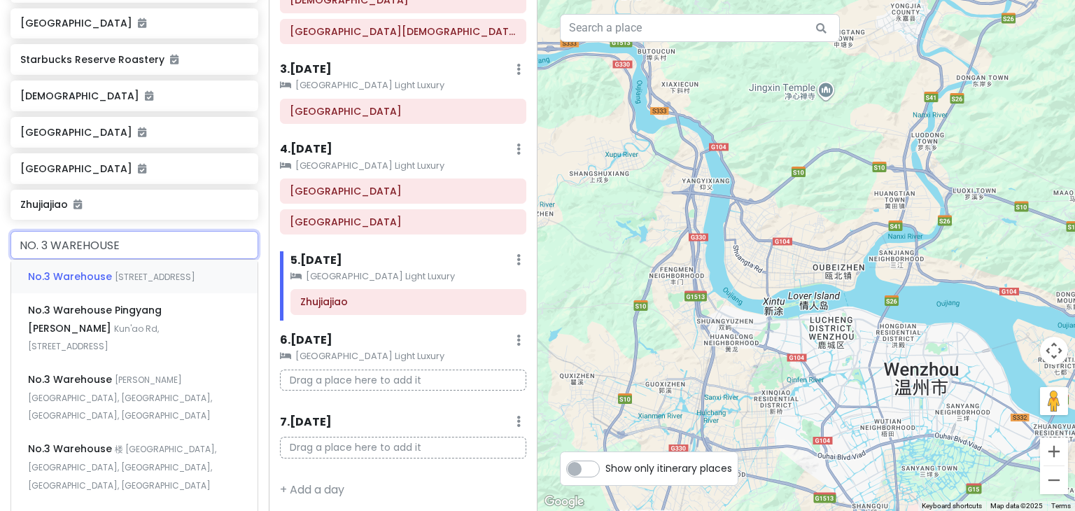
click at [115, 271] on span "[STREET_ADDRESS]" at bounding box center [155, 277] width 80 height 12
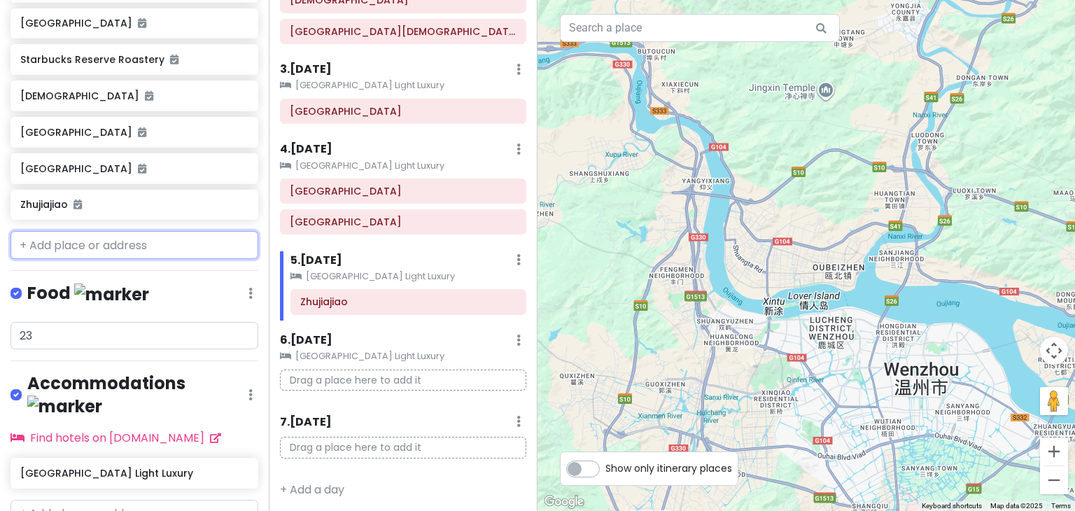
scroll to position [1073, 0]
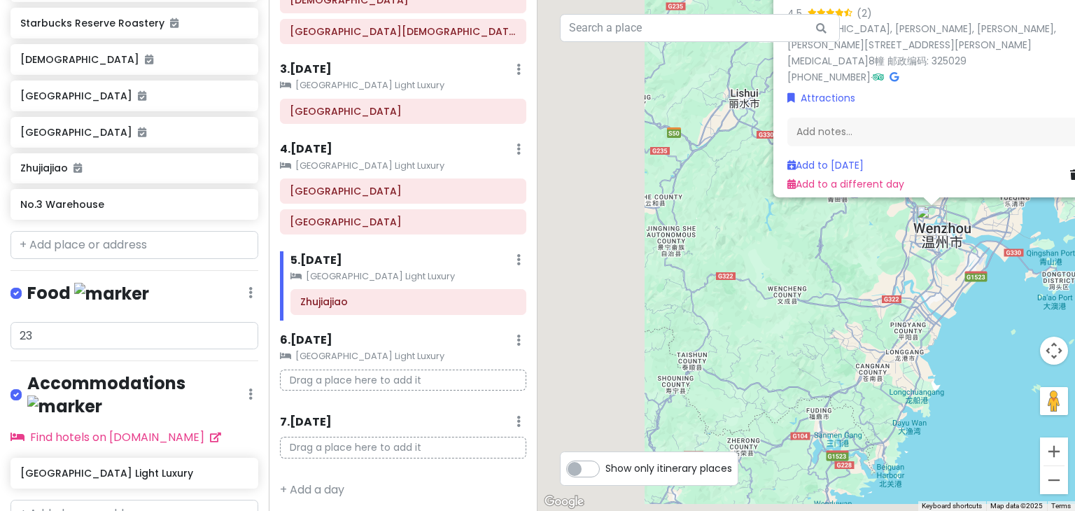
drag, startPoint x: 623, startPoint y: 390, endPoint x: 910, endPoint y: 269, distance: 311.1
click at [910, 269] on div "No.3 Warehouse 4.5 (2) [GEOGRAPHIC_DATA], [PERSON_NAME], [PERSON_NAME], [PERSON…" at bounding box center [805, 255] width 537 height 511
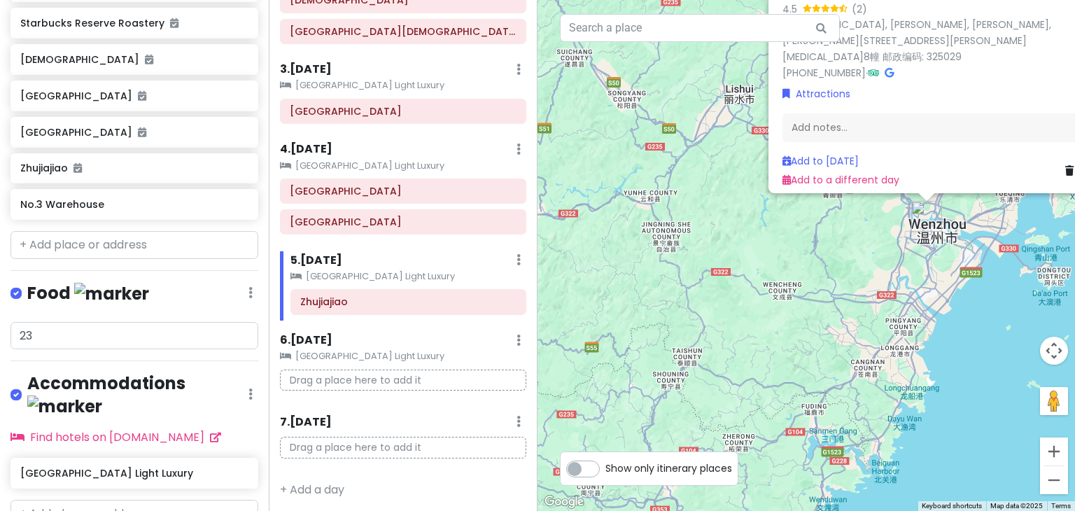
click at [122, 153] on div "Zhujiajiao" at bounding box center [134, 168] width 248 height 31
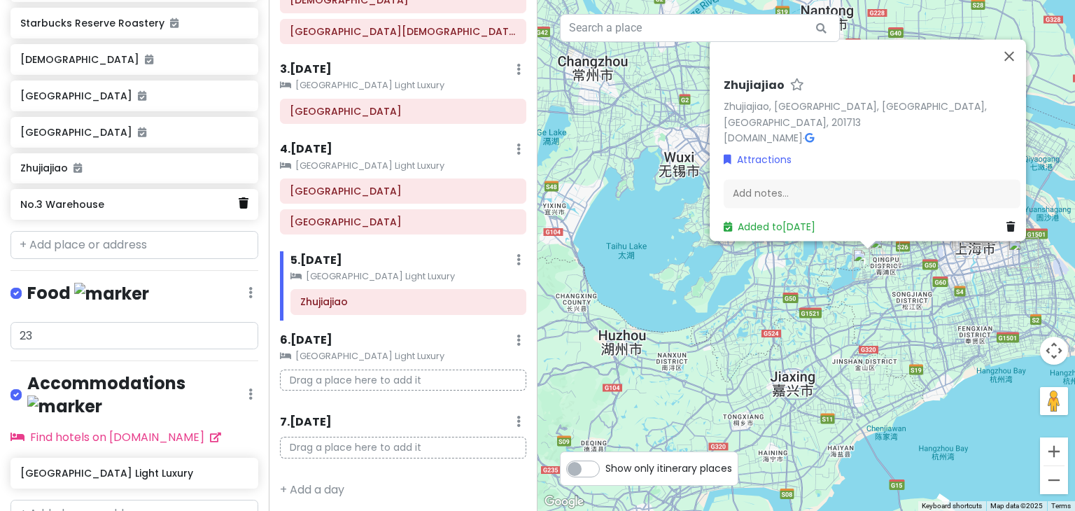
click at [239, 197] on icon at bounding box center [244, 202] width 10 height 11
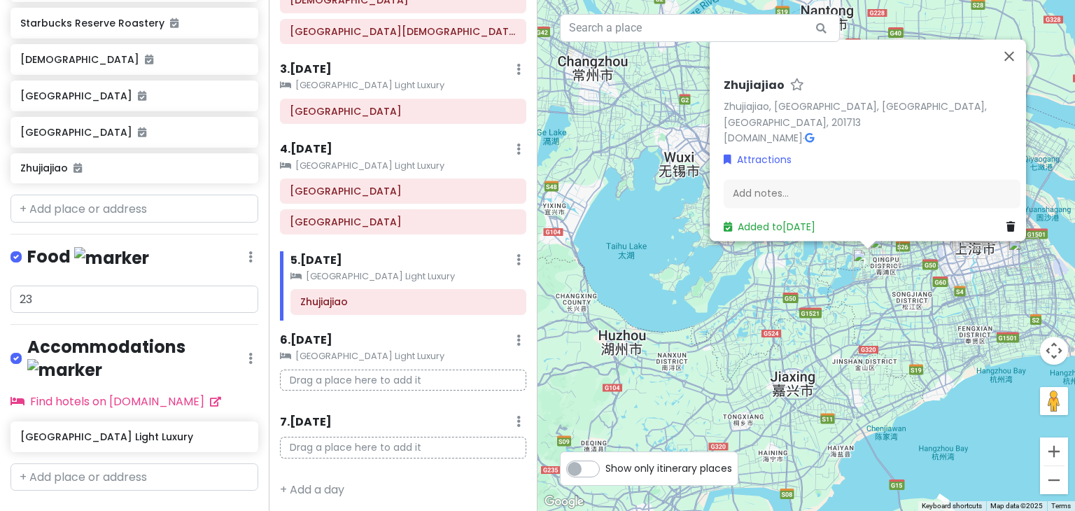
scroll to position [1037, 0]
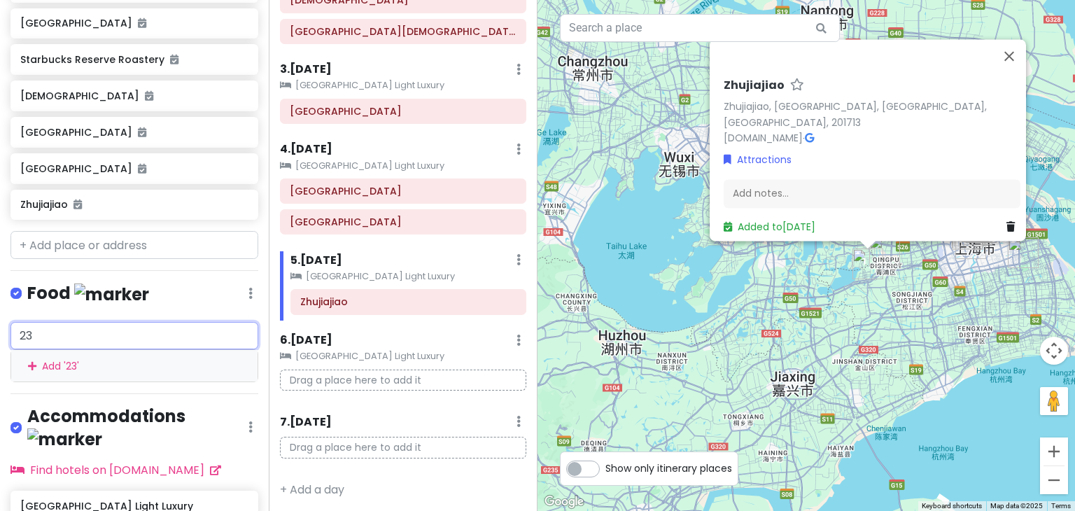
click at [98, 322] on input "23" at bounding box center [134, 336] width 248 height 28
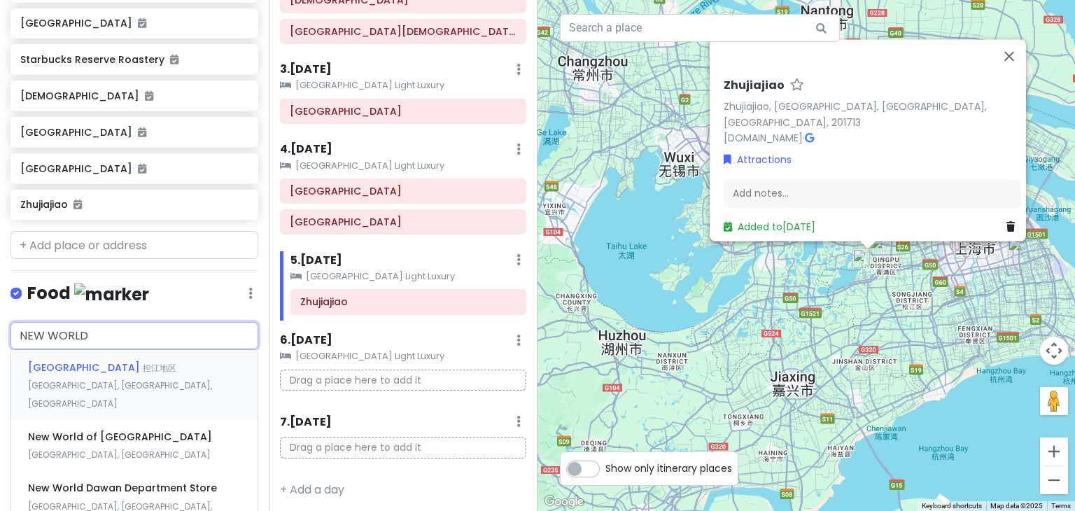
click at [101, 360] on span "[GEOGRAPHIC_DATA]" at bounding box center [85, 367] width 115 height 14
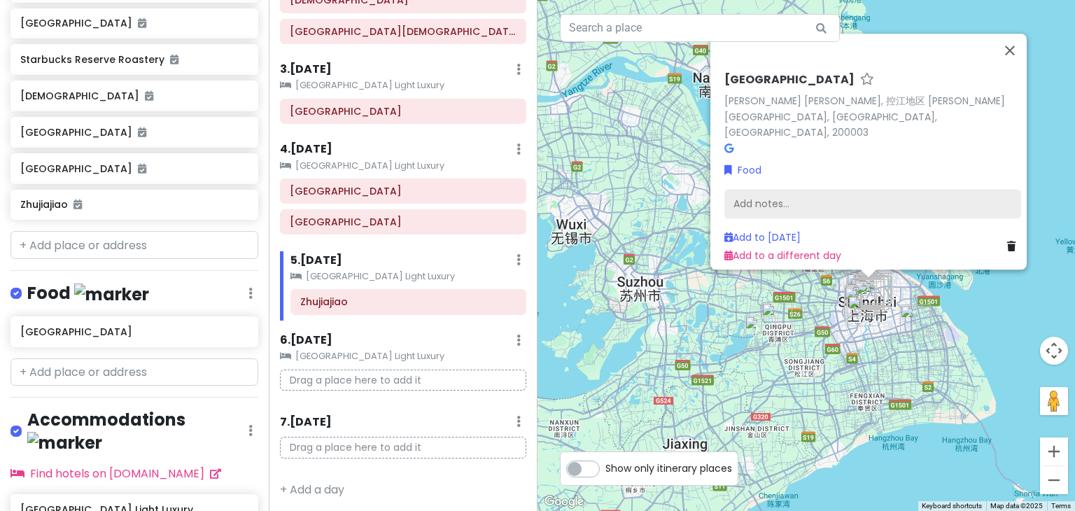
click at [751, 193] on div "Add notes..." at bounding box center [872, 204] width 297 height 29
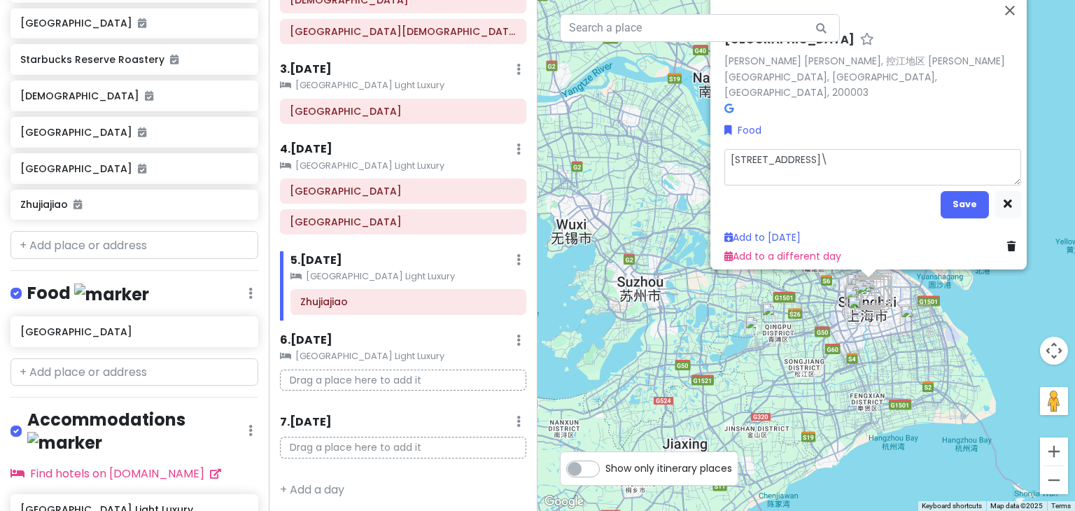
click at [879, 153] on textarea "[STREET_ADDRESS]\" at bounding box center [872, 167] width 297 height 36
click at [942, 191] on button "Save" at bounding box center [964, 204] width 48 height 27
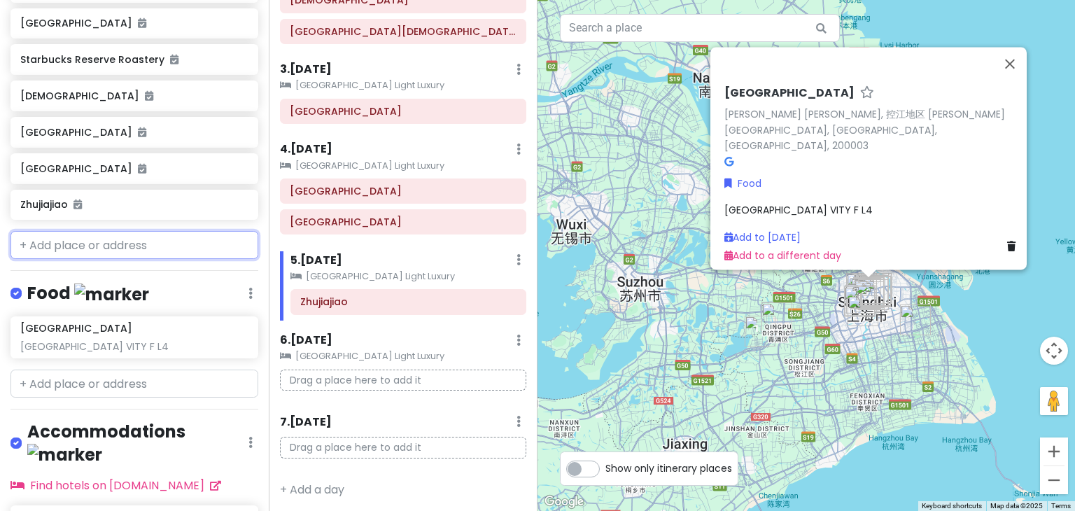
click at [118, 231] on input "text" at bounding box center [134, 245] width 248 height 28
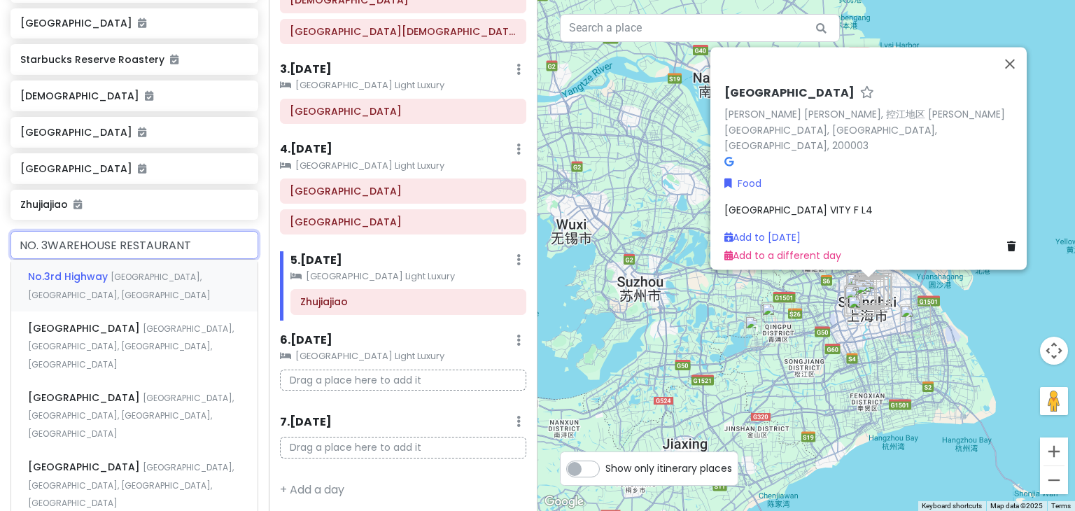
click at [189, 231] on input "NO. 3WAREHOUSE RESTAURANT" at bounding box center [134, 245] width 248 height 28
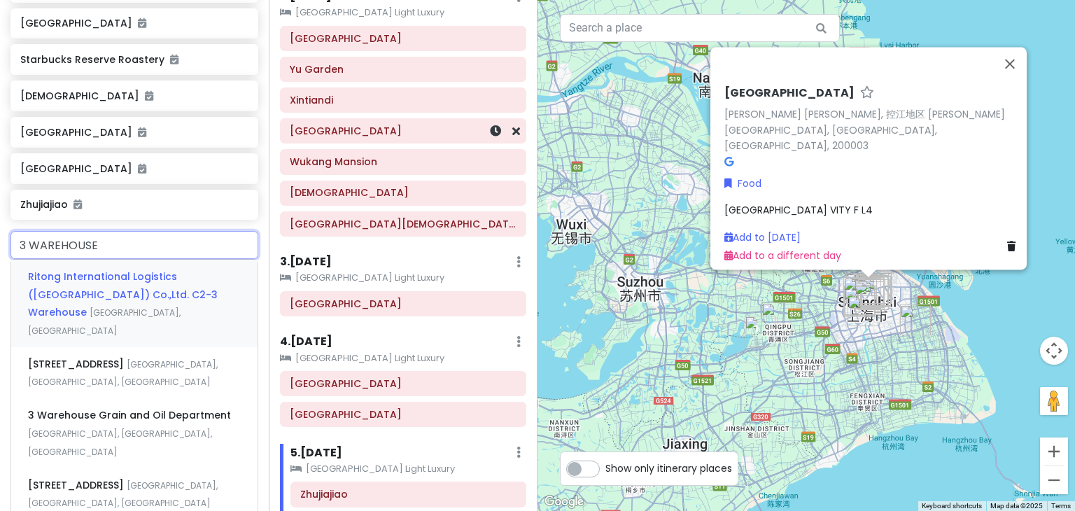
scroll to position [316, 0]
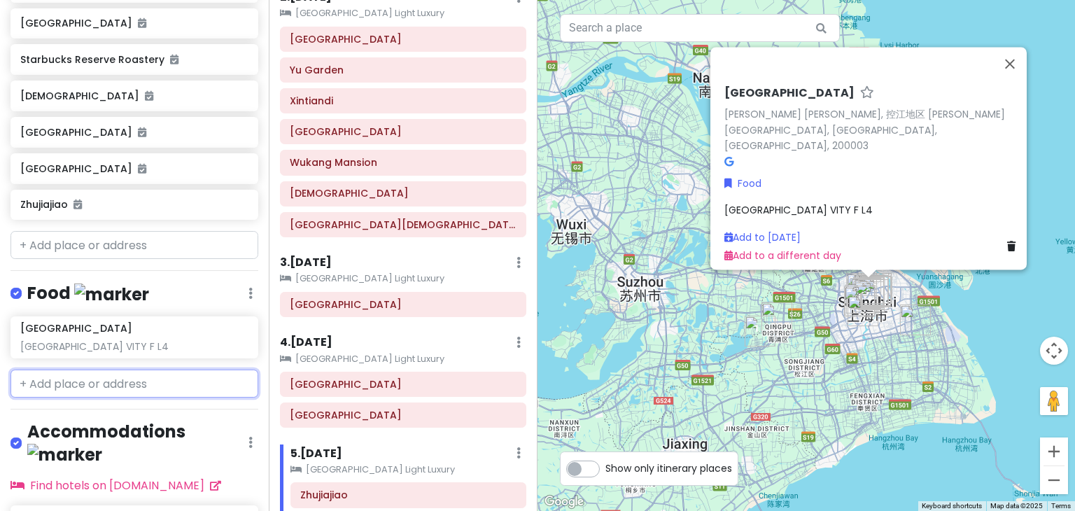
click at [74, 369] on input "text" at bounding box center [134, 383] width 248 height 28
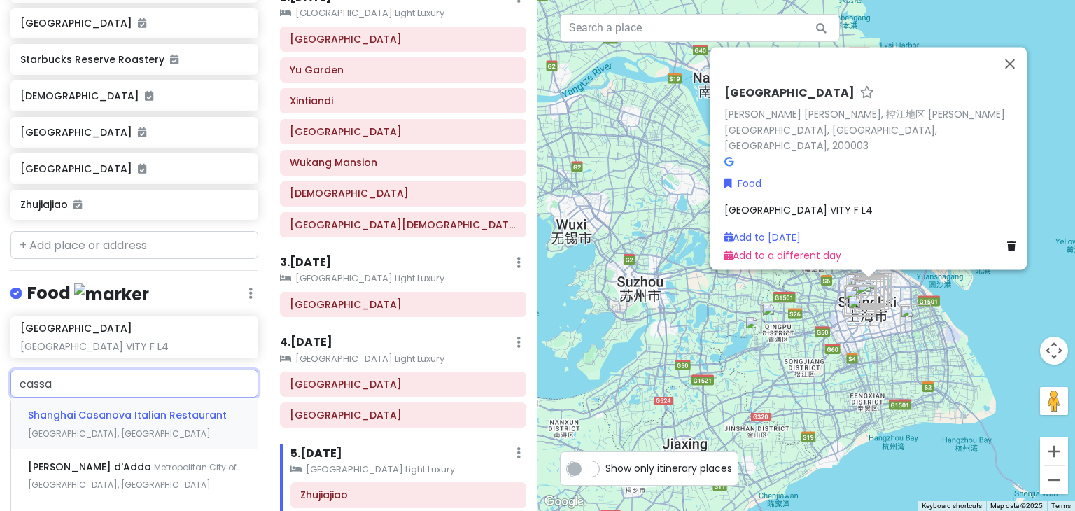
click at [98, 398] on div "Shanghai Casanova Italian Restaurant [GEOGRAPHIC_DATA], [GEOGRAPHIC_DATA]" at bounding box center [134, 424] width 246 height 52
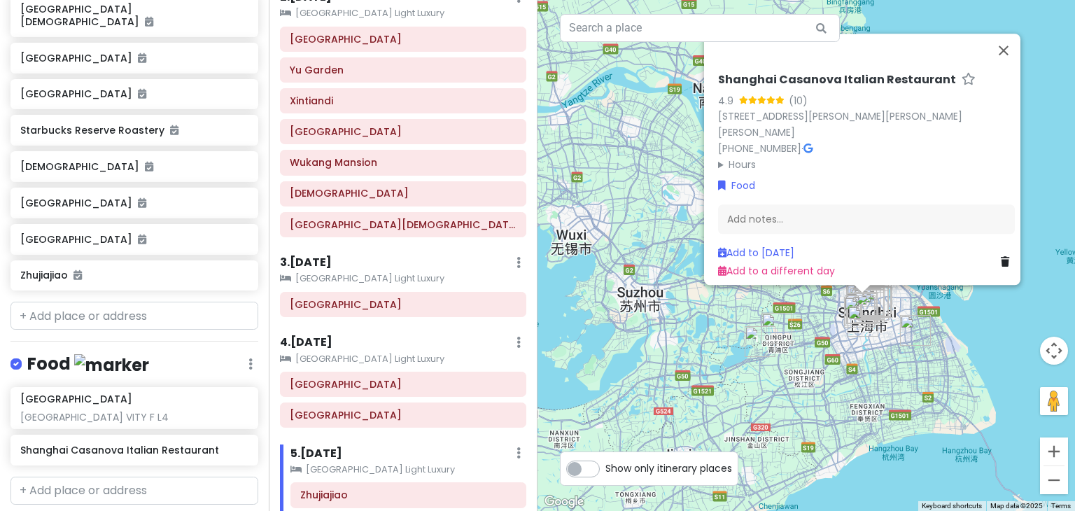
scroll to position [969, 0]
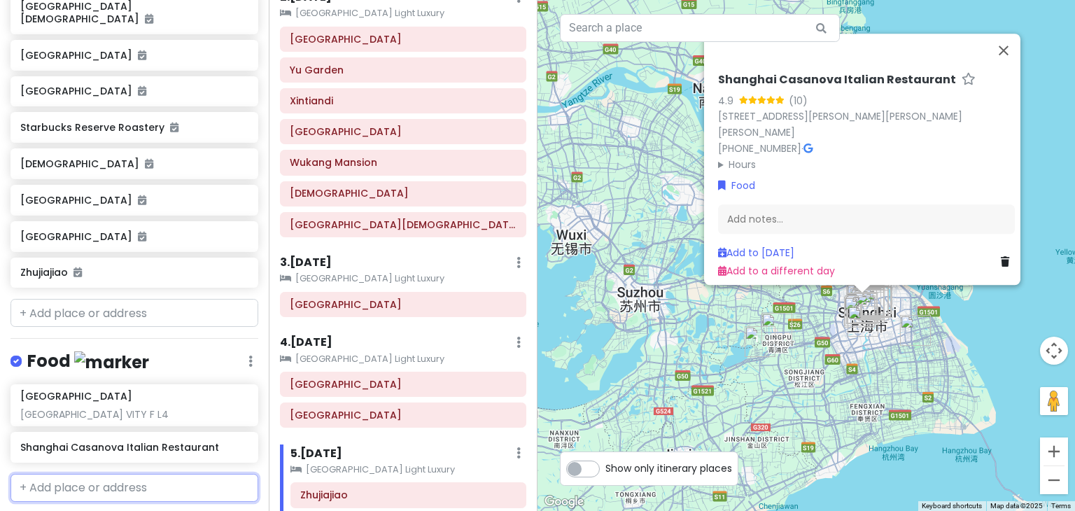
click at [70, 474] on input "text" at bounding box center [134, 488] width 248 height 28
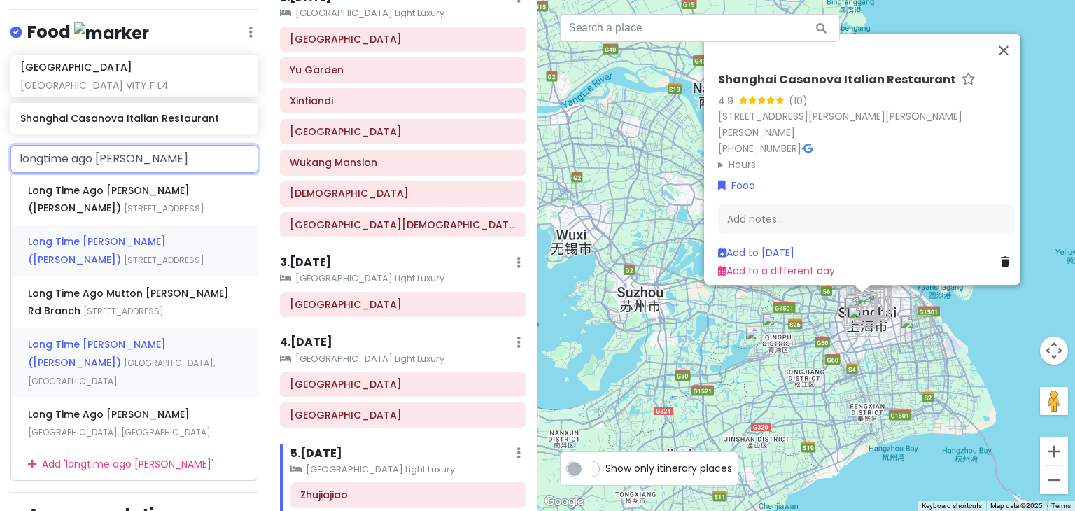
scroll to position [1302, 0]
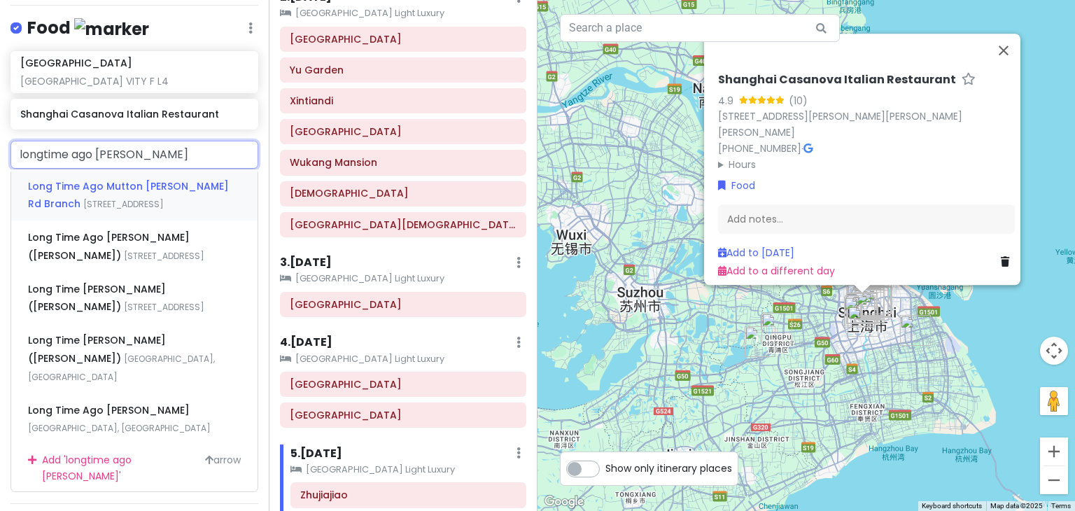
click at [101, 169] on div "Long Time Ago Mutton [PERSON_NAME] [GEOGRAPHIC_DATA][STREET_ADDRESS][GEOGRAPHIC…" at bounding box center [134, 195] width 246 height 52
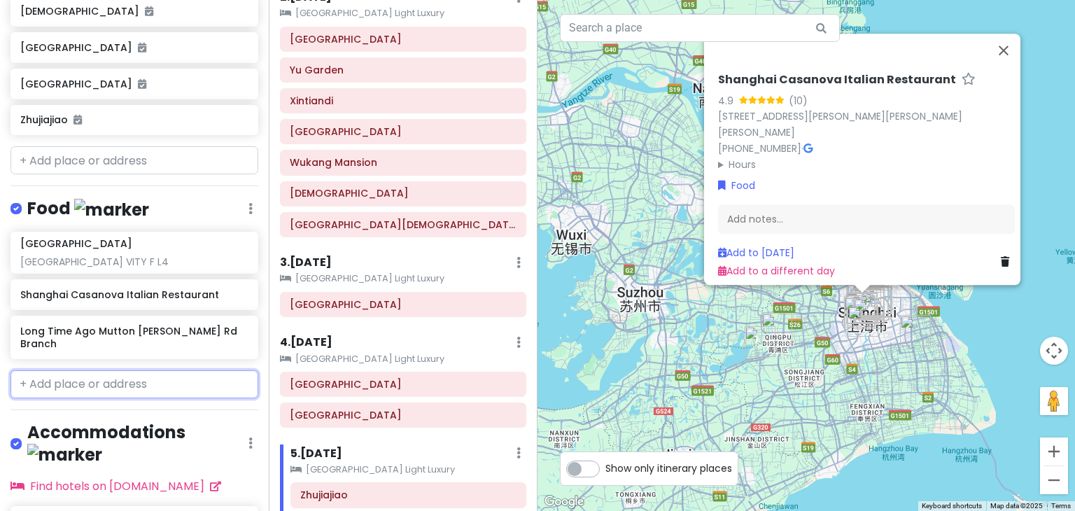
scroll to position [1170, 0]
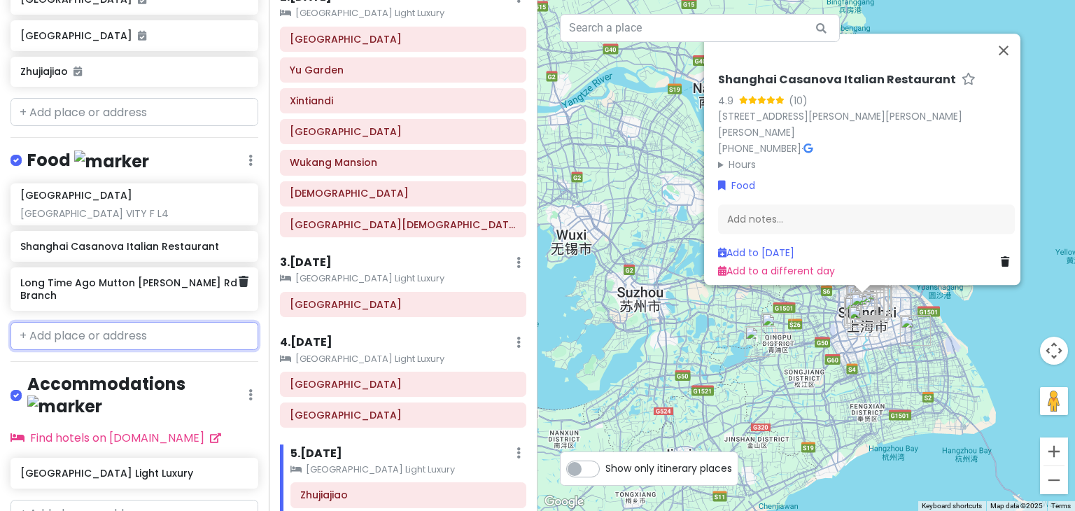
click at [81, 276] on h6 "Long Time Ago Mutton [PERSON_NAME] Rd Branch" at bounding box center [129, 288] width 218 height 25
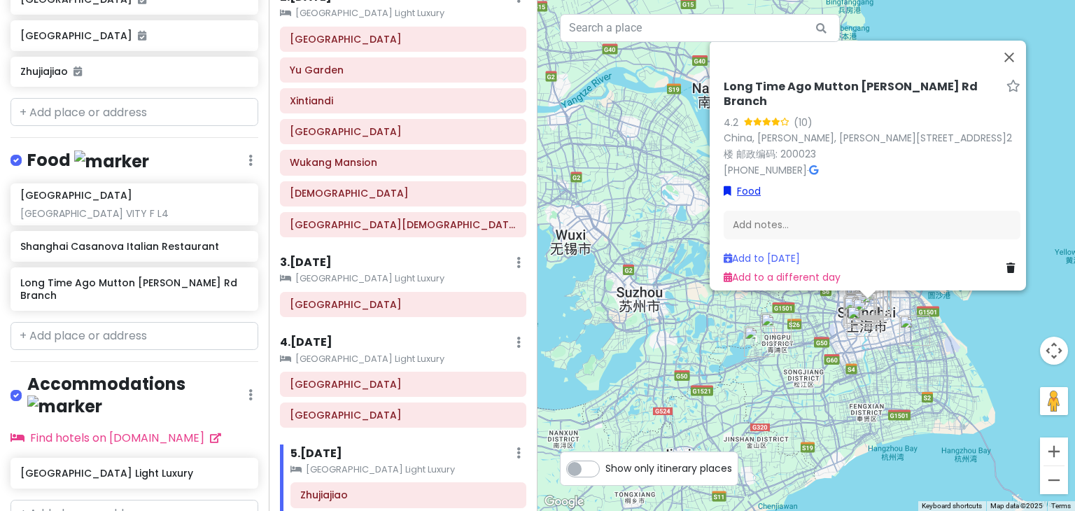
click at [730, 183] on link "Food" at bounding box center [741, 190] width 37 height 15
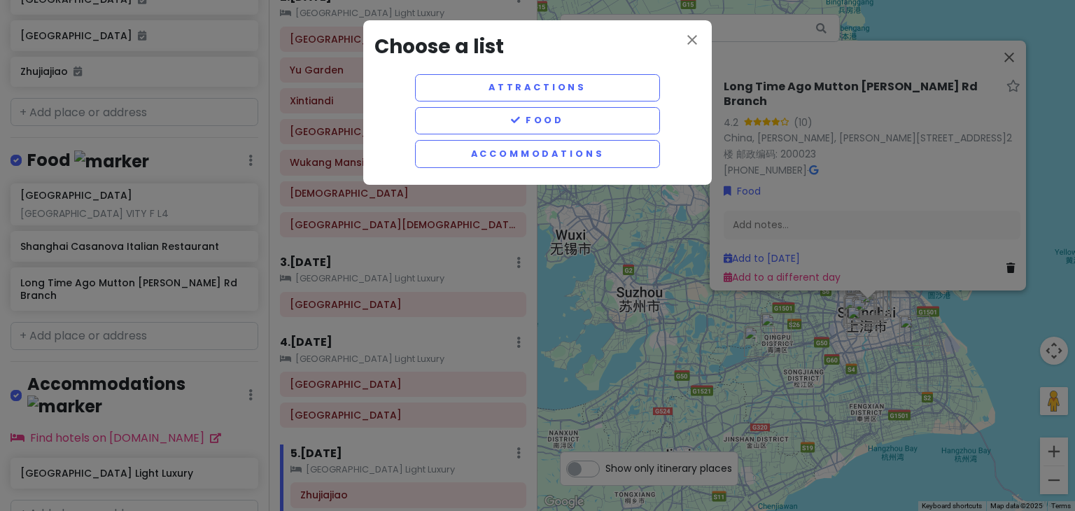
click at [714, 27] on div "close Choose a list Attractions Food Accommodations" at bounding box center [537, 255] width 1075 height 511
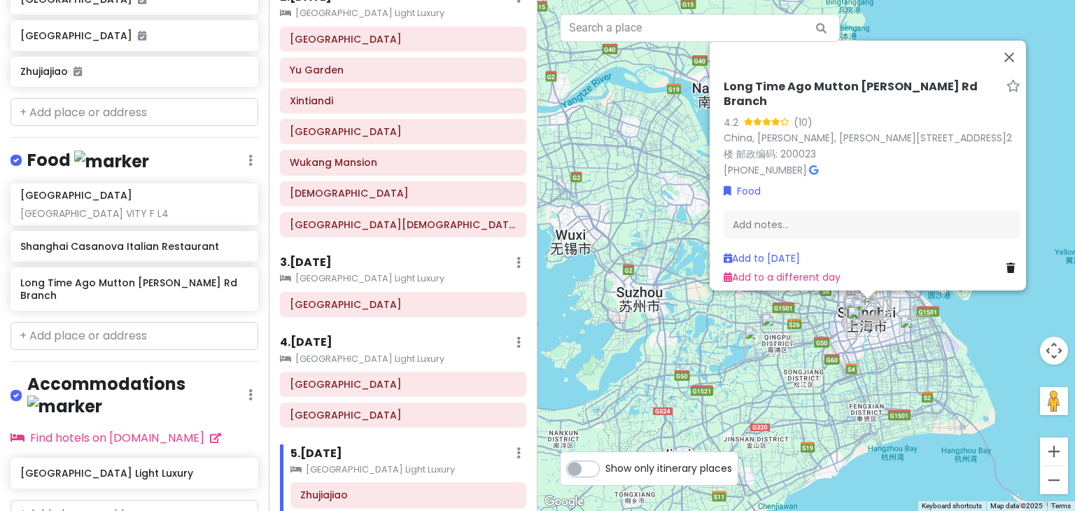
click at [805, 155] on div "Long Time Ago Mutton [PERSON_NAME] Rd Branch 4.2 (10) [GEOGRAPHIC_DATA], [PERSO…" at bounding box center [871, 129] width 297 height 98
click at [809, 164] on icon at bounding box center [813, 169] width 9 height 10
click at [336, 381] on h6 "[GEOGRAPHIC_DATA]" at bounding box center [403, 384] width 227 height 13
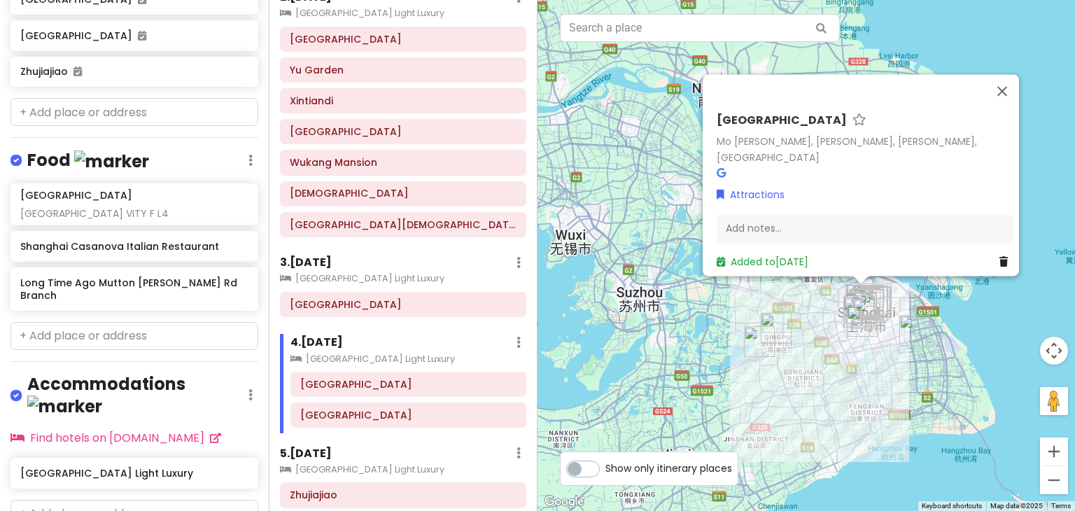
click at [331, 405] on div "[GEOGRAPHIC_DATA]" at bounding box center [408, 415] width 216 height 20
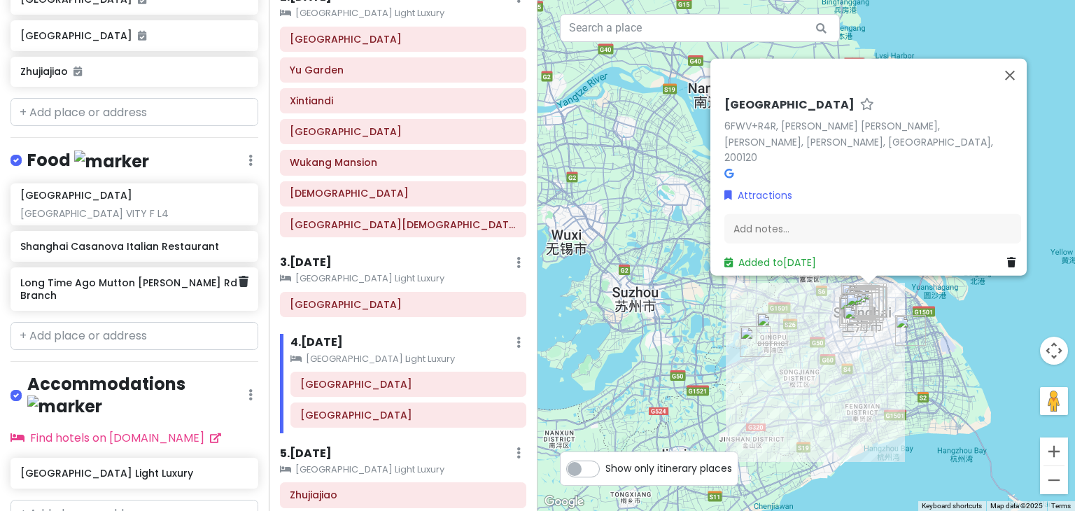
click at [136, 273] on div "Long Time Ago Mutton [PERSON_NAME] Rd Branch" at bounding box center [129, 289] width 218 height 32
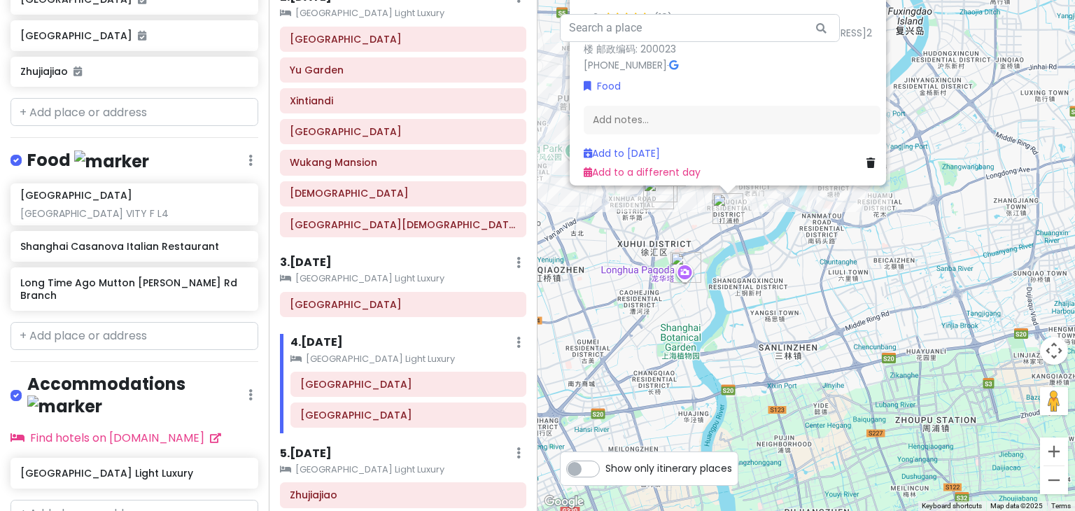
drag, startPoint x: 672, startPoint y: 251, endPoint x: 809, endPoint y: 213, distance: 142.2
click at [809, 213] on div "Long Time Ago Mutton [PERSON_NAME] Rd Branch 4.2 (10) [GEOGRAPHIC_DATA], [PERSO…" at bounding box center [805, 255] width 537 height 511
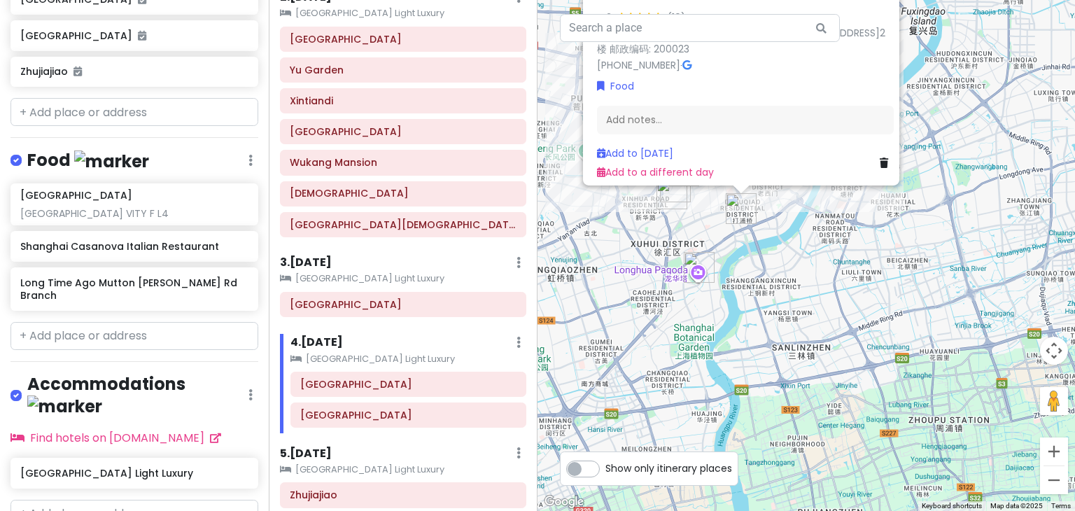
click at [740, 219] on img "Long Time Ago Mutton Chuan Dapu Rd Branch" at bounding box center [741, 208] width 31 height 31
click at [650, 176] on div "Long Time Ago Mutton [PERSON_NAME] Rd Branch 4.2 (10) [GEOGRAPHIC_DATA], [PERSO…" at bounding box center [745, 77] width 308 height 216
click at [668, 199] on img "Wukang Mansion" at bounding box center [671, 193] width 31 height 31
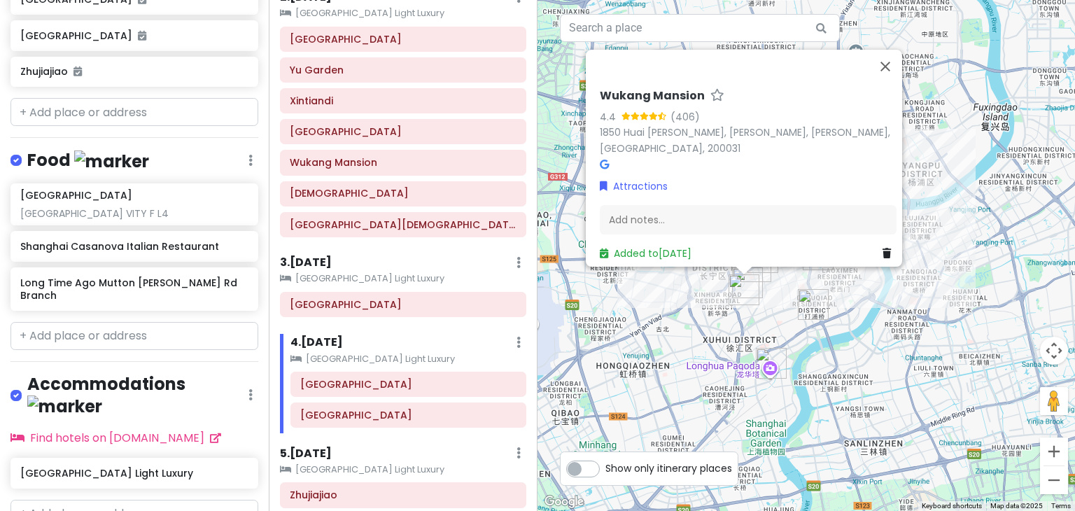
click at [808, 308] on img "Long Time Ago Mutton Chuan Dapu Rd Branch" at bounding box center [813, 304] width 31 height 31
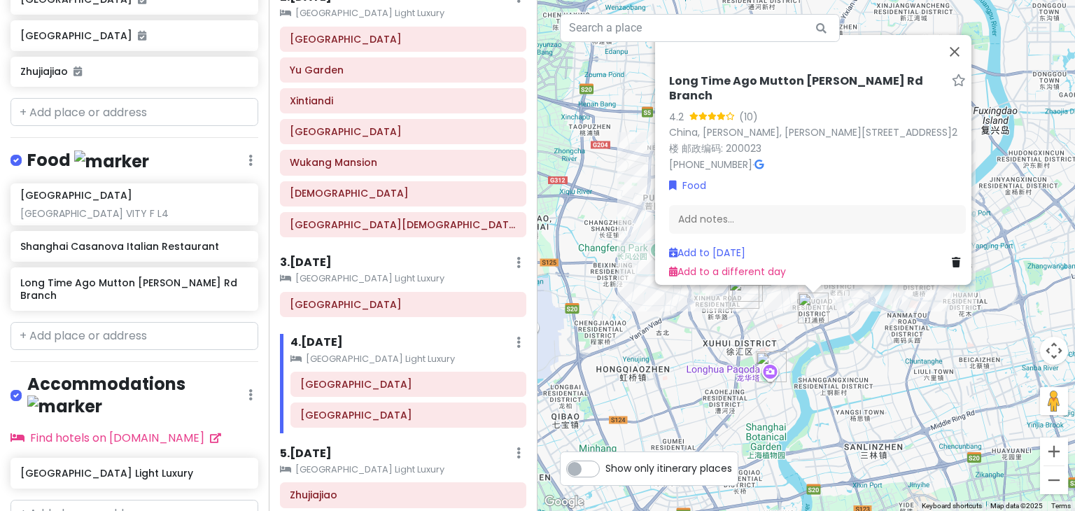
click at [767, 377] on img "Longhua Temple" at bounding box center [771, 366] width 31 height 31
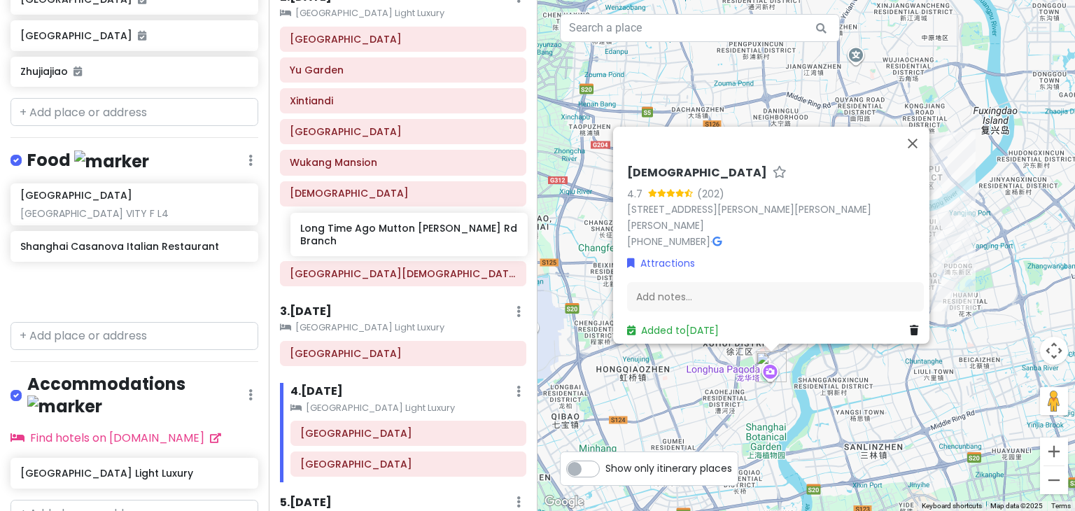
drag, startPoint x: 132, startPoint y: 248, endPoint x: 411, endPoint y: 239, distance: 280.0
click at [411, 239] on div "My birthday trip in [GEOGRAPHIC_DATA] 2025 Private Change Dates Make a Copy Del…" at bounding box center [537, 255] width 1075 height 511
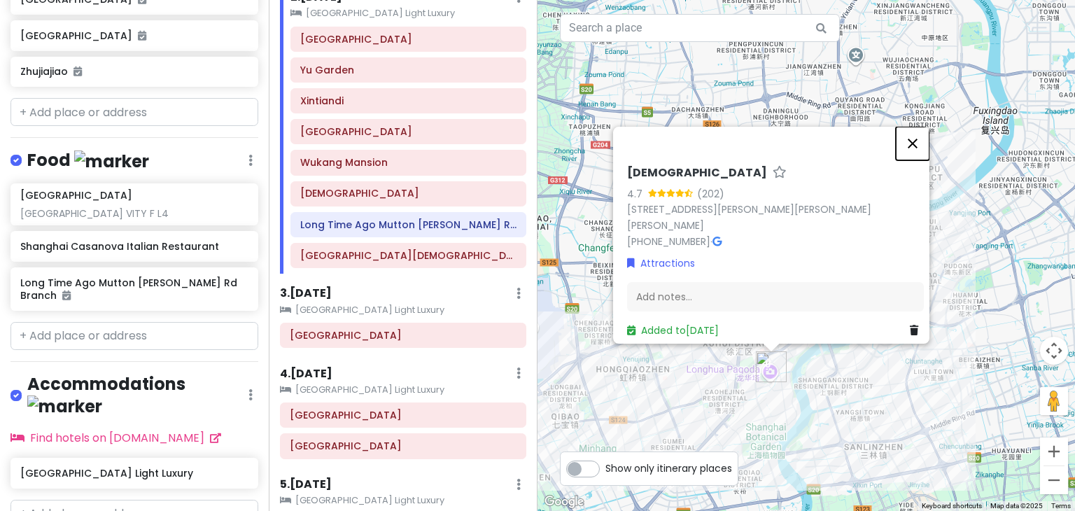
click at [919, 146] on button "Close" at bounding box center [913, 144] width 34 height 34
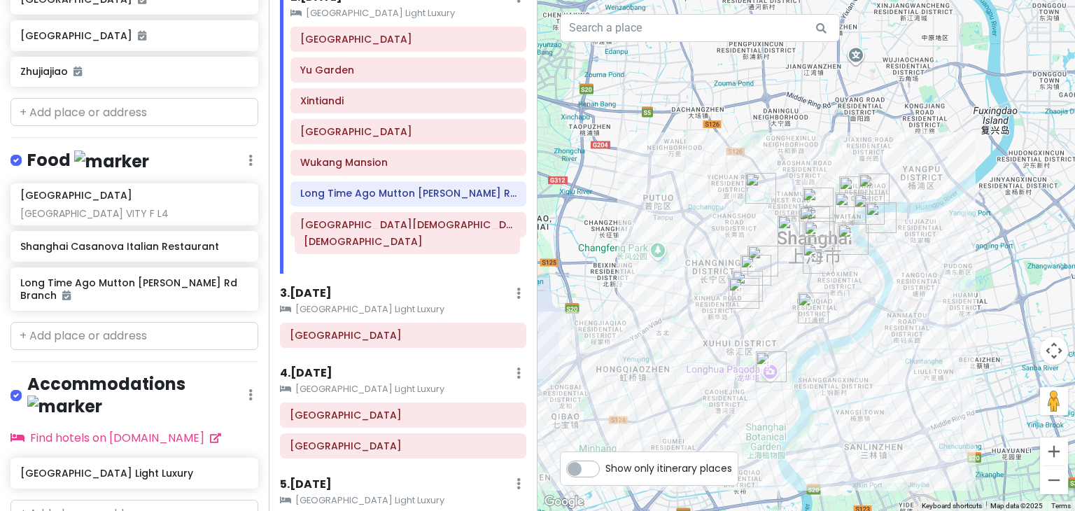
drag, startPoint x: 392, startPoint y: 193, endPoint x: 395, endPoint y: 243, distance: 49.8
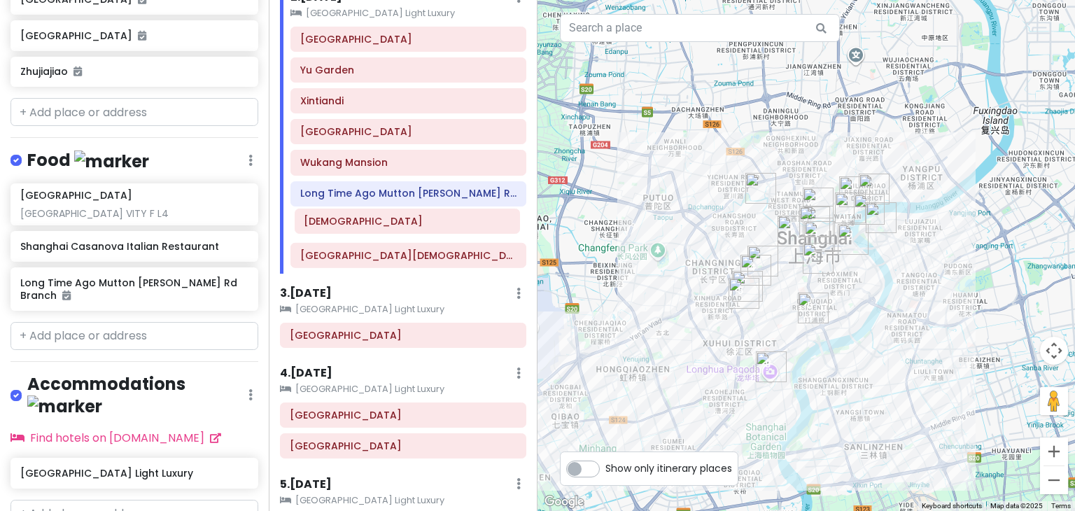
drag, startPoint x: 337, startPoint y: 258, endPoint x: 341, endPoint y: 227, distance: 31.1
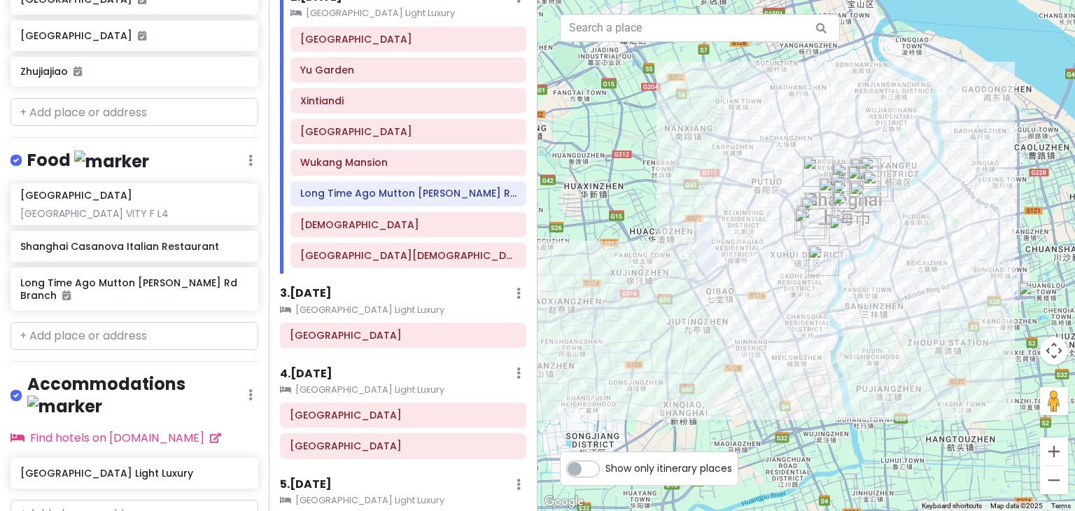
drag, startPoint x: 827, startPoint y: 258, endPoint x: 888, endPoint y: 212, distance: 76.4
click at [888, 212] on div at bounding box center [805, 255] width 537 height 511
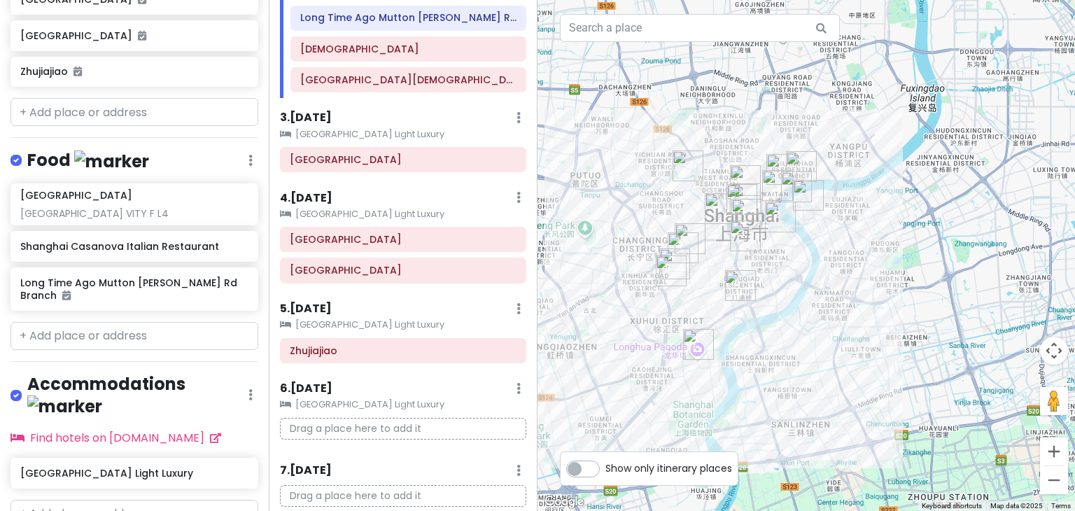
scroll to position [539, 0]
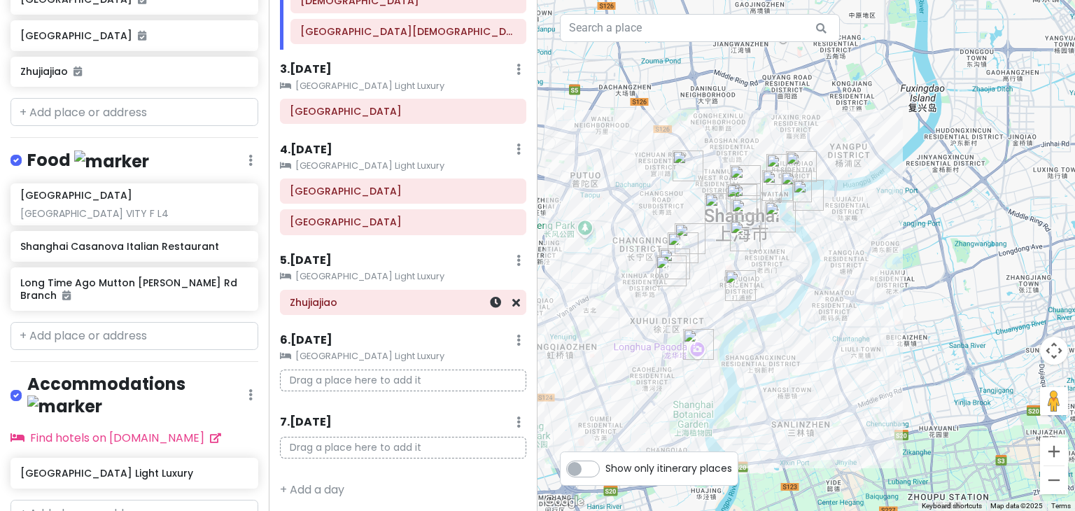
click at [325, 305] on div "Zhujiajiao" at bounding box center [403, 302] width 227 height 20
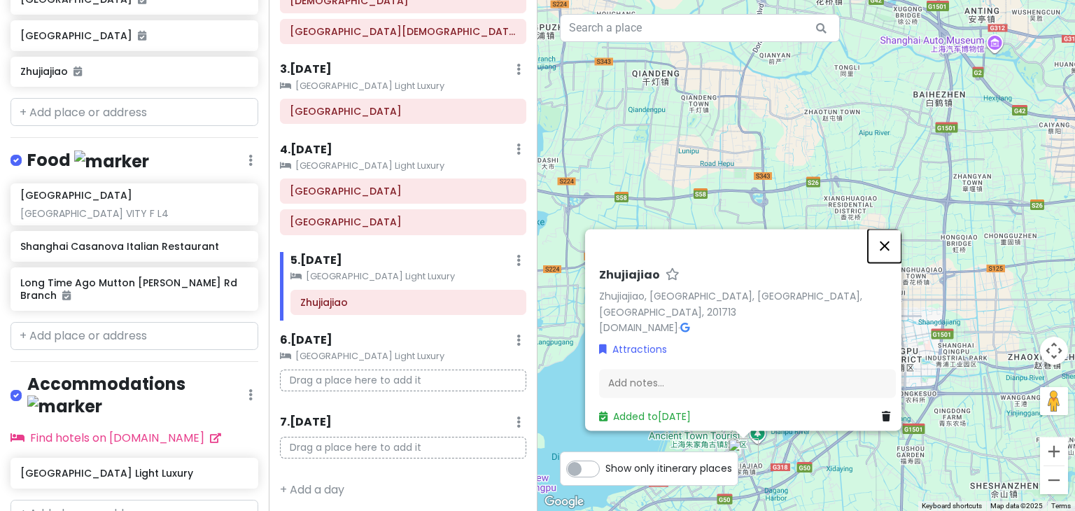
click at [877, 262] on button "Close" at bounding box center [885, 246] width 34 height 34
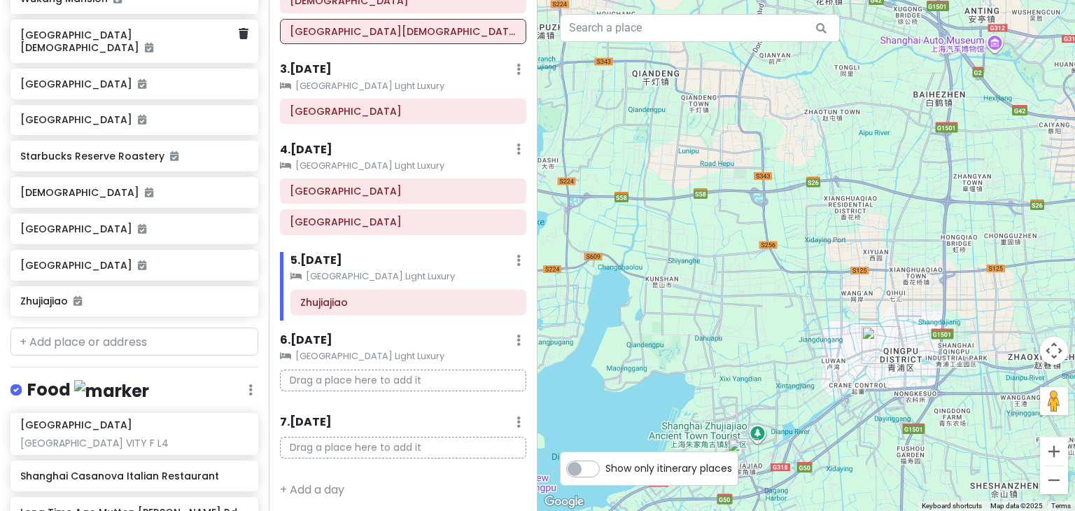
scroll to position [941, 0]
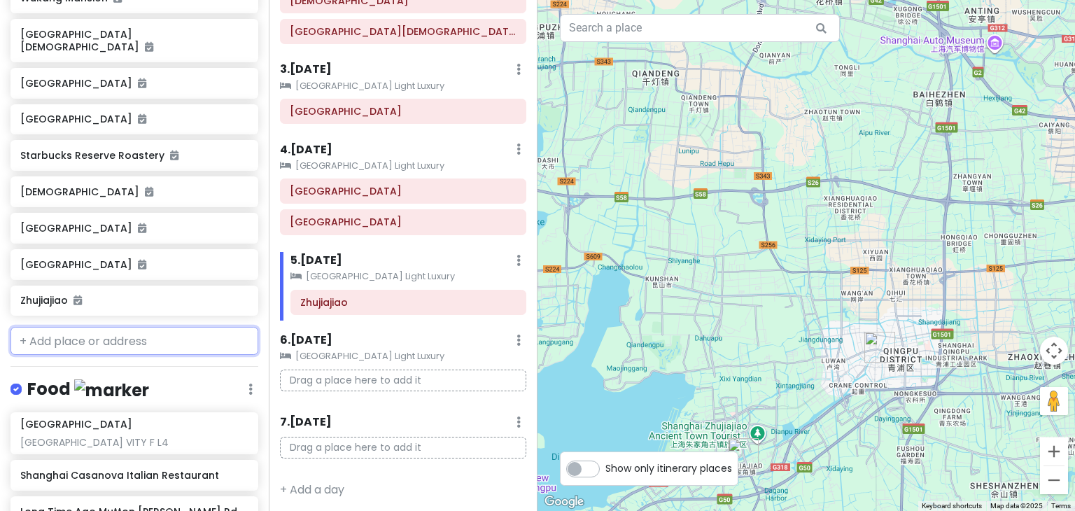
click at [74, 327] on input "text" at bounding box center [134, 341] width 248 height 28
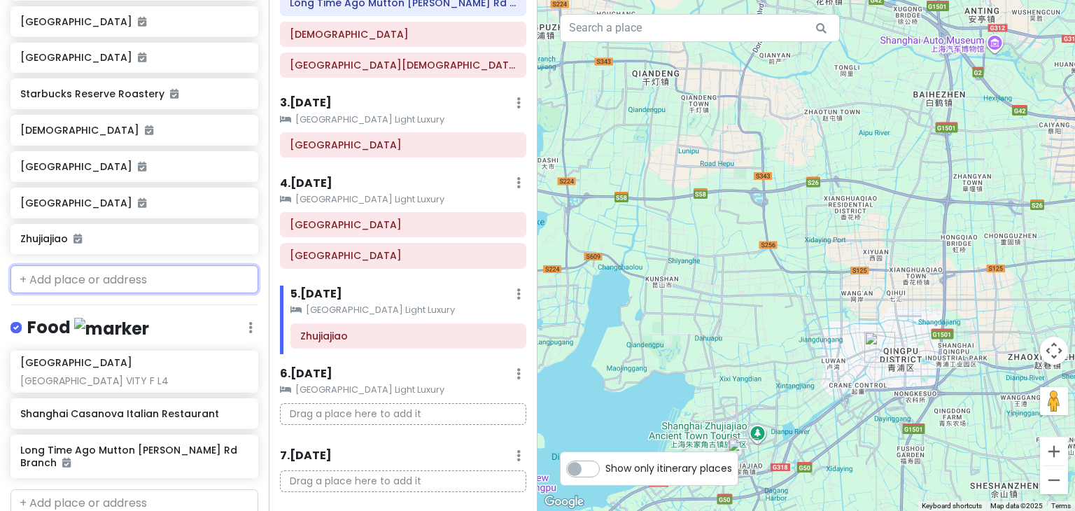
scroll to position [539, 0]
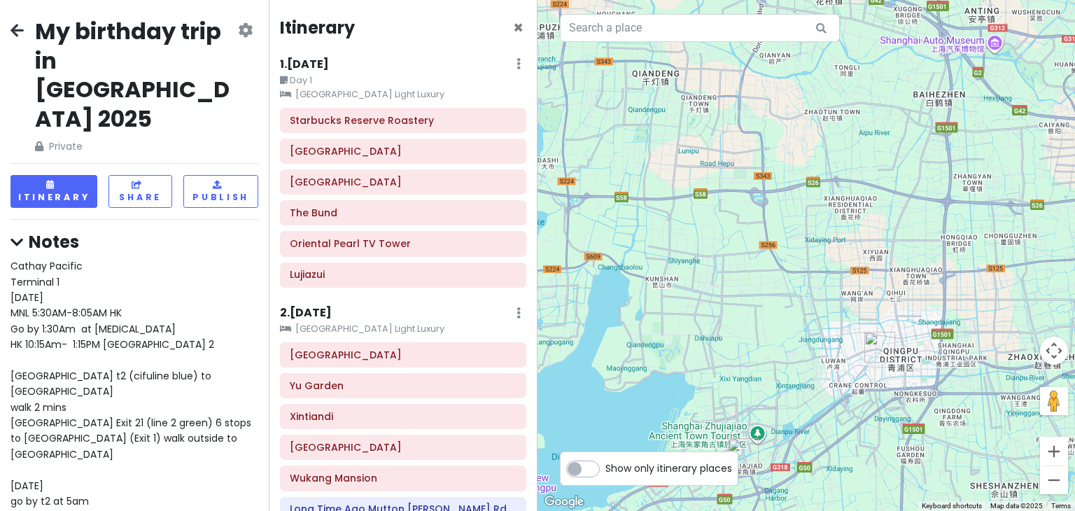
click at [22, 28] on icon at bounding box center [16, 29] width 13 height 11
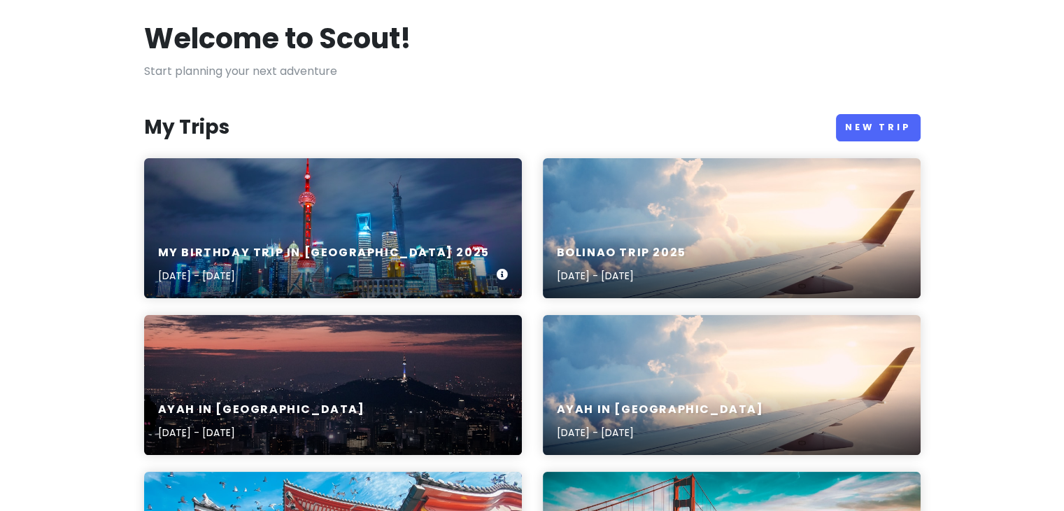
scroll to position [63, 0]
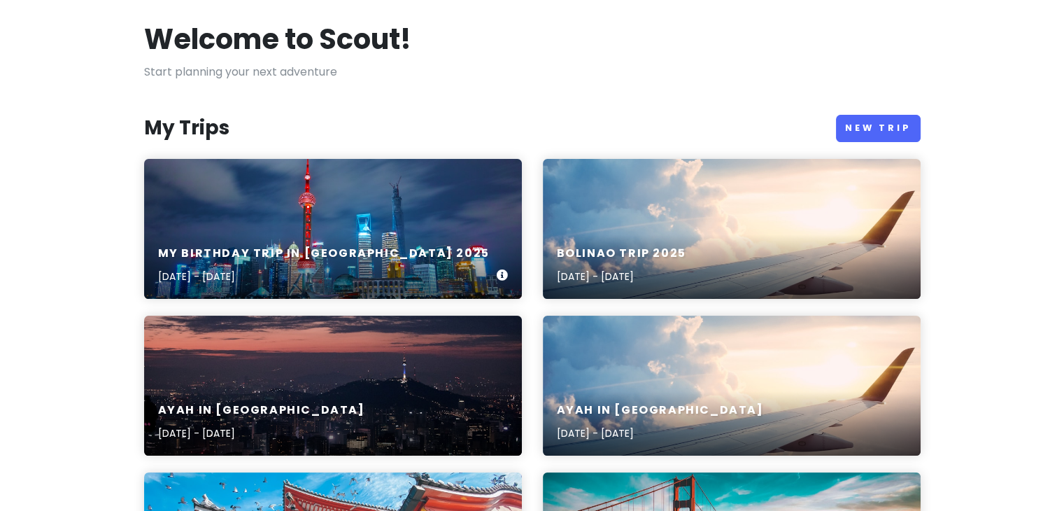
click at [500, 268] on div at bounding box center [502, 276] width 11 height 18
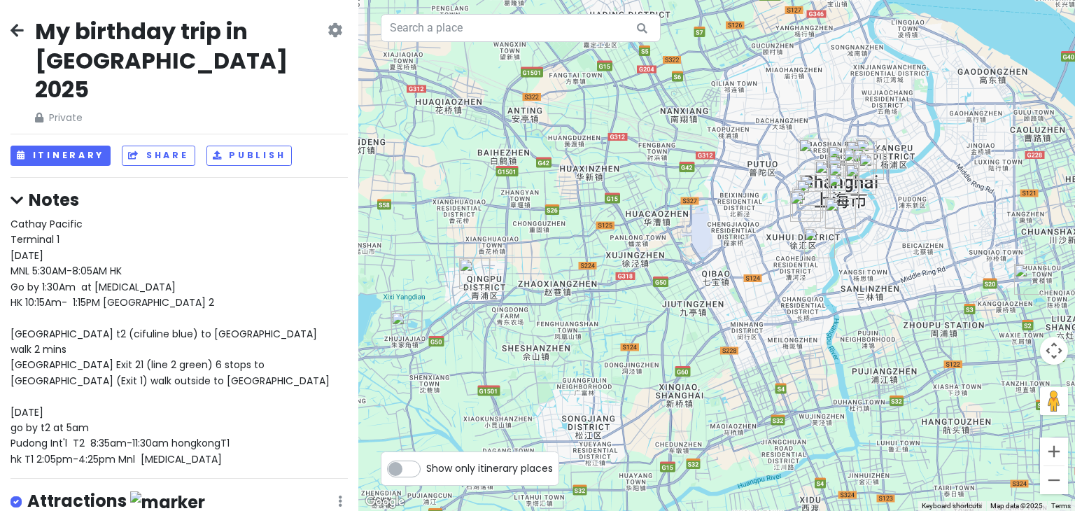
click at [76, 38] on h2 "My birthday trip in [GEOGRAPHIC_DATA] 2025" at bounding box center [180, 60] width 290 height 87
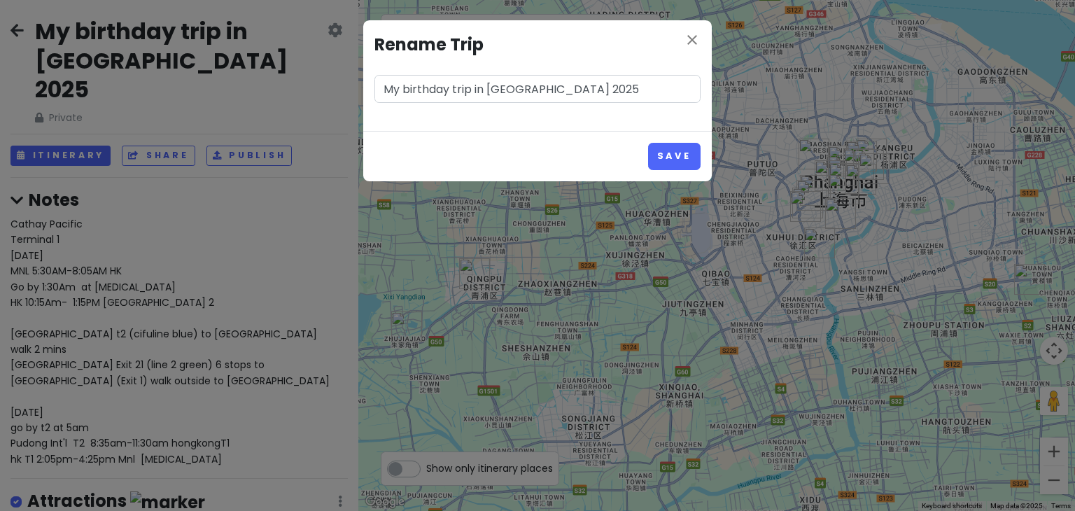
click at [400, 85] on input "My birthday trip in [GEOGRAPHIC_DATA] 2025" at bounding box center [537, 89] width 326 height 28
click at [677, 151] on button "Save" at bounding box center [674, 156] width 52 height 27
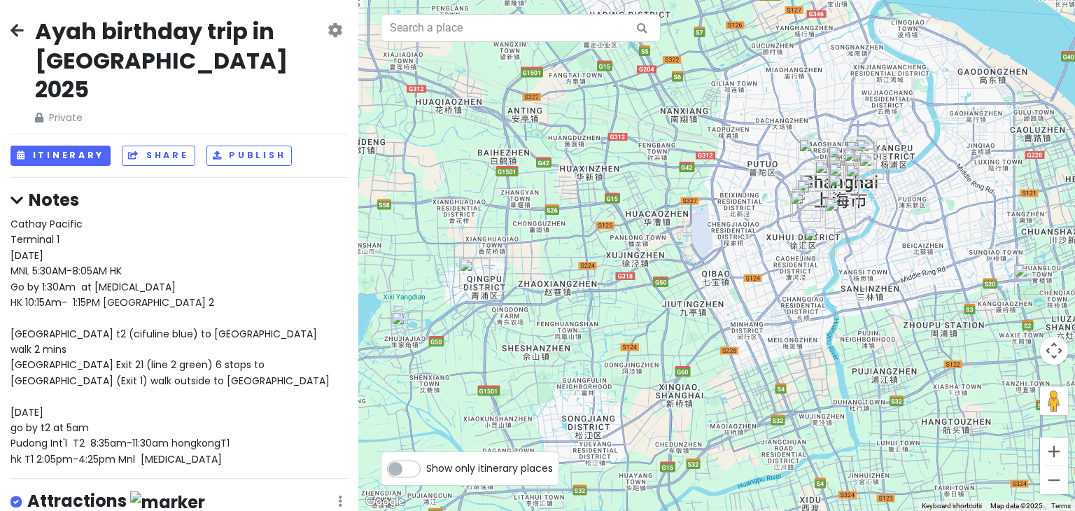
click at [9, 25] on div "Ayah birthday trip in [GEOGRAPHIC_DATA] 2025 Private Change Dates Make a Copy D…" at bounding box center [179, 255] width 358 height 511
click at [14, 25] on icon at bounding box center [16, 29] width 13 height 11
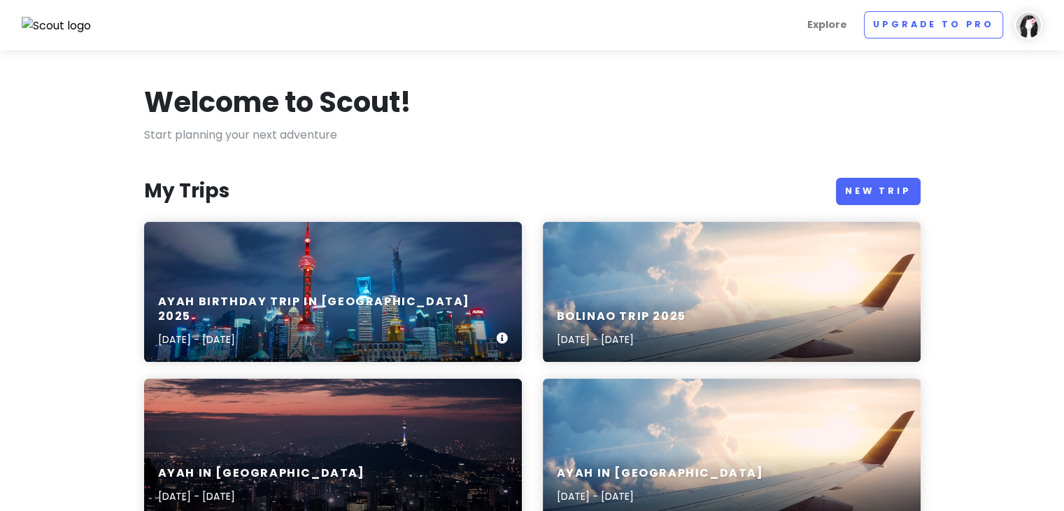
click at [227, 295] on div "Ayah birthday trip in [GEOGRAPHIC_DATA] [DATE], 2025 - [DATE]" at bounding box center [333, 321] width 378 height 81
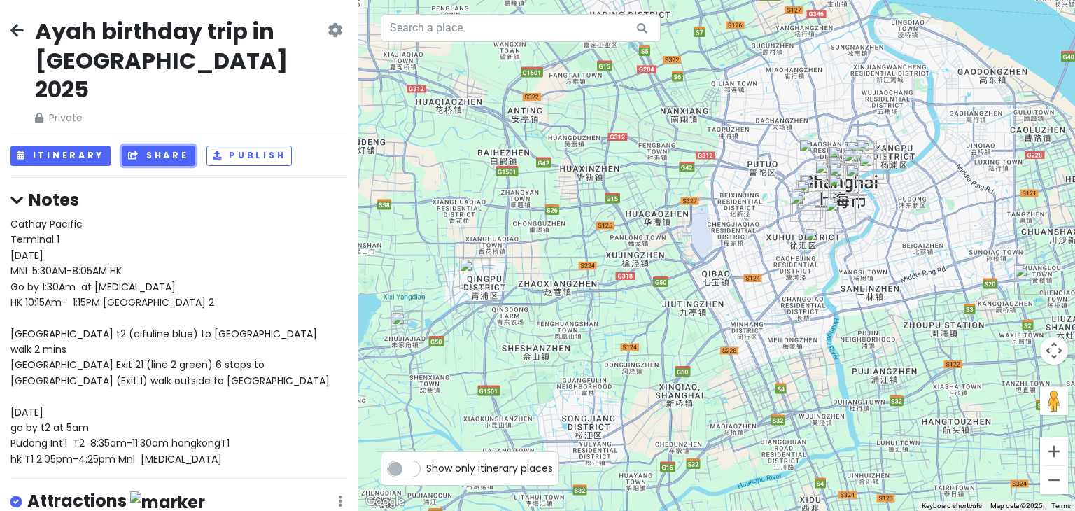
click at [146, 146] on button "Share" at bounding box center [158, 156] width 73 height 20
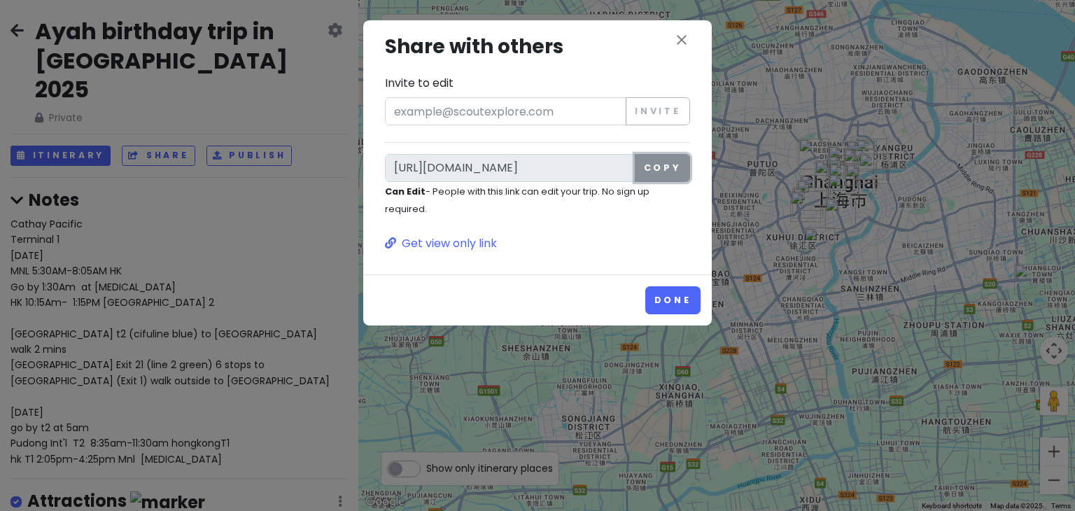
click at [670, 171] on button "Copy" at bounding box center [662, 168] width 55 height 28
